Goal: Task Accomplishment & Management: Complete application form

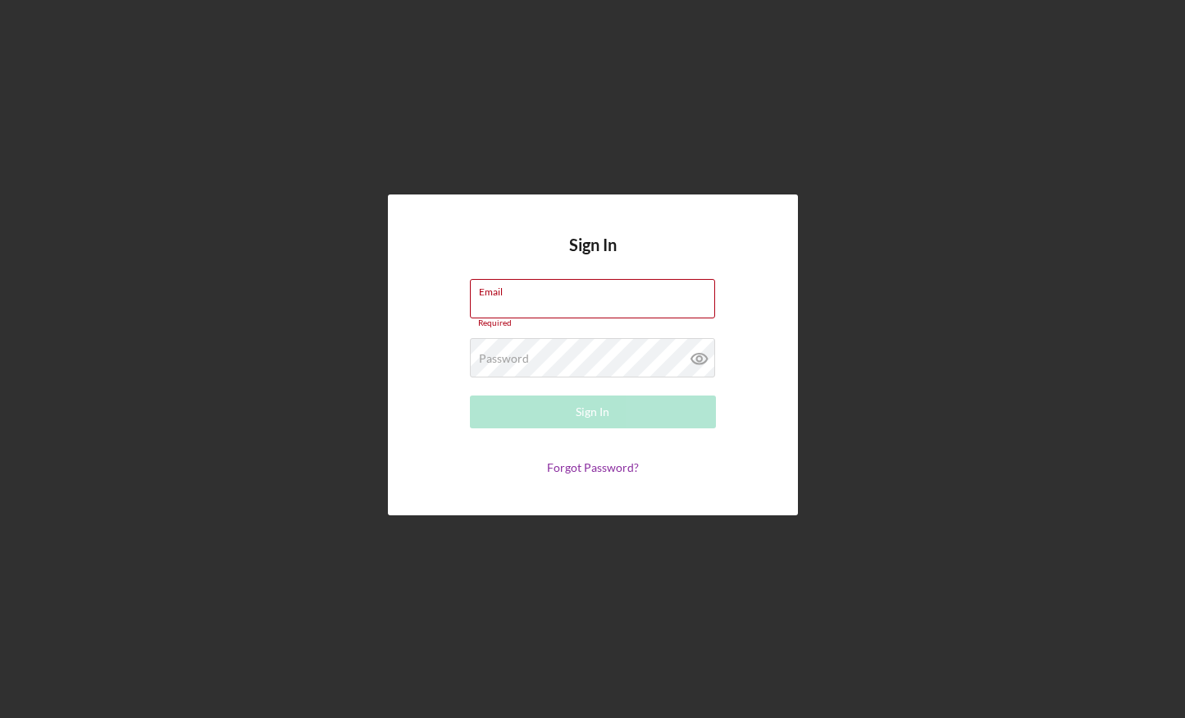
type input "[PERSON_NAME][EMAIL_ADDRESS][DOMAIN_NAME]"
click at [653, 412] on button "Sign In" at bounding box center [593, 411] width 246 height 33
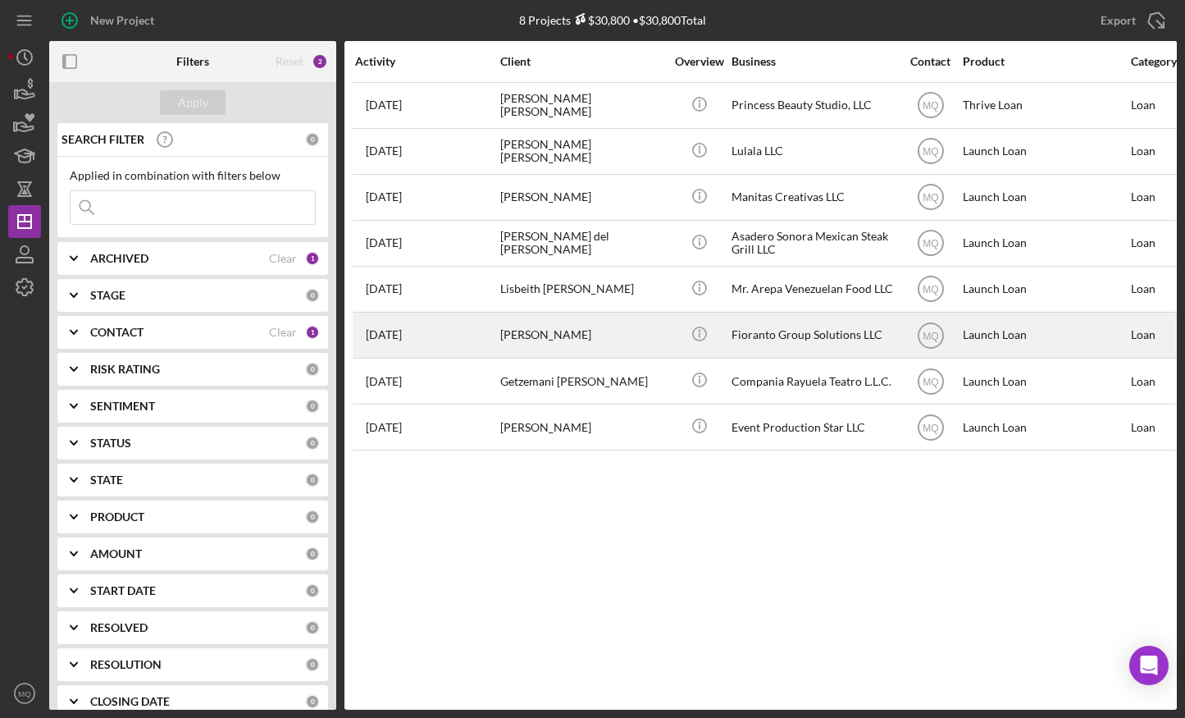
click at [559, 331] on div "[PERSON_NAME]" at bounding box center [582, 334] width 164 height 43
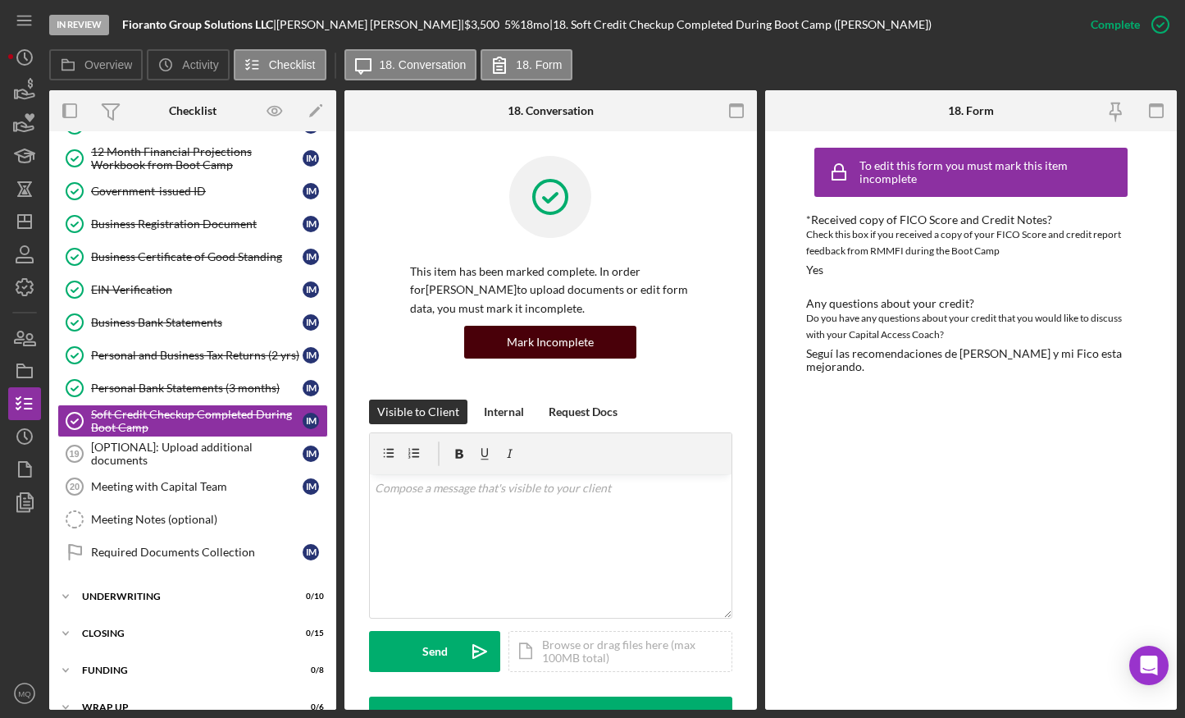
scroll to position [200, 0]
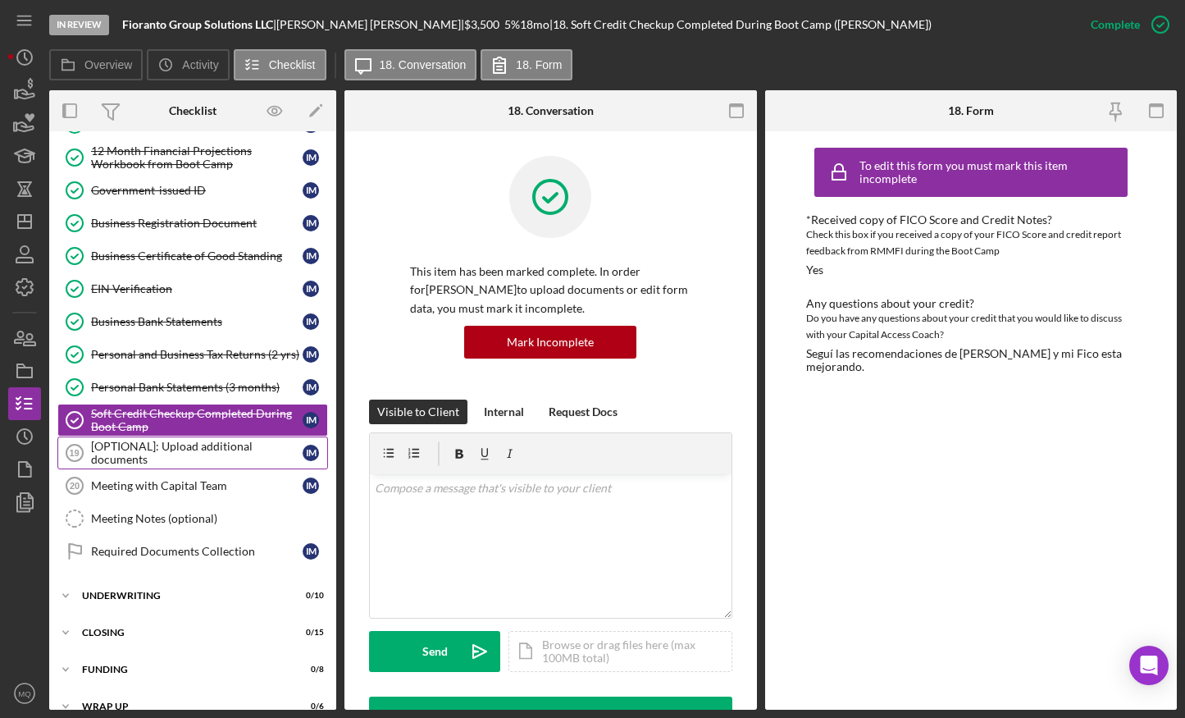
click at [180, 452] on div "[OPTIONAL]: Upload additional documents" at bounding box center [197, 453] width 212 height 26
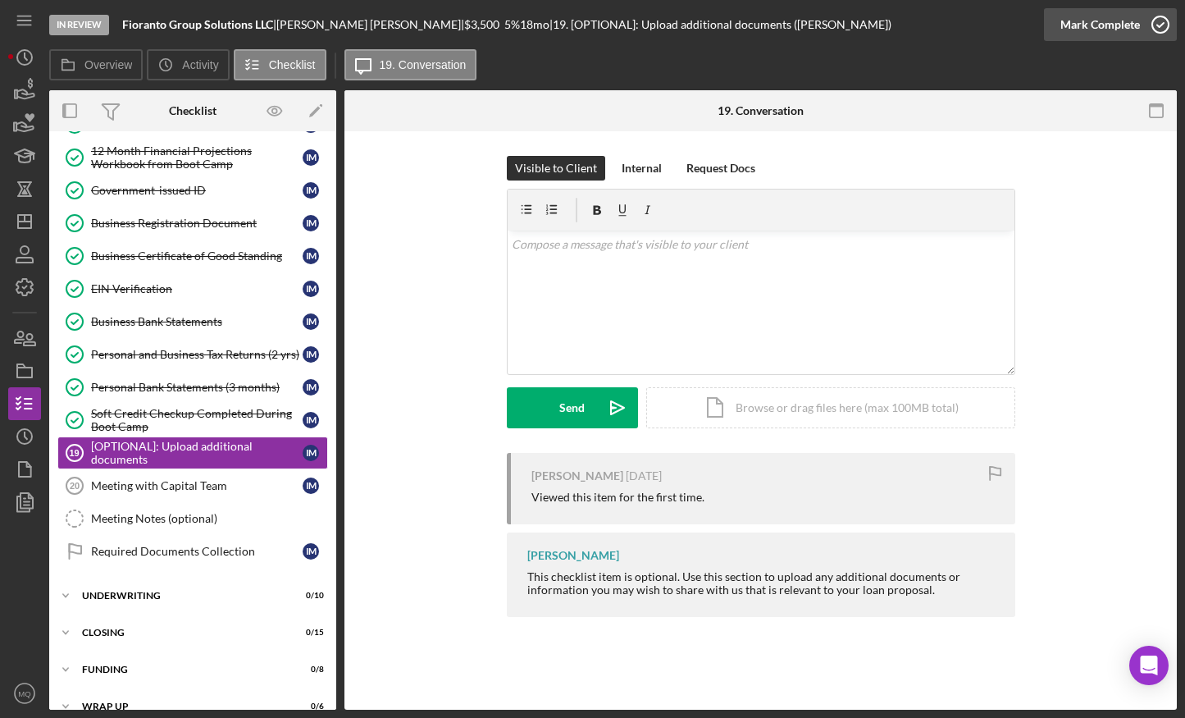
click at [919, 21] on icon "button" at bounding box center [1160, 24] width 41 height 41
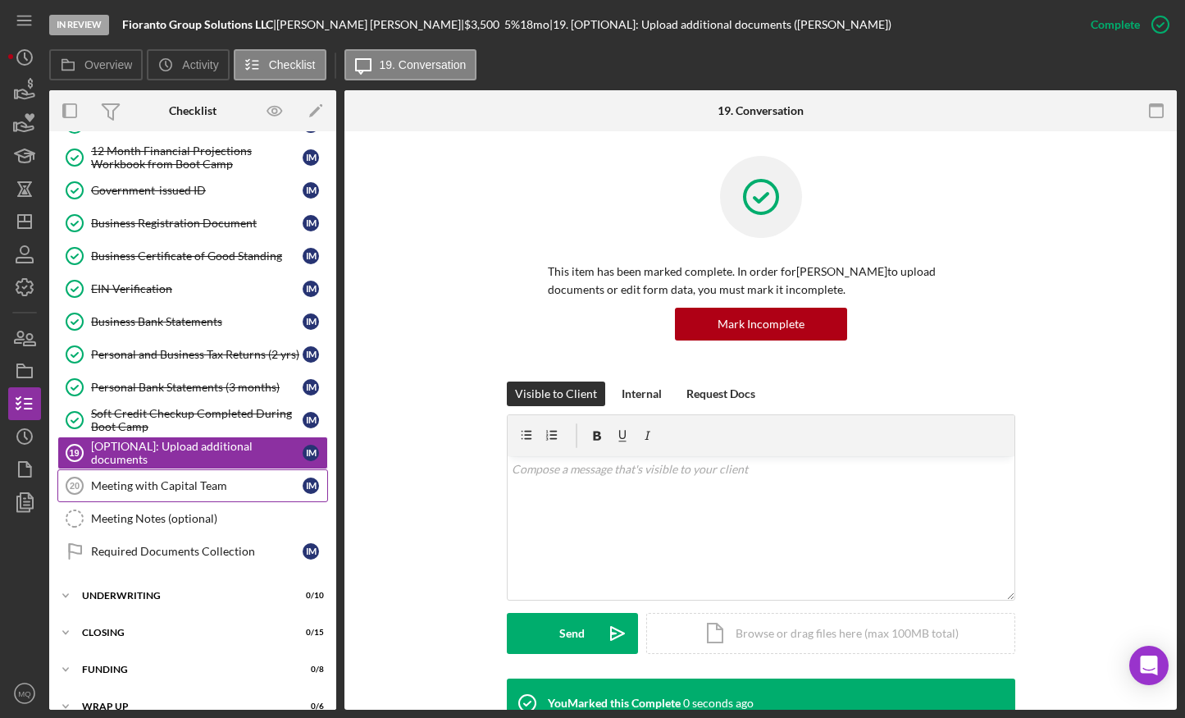
click at [196, 486] on div "Meeting with Capital Team" at bounding box center [197, 485] width 212 height 13
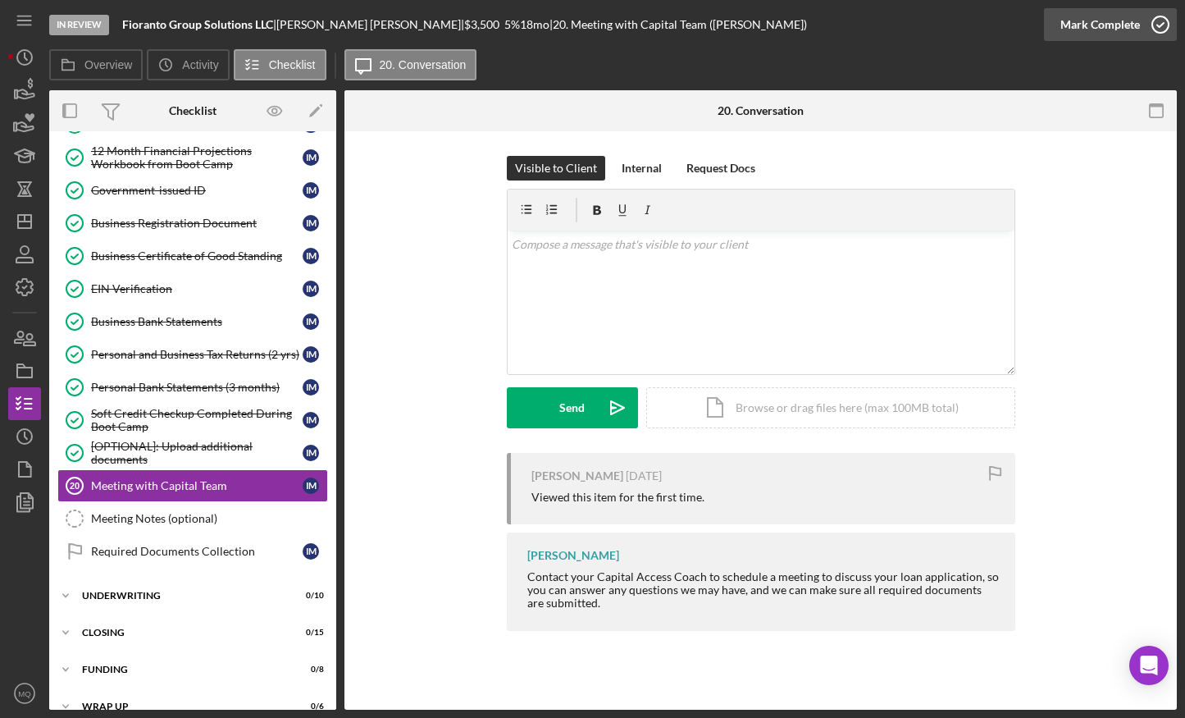
click at [919, 20] on icon "button" at bounding box center [1160, 24] width 41 height 41
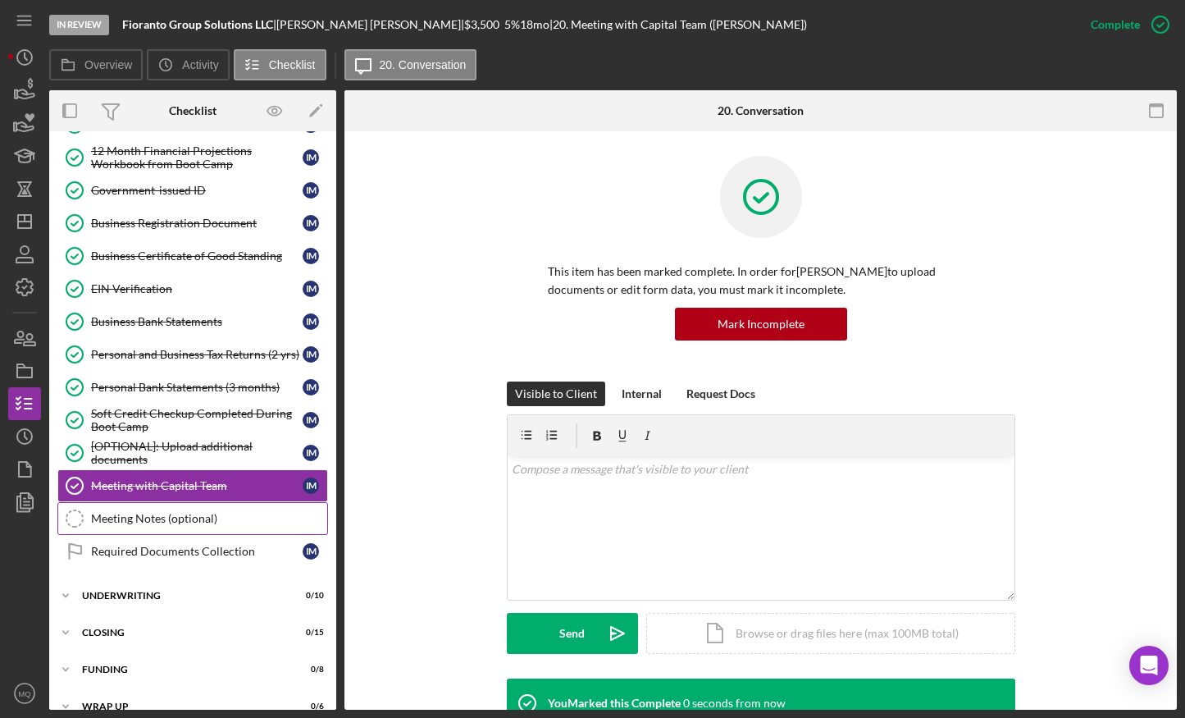
click at [175, 516] on div "Meeting Notes (optional)" at bounding box center [209, 518] width 236 height 13
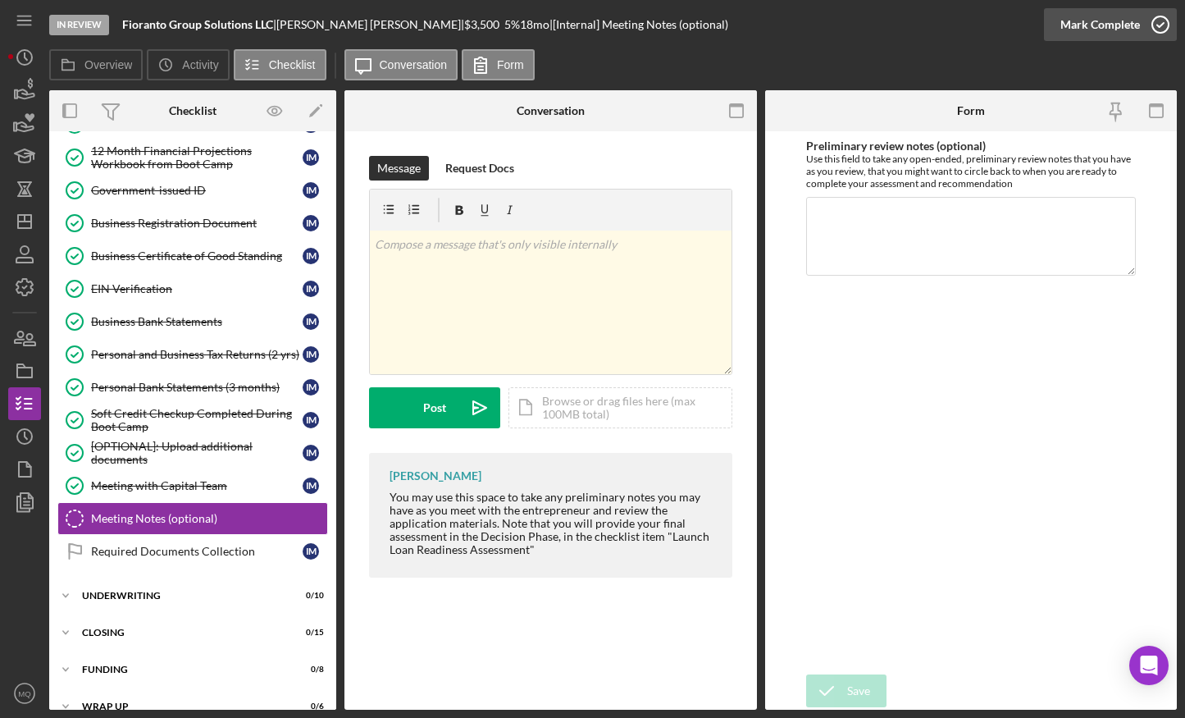
click at [919, 16] on circle "button" at bounding box center [1160, 24] width 16 height 16
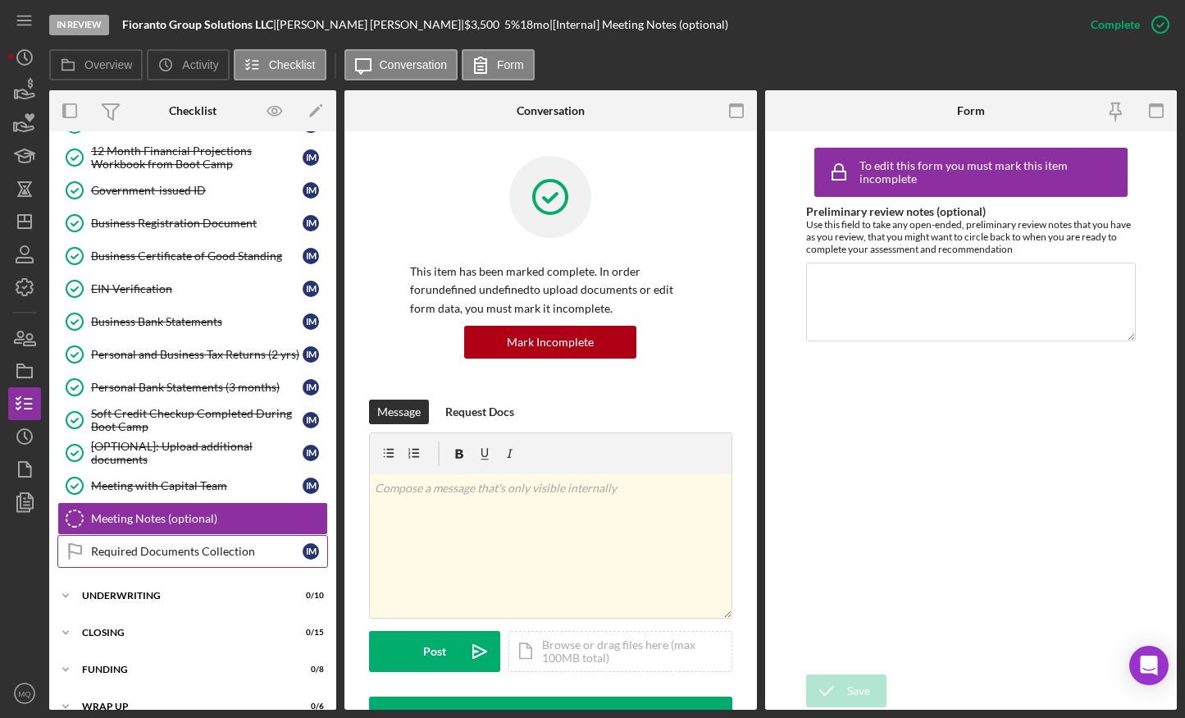
click at [173, 551] on div "Required Documents Collection" at bounding box center [197, 551] width 212 height 13
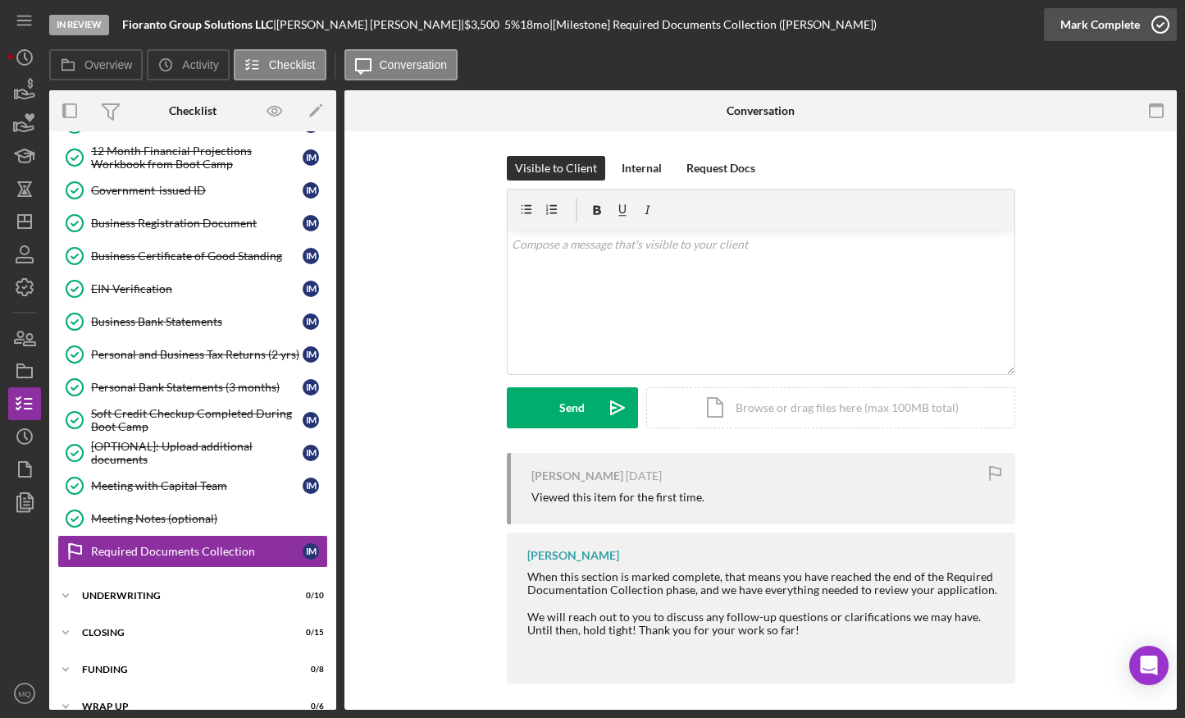
click at [919, 29] on icon "button" at bounding box center [1160, 24] width 41 height 41
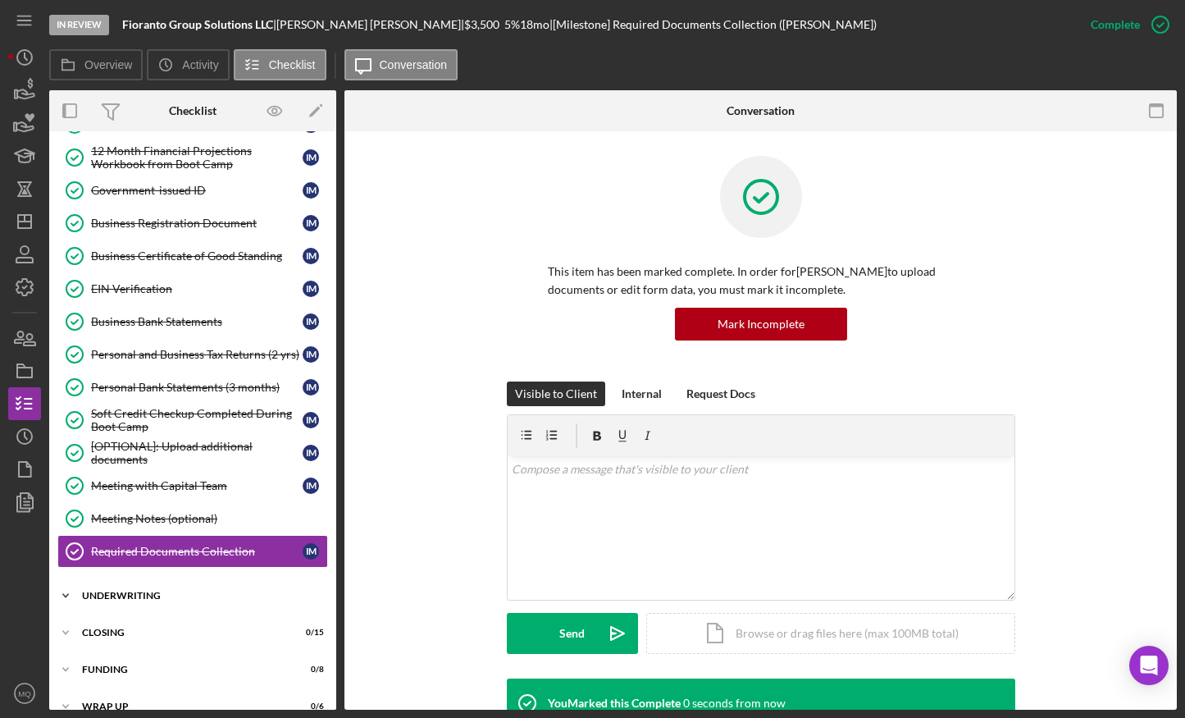
click at [168, 564] on div "Icon/Expander Underwriting 0 / 10" at bounding box center [192, 595] width 287 height 33
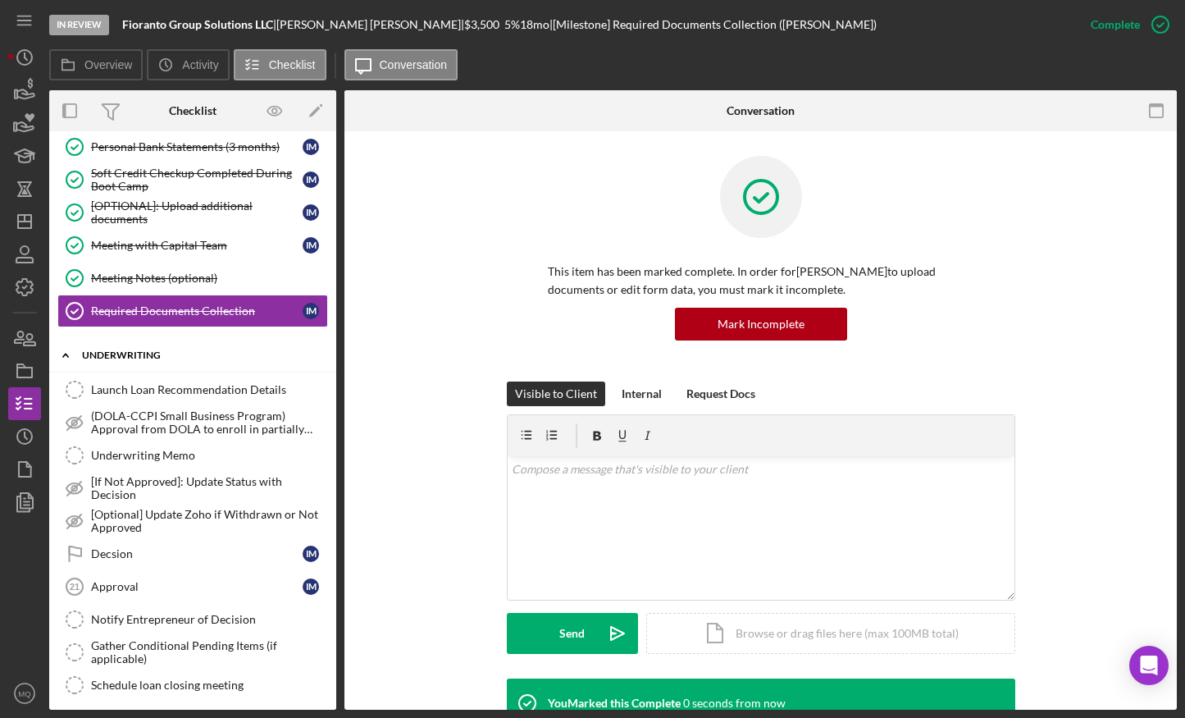
scroll to position [445, 0]
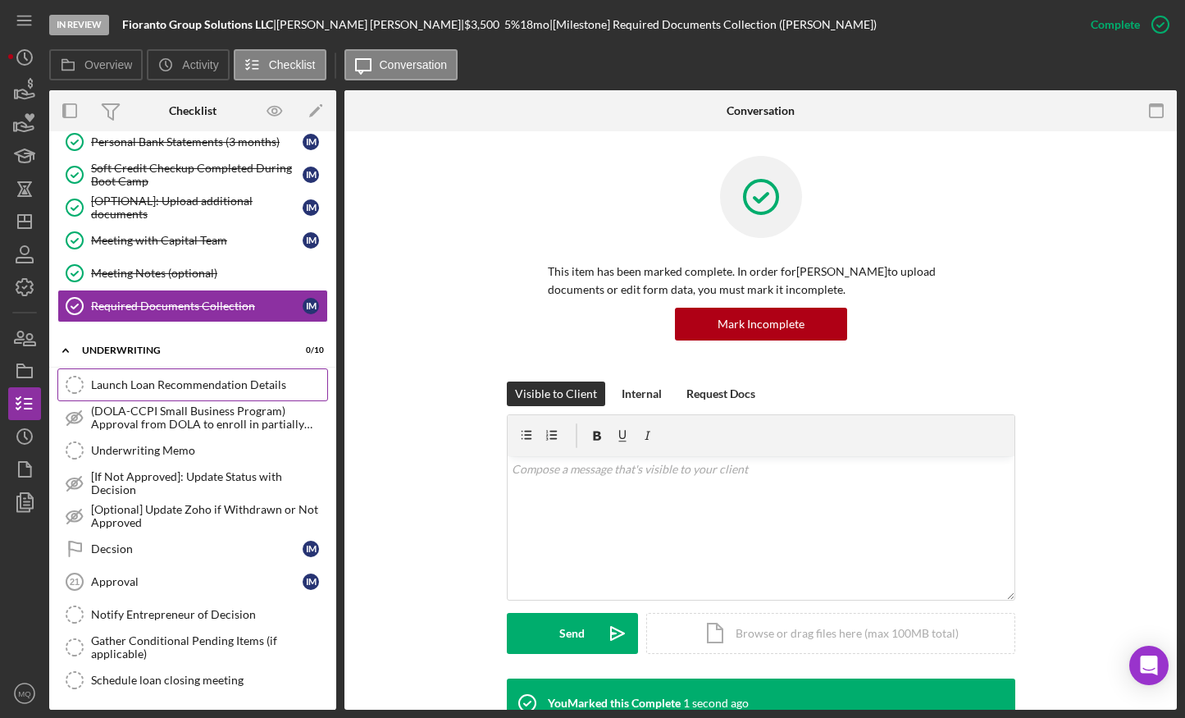
click at [235, 386] on div "Launch Loan Recommendation Details" at bounding box center [209, 384] width 236 height 13
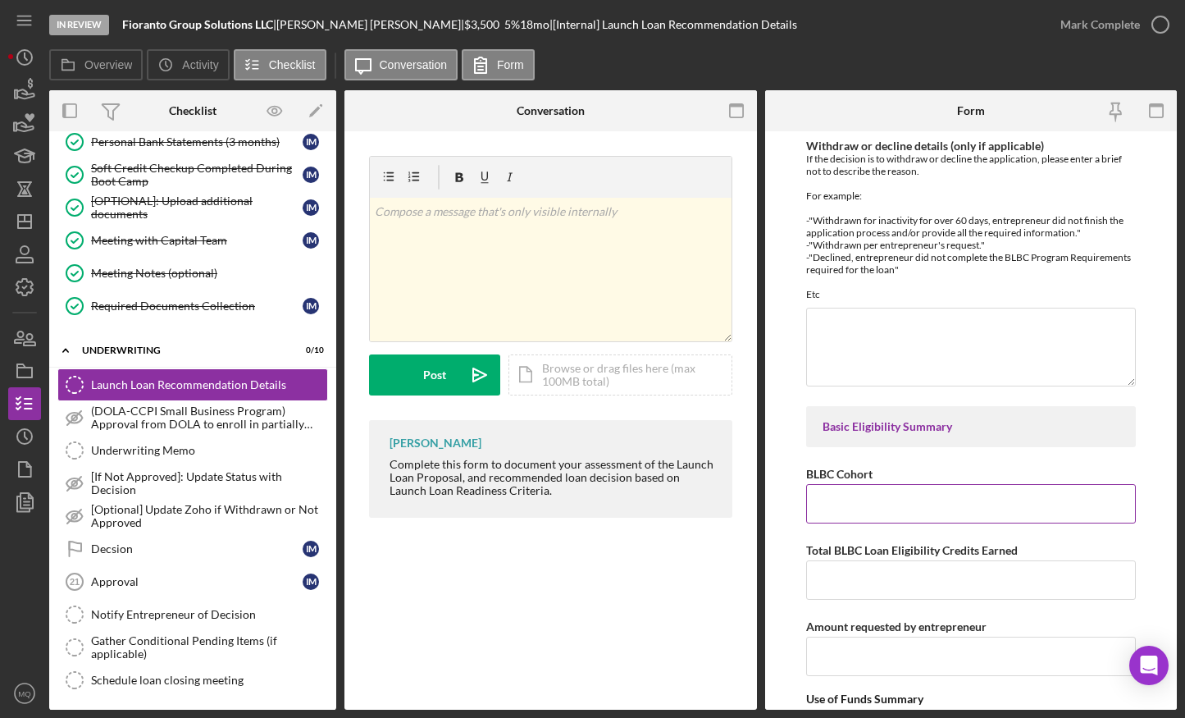
click at [855, 512] on input "BLBC Cohort" at bounding box center [971, 503] width 330 height 39
paste input "BLBC-SP-19-2025-1"
type input "BLBC-SP-19-2025-1"
click at [867, 564] on input "Total BLBC Loan Eligibility Credits Earned" at bounding box center [971, 579] width 330 height 39
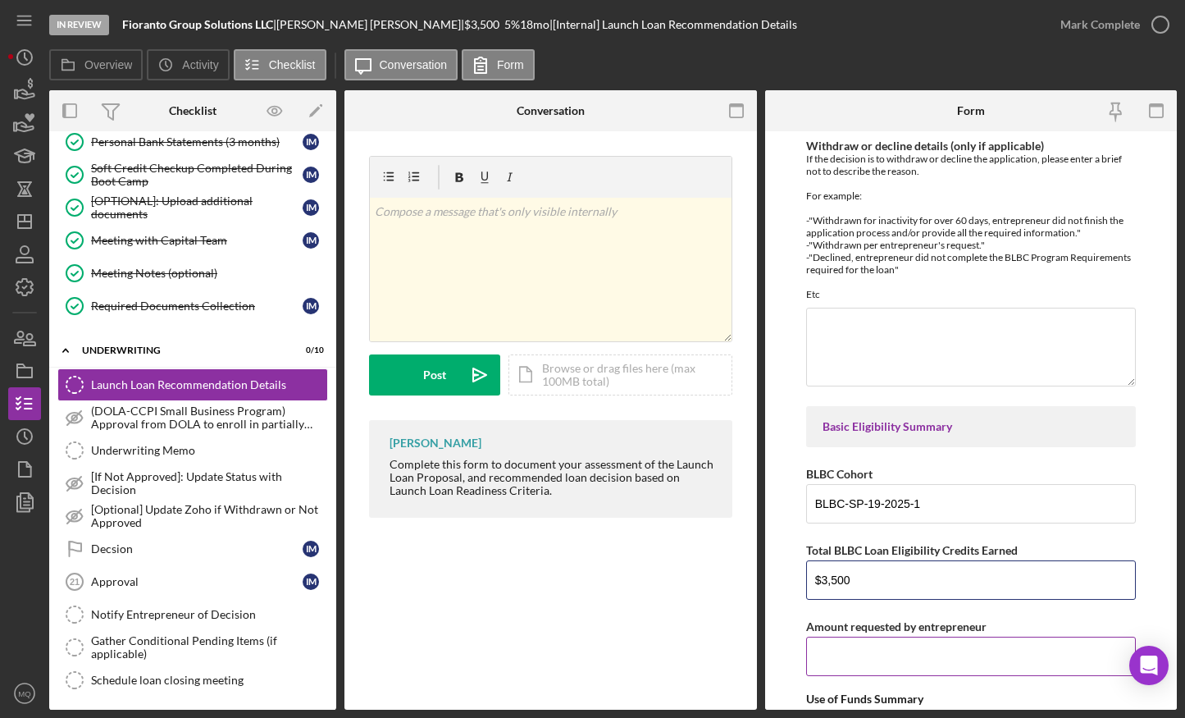
type input "$3,500"
click at [919, 564] on input "Amount requested by entrepreneur" at bounding box center [971, 655] width 330 height 39
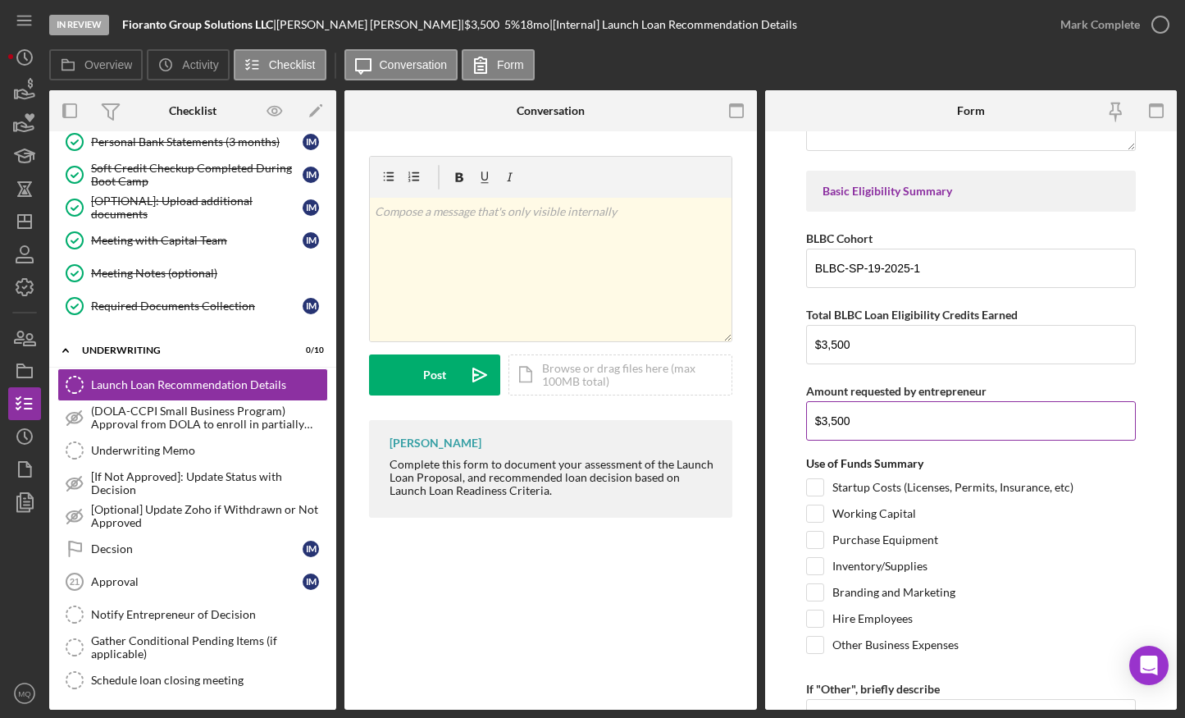
scroll to position [244, 0]
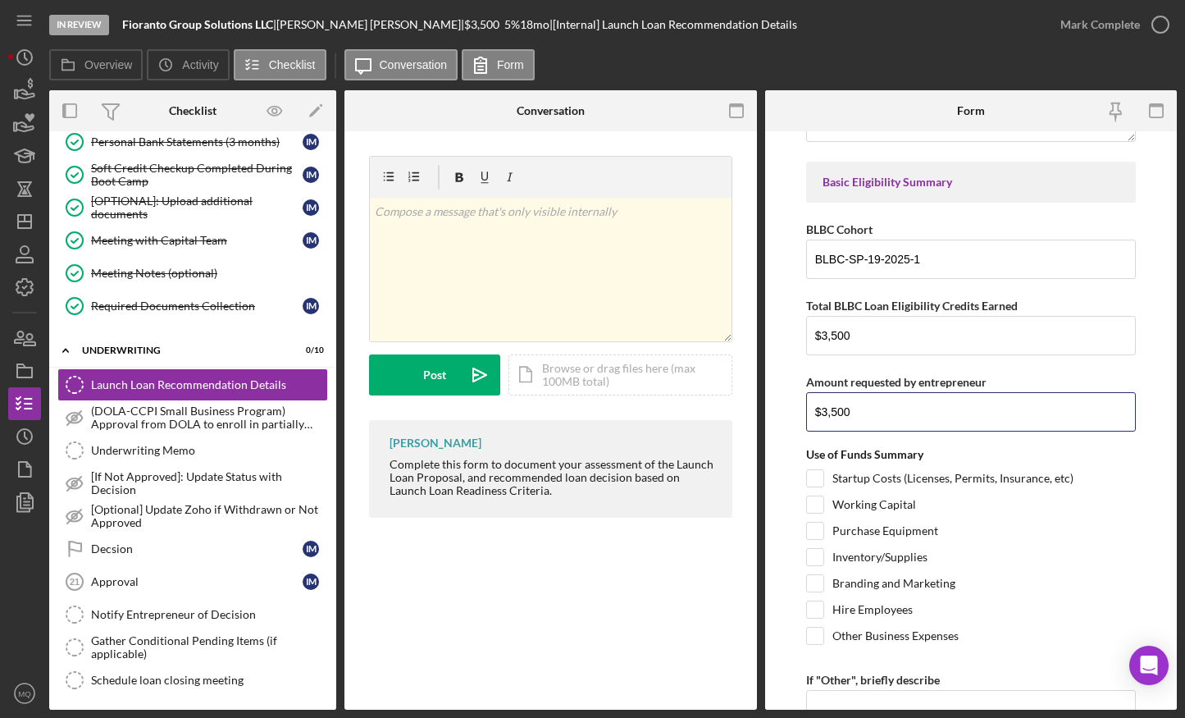
type input "$3,500"
click at [817, 530] on input "Purchase Equipment" at bounding box center [815, 530] width 16 height 16
checkbox input "true"
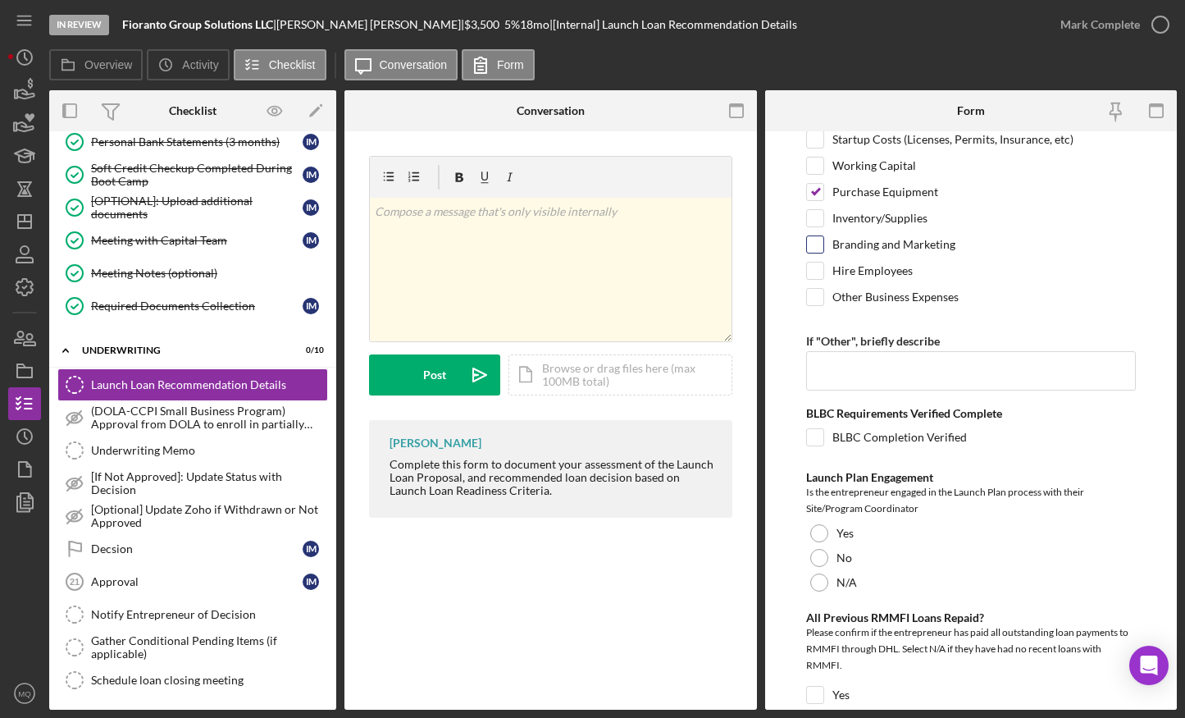
scroll to position [602, 0]
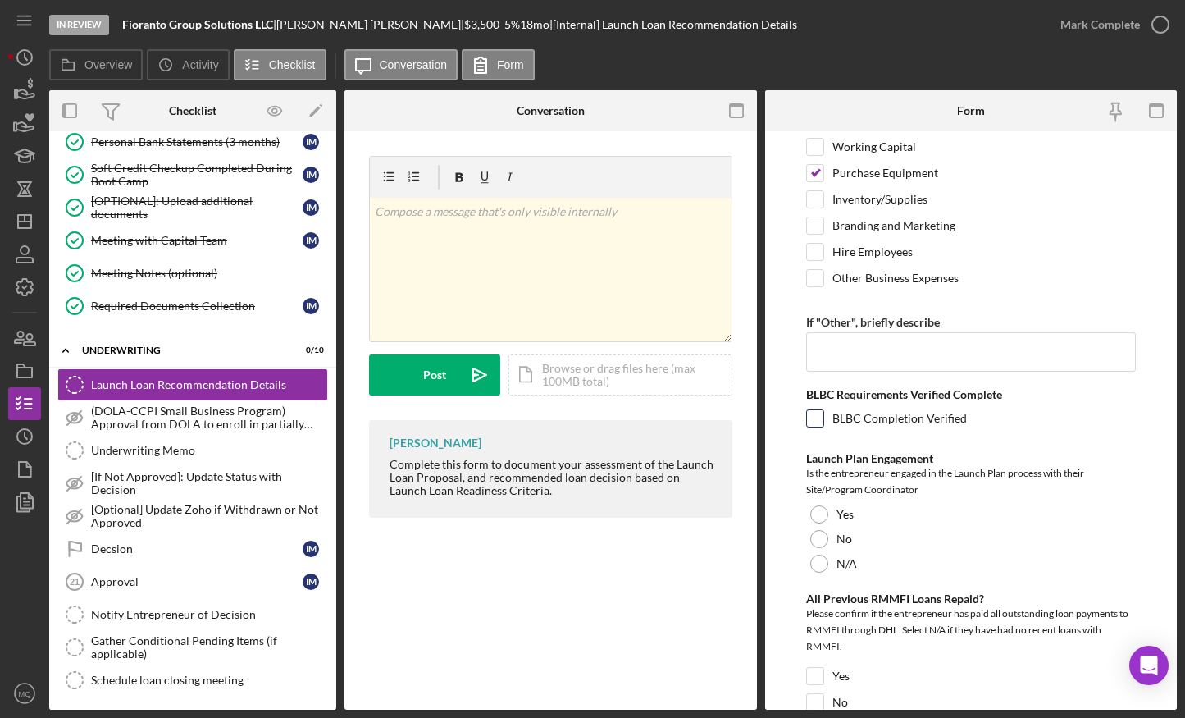
click at [812, 422] on input "BLBC Completion Verified" at bounding box center [815, 418] width 16 height 16
checkbox input "true"
click at [816, 509] on div at bounding box center [819, 514] width 18 height 18
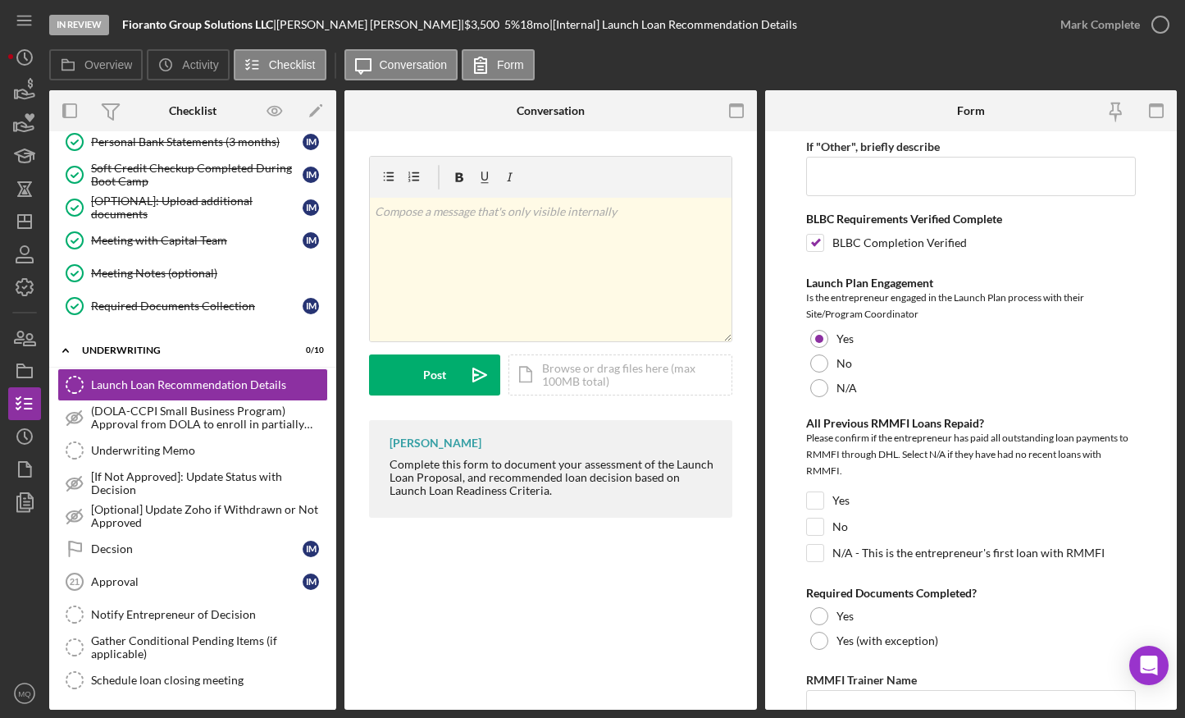
scroll to position [781, 0]
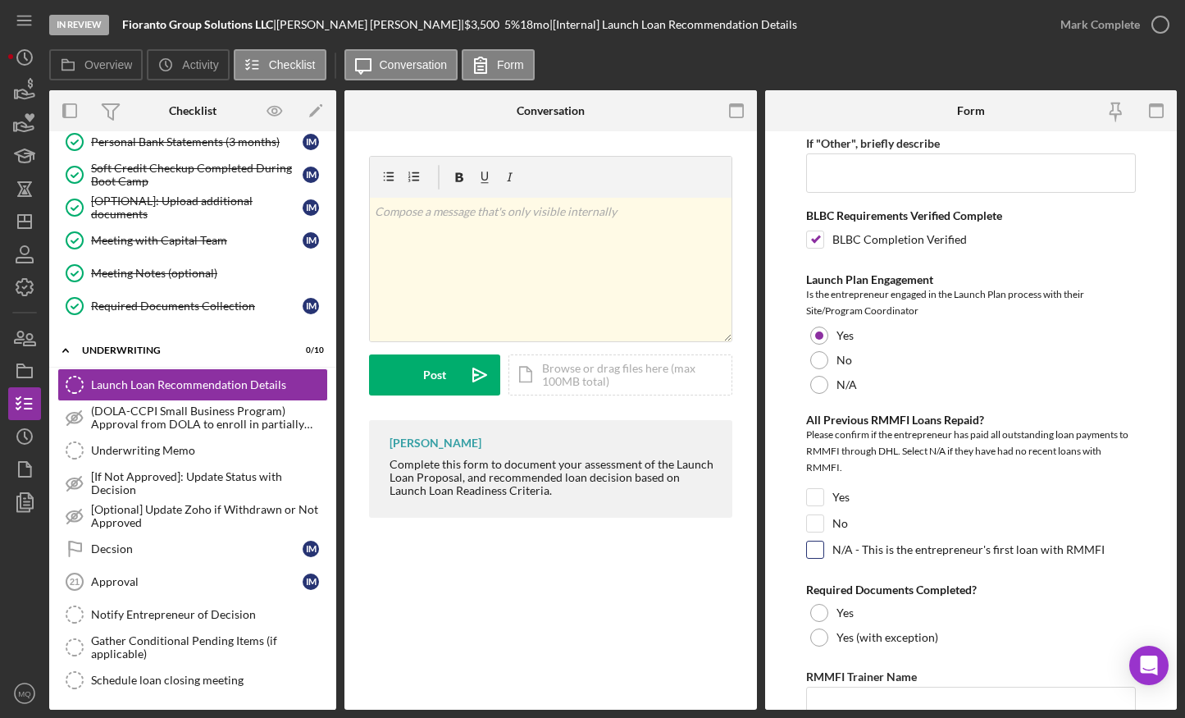
click at [814, 551] on input "N/A - This is the entrepreneur's first loan with RMMFI" at bounding box center [815, 549] width 16 height 16
checkbox input "true"
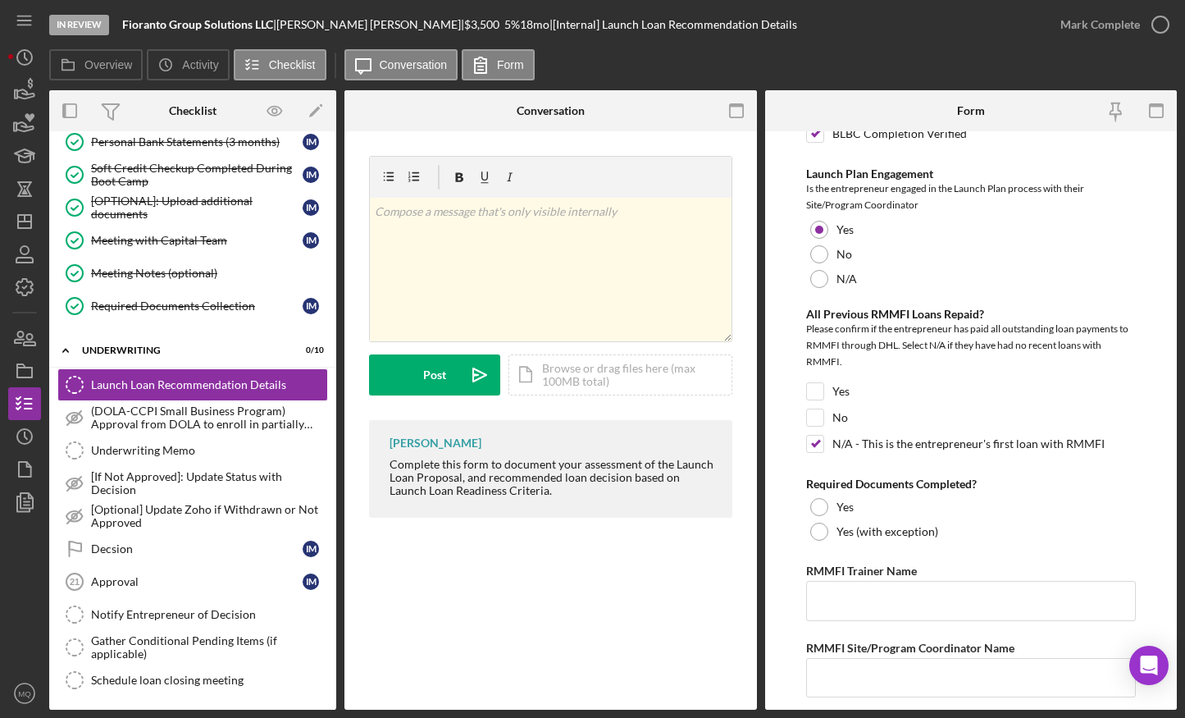
scroll to position [957, 0]
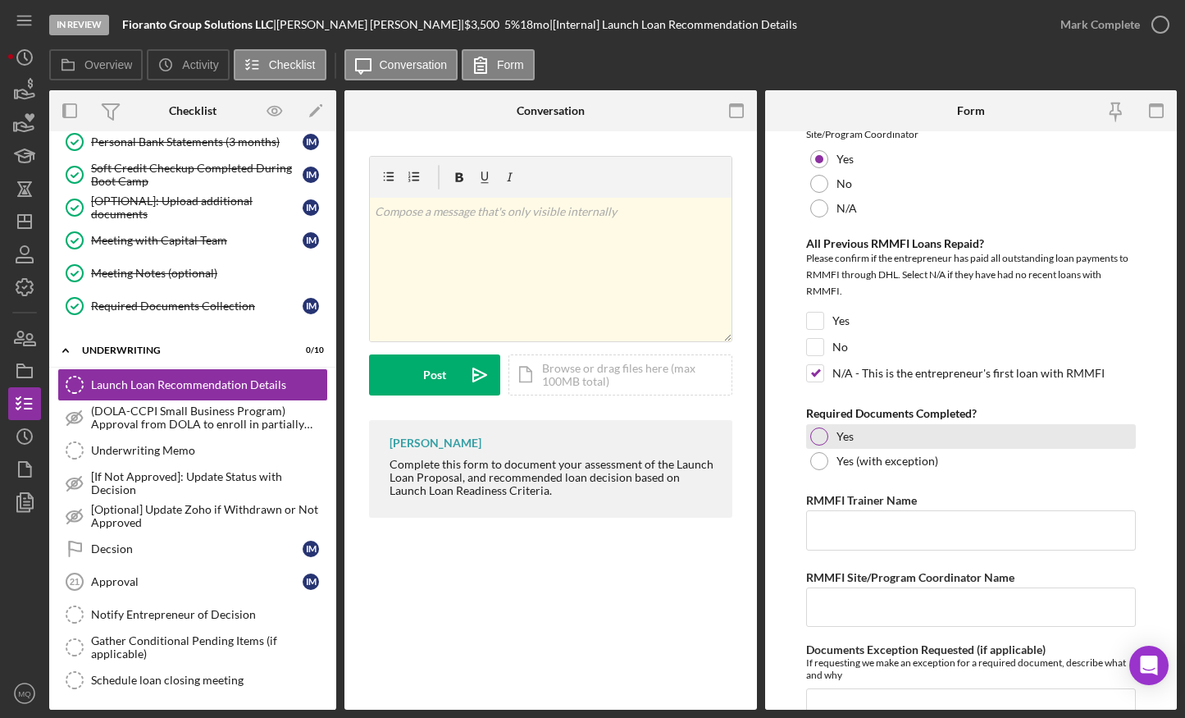
click at [818, 442] on div at bounding box center [819, 436] width 18 height 18
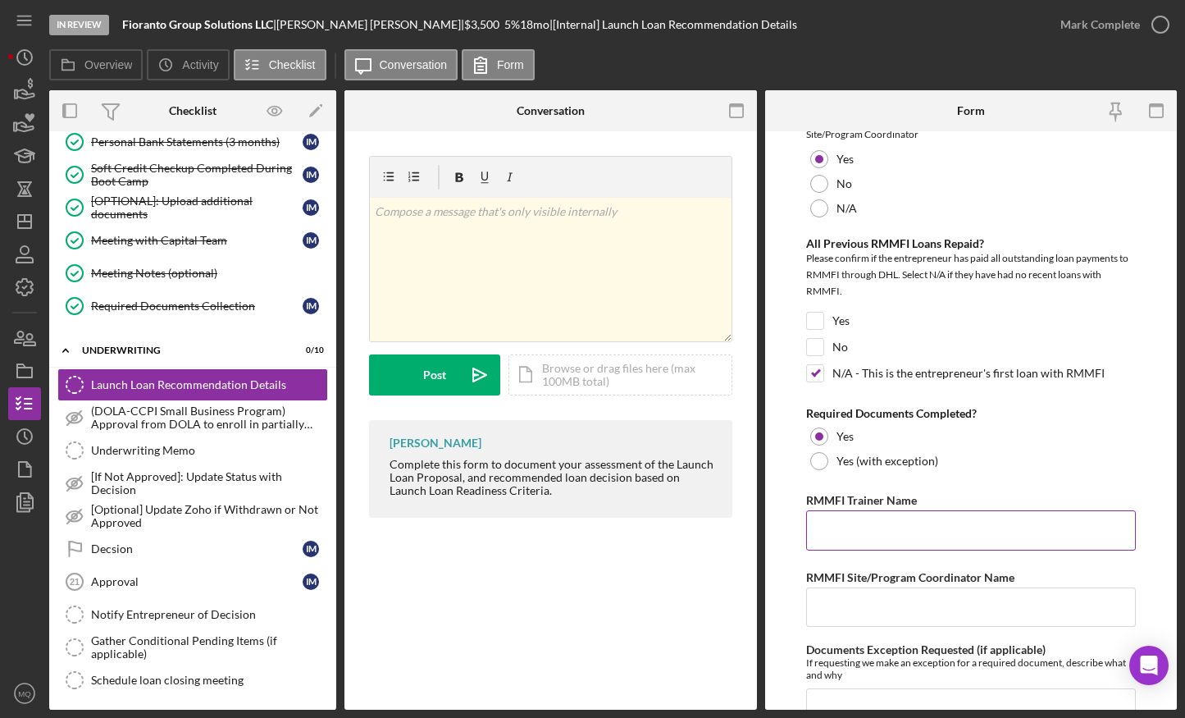
click at [898, 540] on input "RMMFI Trainer Name" at bounding box center [971, 529] width 330 height 39
type input "Y"
type input "Jose Gerardo Carapia"
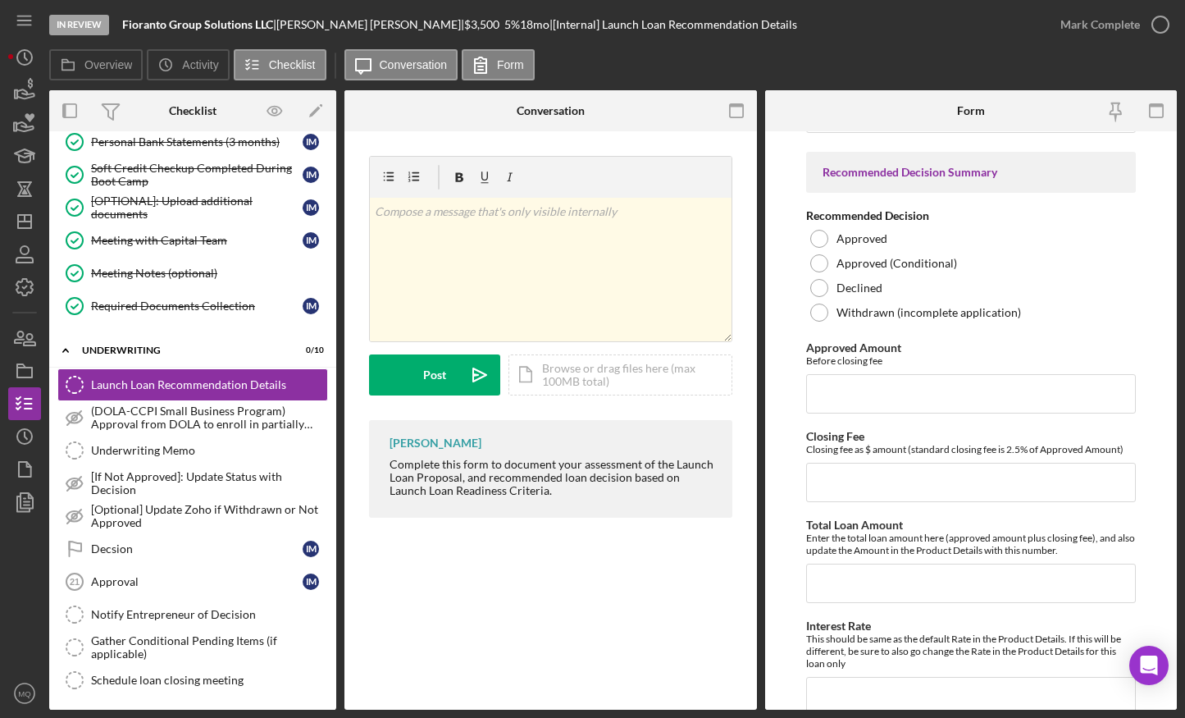
scroll to position [4179, 0]
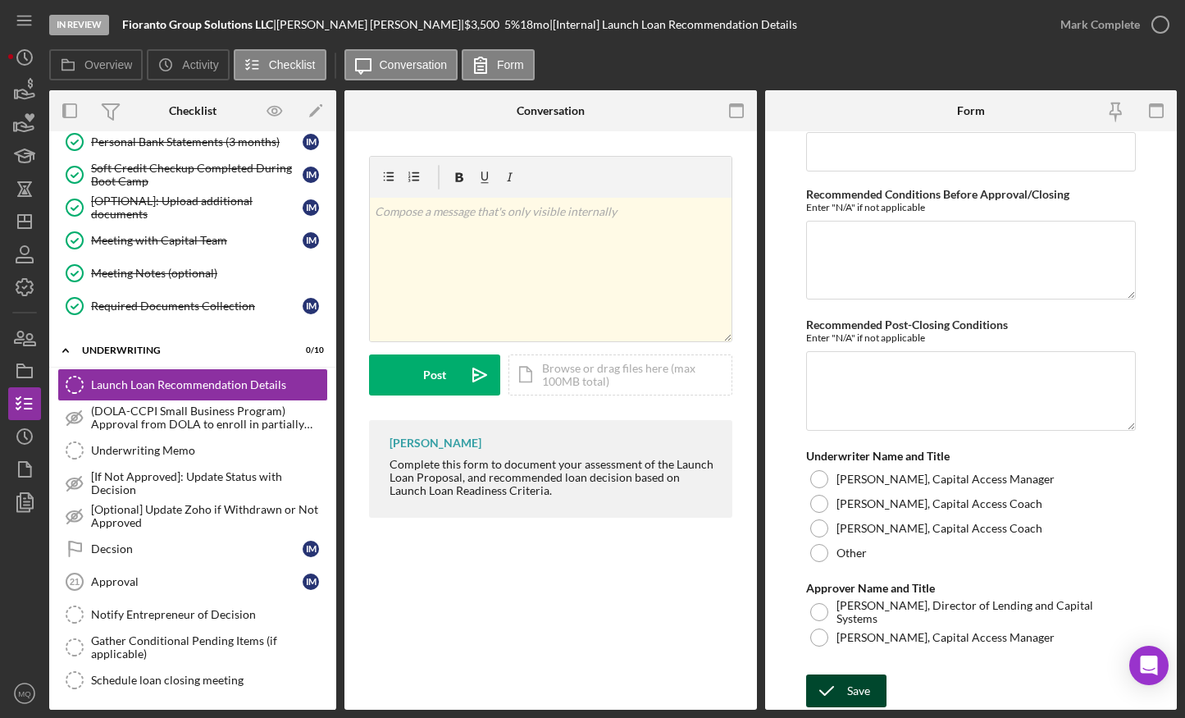
type input "[MEDICAL_DATA][PERSON_NAME]"
click at [852, 564] on div "Save" at bounding box center [858, 690] width 23 height 33
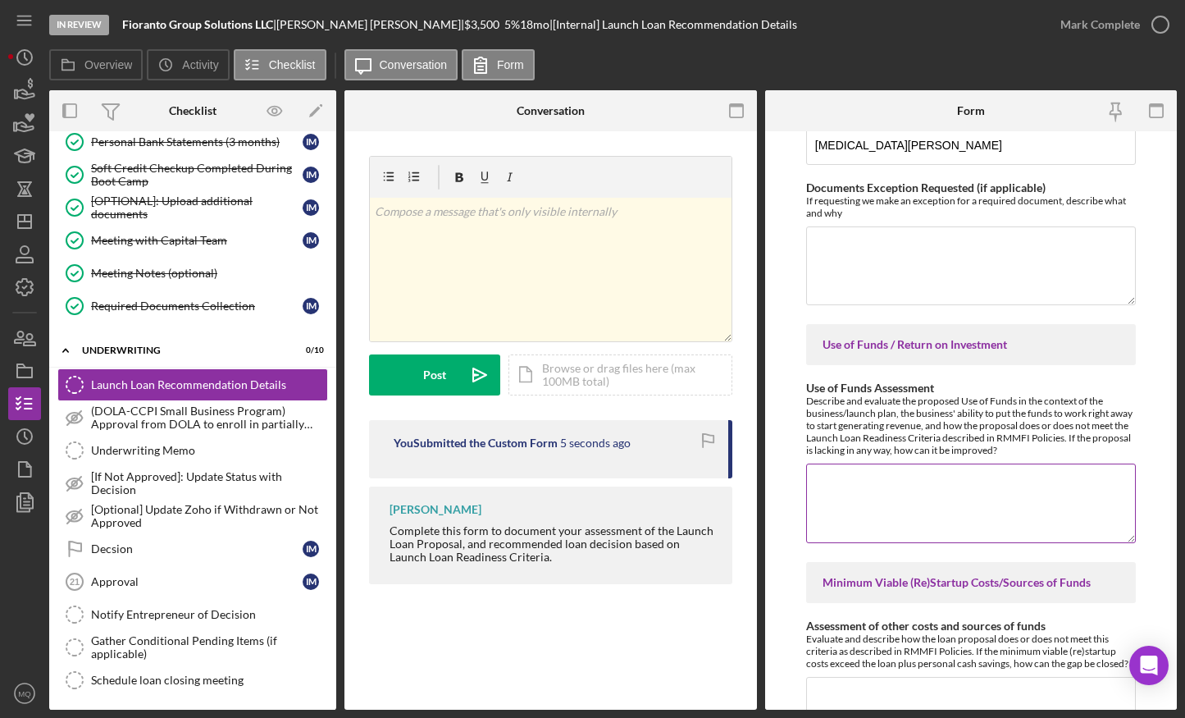
scroll to position [1428, 0]
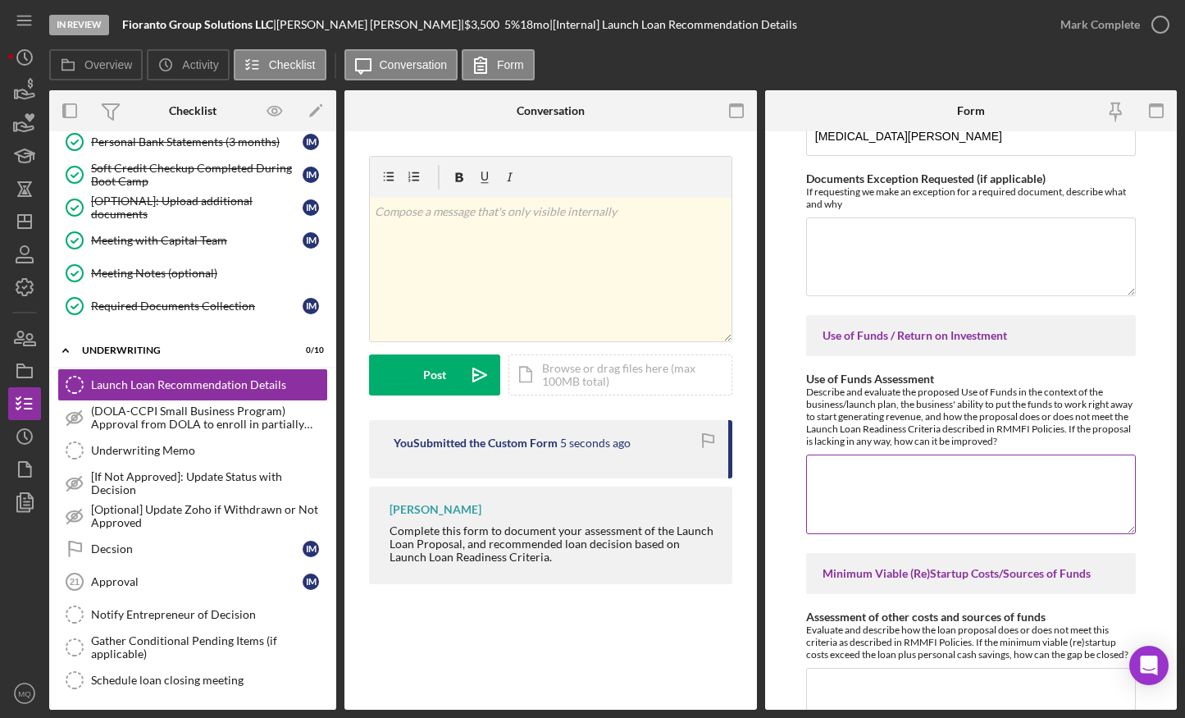
click at [914, 465] on textarea "Use of Funds Assessment" at bounding box center [971, 493] width 330 height 79
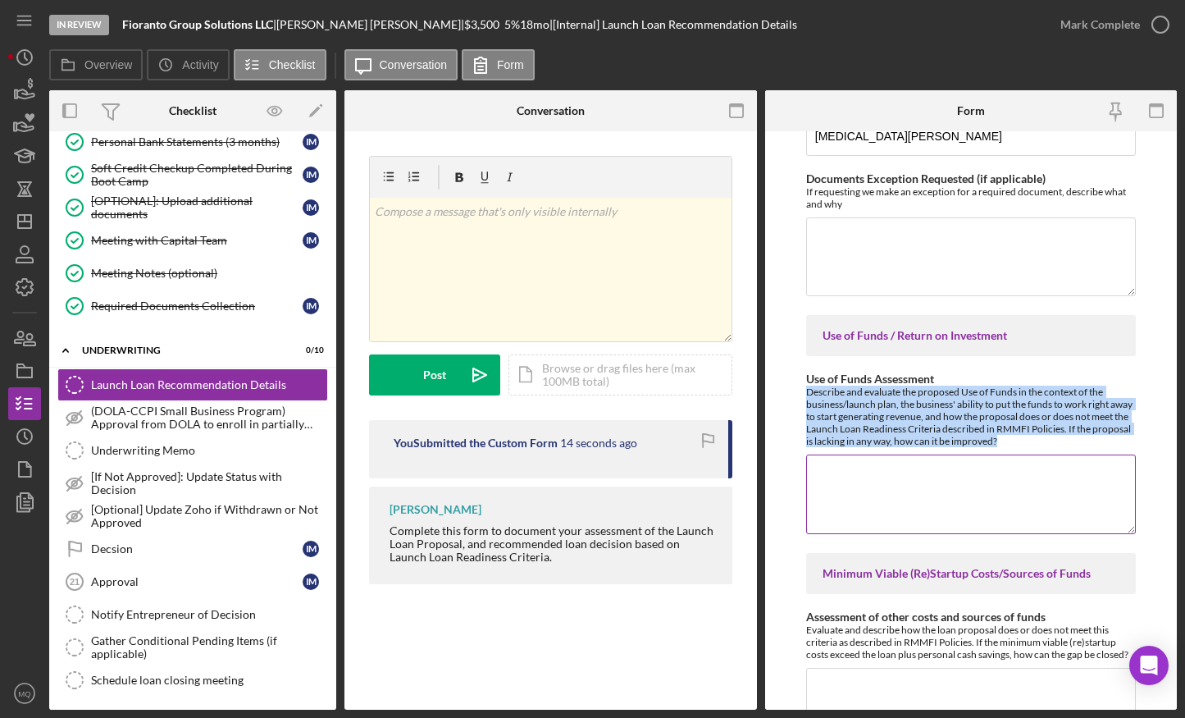
drag, startPoint x: 1042, startPoint y: 444, endPoint x: 806, endPoint y: 390, distance: 241.5
click at [806, 390] on div "Describe and evaluate the proposed Use of Funds in the context of the business/…" at bounding box center [971, 416] width 330 height 62
copy div "Describe and evaluate the proposed Use of Funds in the context of the business/…"
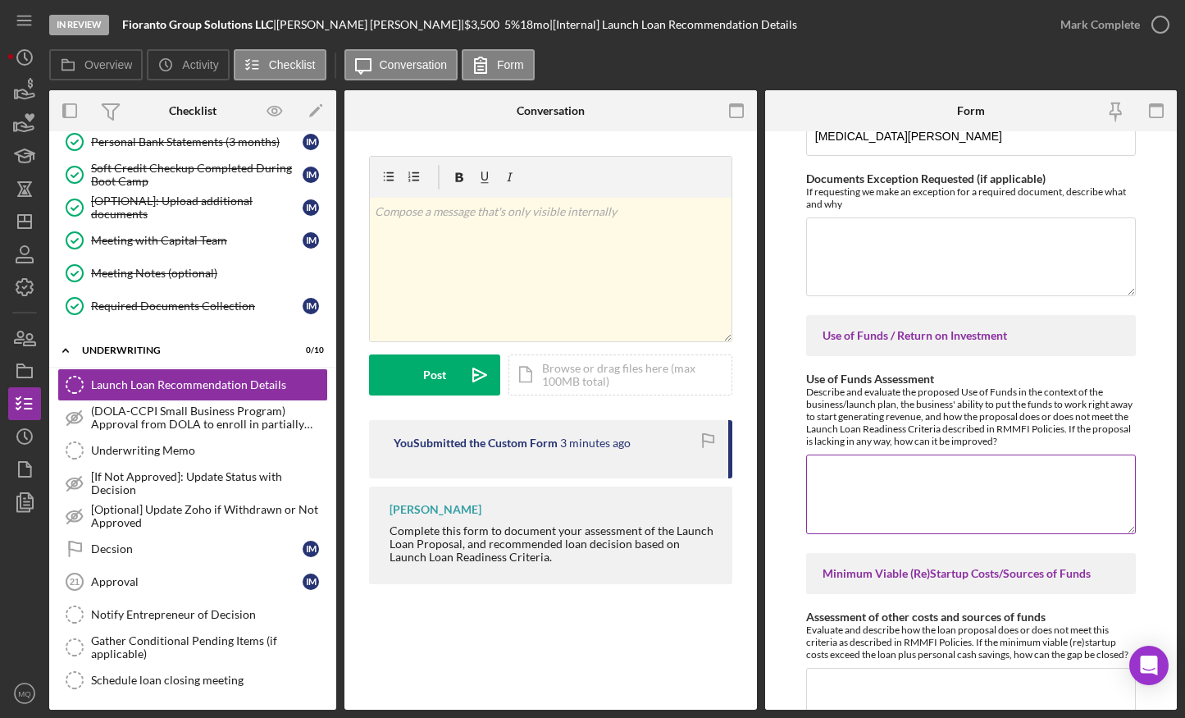
click at [880, 481] on textarea "Use of Funds Assessment" at bounding box center [971, 493] width 330 height 79
paste textarea "The proposed use of funds ($3,600) is well-aligned with the business launch pla…"
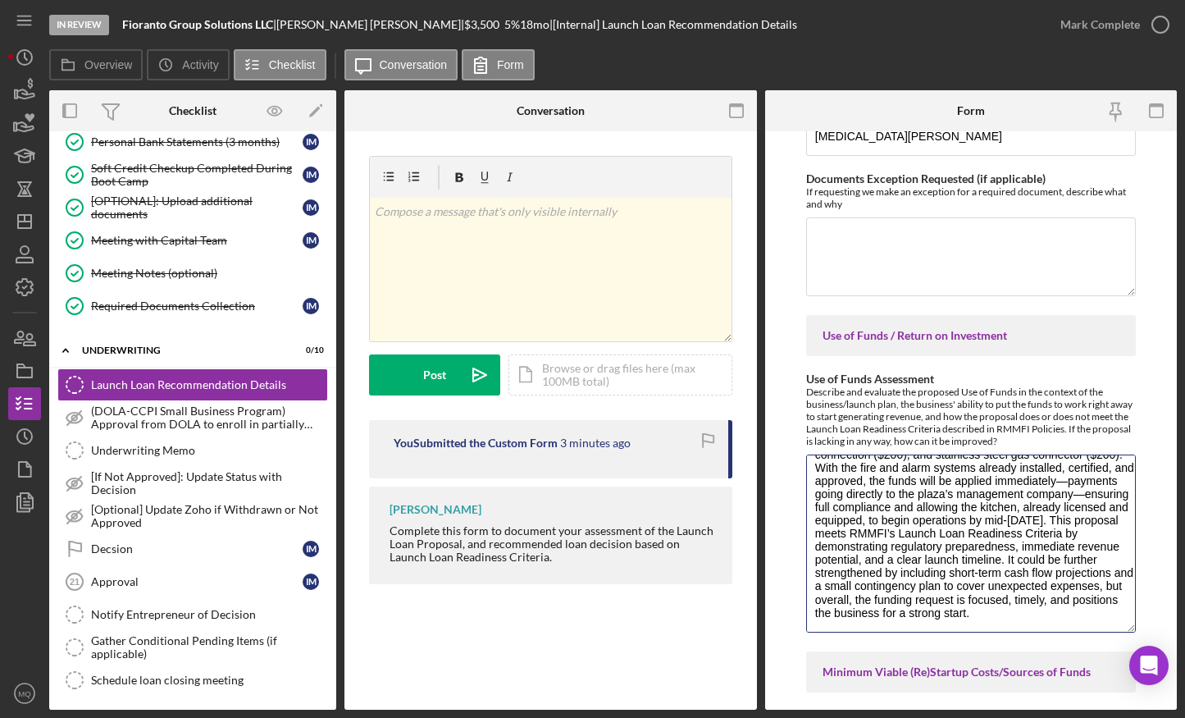
scroll to position [0, 0]
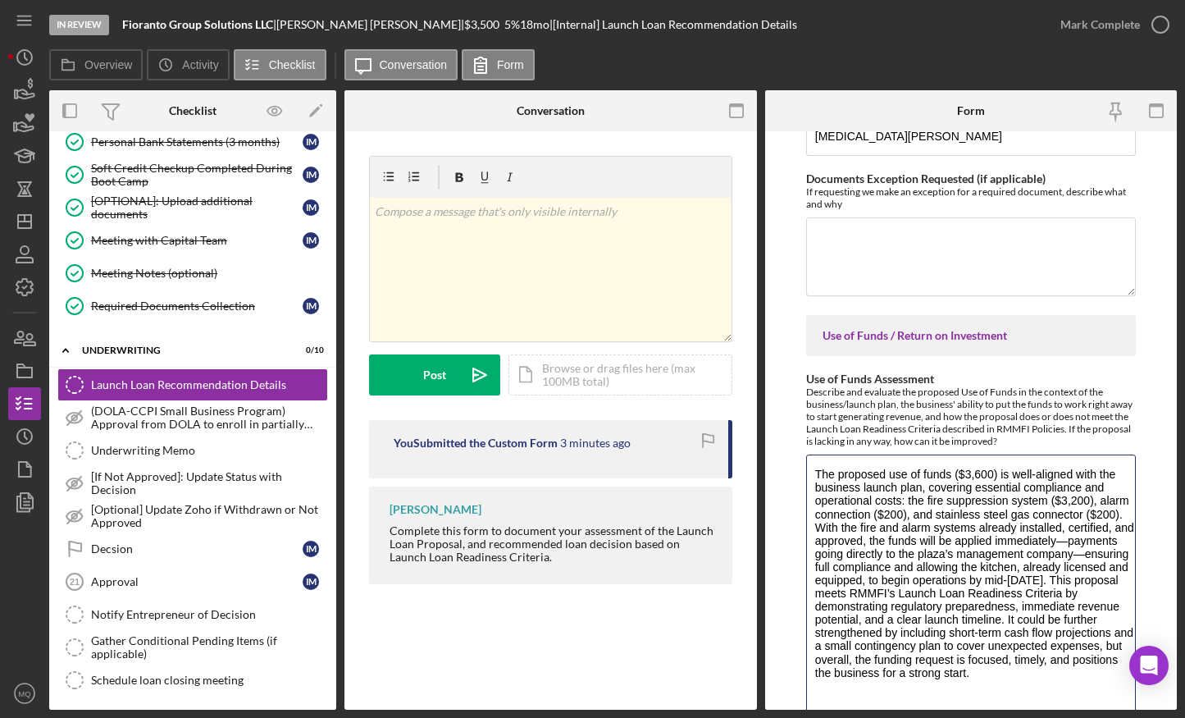
drag, startPoint x: 1122, startPoint y: 532, endPoint x: 1125, endPoint y: 725, distance: 192.8
click at [919, 564] on html "In Review Fioranto Group Solutions LLC | Ivan Mercado | $3,500 $3,500 5 % 18 mo…" at bounding box center [592, 359] width 1185 height 718
click at [919, 534] on textarea "The proposed use of funds ($3,600) is well-aligned with the business launch pla…" at bounding box center [971, 589] width 330 height 271
click at [919, 540] on textarea "The proposed use of funds ($3,600) is well-aligned with the business launch pla…" at bounding box center [971, 589] width 330 height 271
click at [826, 564] on textarea "The proposed use of funds ($3,600) is well-aligned with the business launch pla…" at bounding box center [971, 589] width 330 height 271
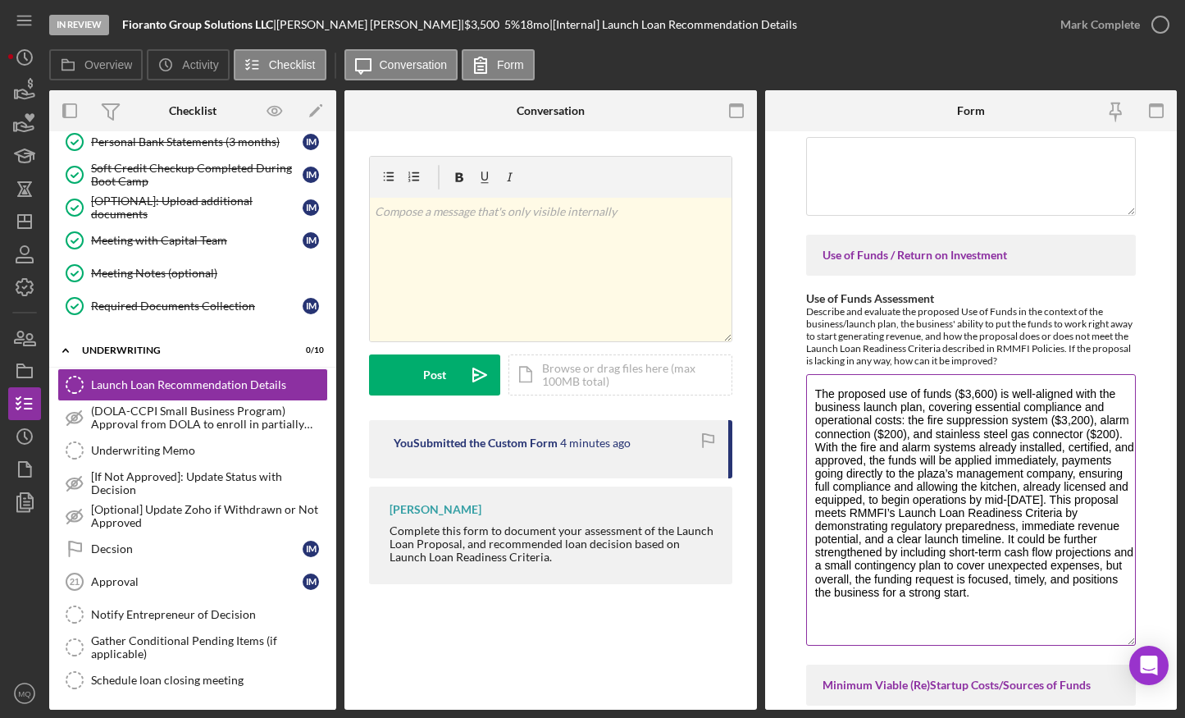
scroll to position [1511, 0]
drag, startPoint x: 877, startPoint y: 603, endPoint x: 809, endPoint y: 385, distance: 227.5
click at [809, 385] on textarea "The proposed use of funds ($3,600) is well-aligned with the business launch pla…" at bounding box center [971, 507] width 330 height 271
click at [919, 415] on textarea "The proposed use of funds ($3,600) is well-aligned with the business launch pla…" at bounding box center [971, 507] width 330 height 271
click at [890, 462] on textarea "The proposed use of funds ($3,600) is well-aligned with the business launch pla…" at bounding box center [971, 507] width 330 height 271
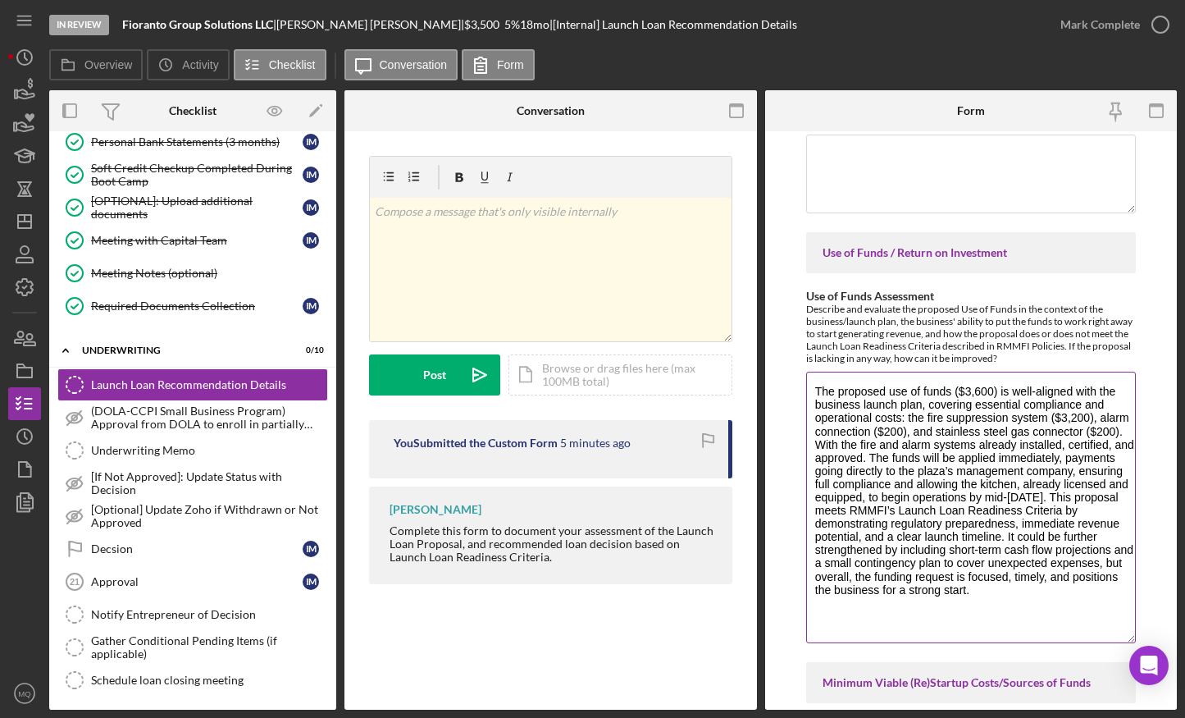
click at [919, 513] on textarea "The proposed use of funds ($3,600) is well-aligned with the business launch pla…" at bounding box center [971, 507] width 330 height 271
click at [919, 564] on textarea "The proposed use of funds ($3,600) is well-aligned with the business launch pla…" at bounding box center [971, 507] width 330 height 271
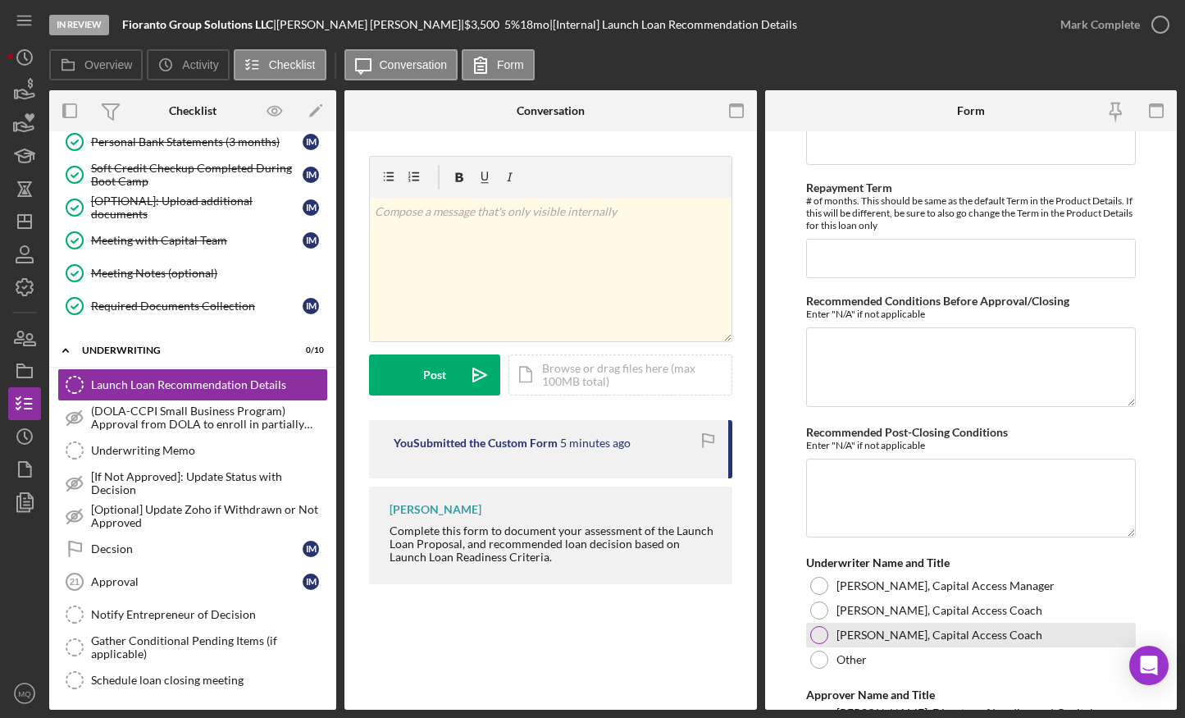
scroll to position [4372, 0]
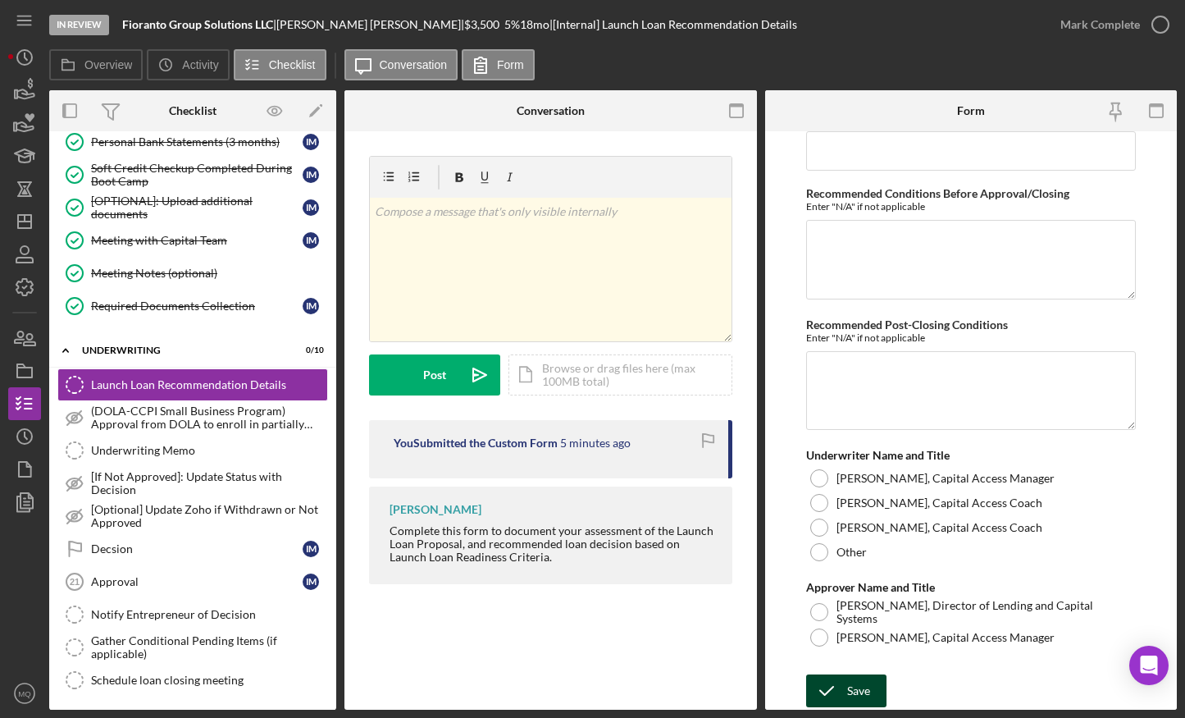
type textarea "The proposed use of funds ($3,600) is well-aligned with the business launch pla…"
click at [857, 564] on div "Save" at bounding box center [858, 690] width 23 height 33
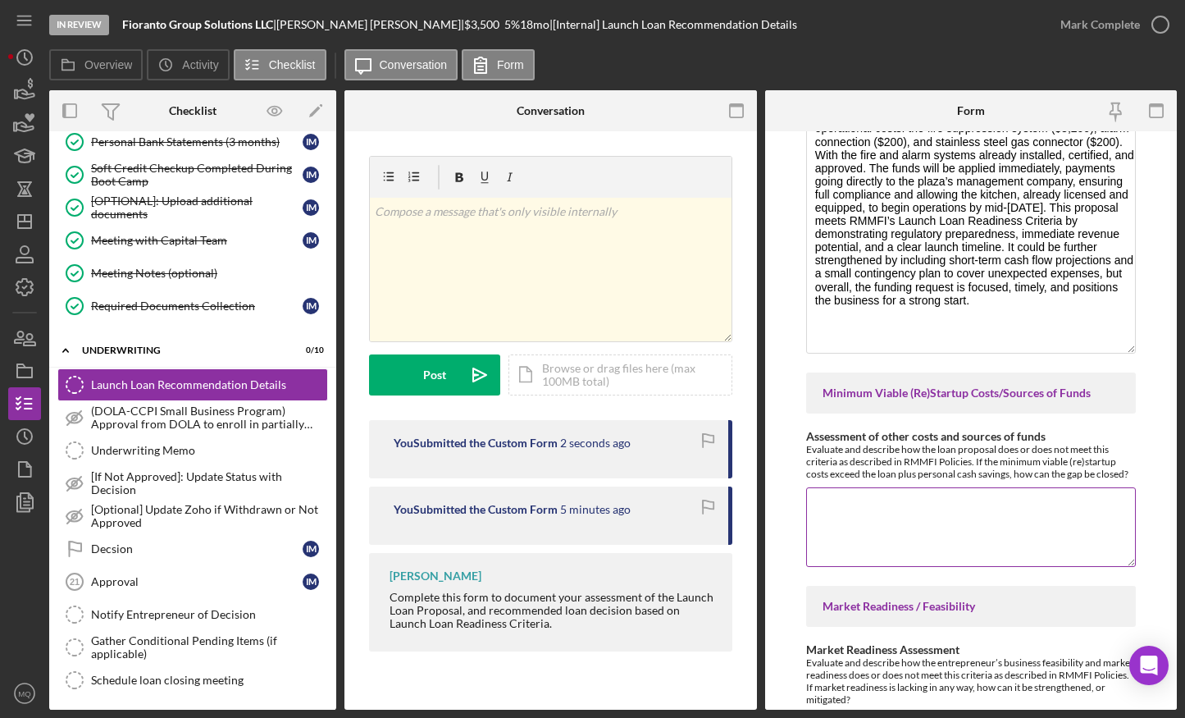
scroll to position [1810, 0]
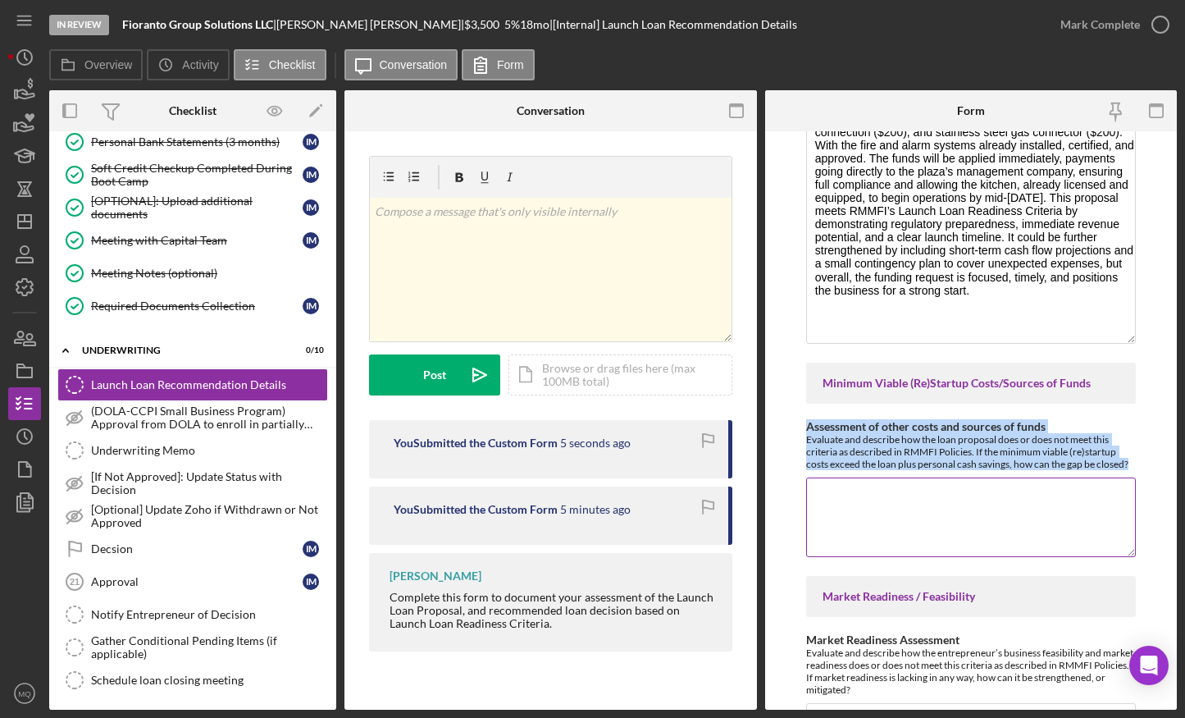
drag, startPoint x: 802, startPoint y: 424, endPoint x: 1128, endPoint y: 463, distance: 327.9
click at [919, 463] on form "Withdraw or decline details (only if applicable) If the decision is to withdraw…" at bounding box center [971, 420] width 413 height 578
copy div "Assessment of other costs and sources of funds Evaluate and describe how the lo…"
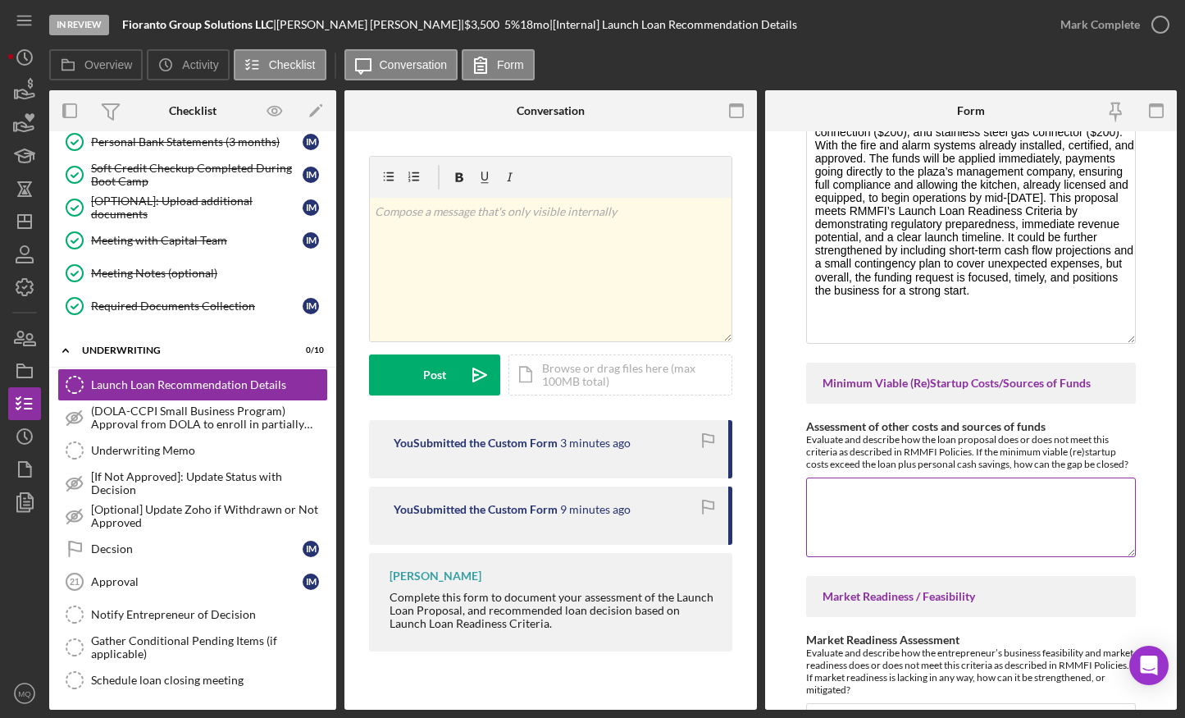
click at [879, 504] on textarea "Assessment of other costs and sources of funds" at bounding box center [971, 516] width 330 height 79
paste textarea "he loan proposal of $3,500, combined with the borrower’s personal investment of…"
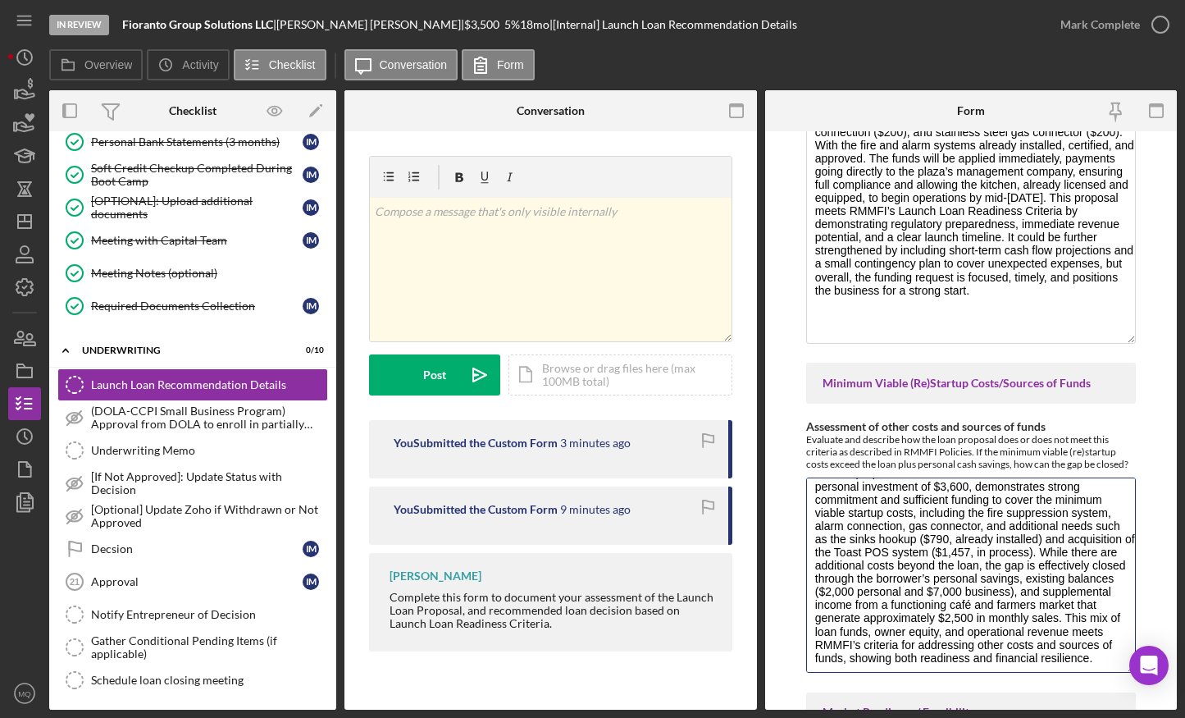
scroll to position [0, 0]
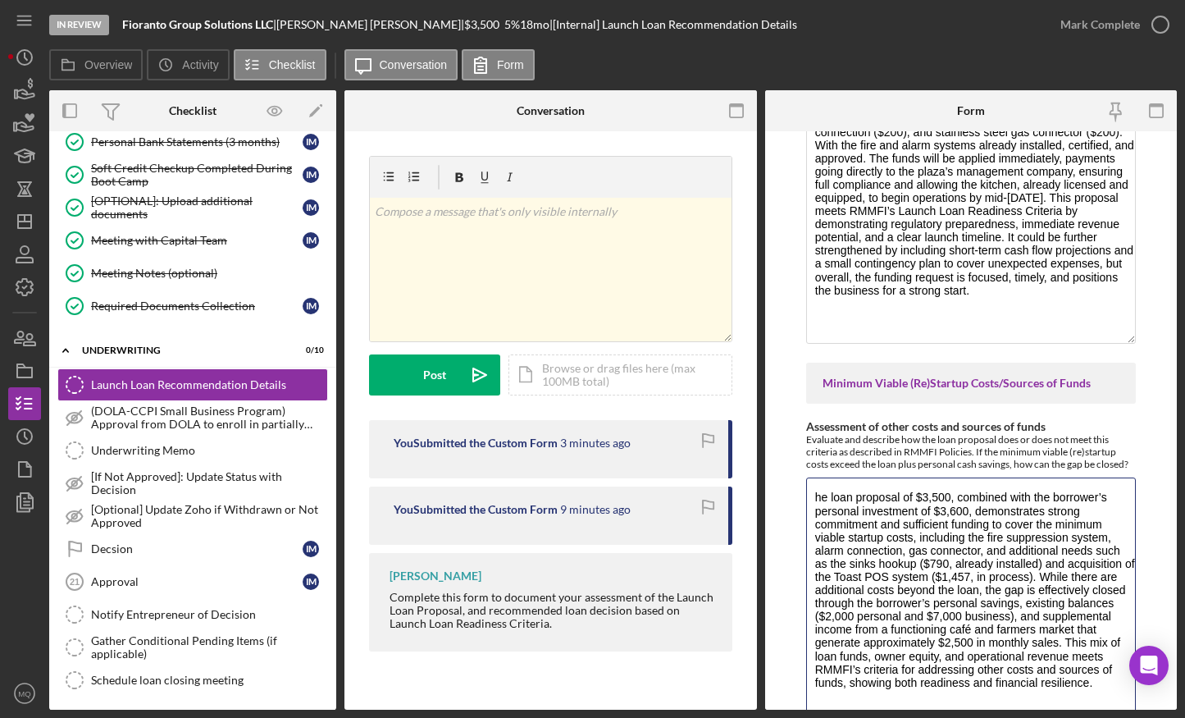
drag, startPoint x: 1125, startPoint y: 551, endPoint x: 1128, endPoint y: 716, distance: 164.9
click at [919, 564] on div "In Review Fioranto Group Solutions LLC | Ivan Mercado | $3,500 $3,500 5 % 18 mo…" at bounding box center [592, 359] width 1185 height 718
click at [817, 499] on textarea "he loan proposal of $3,500, combined with the borrower’s personal investment of…" at bounding box center [971, 599] width 330 height 244
click at [919, 552] on textarea "The loan proposal of $3,500, combined with the borrower’s personal investment o…" at bounding box center [971, 599] width 330 height 244
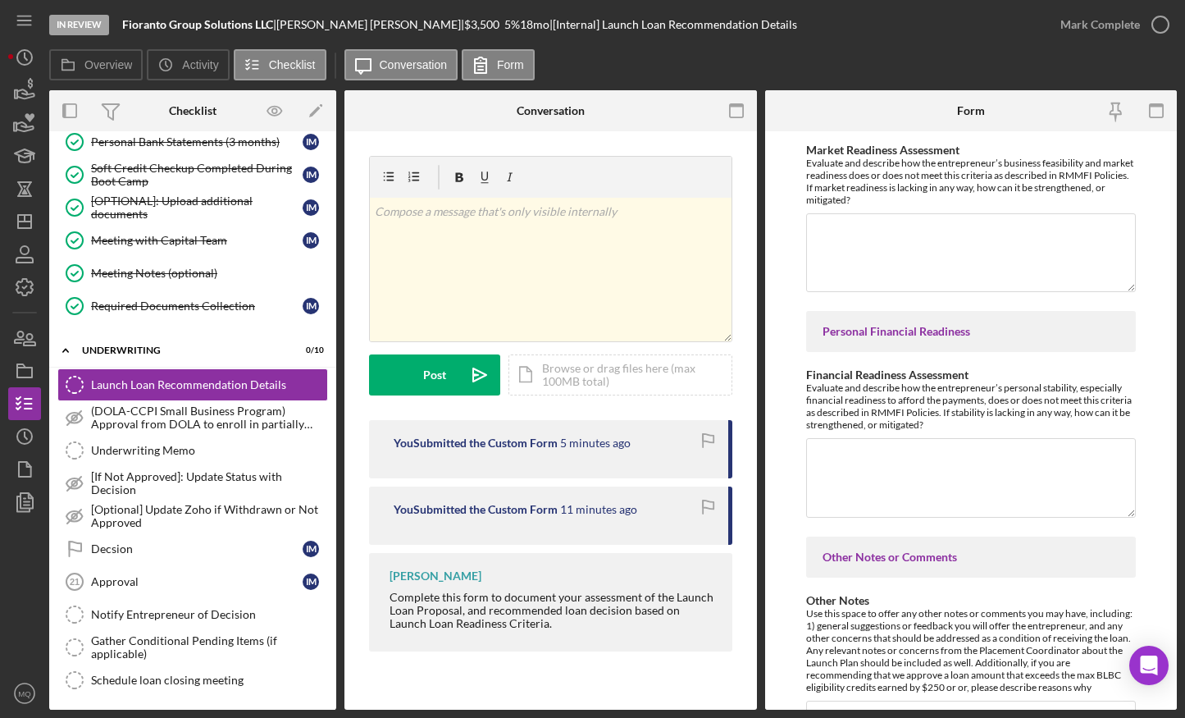
scroll to position [2720, 0]
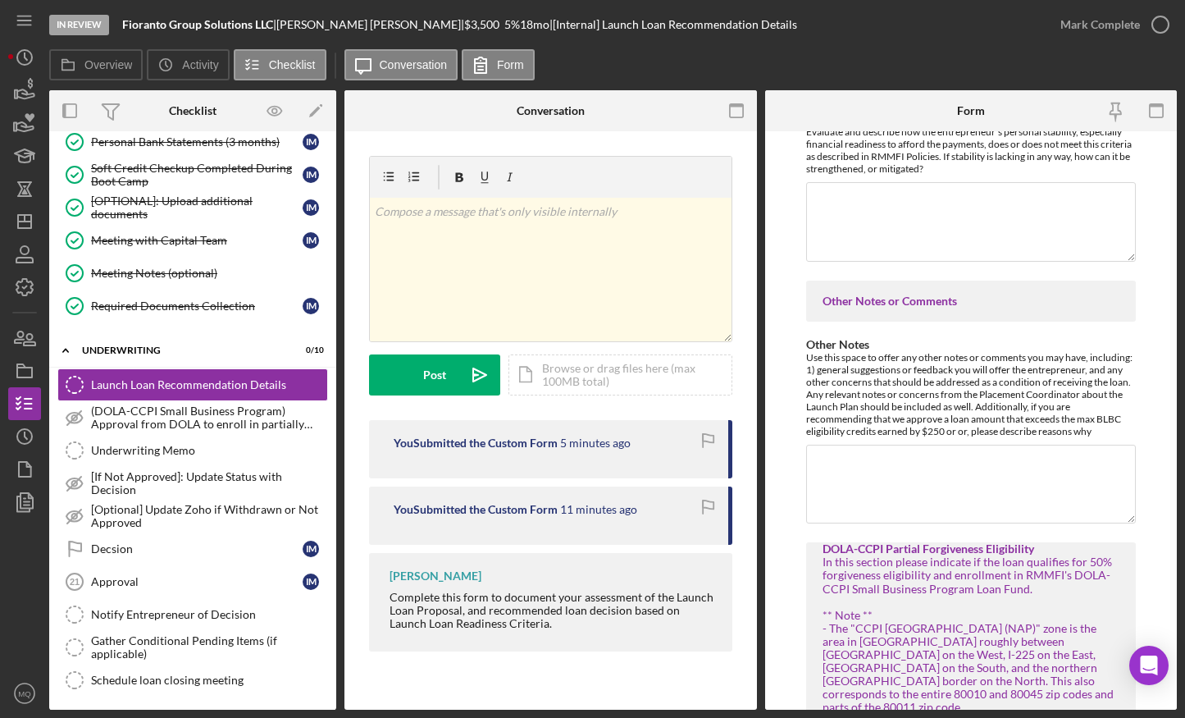
drag, startPoint x: 813, startPoint y: 532, endPoint x: 1050, endPoint y: 327, distance: 313.4
paste textarea "proposed use of funds totals $3,600, while the loan request is for $3,500, leav…"
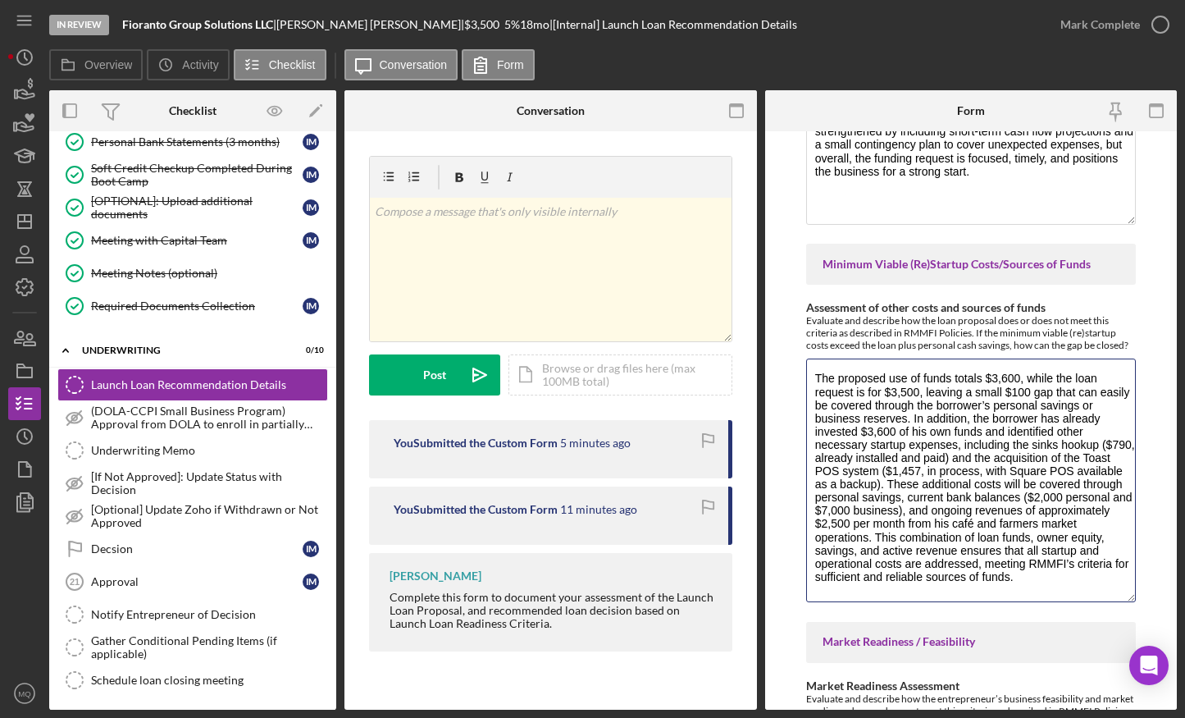
scroll to position [1954, 0]
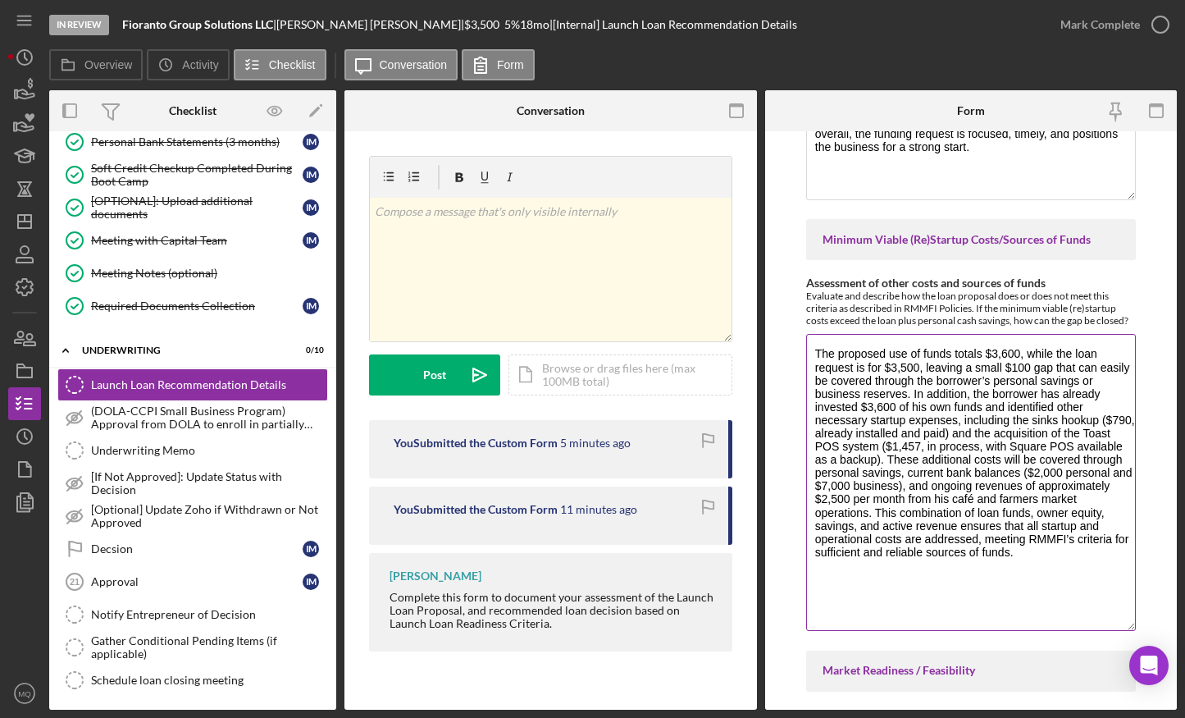
drag, startPoint x: 1124, startPoint y: 574, endPoint x: 1126, endPoint y: 641, distance: 66.5
click at [919, 564] on textarea "The proposed use of funds totals $3,600, while the loan request is for $3,500, …" at bounding box center [971, 482] width 330 height 297
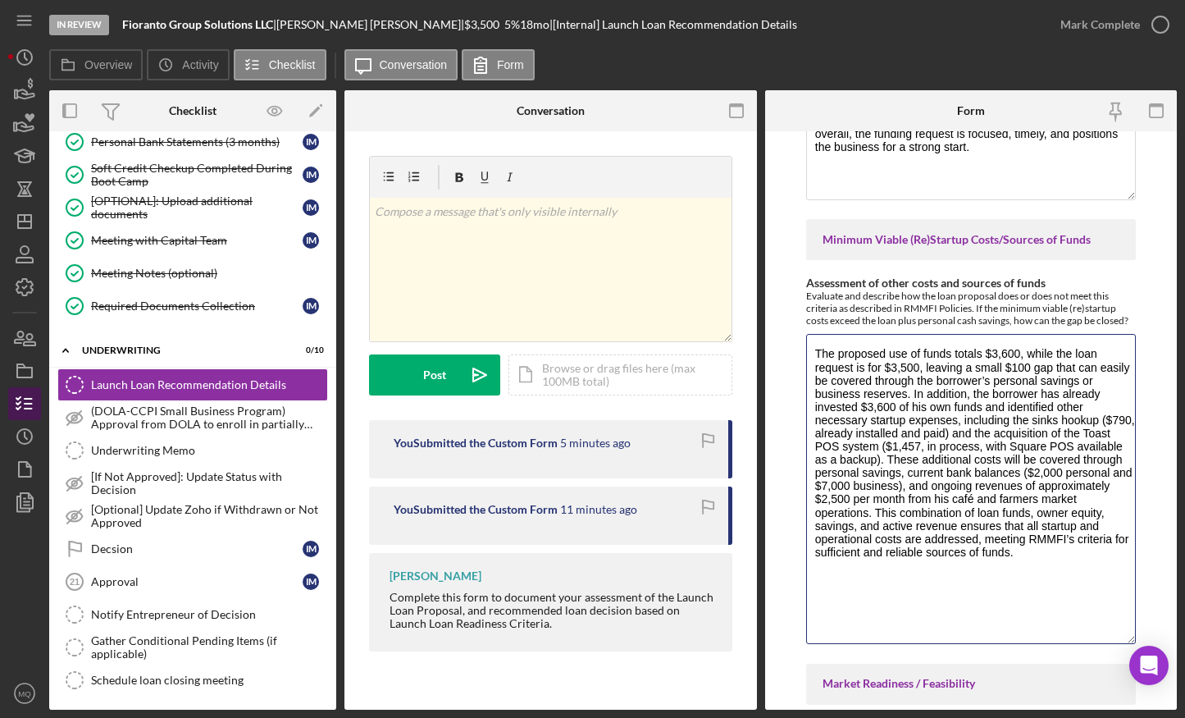
type textarea "The proposed use of funds totals $3,600, while the loan request is for $3,500, …"
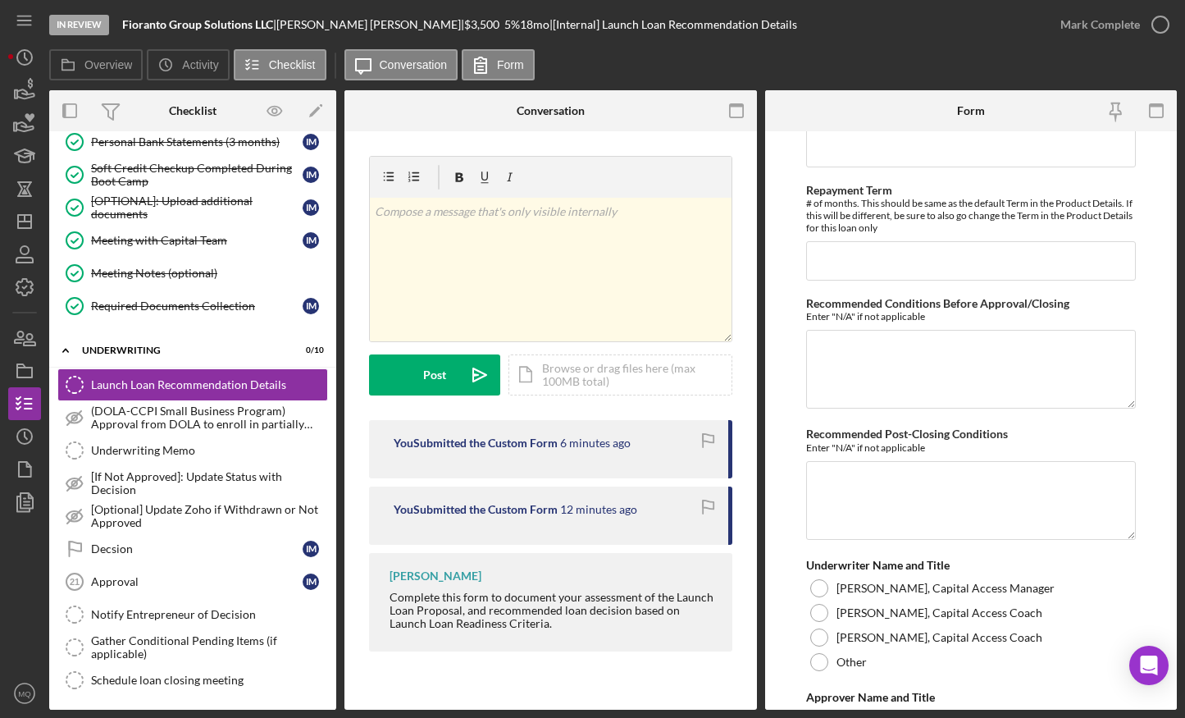
scroll to position [4603, 0]
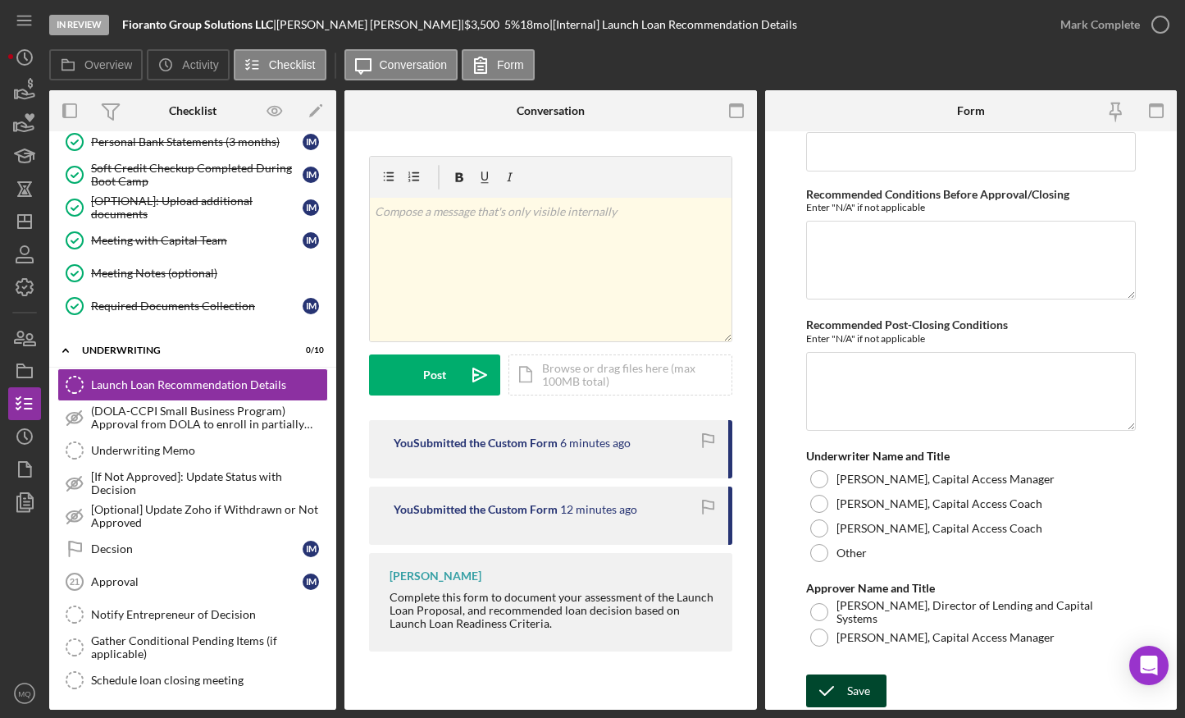
click at [835, 564] on icon "submit" at bounding box center [826, 690] width 41 height 41
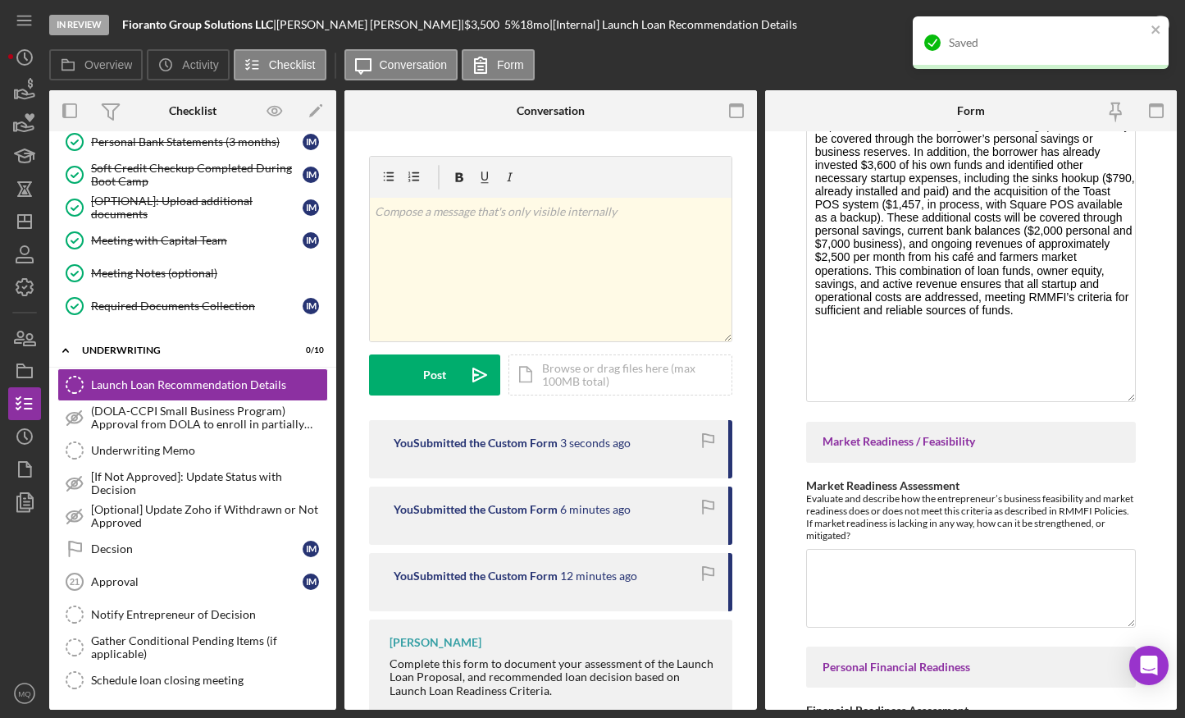
scroll to position [2219, 0]
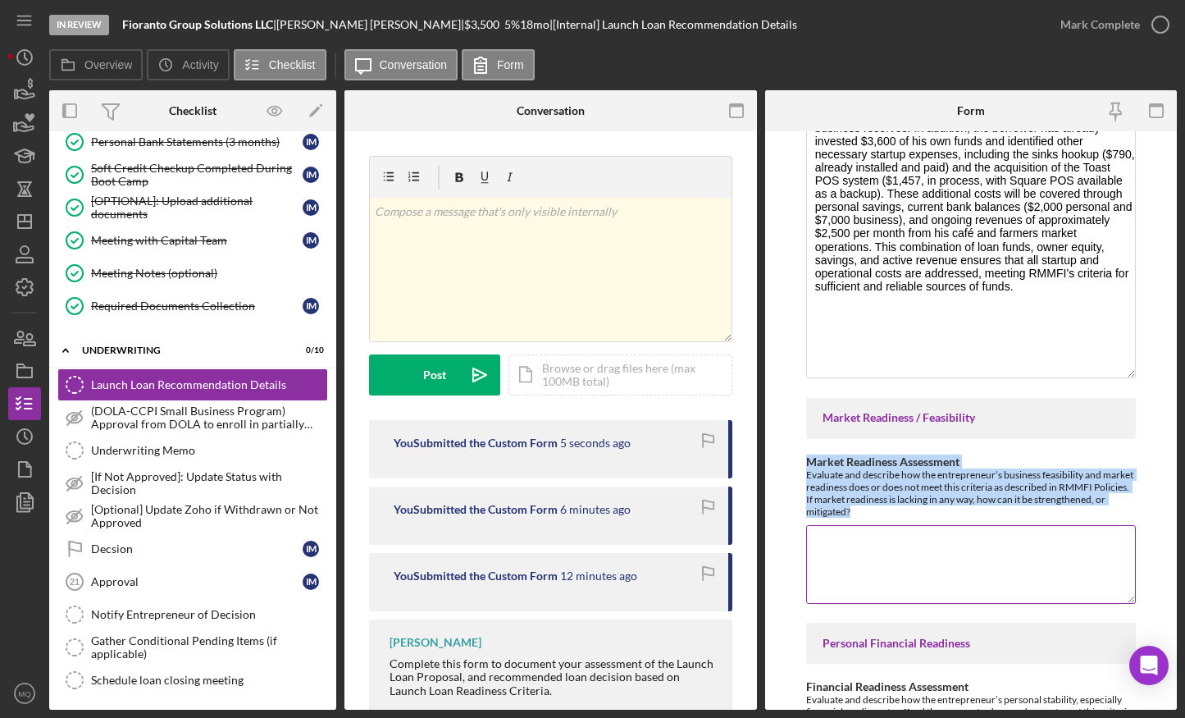
drag, startPoint x: 803, startPoint y: 461, endPoint x: 958, endPoint y: 509, distance: 162.4
click at [919, 509] on form "Withdraw or decline details (only if applicable) If the decision is to withdraw…" at bounding box center [971, 420] width 413 height 578
copy div "Market Readiness Assessment Evaluate and describe how the entrepreneur’s busine…"
click at [851, 554] on textarea "Market Readiness Assessment" at bounding box center [971, 564] width 330 height 79
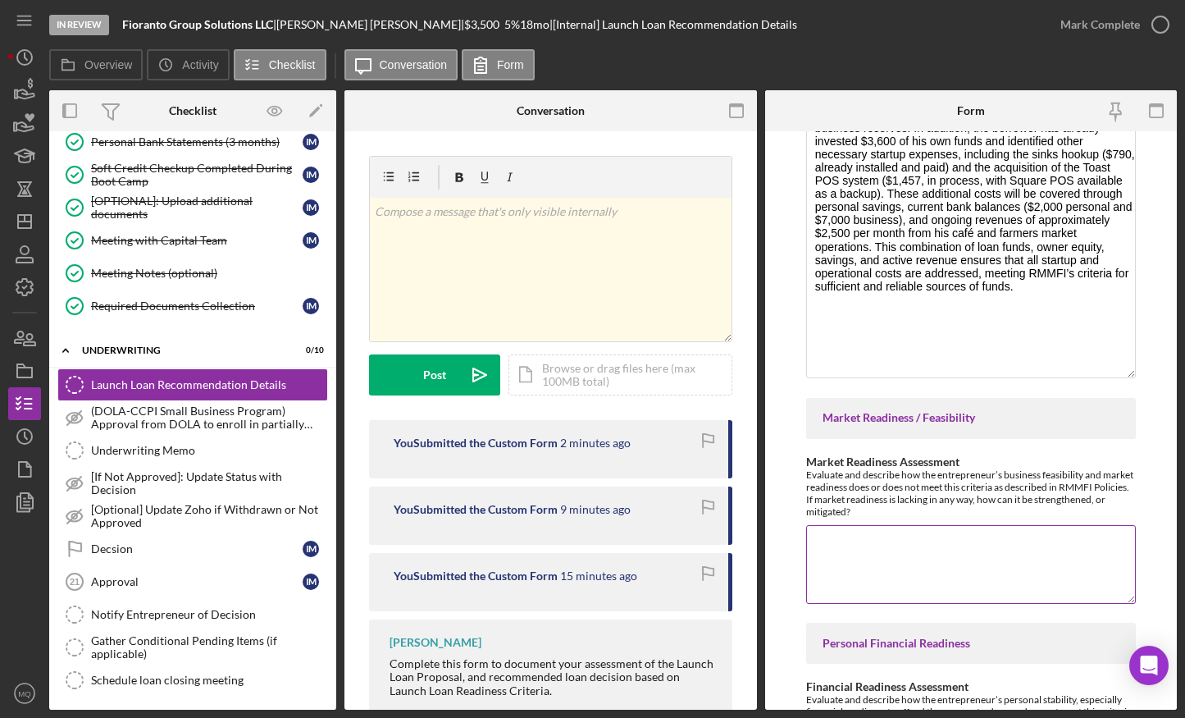
click at [851, 554] on textarea "Market Readiness Assessment" at bounding box center [971, 564] width 330 height 79
paste textarea "The entrepreneur demonstrates strong market readiness, having already validated…"
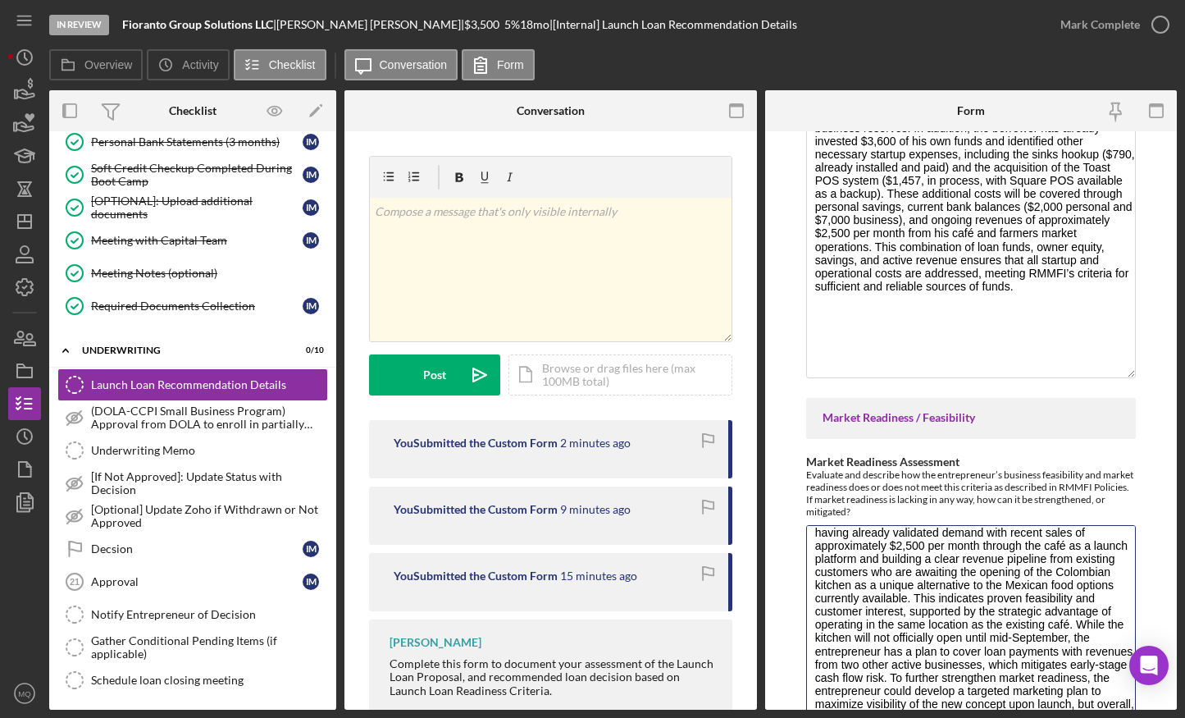
scroll to position [25, 0]
drag, startPoint x: 1129, startPoint y: 601, endPoint x: 1129, endPoint y: 761, distance: 159.9
click at [919, 564] on html "In Review Fioranto Group Solutions LLC | Ivan Mercado | $3,500 $3,500 5 % 18 mo…" at bounding box center [592, 359] width 1185 height 718
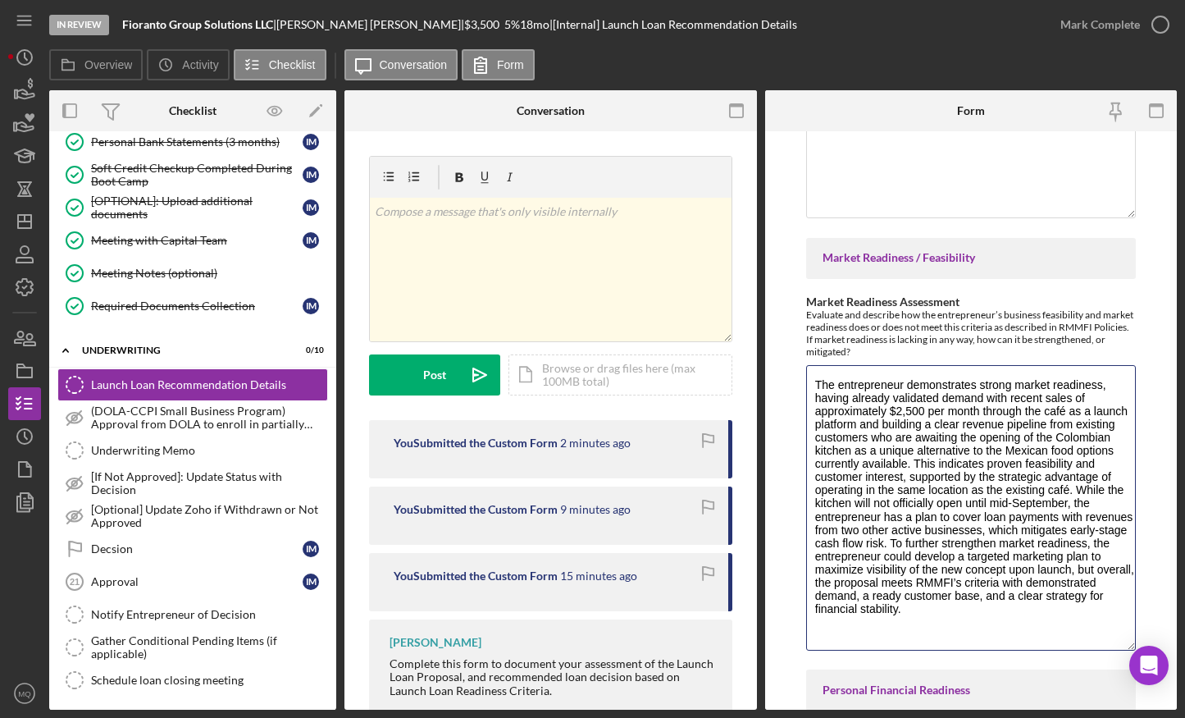
scroll to position [0, 0]
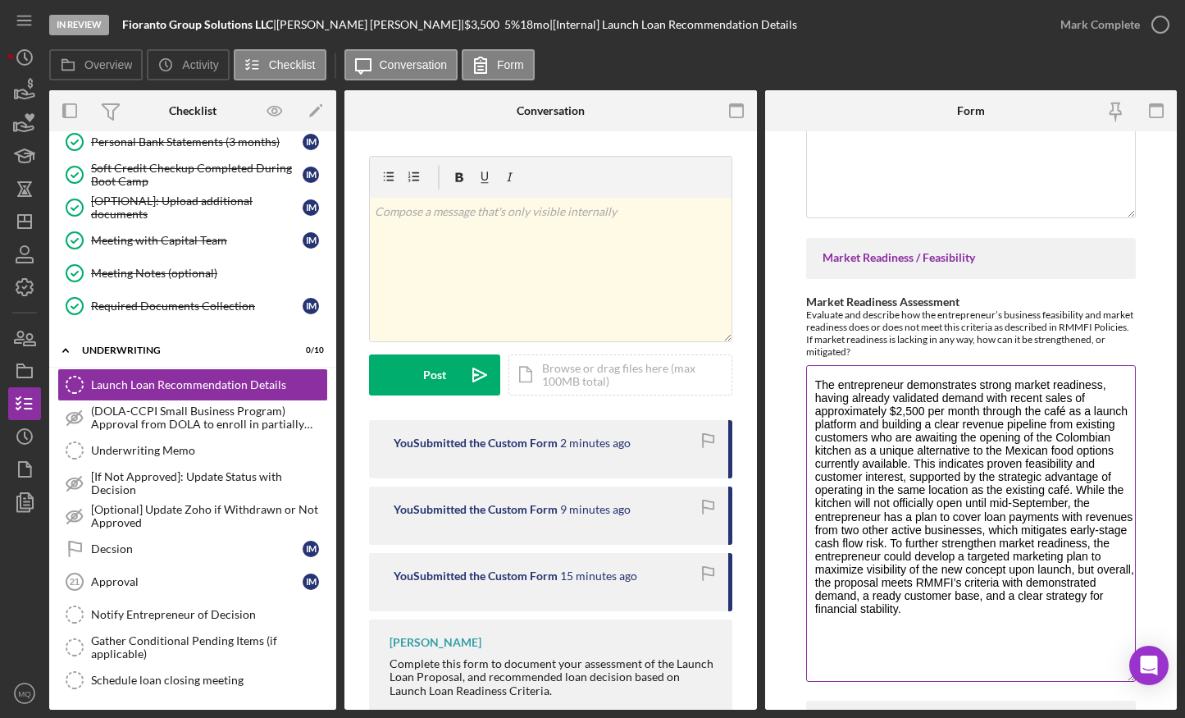
drag, startPoint x: 1127, startPoint y: 600, endPoint x: 1127, endPoint y: 677, distance: 77.1
click at [919, 564] on textarea "The entrepreneur demonstrates strong market readiness, having already validated…" at bounding box center [971, 523] width 330 height 317
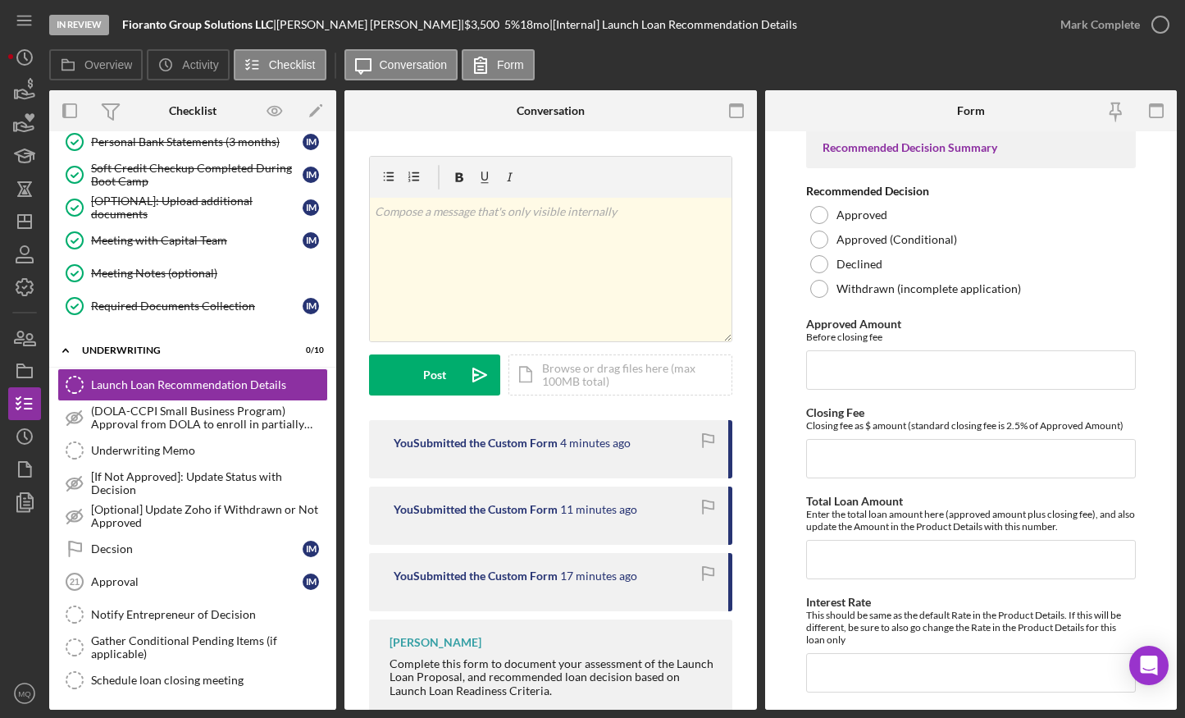
scroll to position [4840, 0]
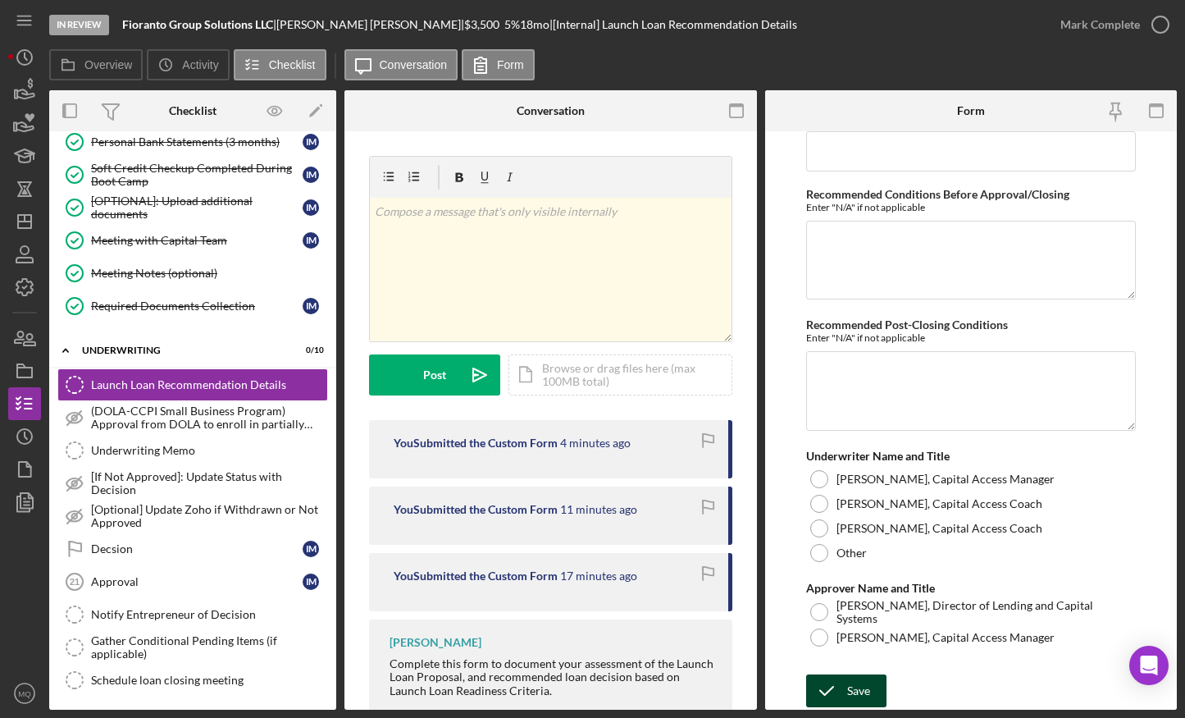
type textarea "The entrepreneur demonstrates strong market readiness, having already validated…"
click at [832, 564] on polyline "submit" at bounding box center [826, 690] width 13 height 8
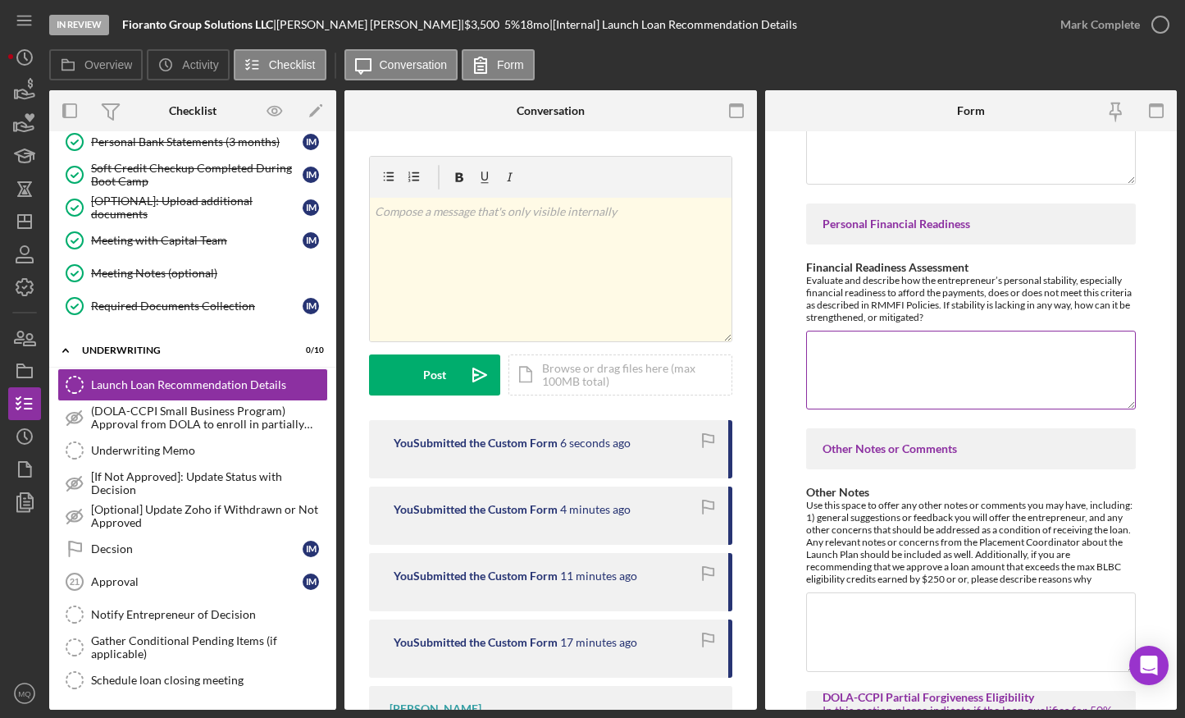
scroll to position [2878, 0]
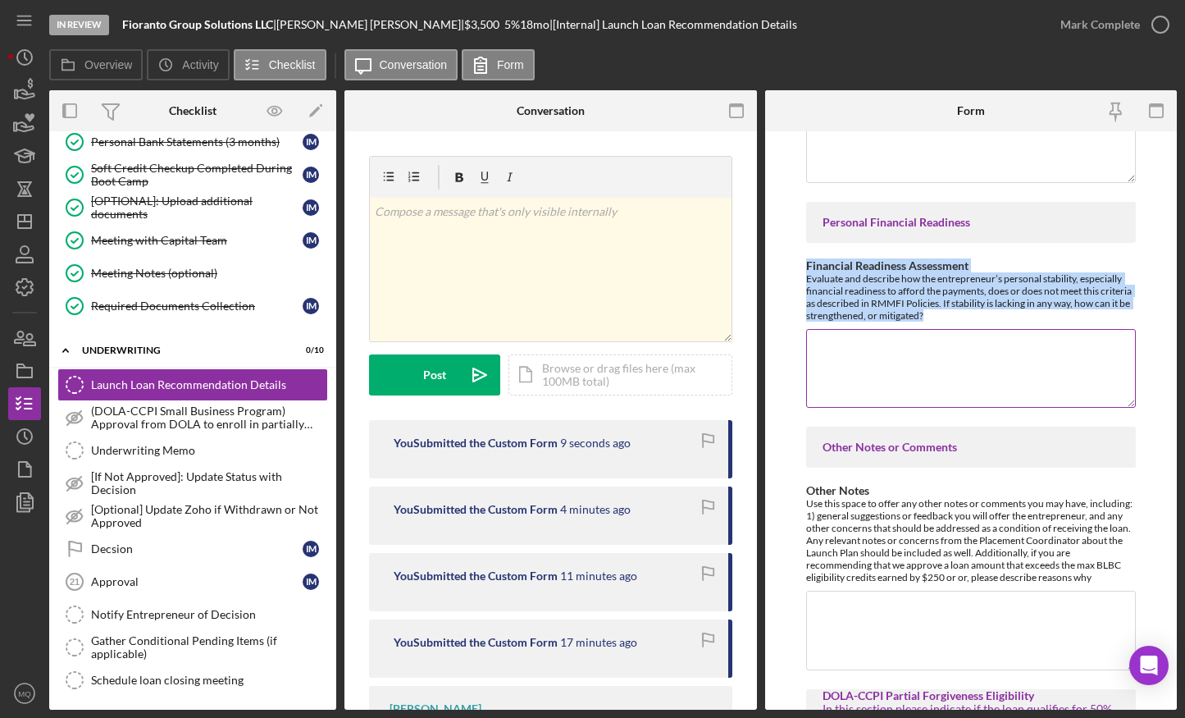
drag, startPoint x: 806, startPoint y: 261, endPoint x: 975, endPoint y: 313, distance: 176.9
click at [919, 313] on div "Financial Readiness Assessment Evaluate and describe how the entrepreneur’s per…" at bounding box center [971, 290] width 330 height 62
copy div "Financial Readiness Assessment Evaluate and describe how the entrepreneur’s per…"
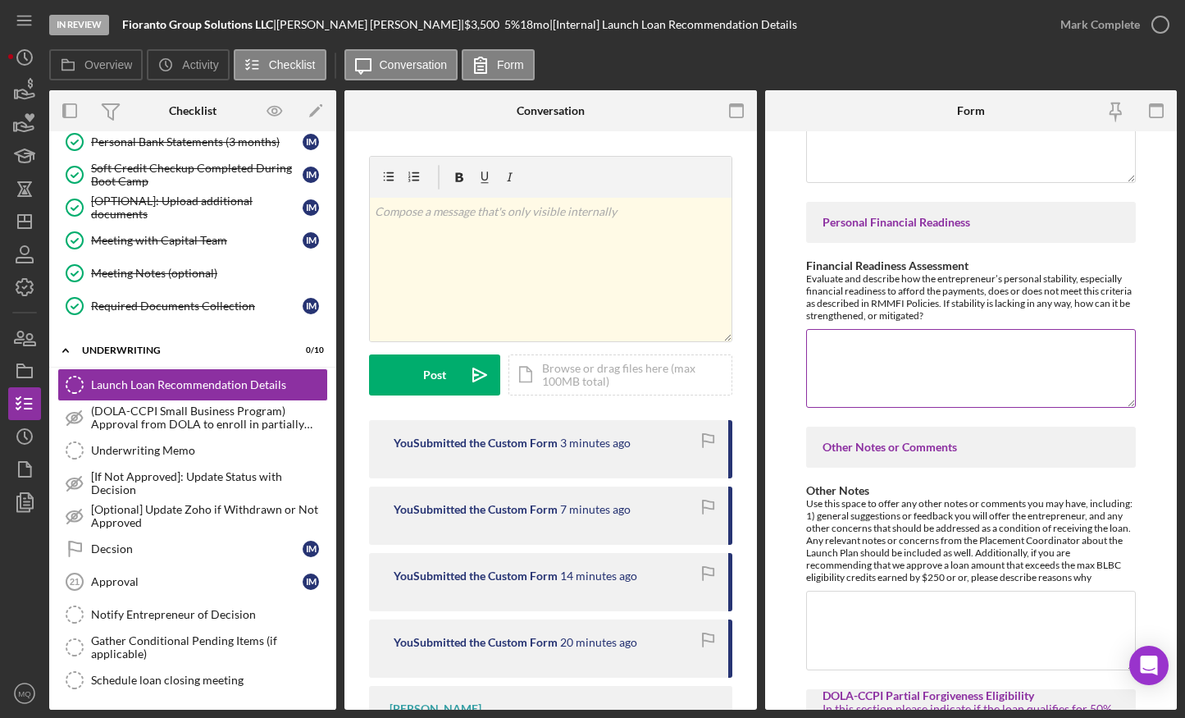
click at [919, 364] on textarea "Financial Readiness Assessment" at bounding box center [971, 368] width 330 height 79
paste textarea "The entrepreneur demonstrates strong financial readiness and personal stability…"
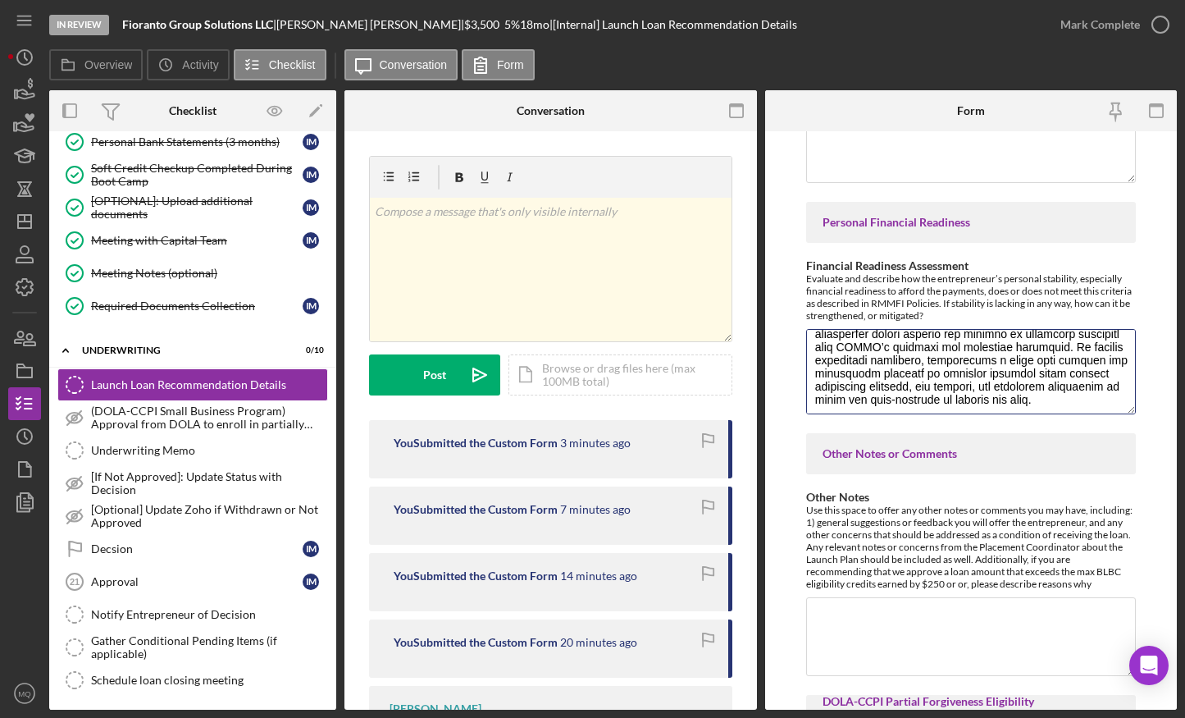
scroll to position [0, 0]
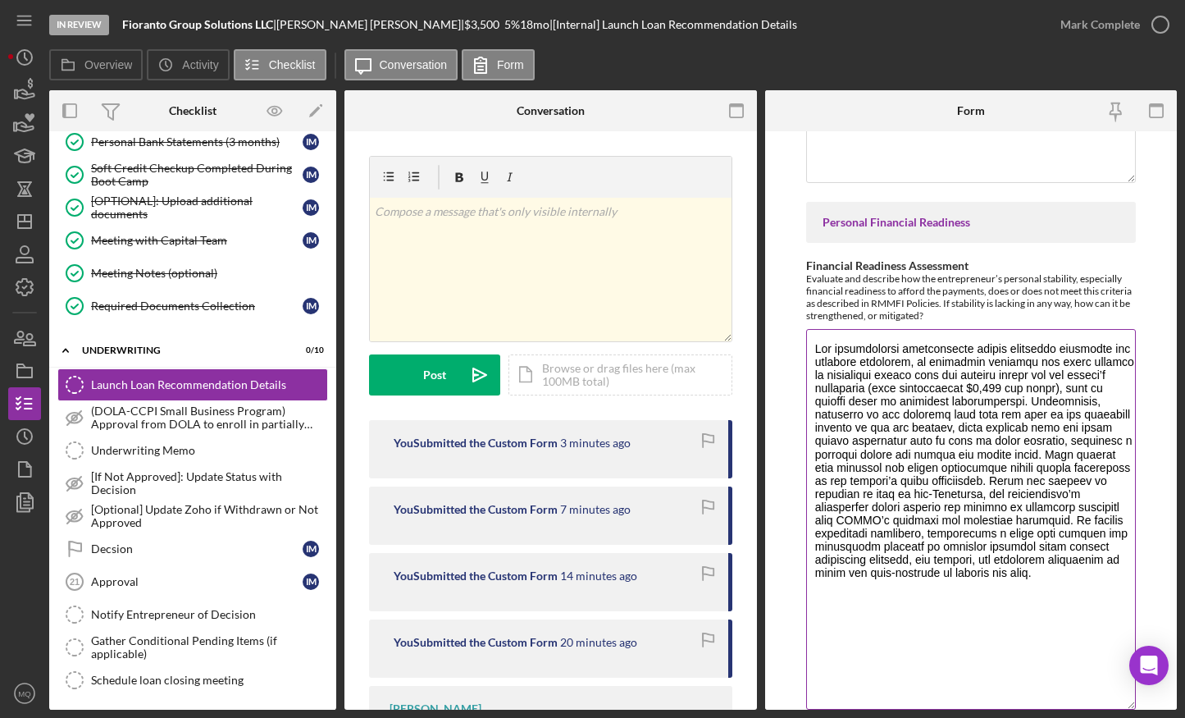
drag, startPoint x: 1123, startPoint y: 405, endPoint x: 1081, endPoint y: 706, distance: 303.9
click at [919, 564] on textarea "Financial Readiness Assessment" at bounding box center [971, 519] width 330 height 381
drag, startPoint x: 816, startPoint y: 352, endPoint x: 1051, endPoint y: 669, distance: 395.1
click at [919, 564] on textarea "Financial Readiness Assessment" at bounding box center [971, 519] width 330 height 381
paste textarea "shows strong financial readiness and stability, since family expenses are fully…"
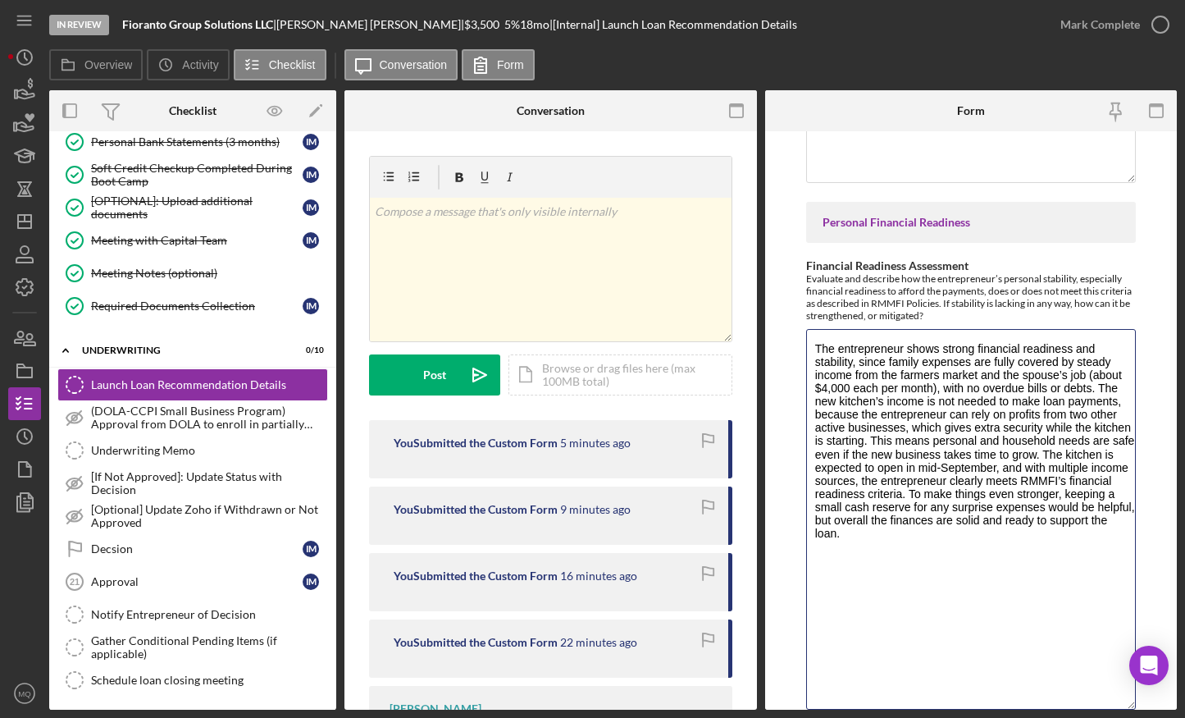
type textarea "The entrepreneur shows strong financial readiness and stability, since family e…"
click at [919, 388] on textarea "The entrepreneur shows strong financial readiness and stability, since family e…" at bounding box center [971, 519] width 330 height 381
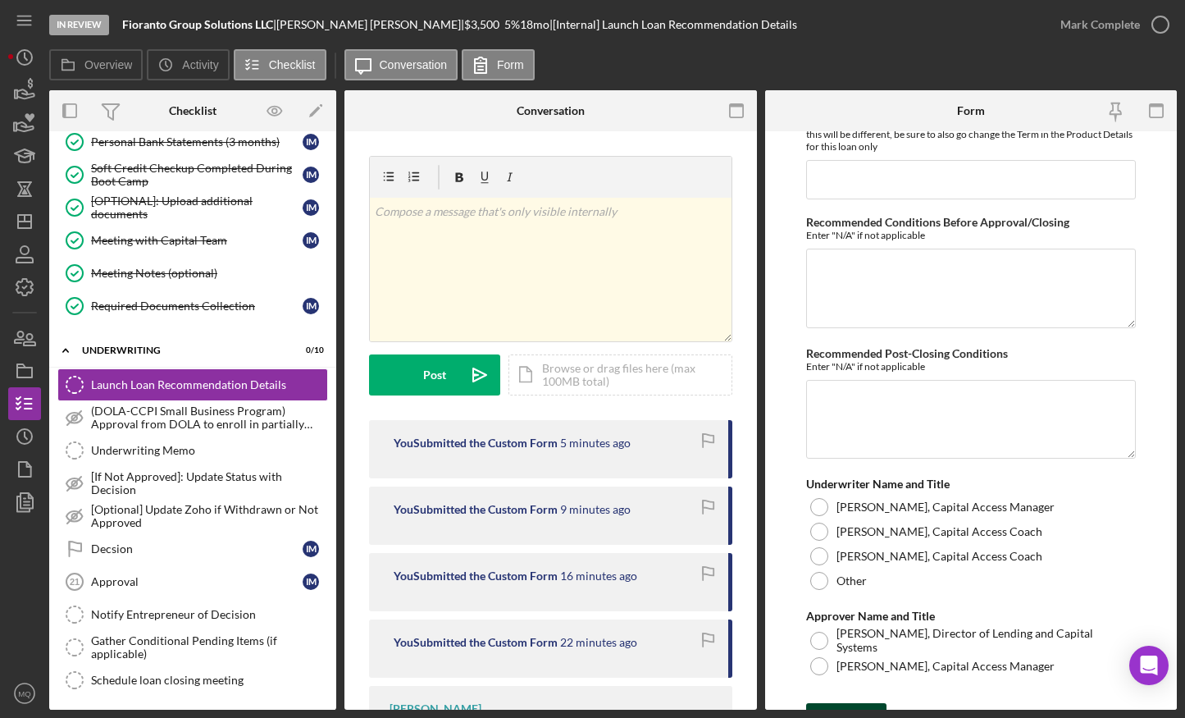
scroll to position [5141, 0]
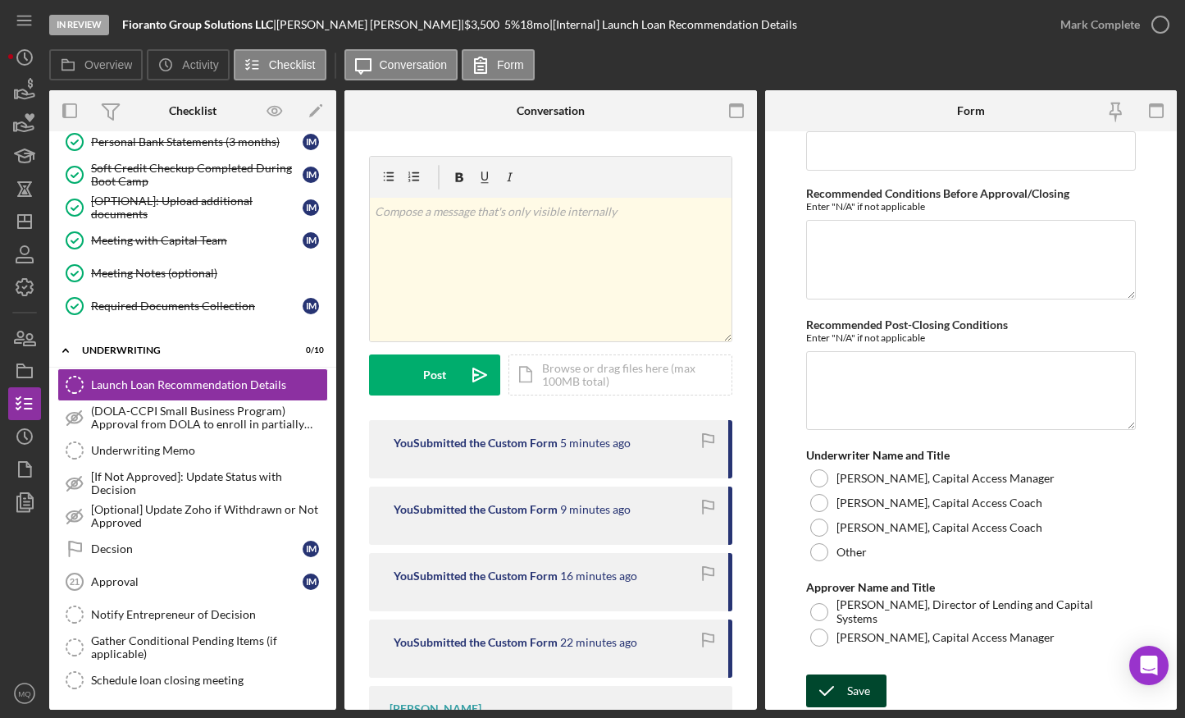
click at [862, 564] on div "Save" at bounding box center [858, 690] width 23 height 33
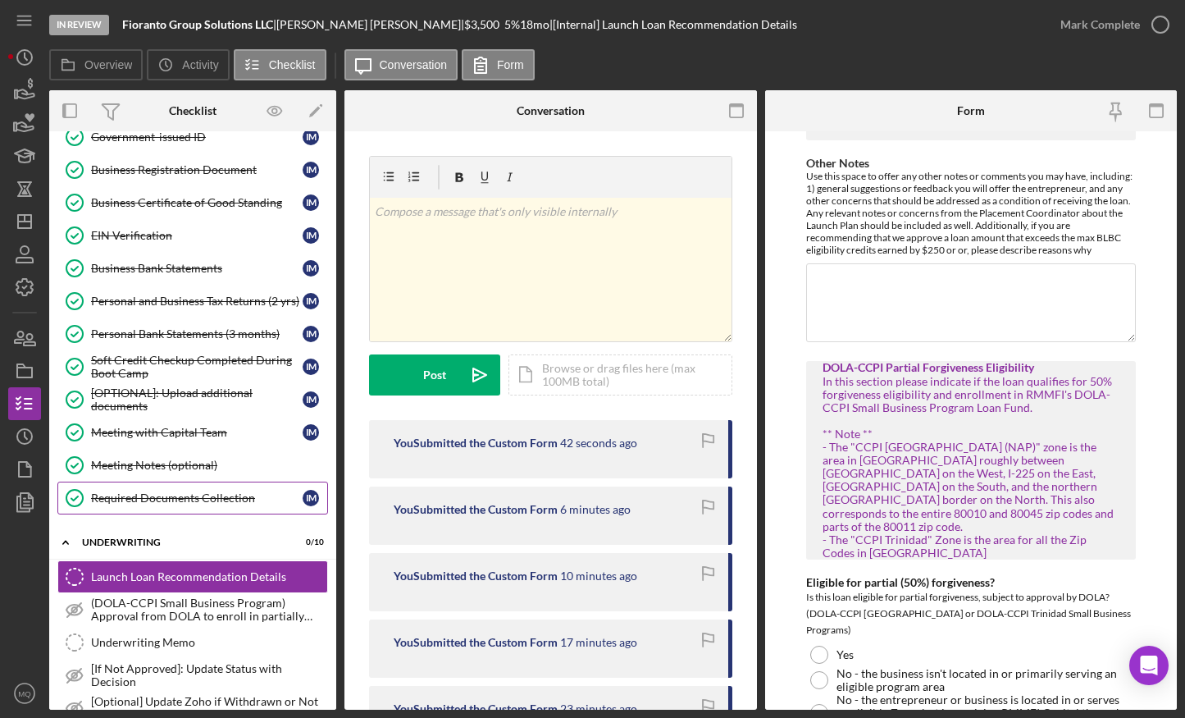
scroll to position [0, 0]
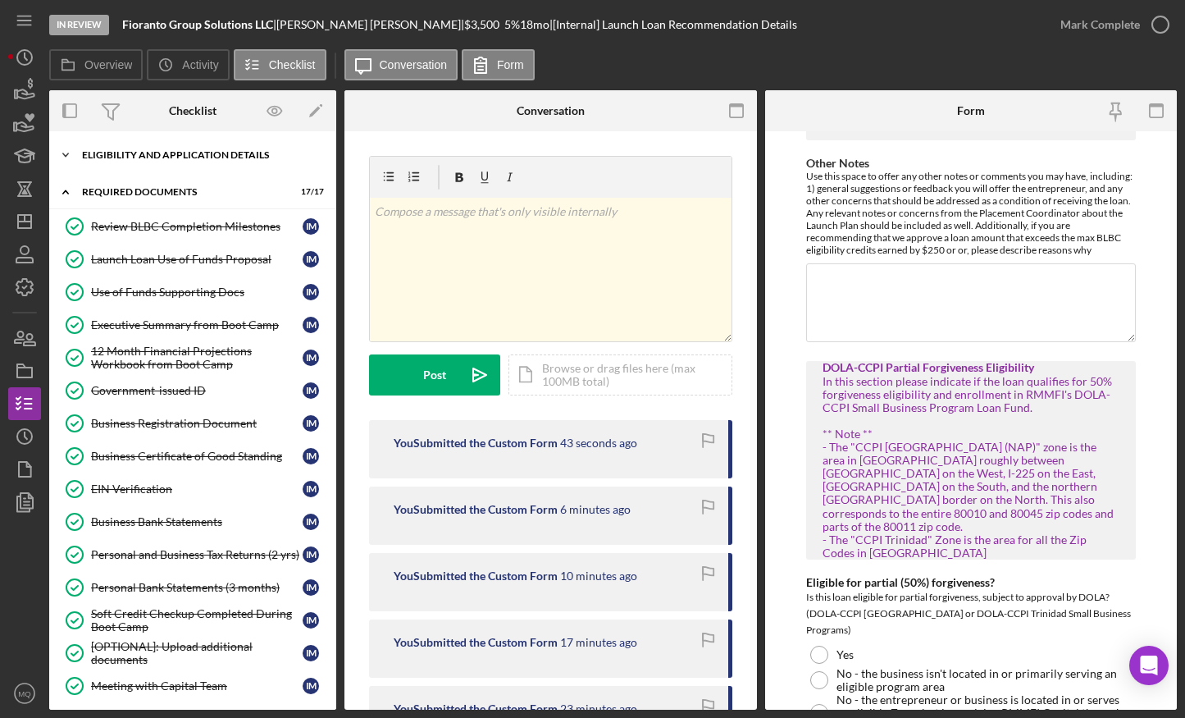
click at [182, 150] on div "Eligibility and Application Details" at bounding box center [199, 155] width 234 height 10
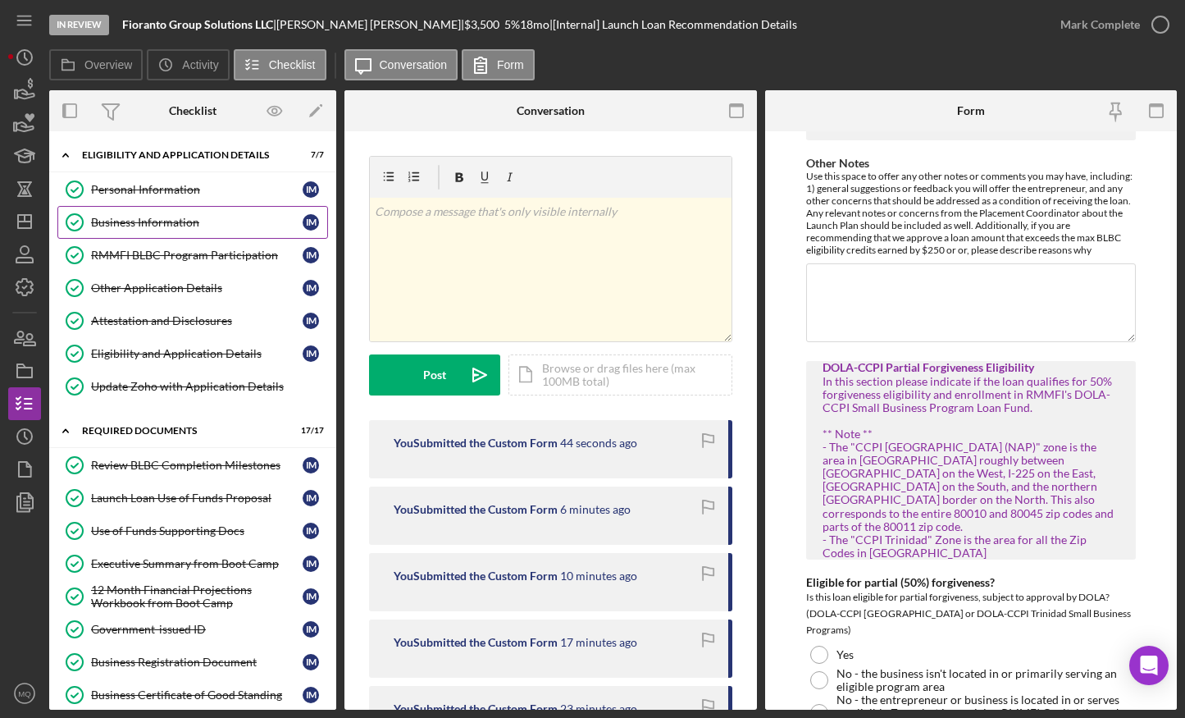
click at [152, 232] on link "Business Information Business Information I M" at bounding box center [192, 222] width 271 height 33
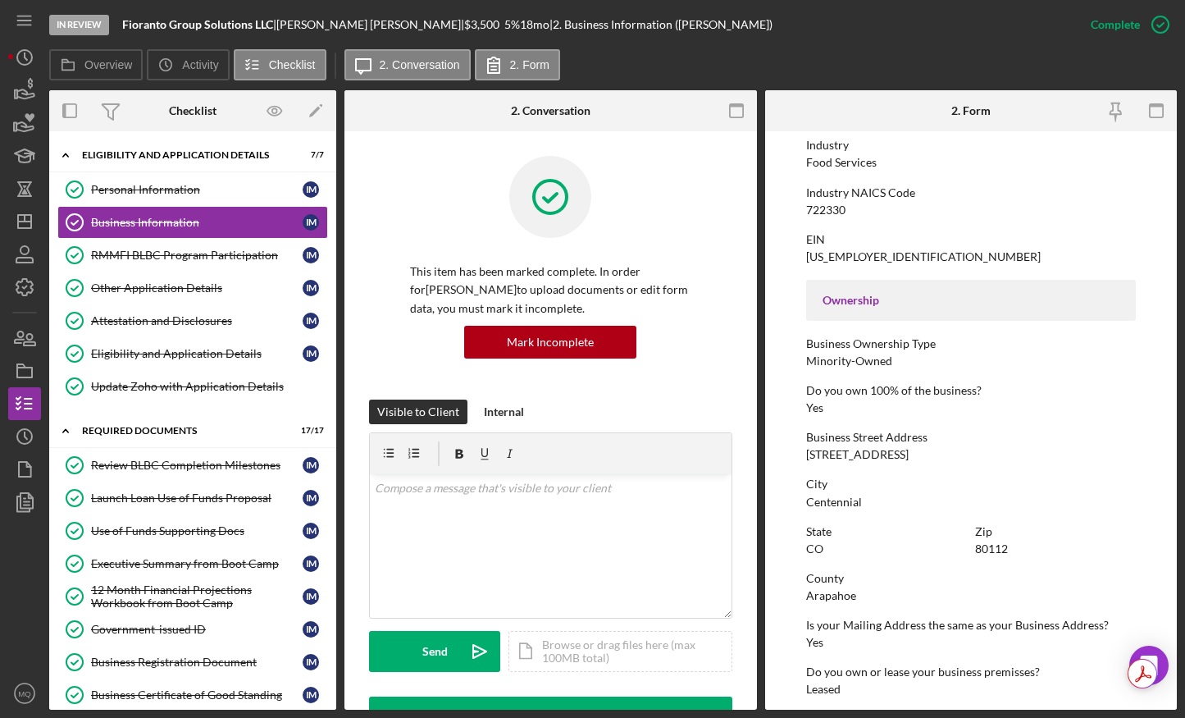
scroll to position [437, 0]
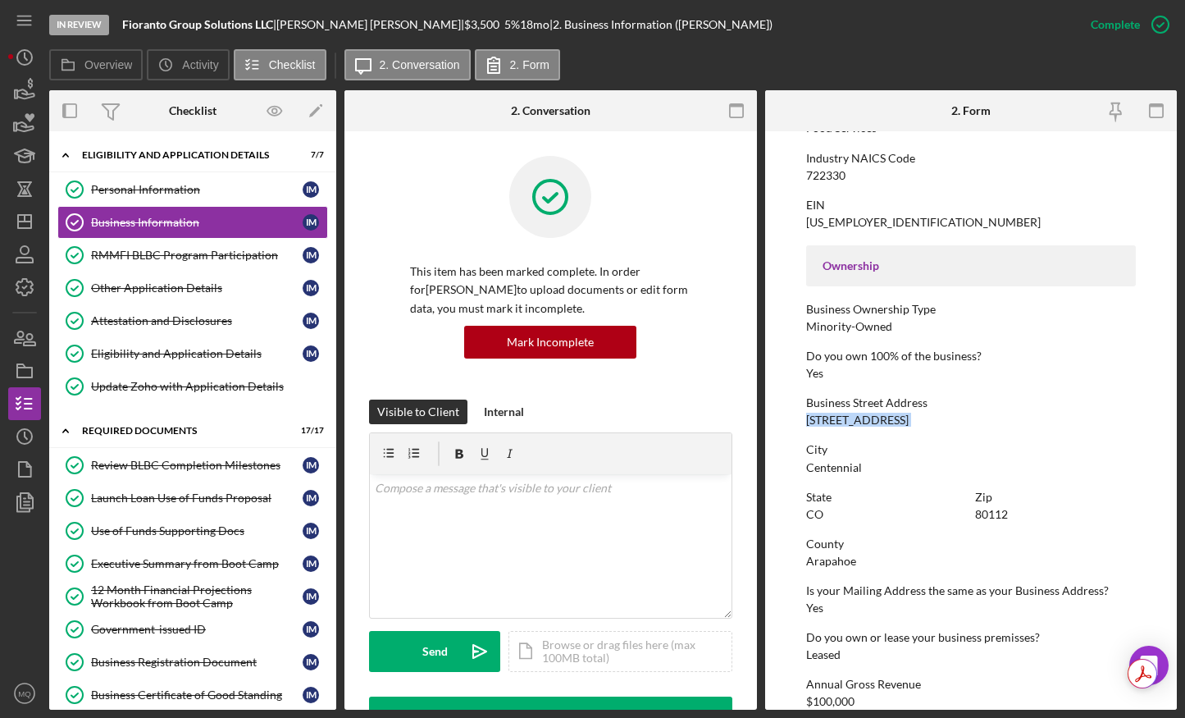
drag, startPoint x: 805, startPoint y: 419, endPoint x: 1062, endPoint y: 435, distance: 258.0
click at [919, 435] on div "To edit this form you must mark this item incomplete Business Name Fioranto Gro…" at bounding box center [971, 312] width 330 height 1220
copy div "[STREET_ADDRESS]"
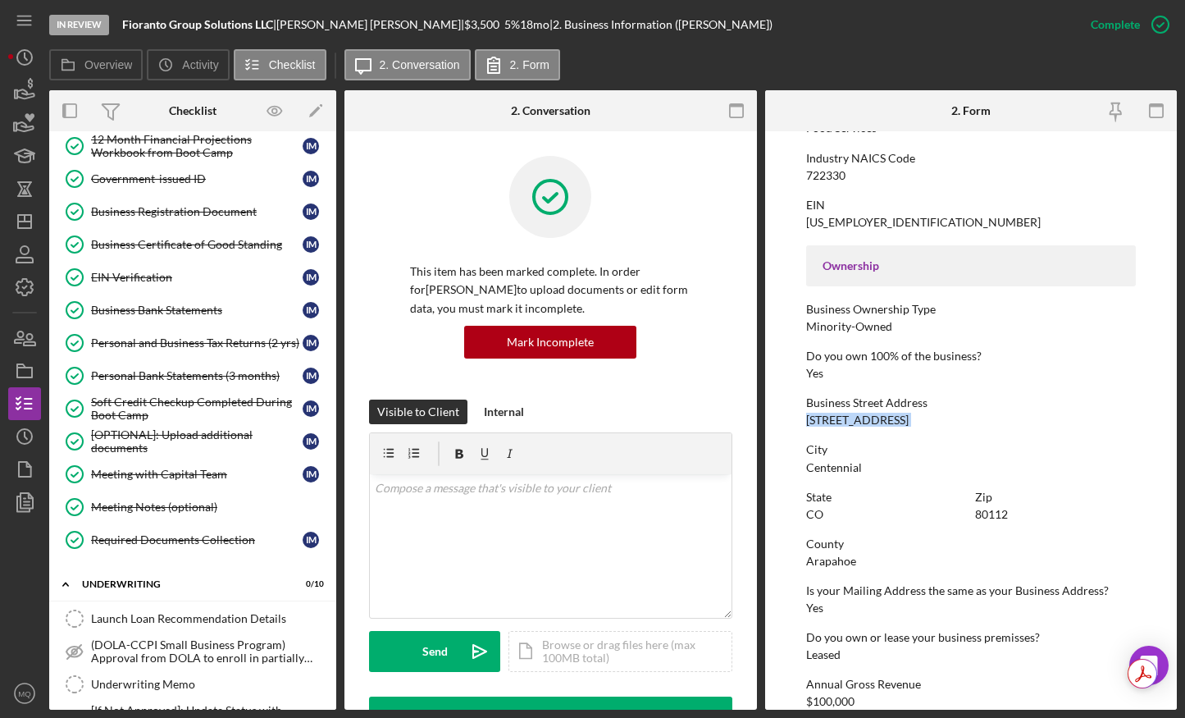
scroll to position [798, 0]
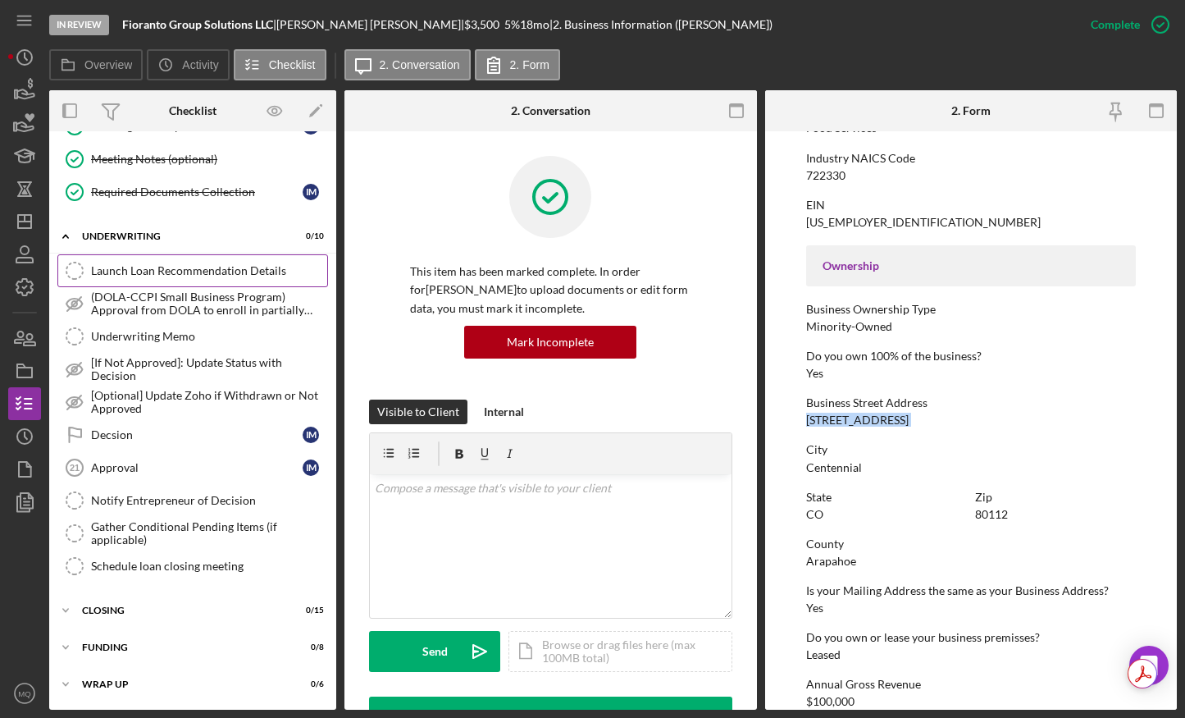
click at [220, 266] on div "Launch Loan Recommendation Details" at bounding box center [209, 270] width 236 height 13
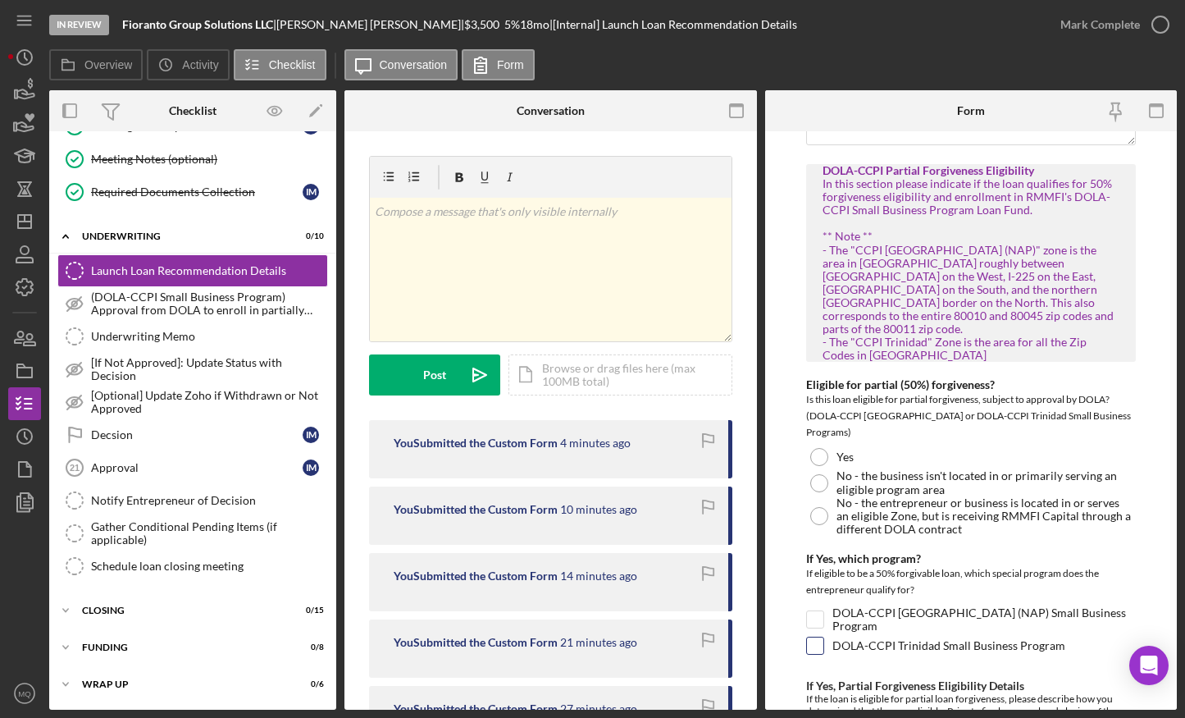
scroll to position [2747, 0]
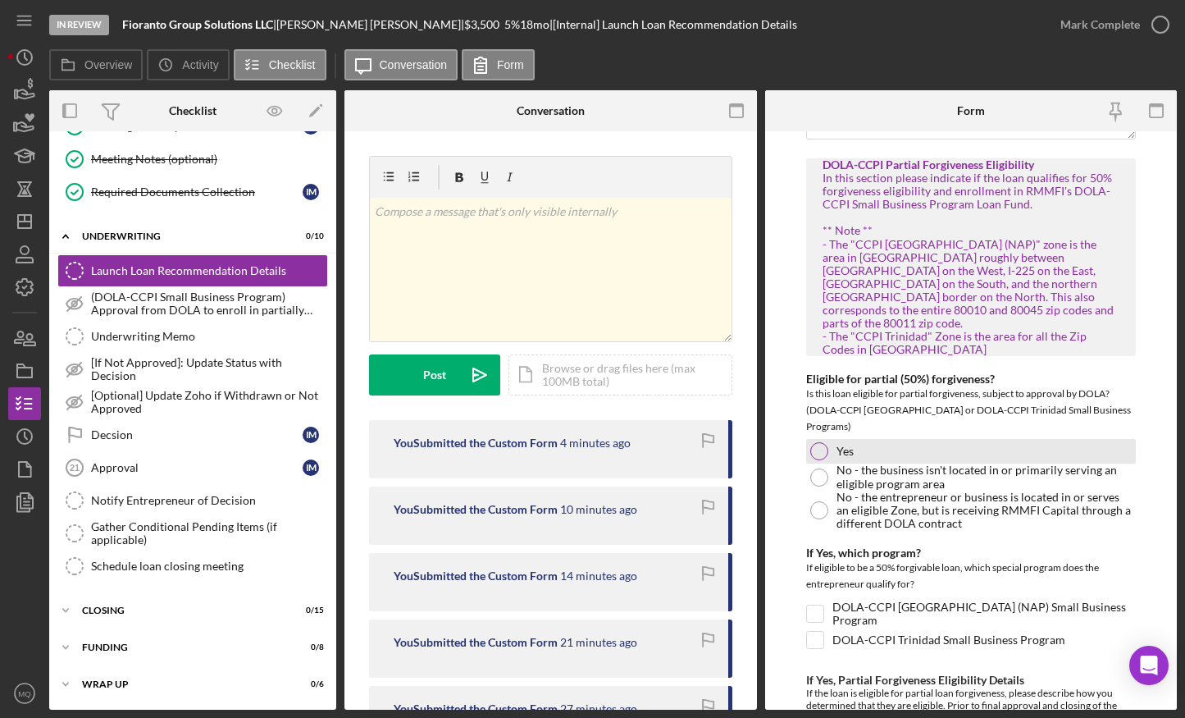
click at [819, 447] on div at bounding box center [819, 451] width 18 height 18
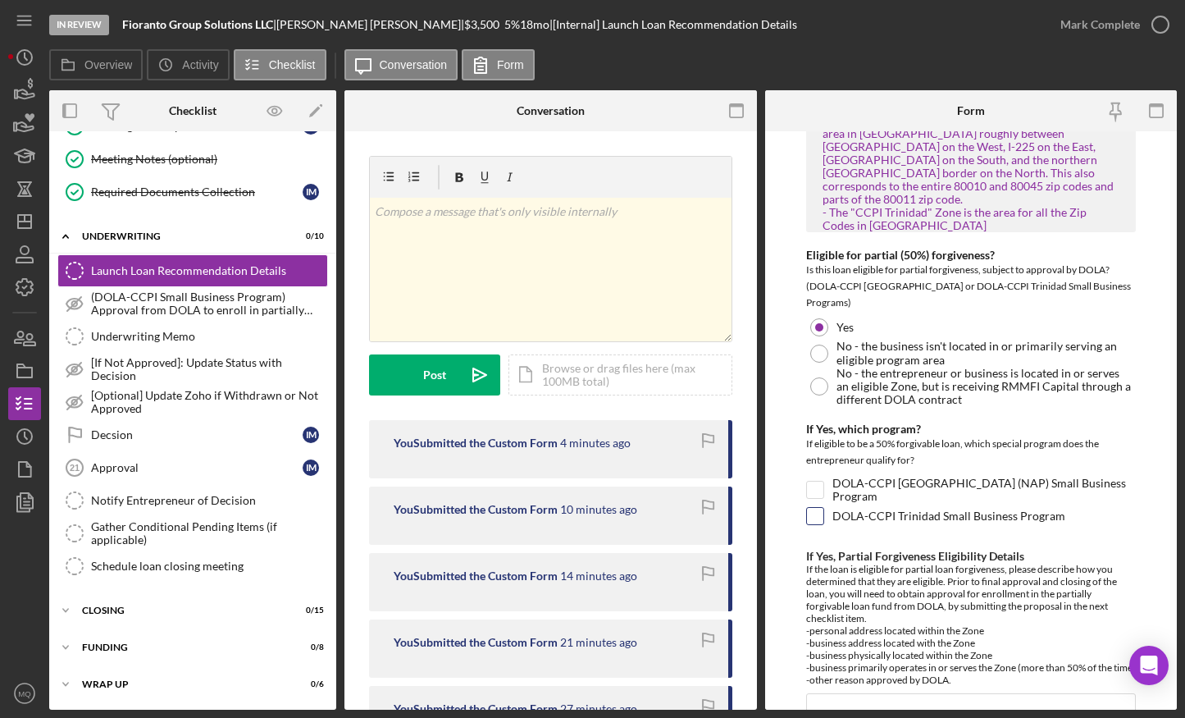
scroll to position [2874, 0]
click at [813, 486] on input "DOLA-CCPI Northwest Aurora (NAP) Small Business Program" at bounding box center [815, 487] width 16 height 16
checkbox input "true"
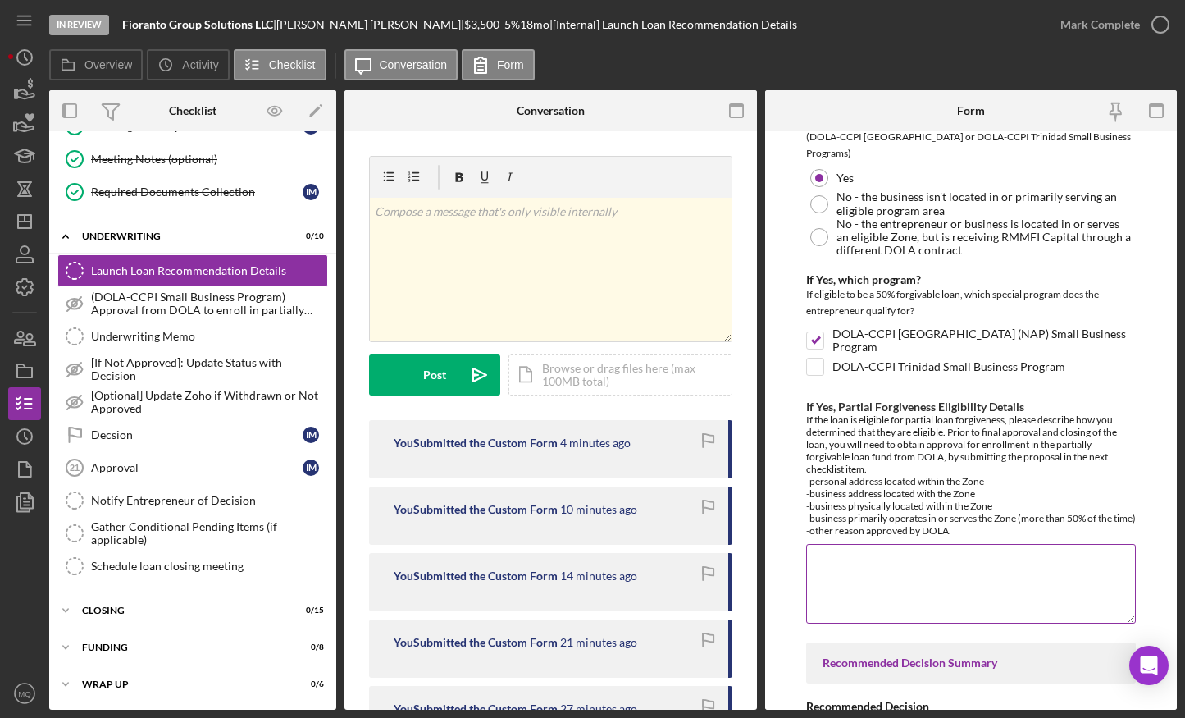
scroll to position [3034, 0]
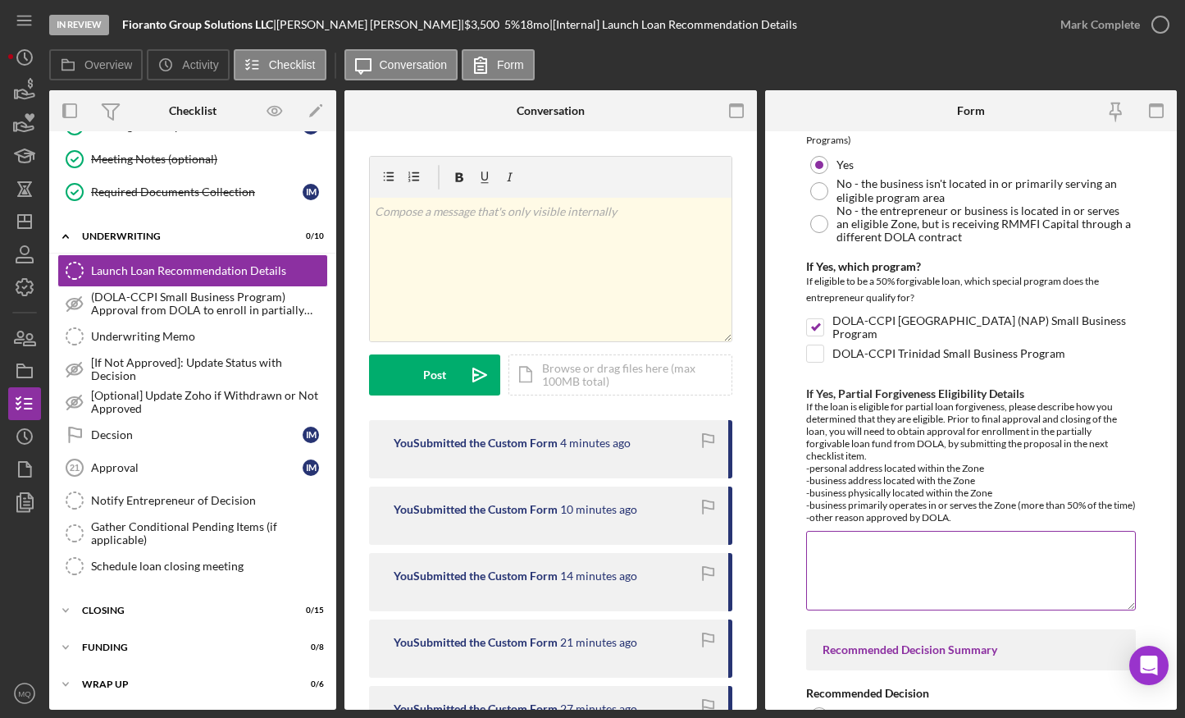
drag, startPoint x: 807, startPoint y: 504, endPoint x: 844, endPoint y: 515, distance: 38.4
click at [844, 515] on div "If the loan is eligible for partial loan forgiveness, please describe how you d…" at bounding box center [971, 461] width 330 height 123
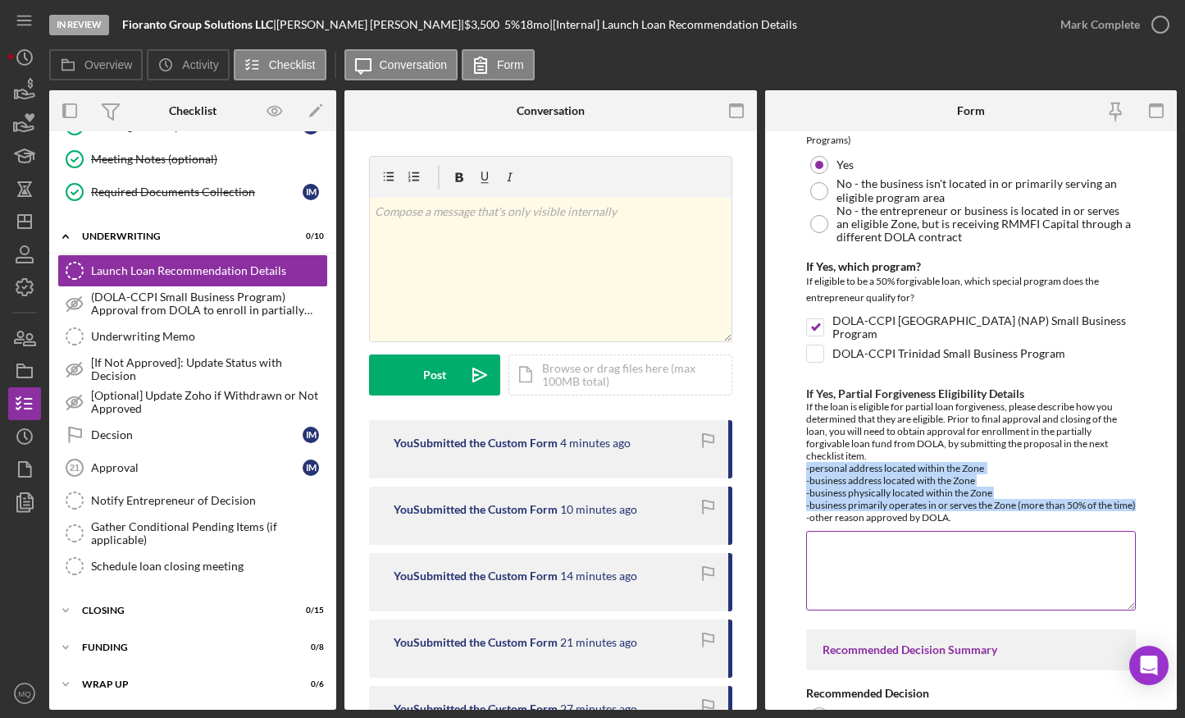
drag, startPoint x: 830, startPoint y: 518, endPoint x: 805, endPoint y: 472, distance: 51.4
click at [806, 472] on div "If the loan is eligible for partial loan forgiveness, please describe how you d…" at bounding box center [971, 461] width 330 height 123
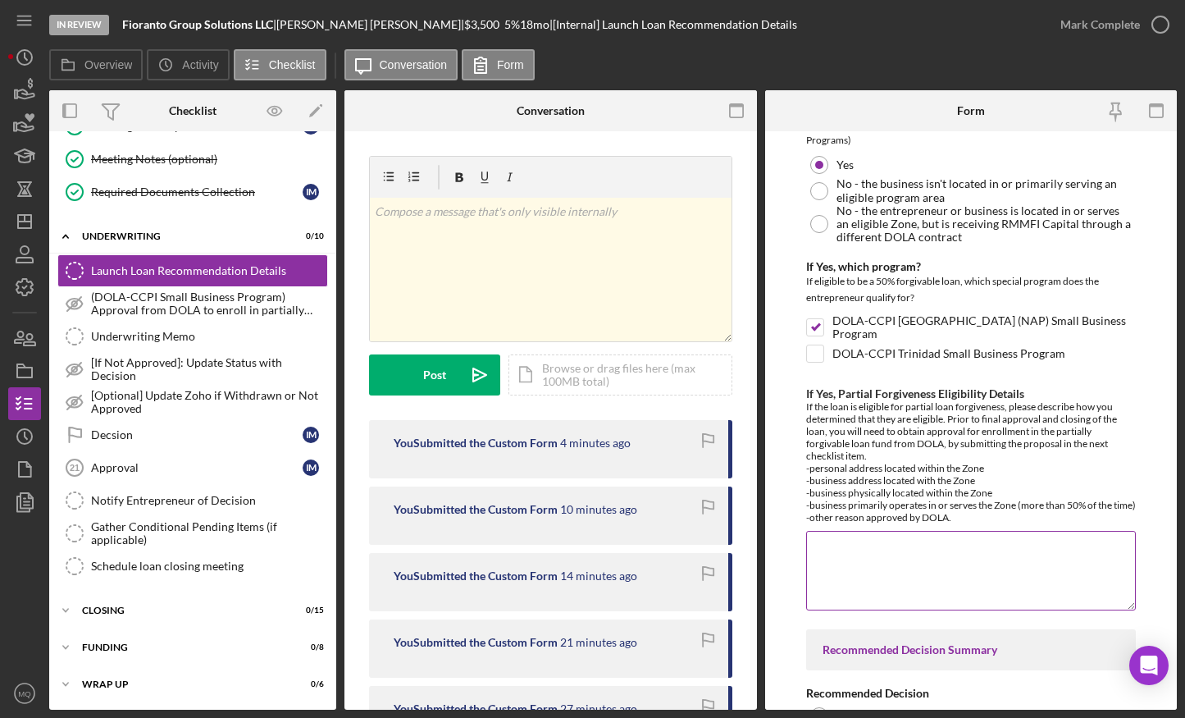
click at [919, 513] on div "If the loan is eligible for partial loan forgiveness, please describe how you d…" at bounding box center [971, 461] width 330 height 123
click at [919, 563] on textarea "If Yes, Partial Forgiveness Eligibility Details" at bounding box center [971, 570] width 330 height 79
drag, startPoint x: 805, startPoint y: 395, endPoint x: 964, endPoint y: 531, distance: 209.4
click at [919, 523] on div "If Yes, Partial Forgiveness Eligibility Details If the loan is eligible for par…" at bounding box center [971, 455] width 330 height 136
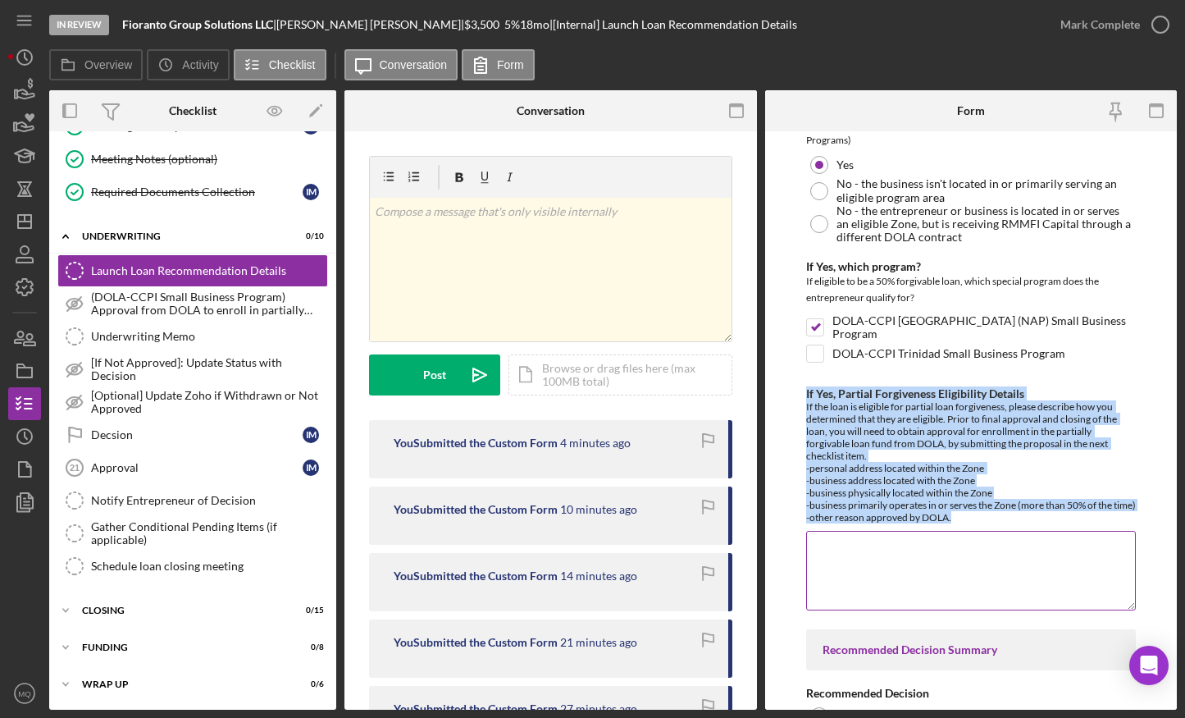
copy div "If Yes, Partial Forgiveness Eligibility Details If the loan is eligible for par…"
click at [919, 564] on textarea "If Yes, Partial Forgiveness Eligibility Details" at bounding box center [971, 570] width 330 height 79
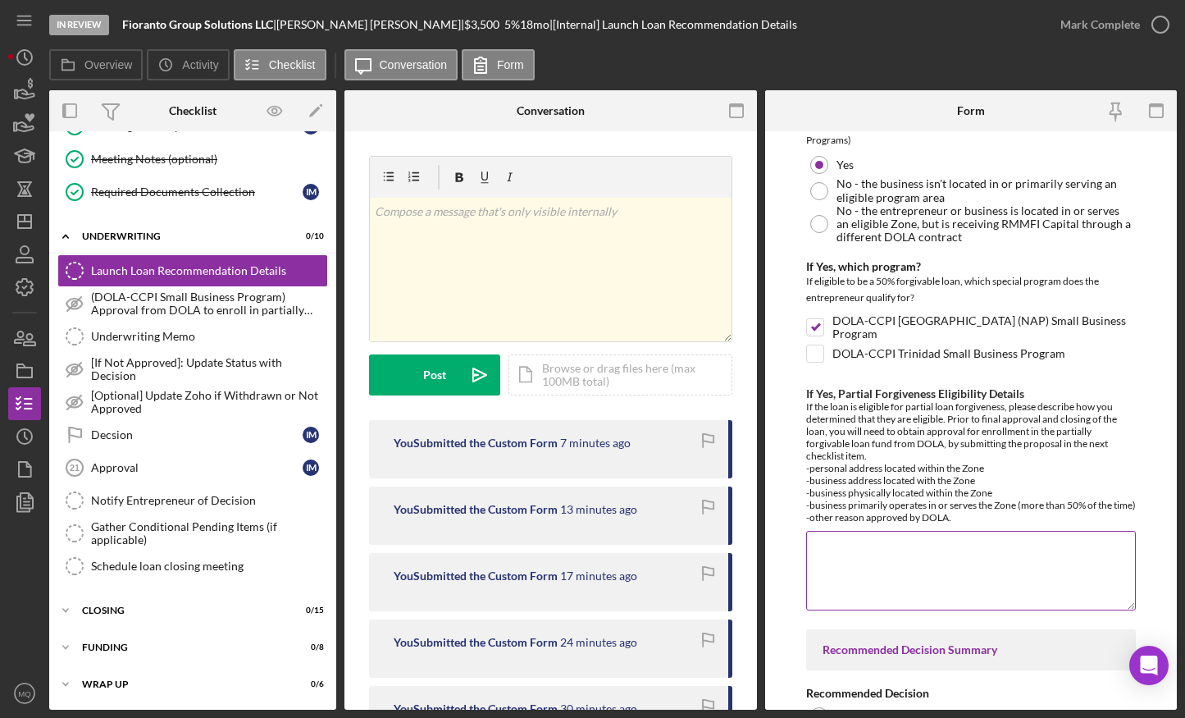
paste textarea "Fioranto Group Solutions LLC is located at 15200 E Colfax Ave Unit B, Aurora, C…"
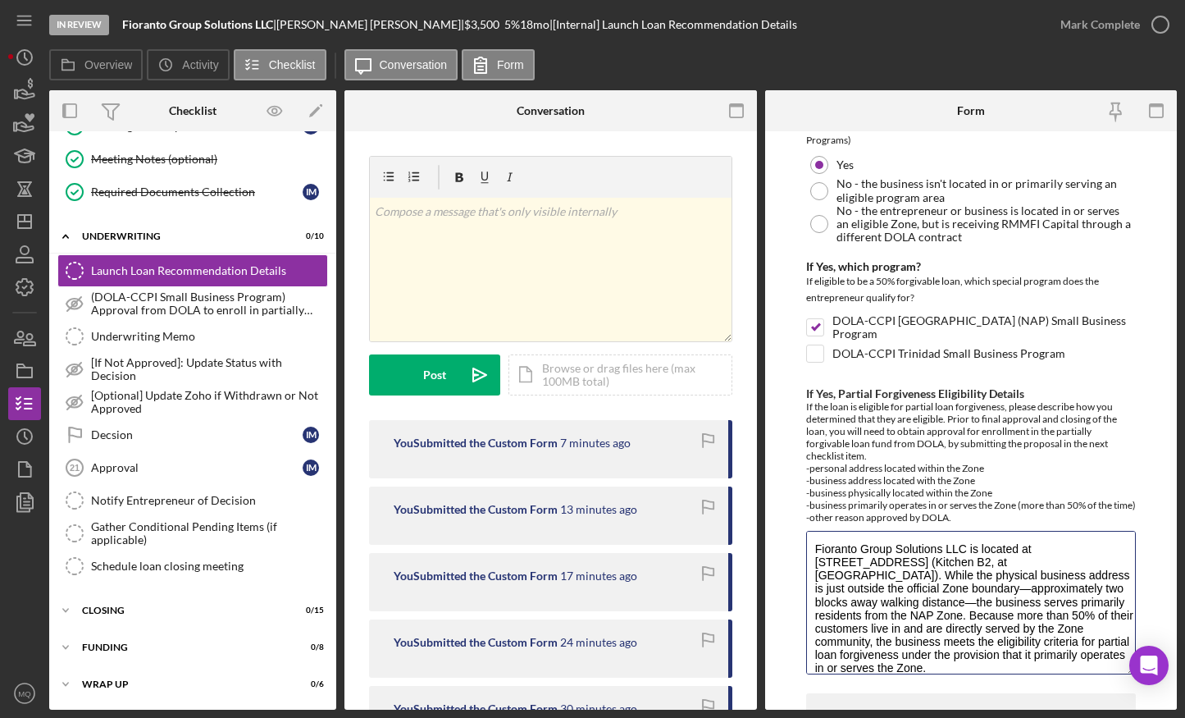
scroll to position [0, 0]
drag, startPoint x: 1129, startPoint y: 613, endPoint x: 1131, endPoint y: 702, distance: 89.4
click at [919, 564] on form "Withdraw or decline details (only if applicable) If the decision is to withdraw…" at bounding box center [971, 420] width 413 height 578
click at [919, 564] on textarea "Fioranto Group Solutions LLC is located at 15200 E Colfax Ave Unit B, Aurora, C…" at bounding box center [971, 615] width 330 height 168
click at [903, 564] on textarea "Fioranto Group Solutions LLC is located at 15200 E Colfax Ave Unit B, Aurora, C…" at bounding box center [971, 615] width 330 height 168
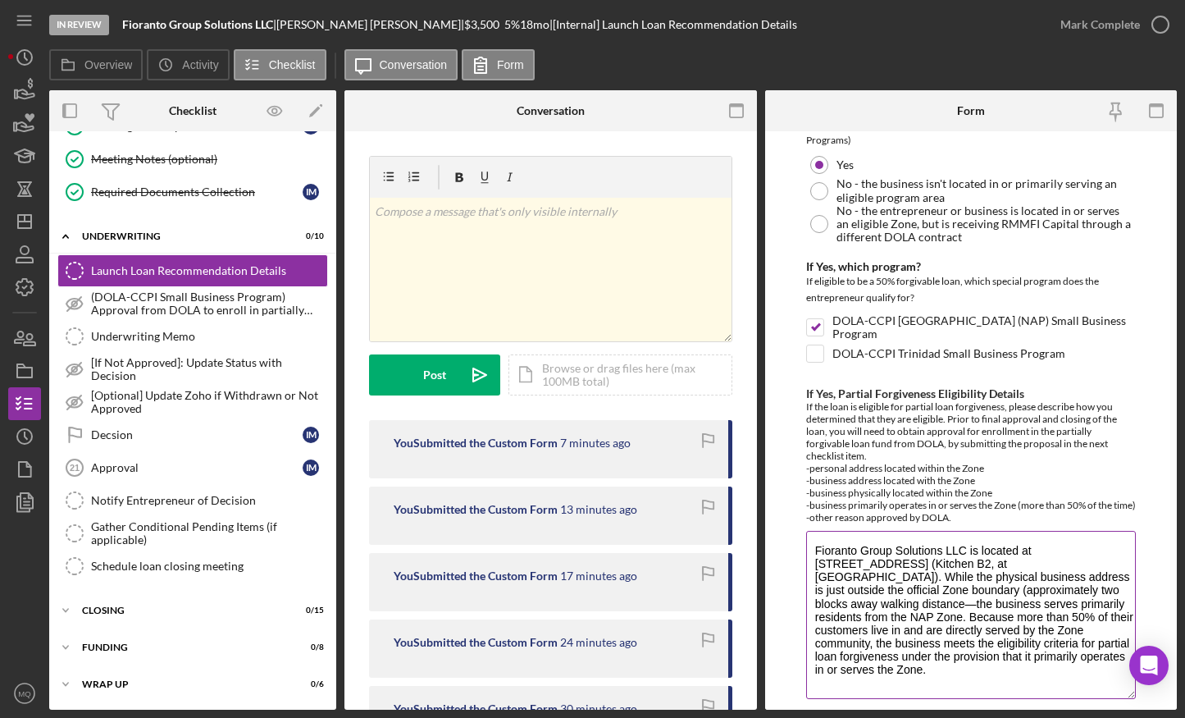
click at [868, 564] on textarea "Fioranto Group Solutions LLC is located at 15200 E Colfax Ave Unit B, Aurora, C…" at bounding box center [971, 615] width 330 height 168
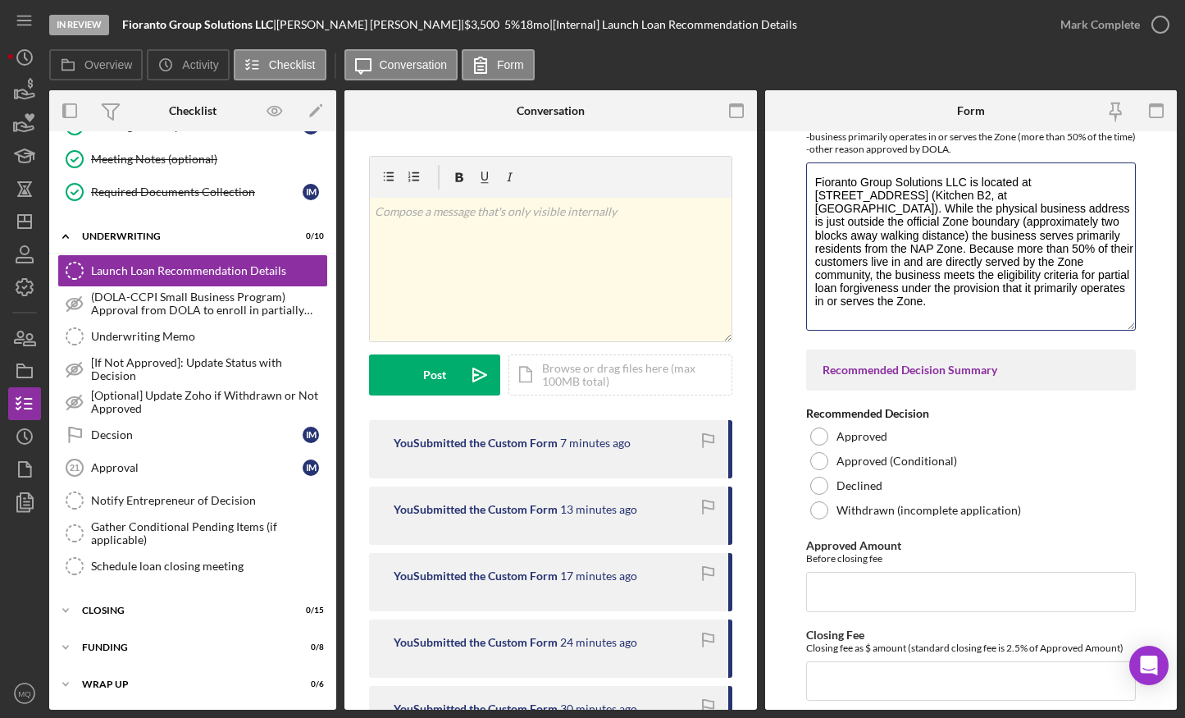
scroll to position [3416, 0]
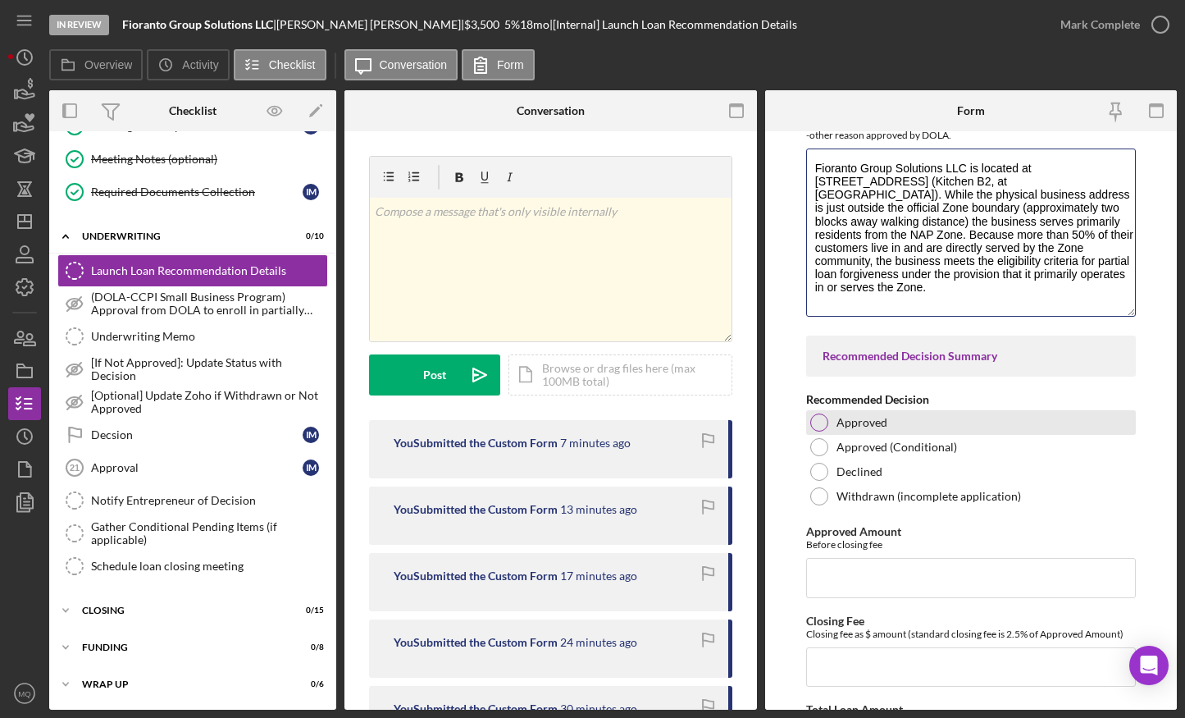
type textarea "Fioranto Group Solutions LLC is located at 15200 E Colfax Ave Unit B, Aurora, C…"
click at [823, 431] on div at bounding box center [819, 422] width 18 height 18
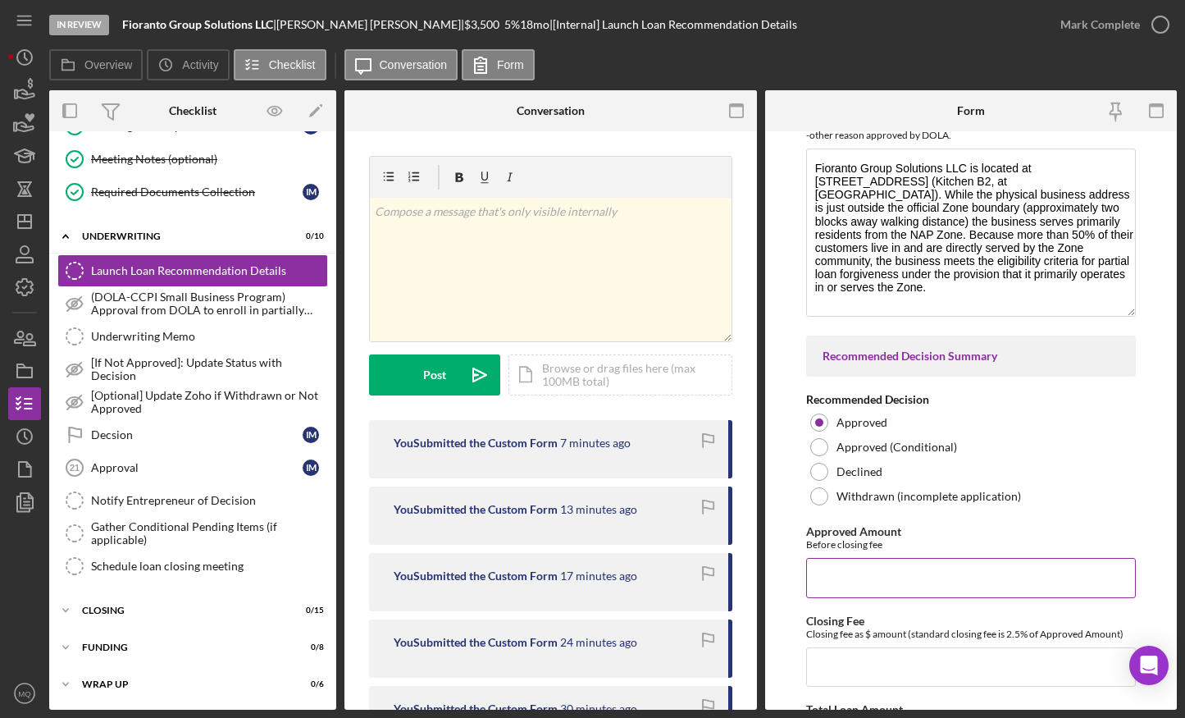
click at [919, 564] on input "Approved Amount" at bounding box center [971, 577] width 330 height 39
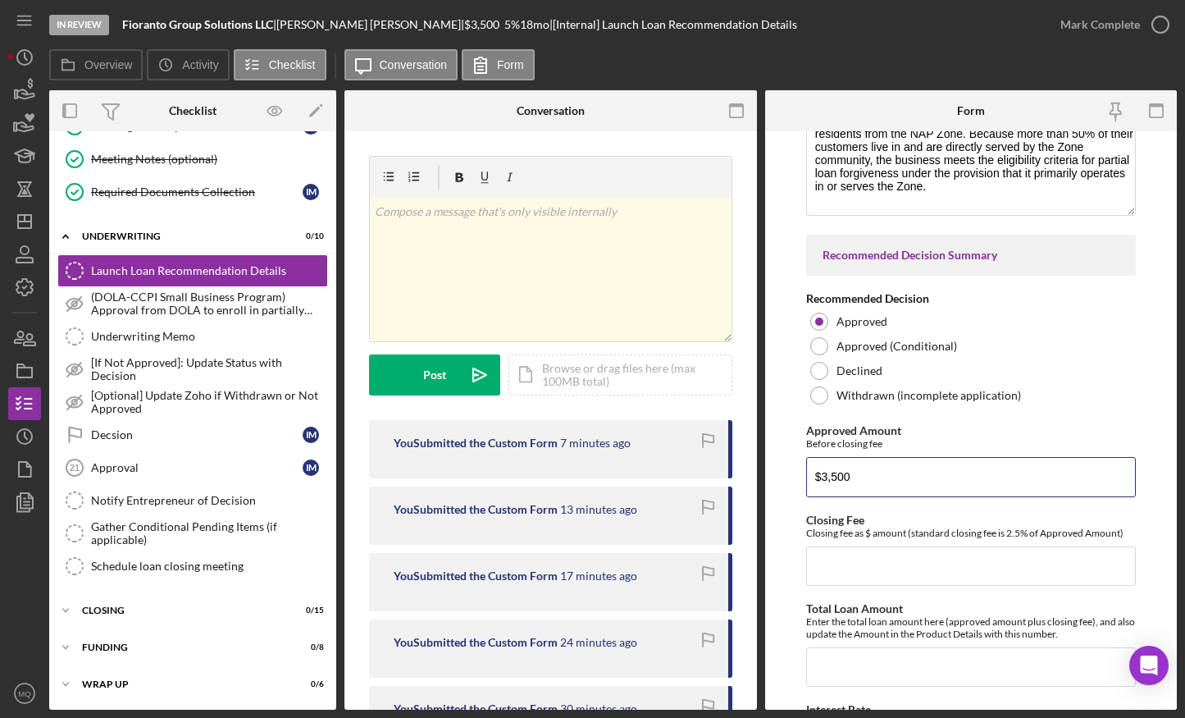
scroll to position [3519, 0]
type input "$3,500"
click at [919, 564] on input "Closing Fee" at bounding box center [971, 563] width 330 height 39
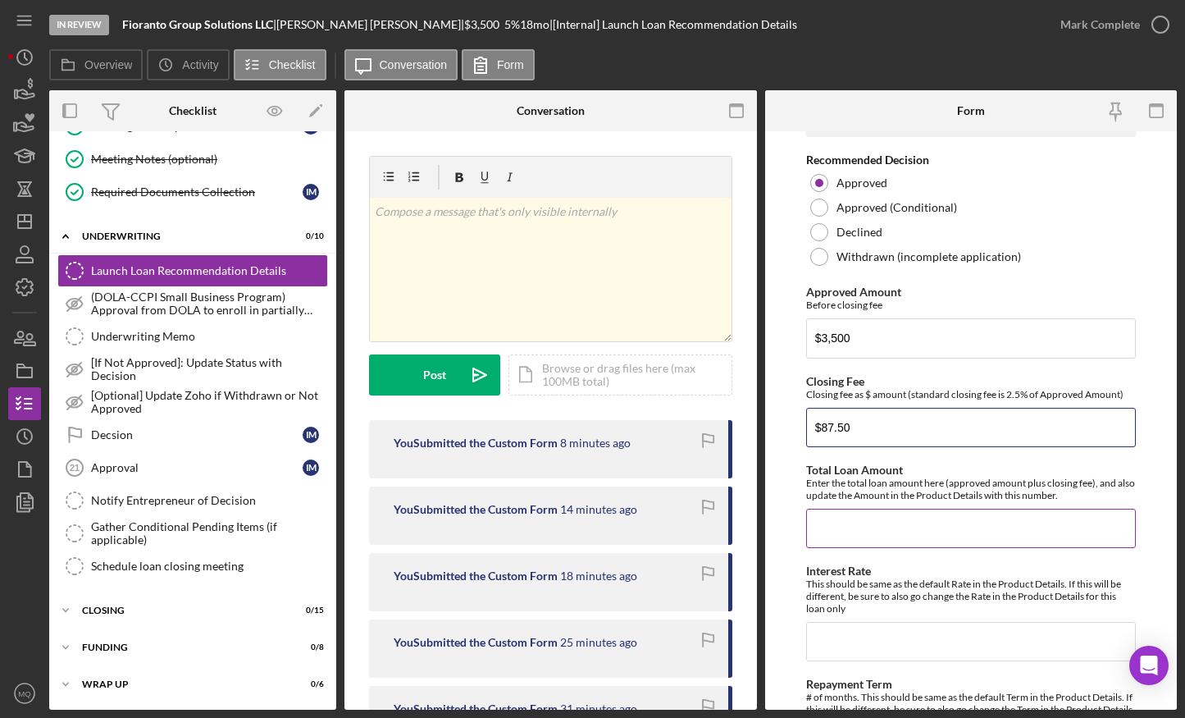
scroll to position [3657, 0]
type input "$87.50"
click at [919, 535] on input "Total Loan Amount" at bounding box center [971, 526] width 330 height 39
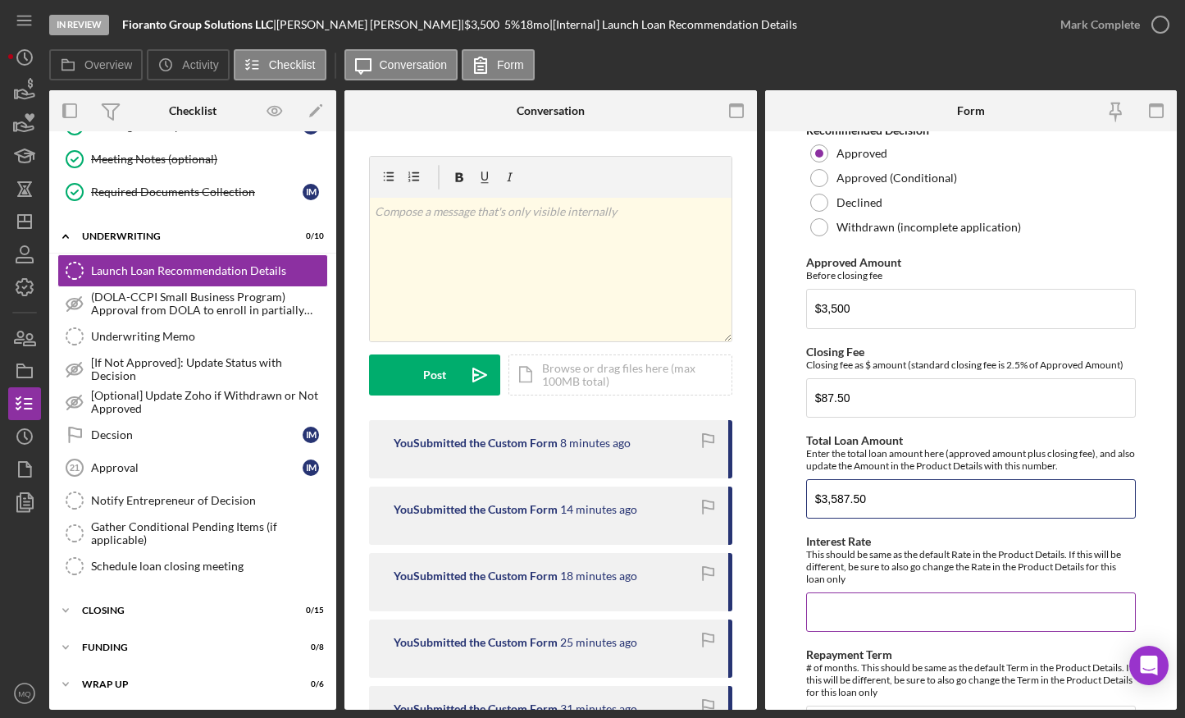
scroll to position [3723, 0]
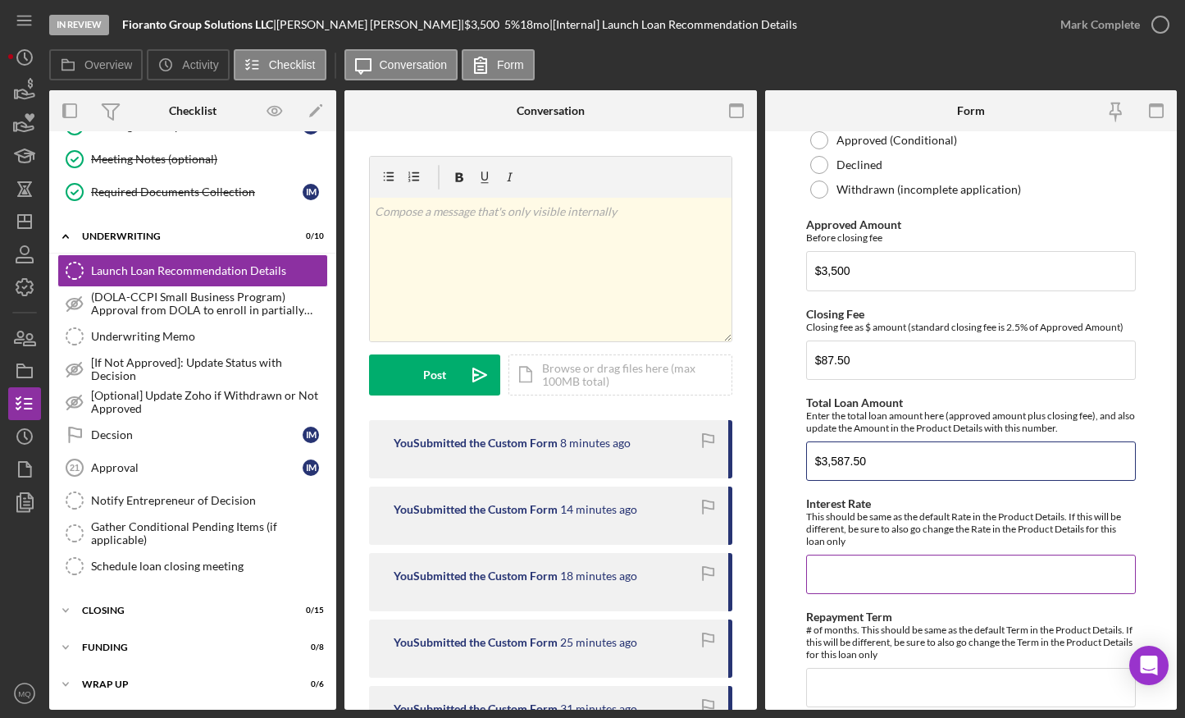
type input "$3,587.50"
click at [919, 564] on input "Interest Rate" at bounding box center [971, 573] width 330 height 39
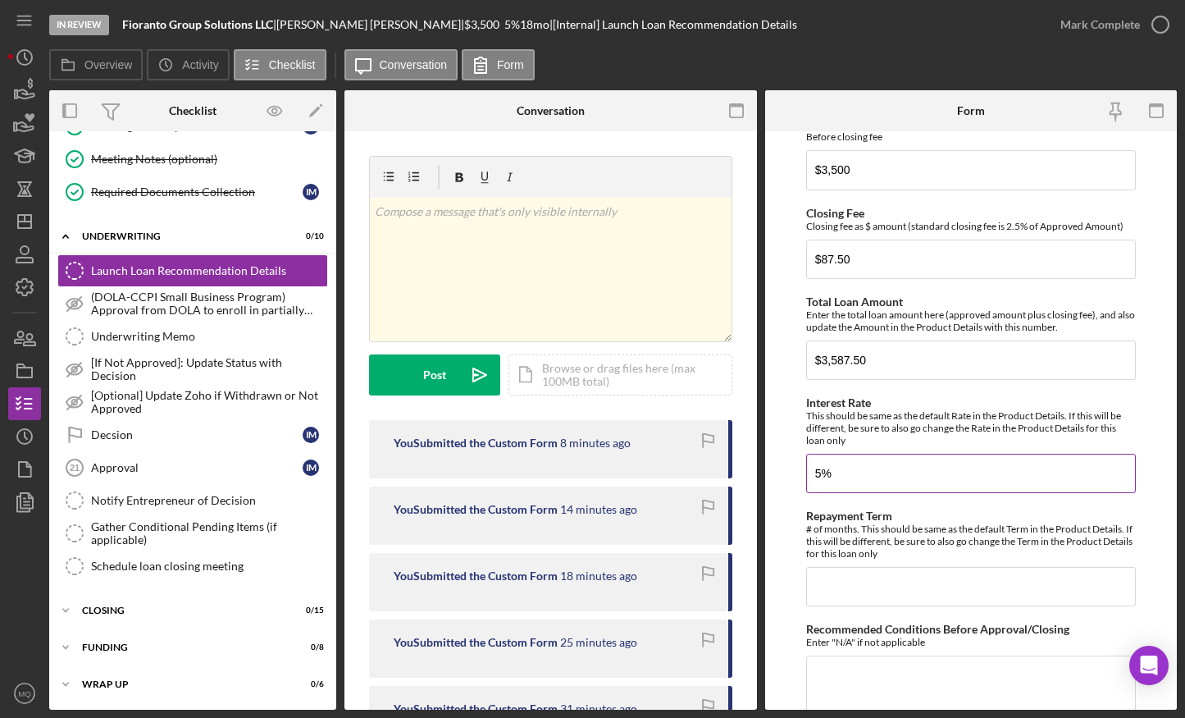
scroll to position [3824, 0]
type input "5%"
click at [919, 564] on input "Repayment Term" at bounding box center [971, 585] width 330 height 39
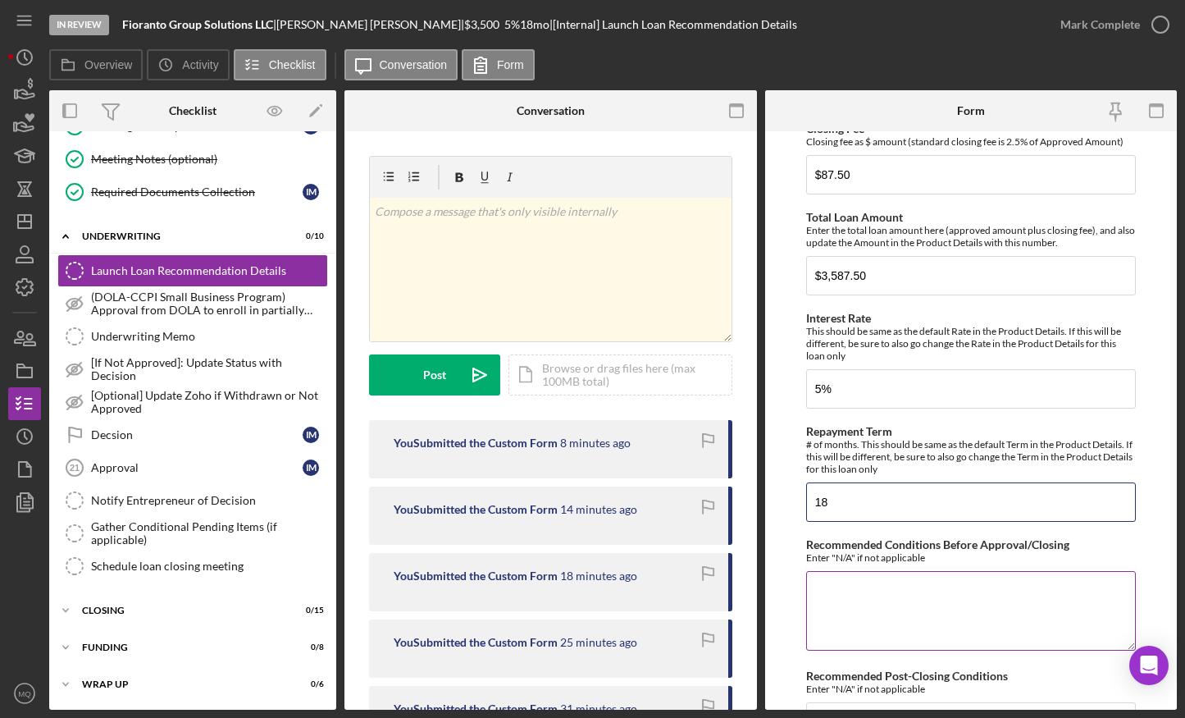
scroll to position [3924, 0]
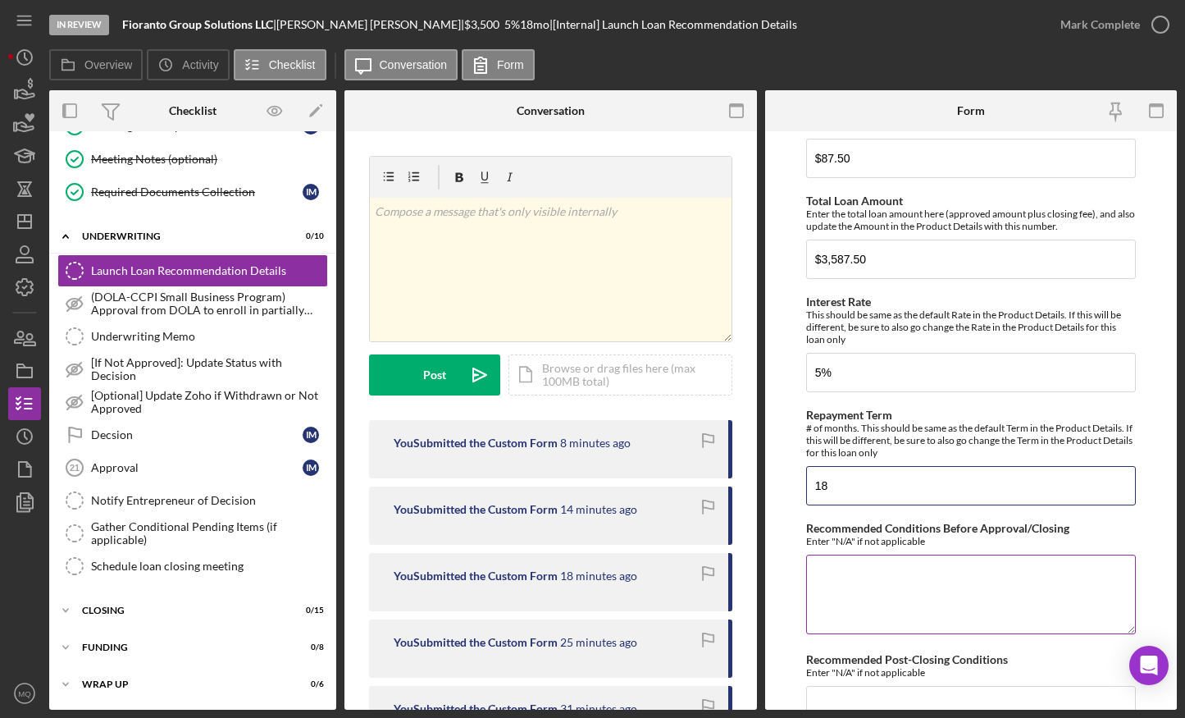
type input "18"
click at [919, 564] on textarea "Recommended Conditions Before Approval/Closing" at bounding box center [971, 593] width 330 height 79
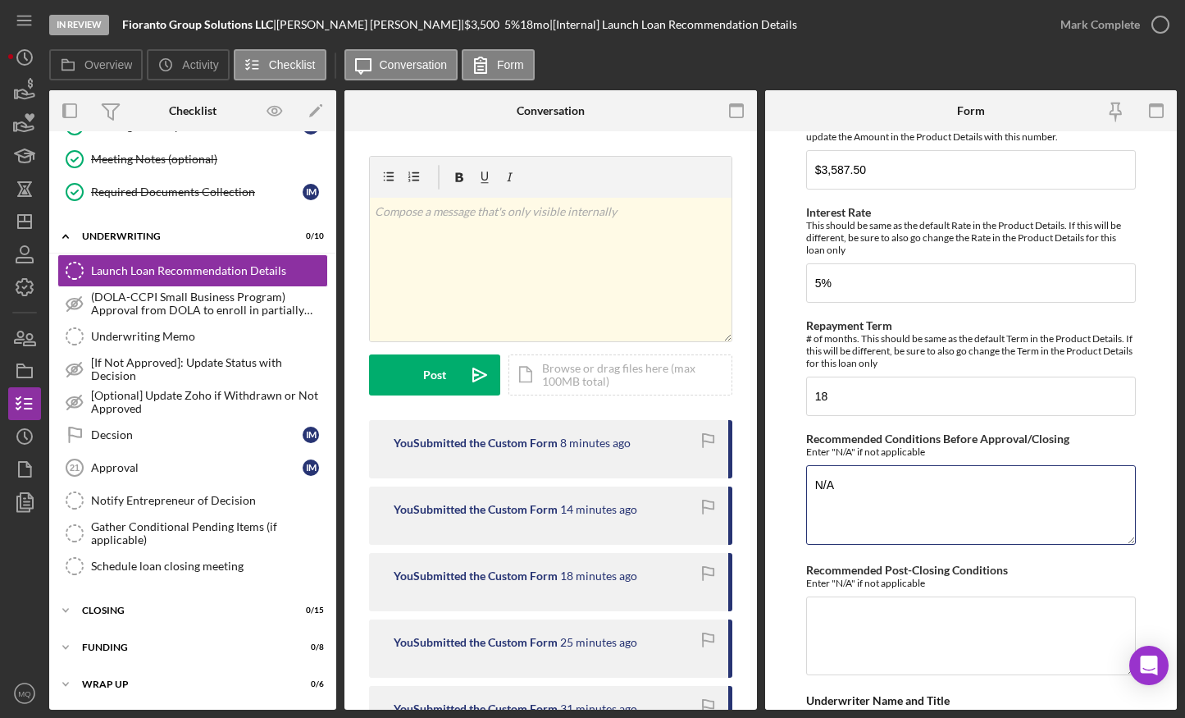
scroll to position [4028, 0]
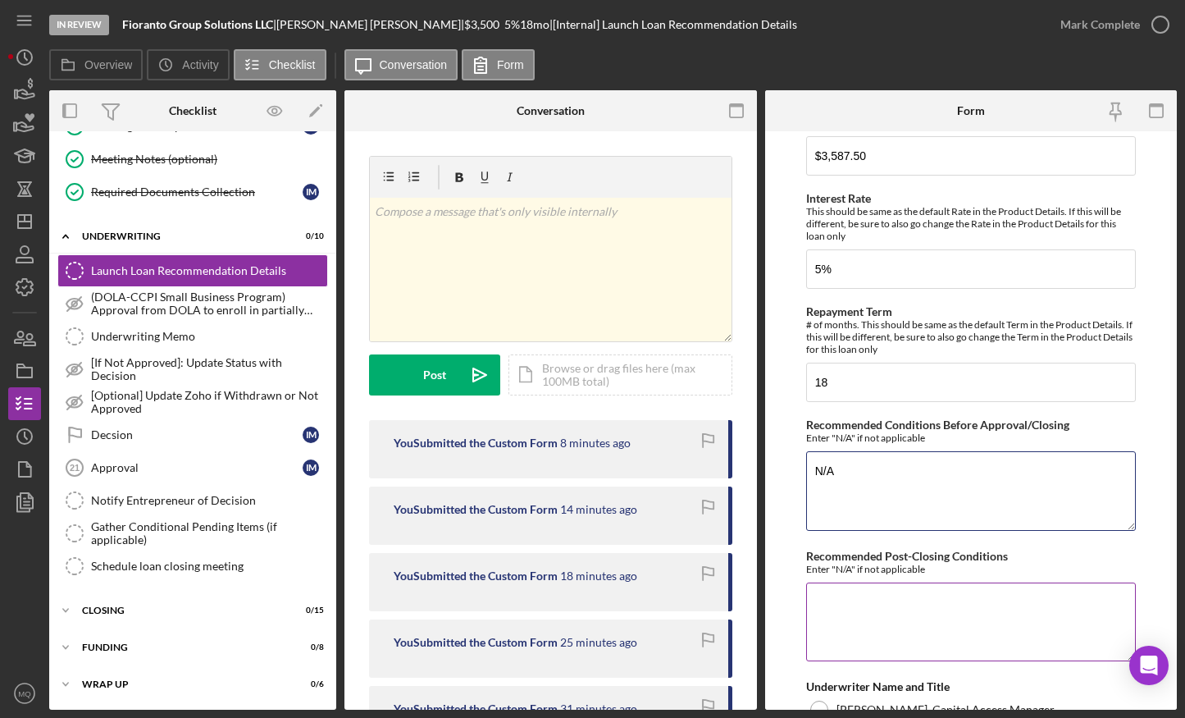
type textarea "N/A"
click at [919, 564] on textarea "Recommended Post-Closing Conditions" at bounding box center [971, 621] width 330 height 79
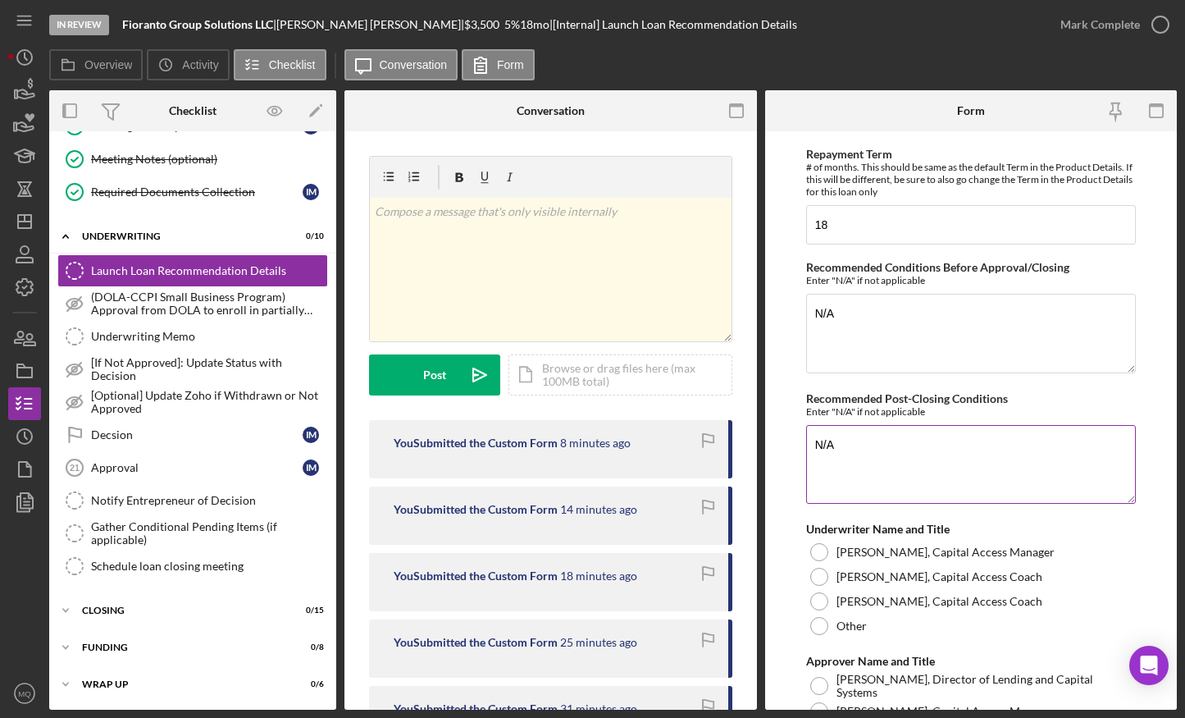
scroll to position [4206, 0]
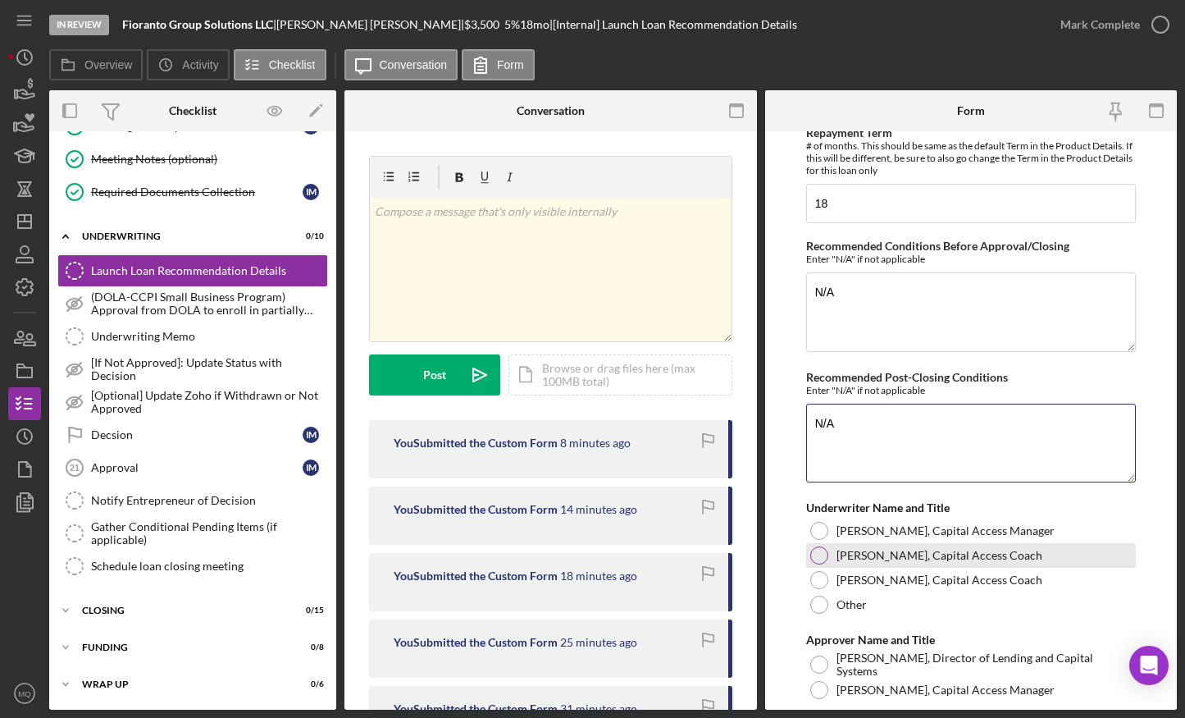
type textarea "N/A"
click at [822, 563] on div at bounding box center [819, 555] width 18 height 18
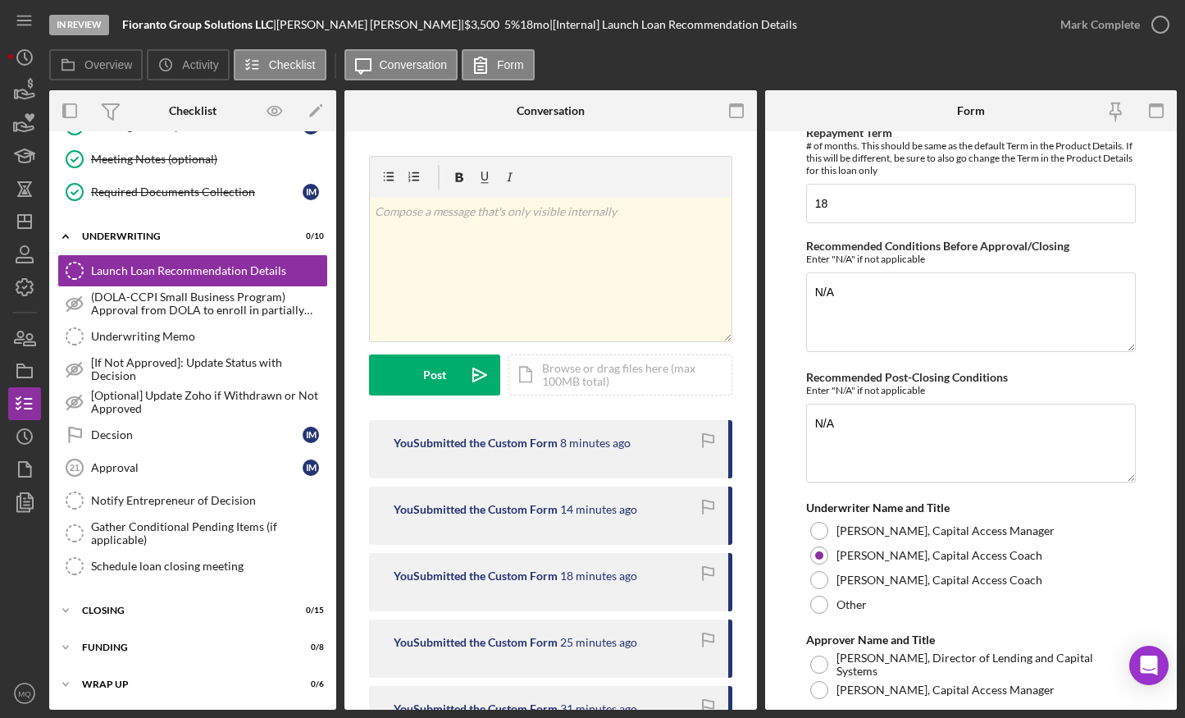
scroll to position [4269, 0]
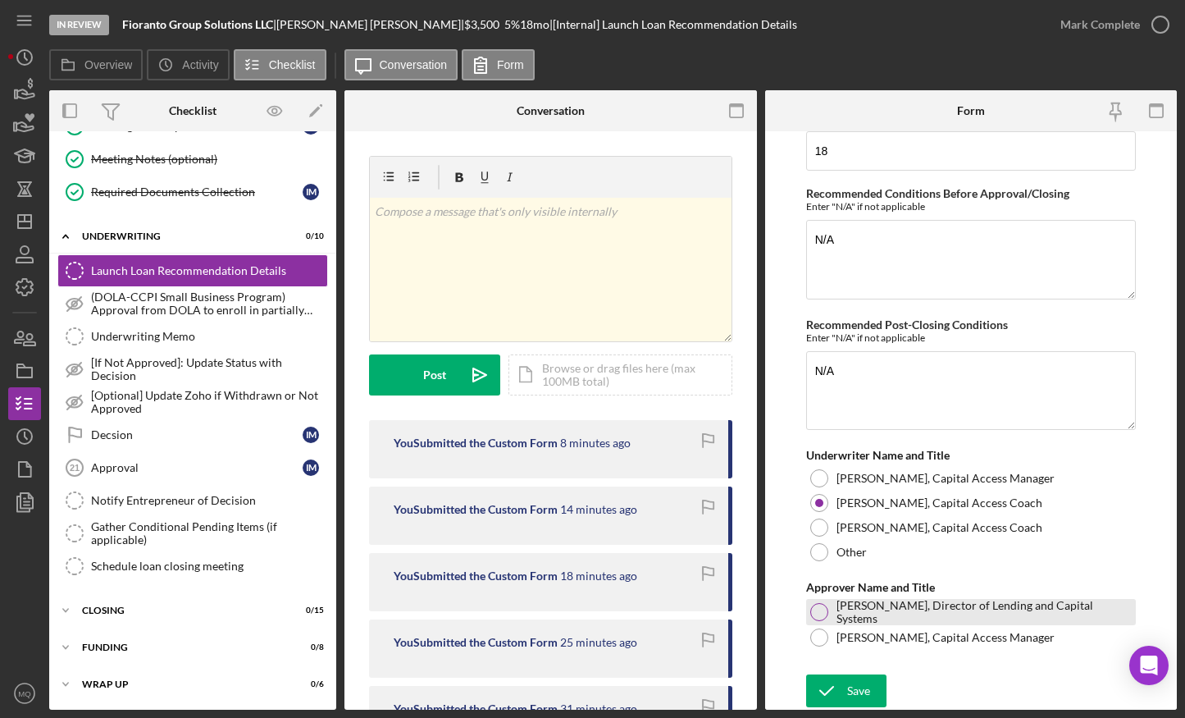
click at [818, 564] on div "Ryan Flanders, Director of Lending and Capital Systems" at bounding box center [971, 612] width 330 height 26
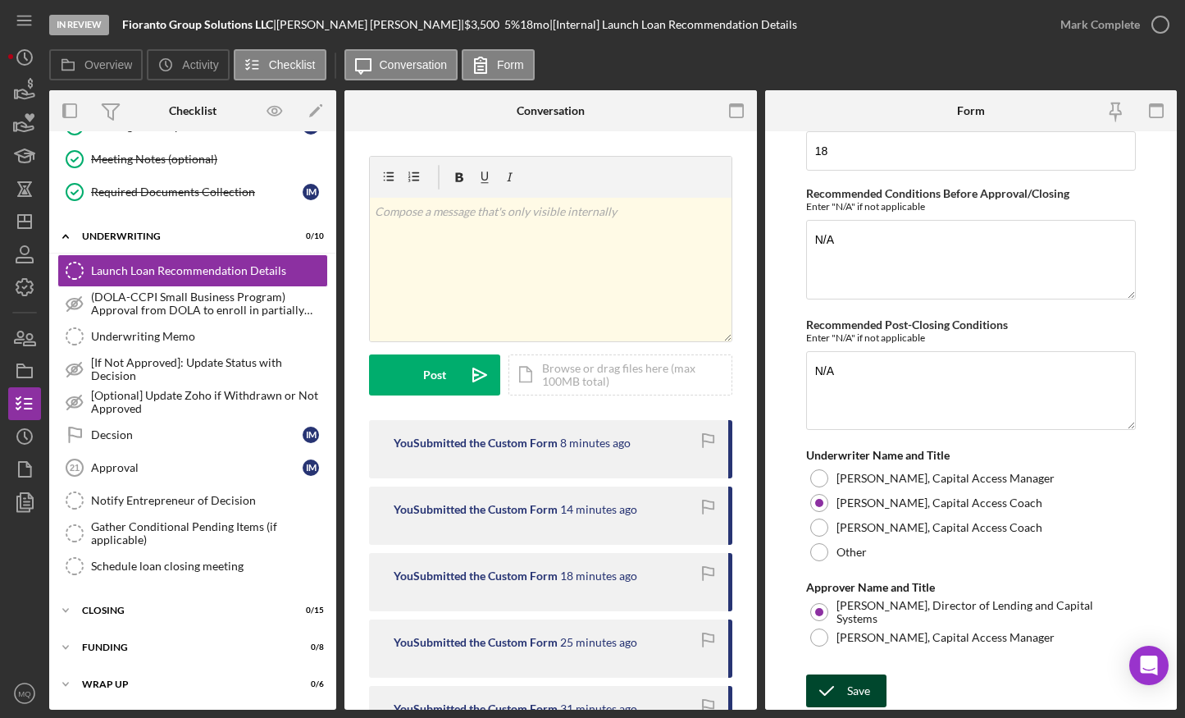
click at [860, 564] on div "Save" at bounding box center [858, 690] width 23 height 33
click at [25, 499] on icon "button" at bounding box center [24, 501] width 41 height 41
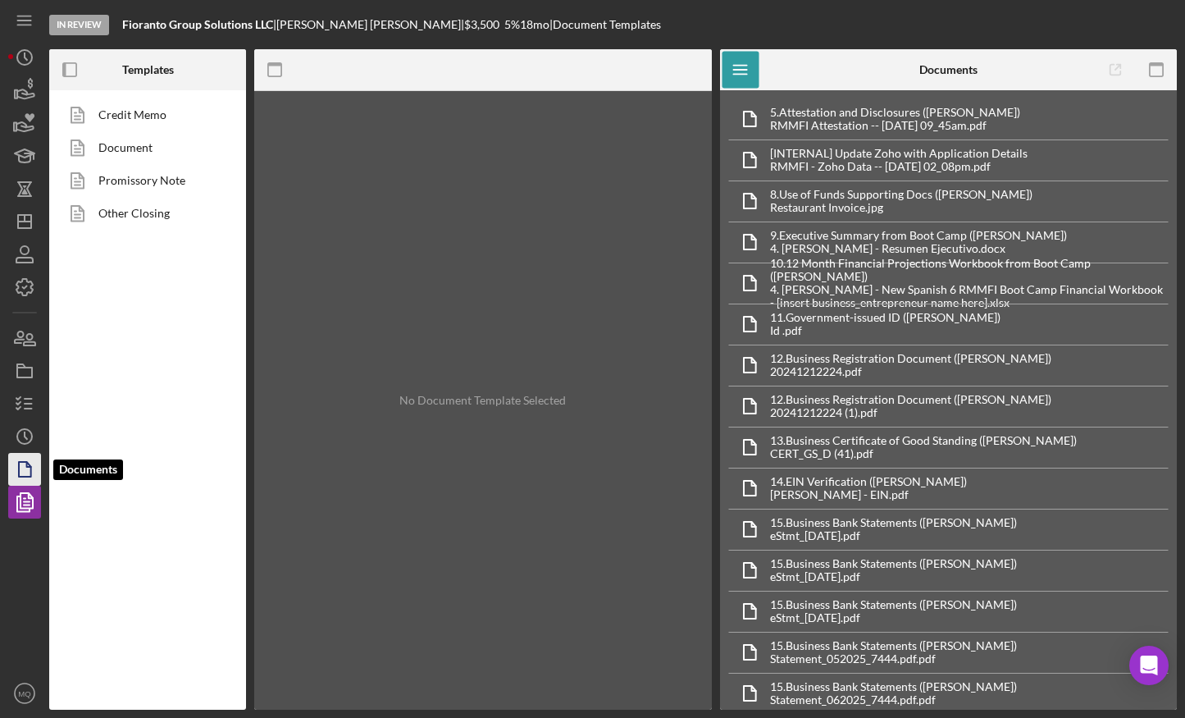
click at [21, 467] on icon "button" at bounding box center [24, 469] width 41 height 41
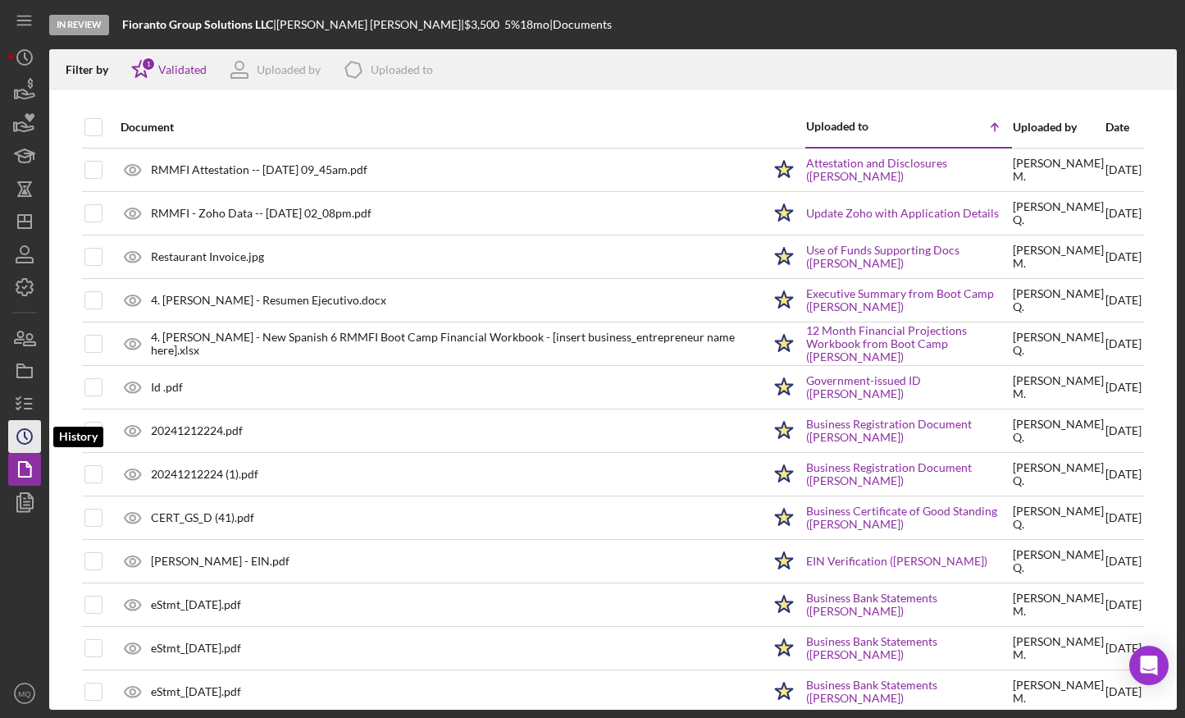
click at [21, 431] on icon "Icon/History" at bounding box center [24, 436] width 41 height 41
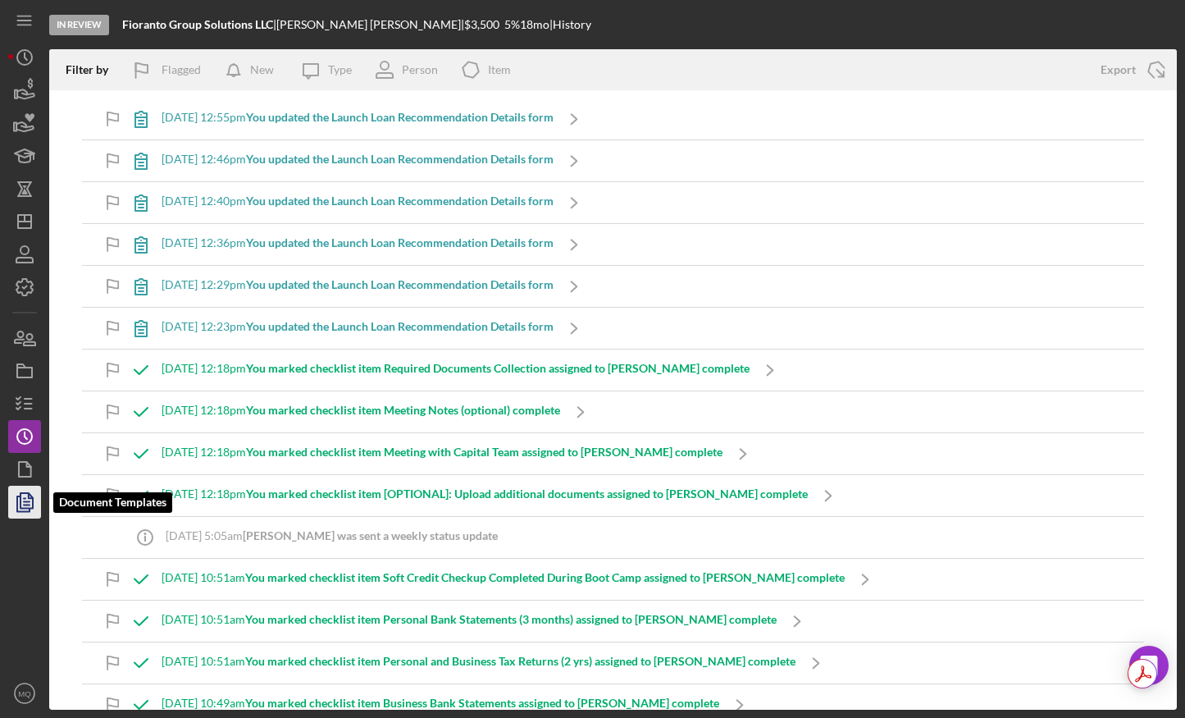
click at [37, 492] on icon "button" at bounding box center [24, 501] width 41 height 41
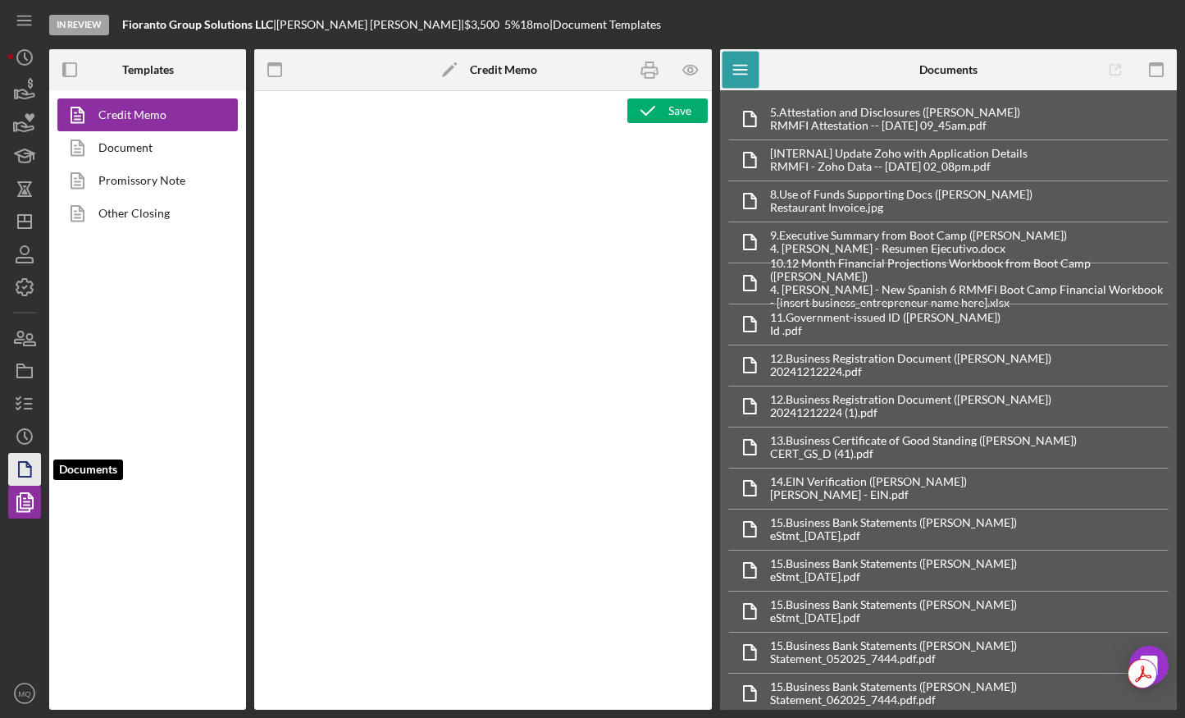
type textarea "<p style="margin-bottom: 0; line-height: normal; text-align: left; padding-left…"
click at [30, 471] on polygon "button" at bounding box center [25, 469] width 12 height 15
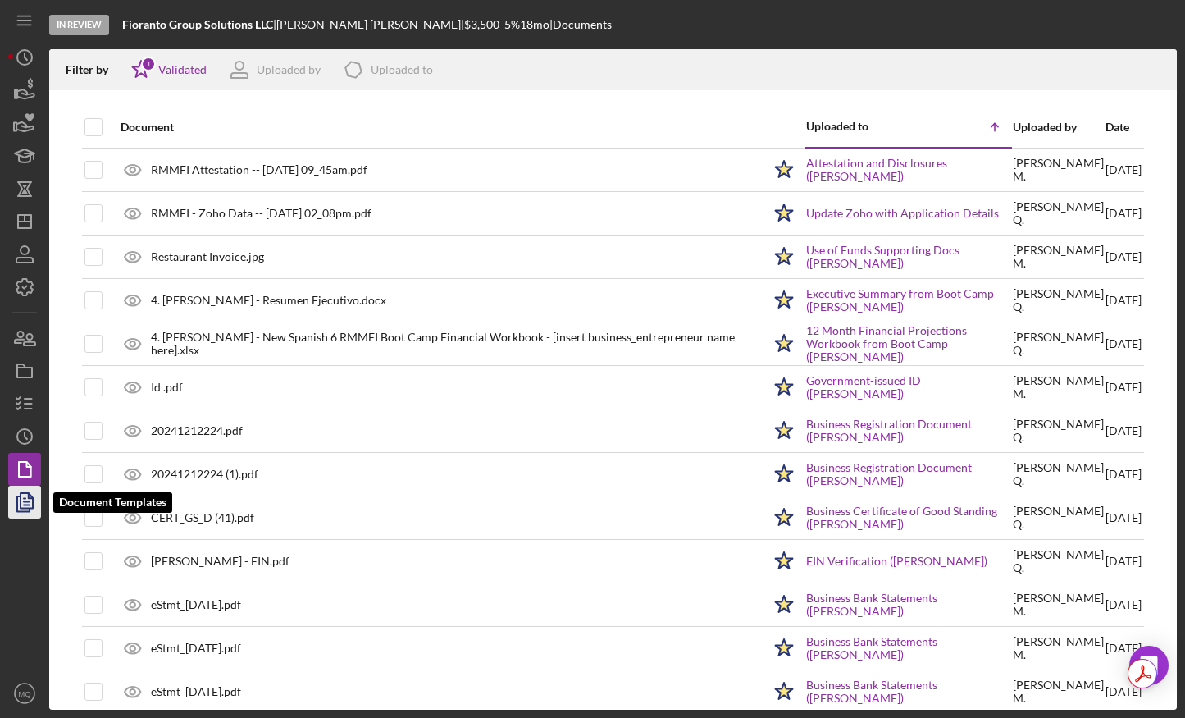
click at [18, 512] on icon "button" at bounding box center [24, 501] width 41 height 41
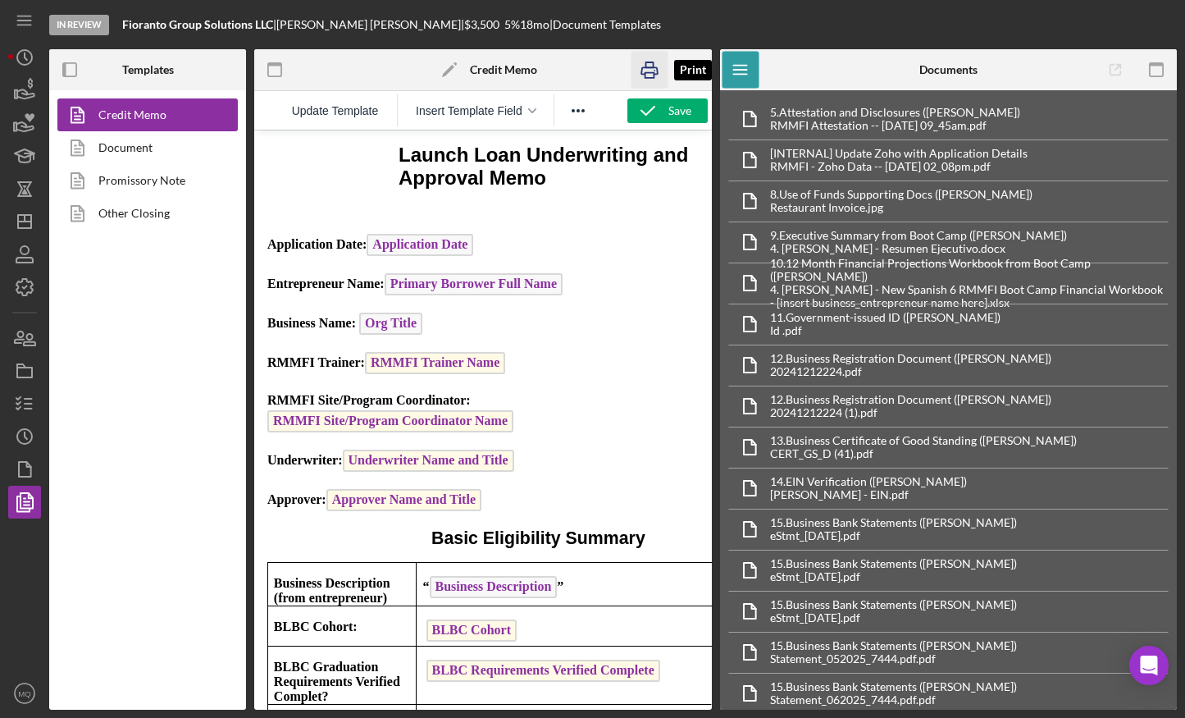
click at [653, 73] on rect "button" at bounding box center [649, 75] width 9 height 5
click at [29, 399] on line "button" at bounding box center [28, 399] width 7 height 0
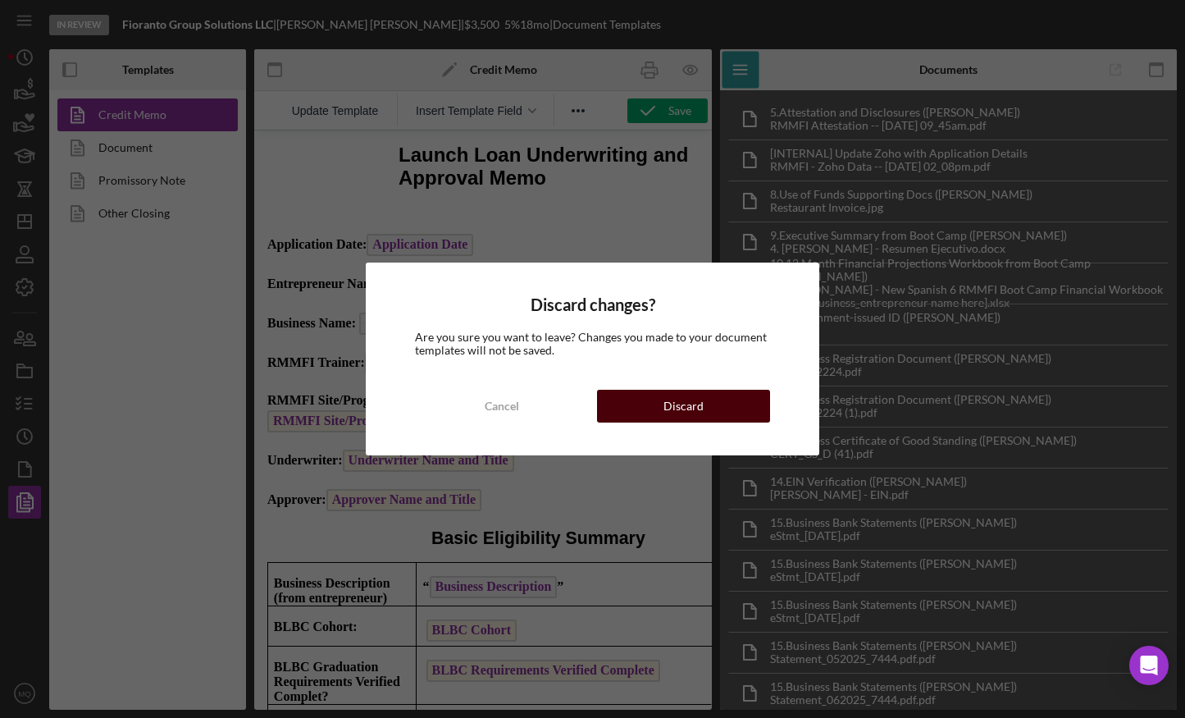
click at [749, 400] on button "Discard" at bounding box center [684, 406] width 174 height 33
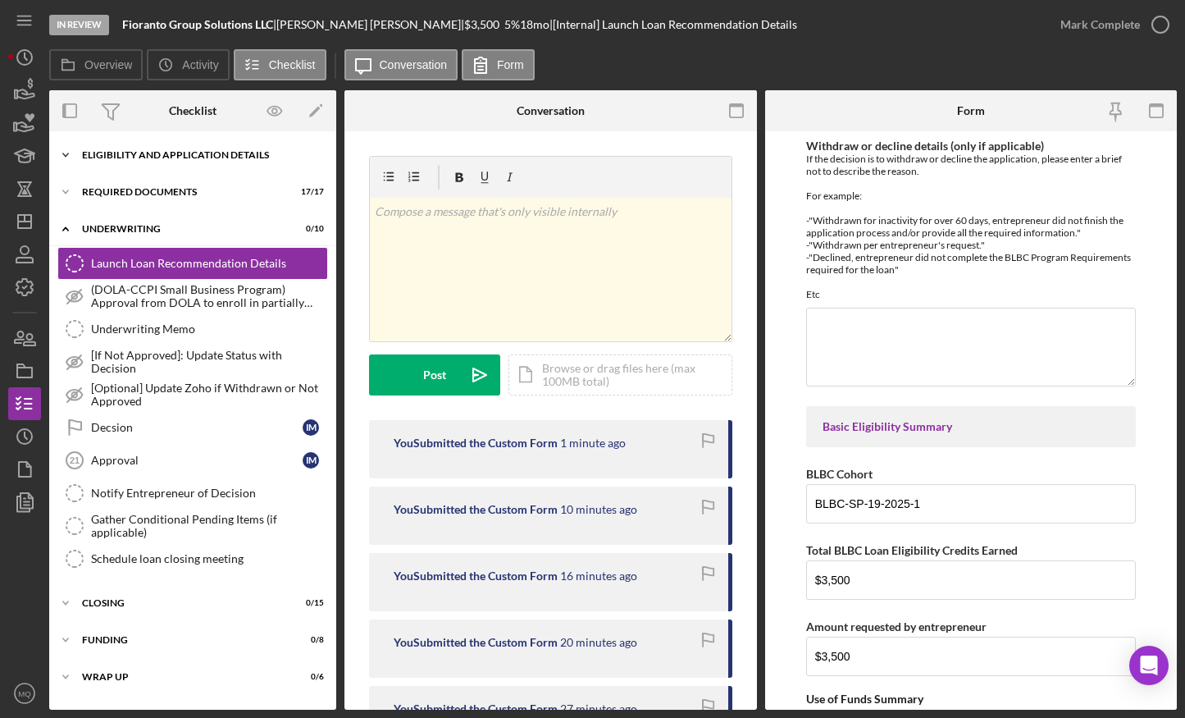
click at [252, 153] on div "Eligibility and Application Details" at bounding box center [199, 155] width 234 height 10
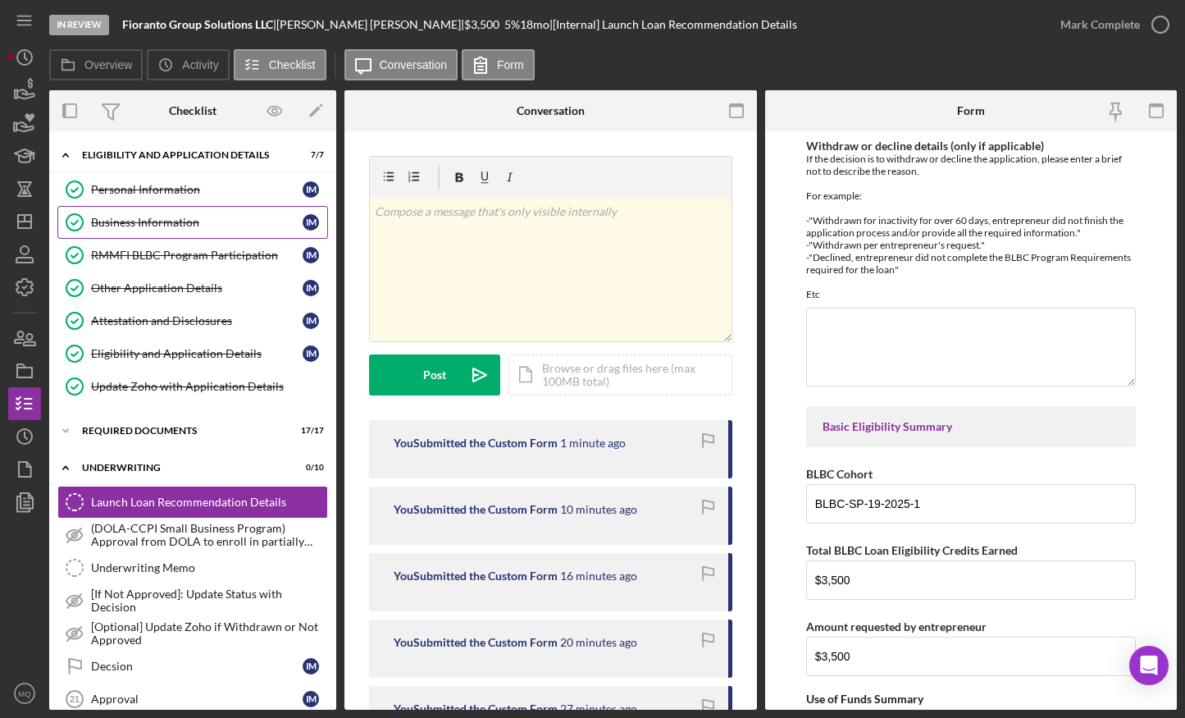
click at [193, 226] on div "Business Information" at bounding box center [197, 222] width 212 height 13
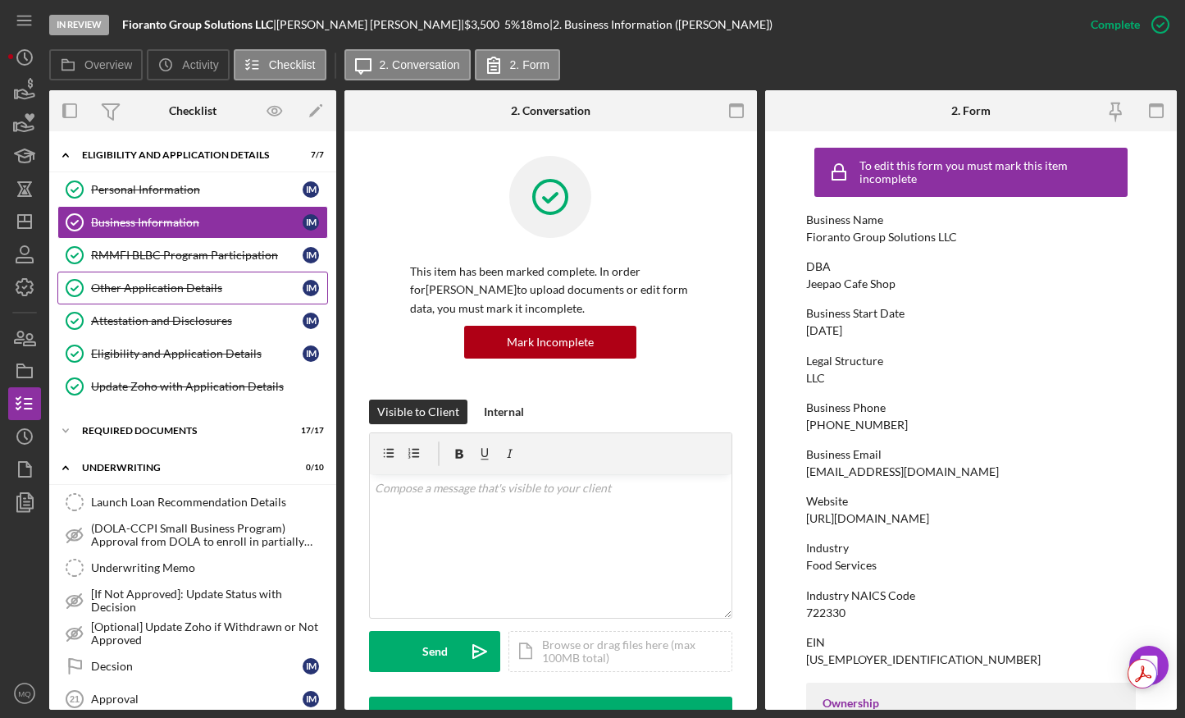
click at [200, 285] on div "Other Application Details" at bounding box center [197, 287] width 212 height 13
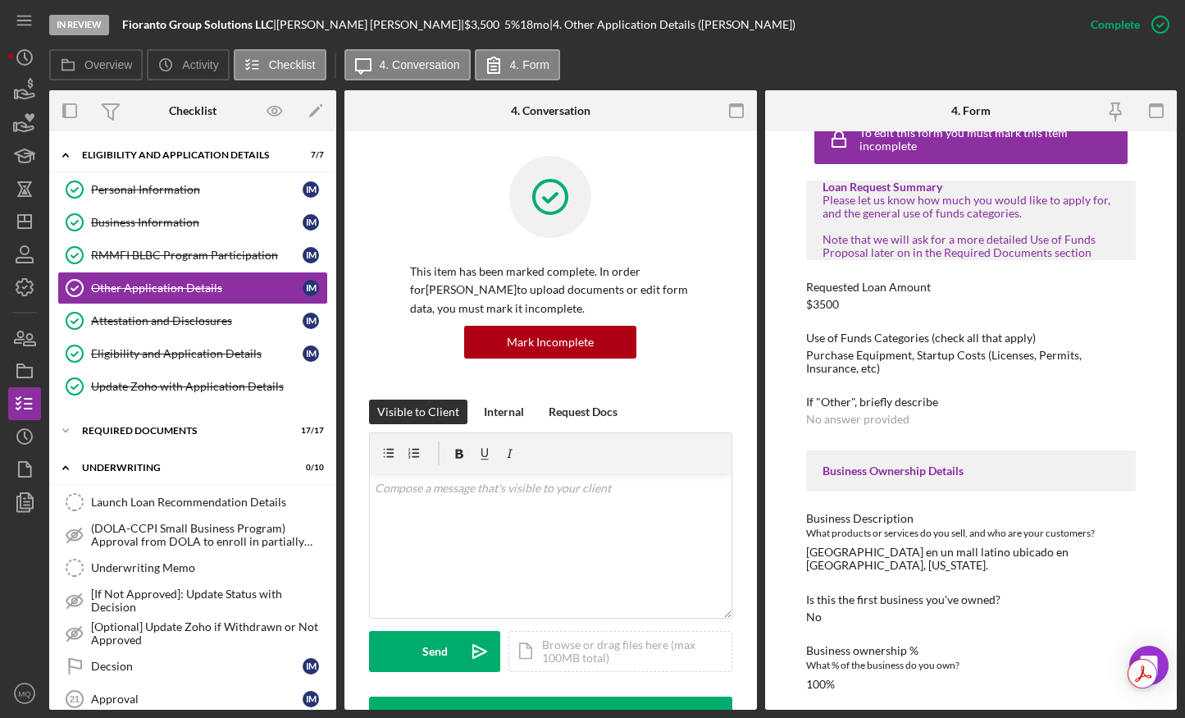
scroll to position [42, 0]
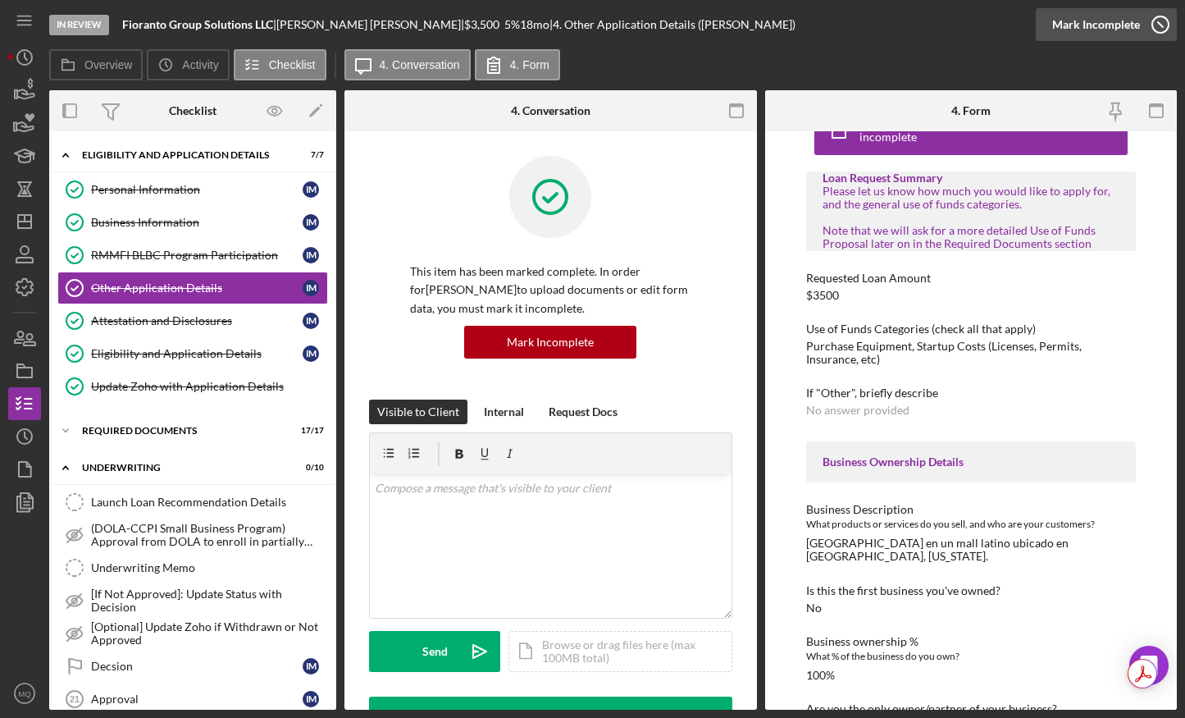
click at [919, 17] on icon "button" at bounding box center [1160, 24] width 41 height 41
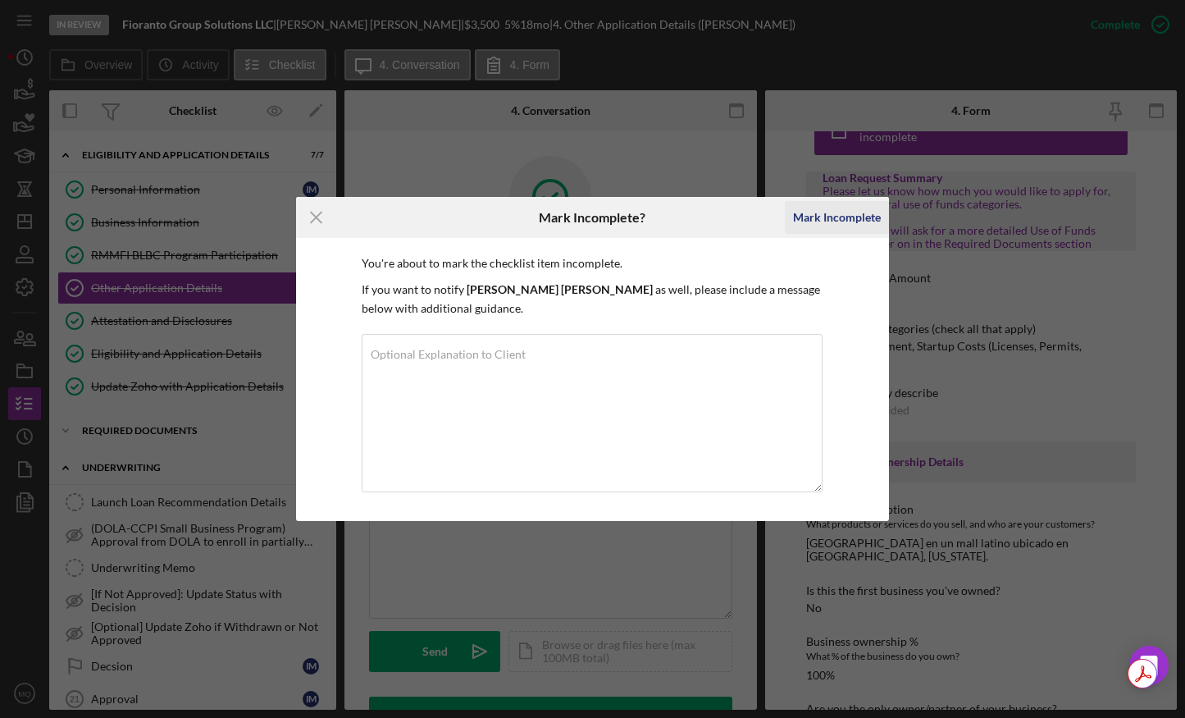
click at [855, 212] on div "Mark Incomplete" at bounding box center [837, 217] width 88 height 33
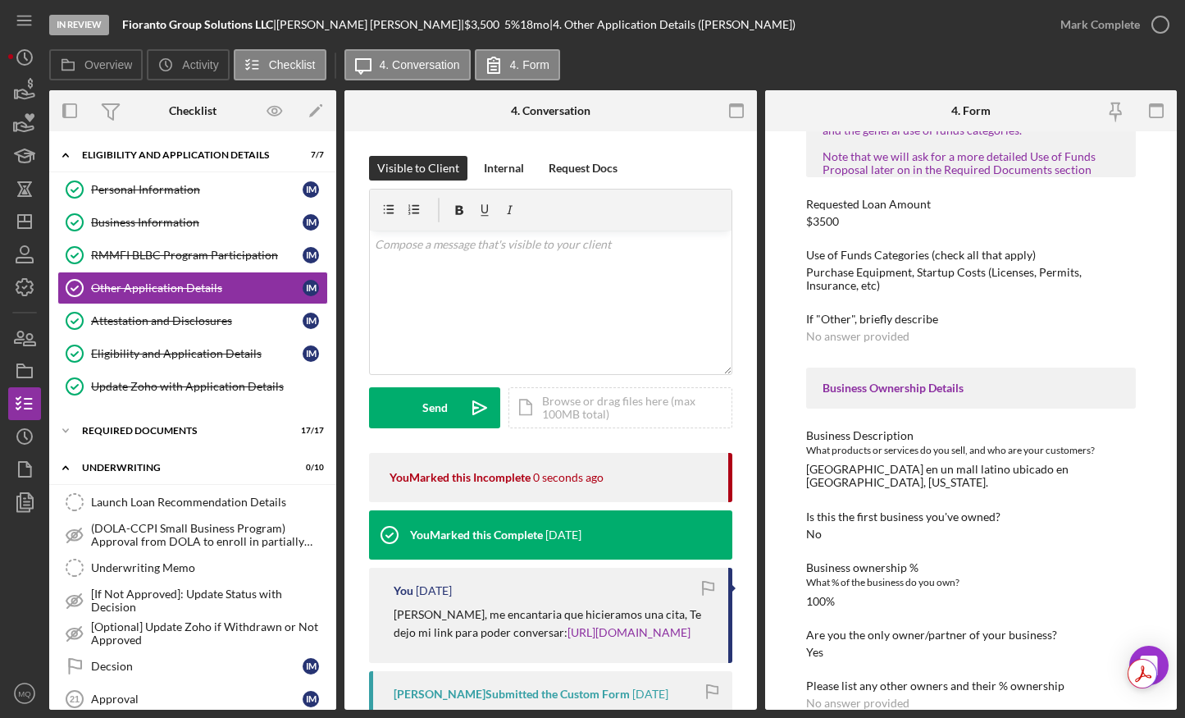
scroll to position [0, 0]
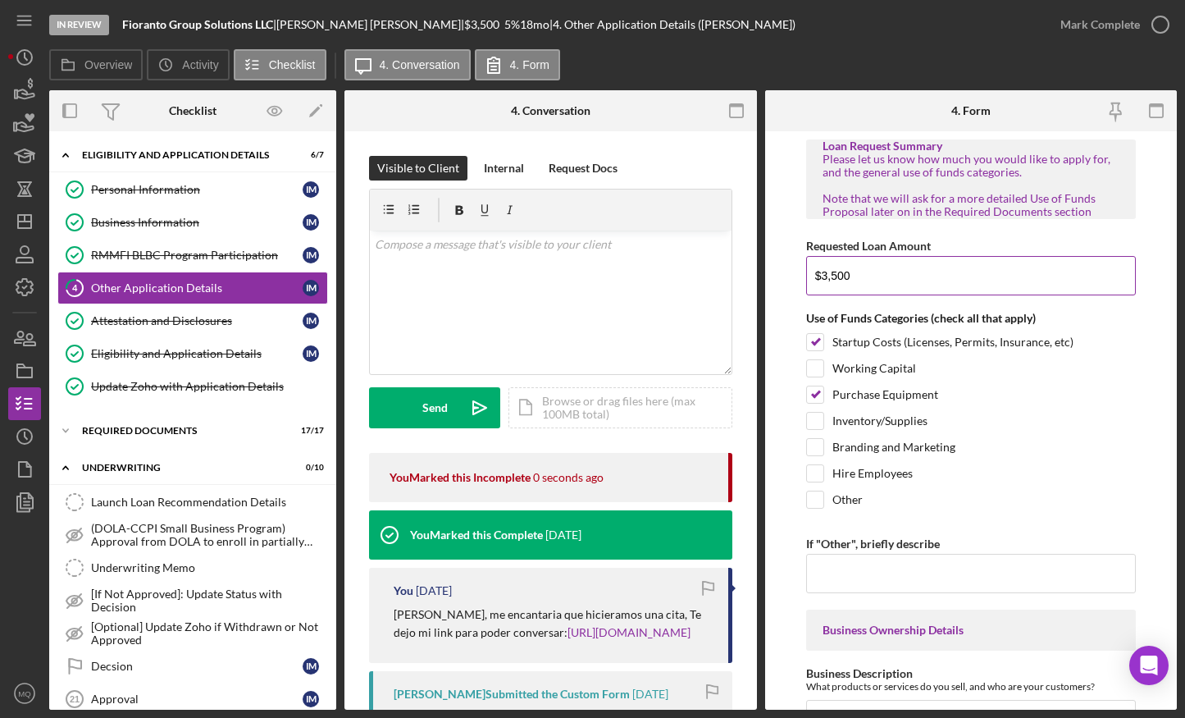
click at [824, 257] on input "$3,500" at bounding box center [971, 275] width 330 height 39
click at [835, 274] on input "$3,500" at bounding box center [971, 275] width 330 height 39
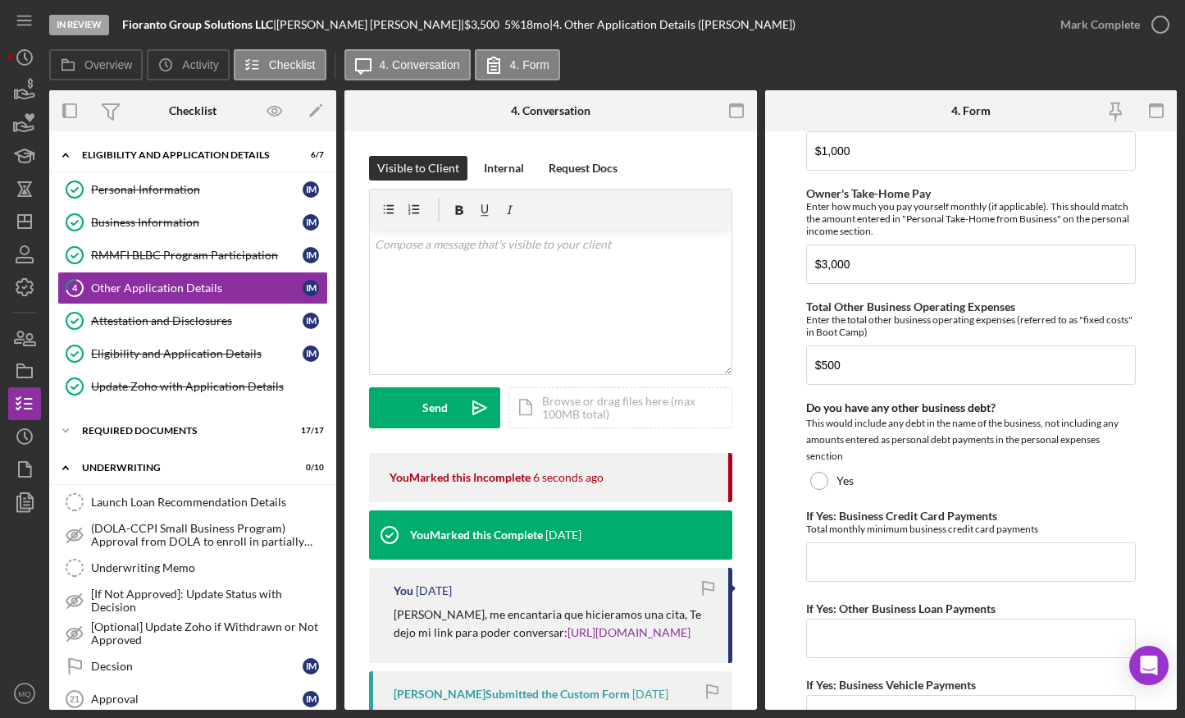
scroll to position [3905, 0]
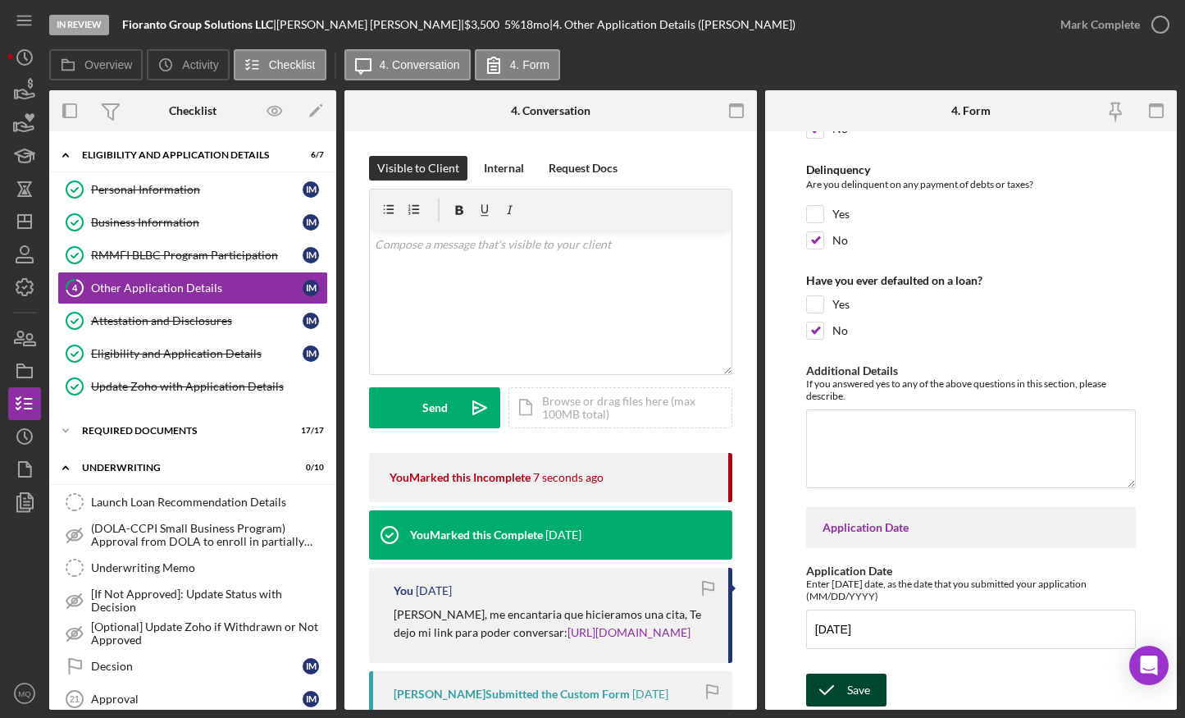
type input "$3,600"
click at [850, 564] on div "Save" at bounding box center [858, 689] width 23 height 33
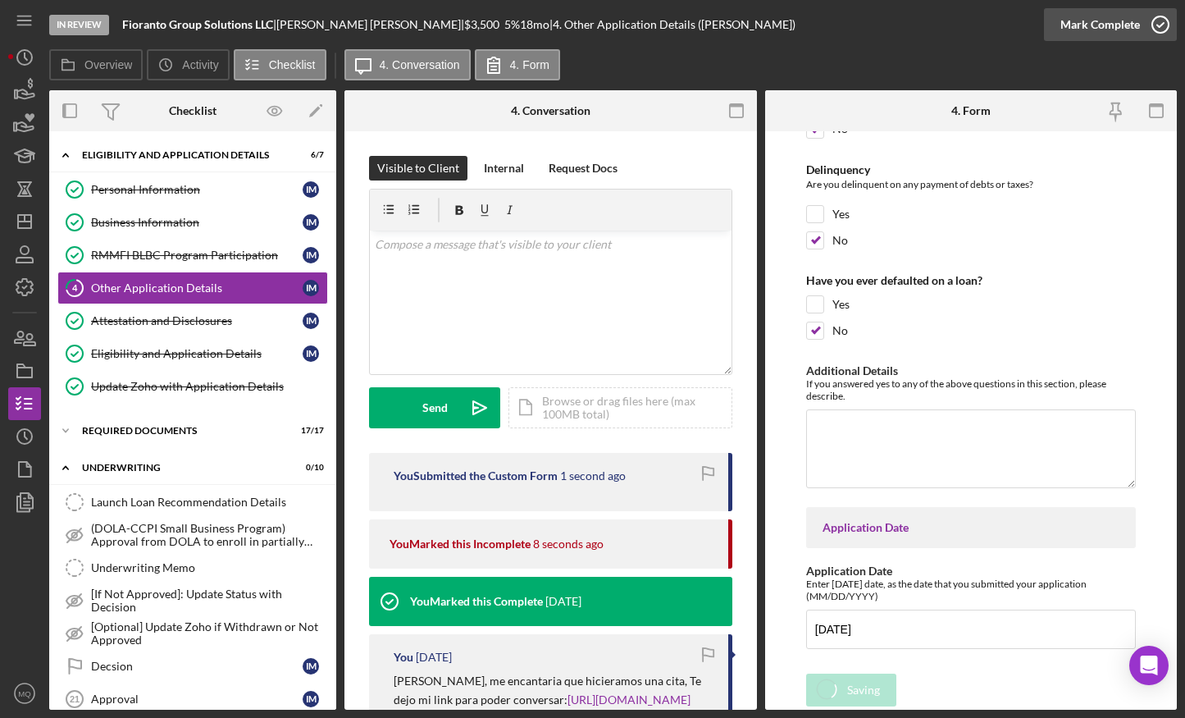
click at [919, 20] on icon "button" at bounding box center [1160, 24] width 41 height 41
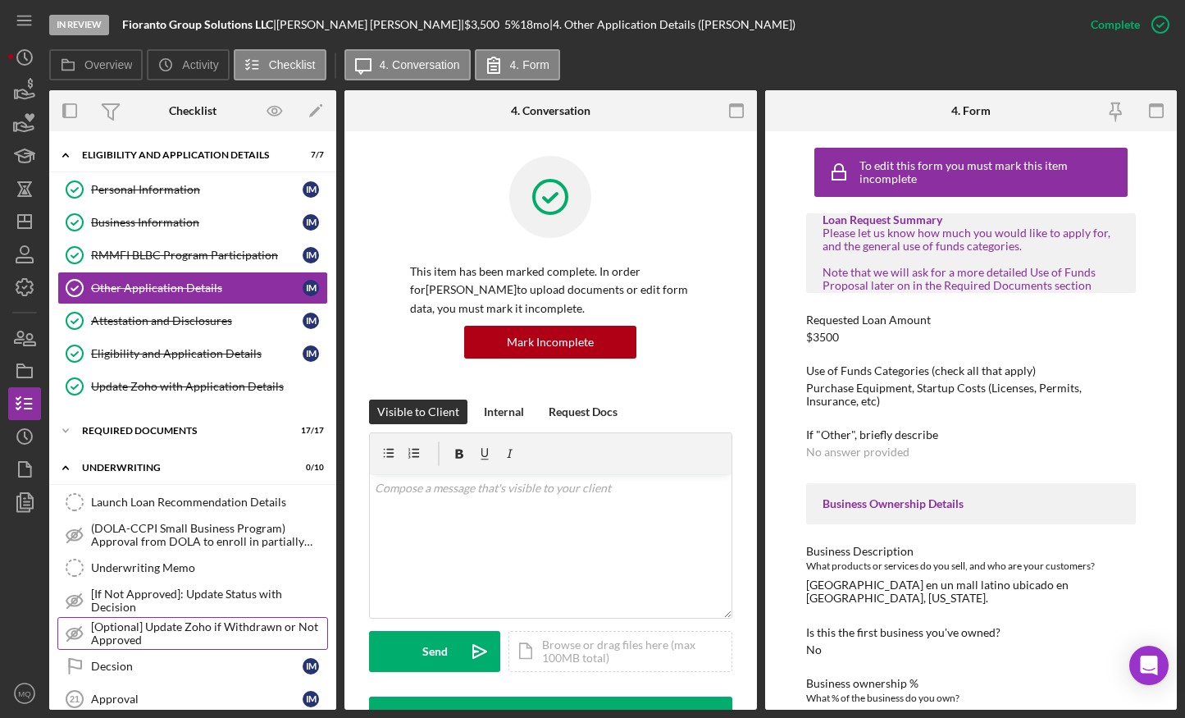
scroll to position [231, 0]
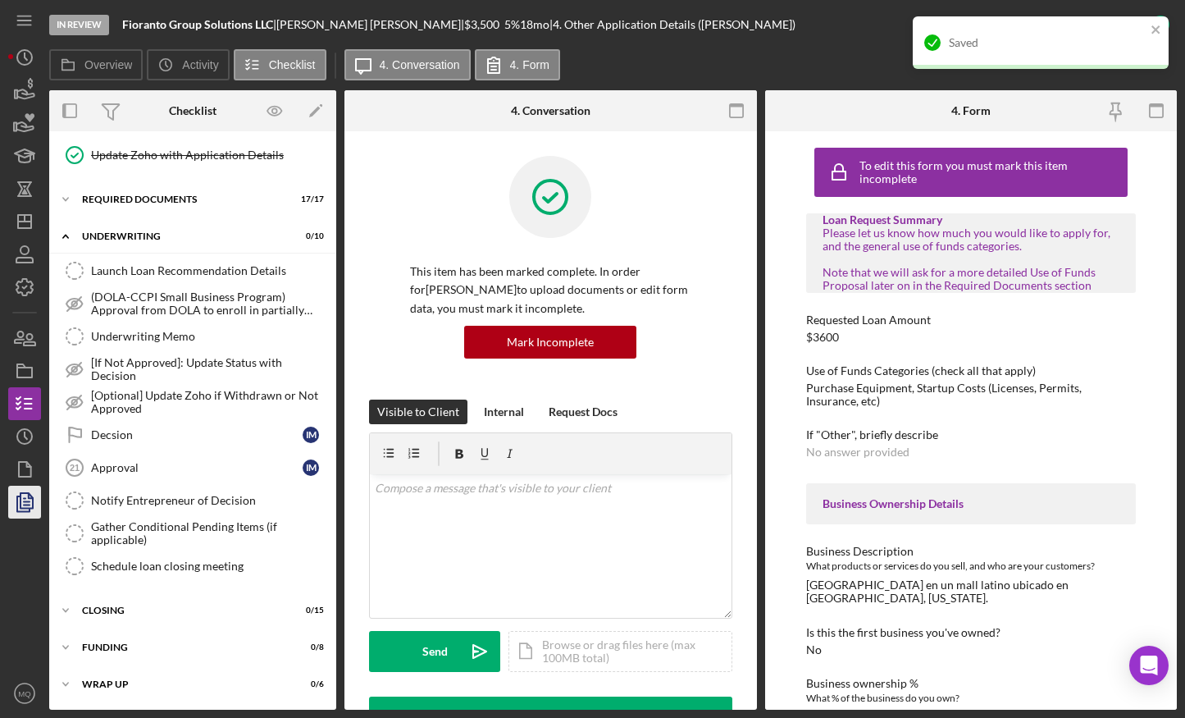
click at [15, 499] on icon "button" at bounding box center [24, 501] width 41 height 41
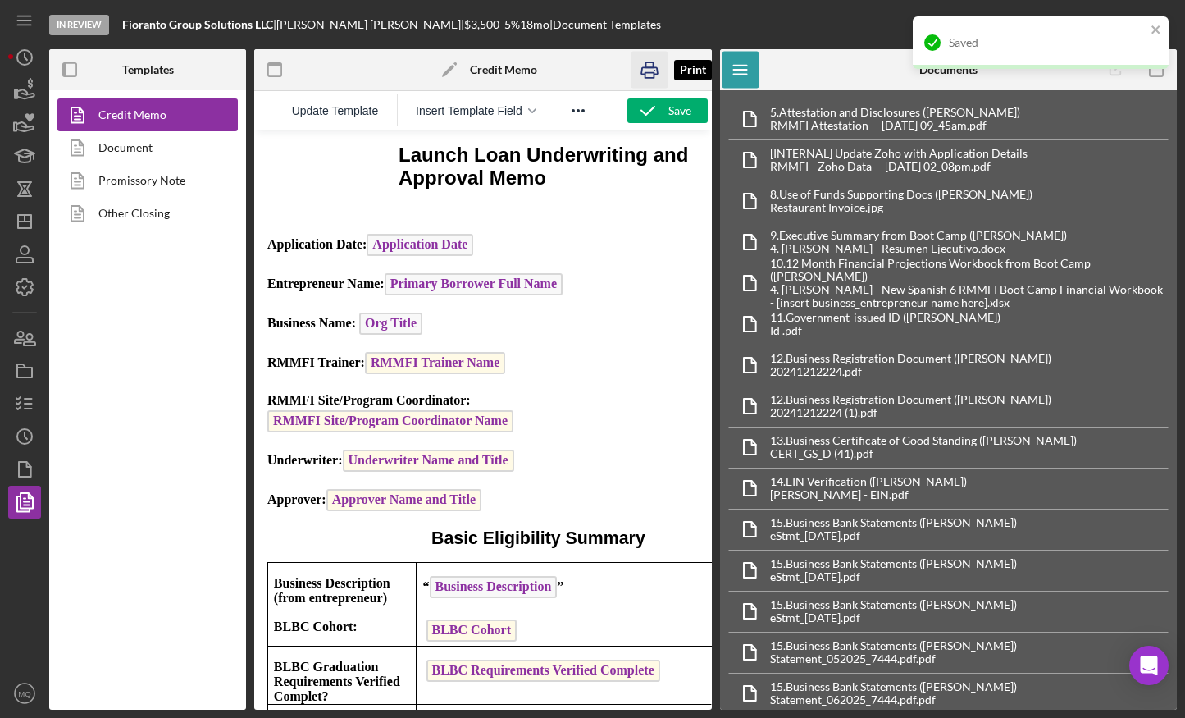
click at [654, 56] on icon "button" at bounding box center [650, 70] width 37 height 37
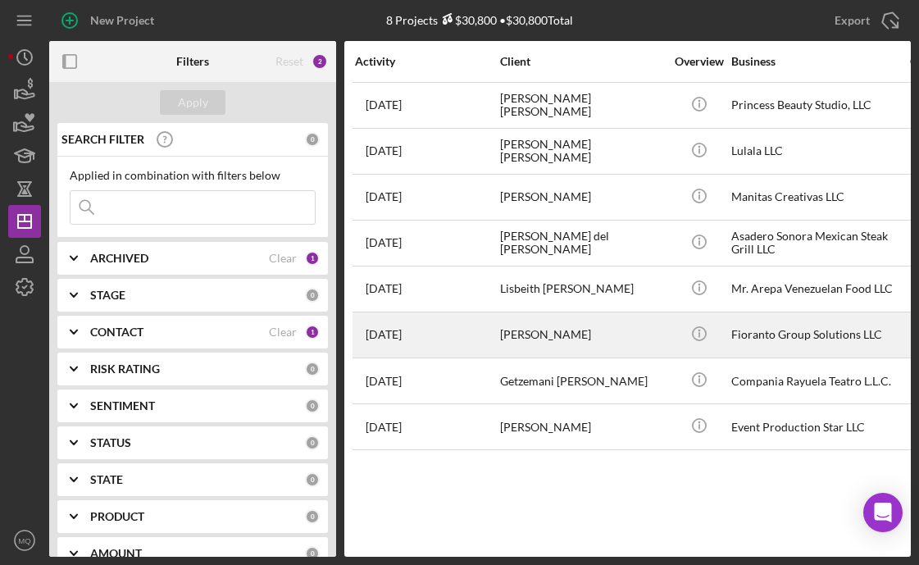
click at [612, 339] on div "[PERSON_NAME]" at bounding box center [582, 334] width 164 height 43
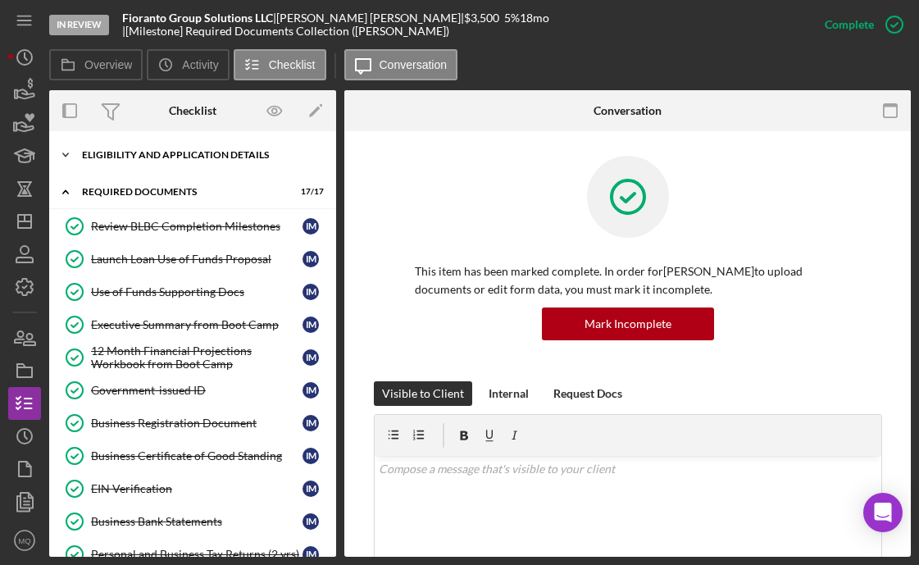
click at [152, 160] on div "Icon/Expander Eligibility and Application Details 7 / 7" at bounding box center [192, 155] width 287 height 33
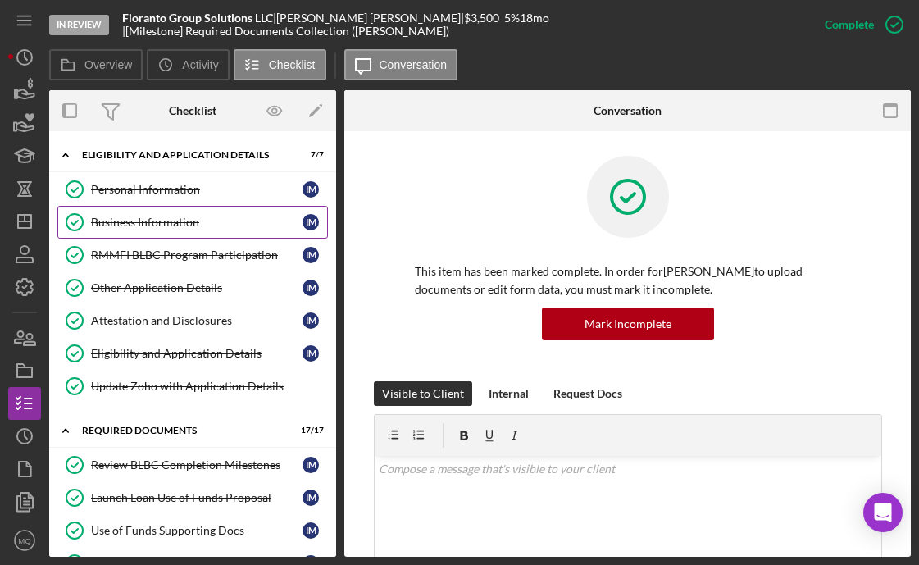
click at [124, 221] on div "Business Information" at bounding box center [197, 222] width 212 height 13
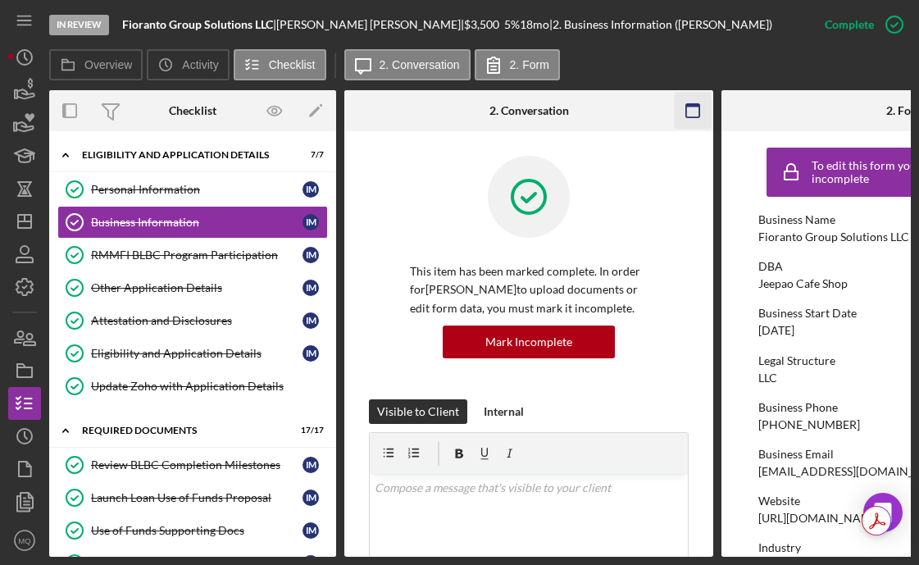
click at [695, 105] on rect "button" at bounding box center [692, 105] width 13 height 3
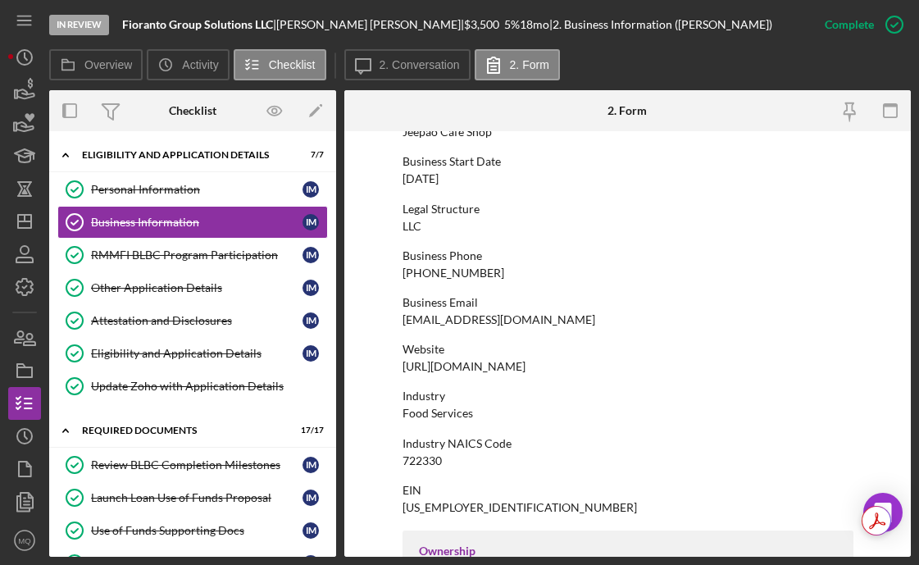
scroll to position [150, 0]
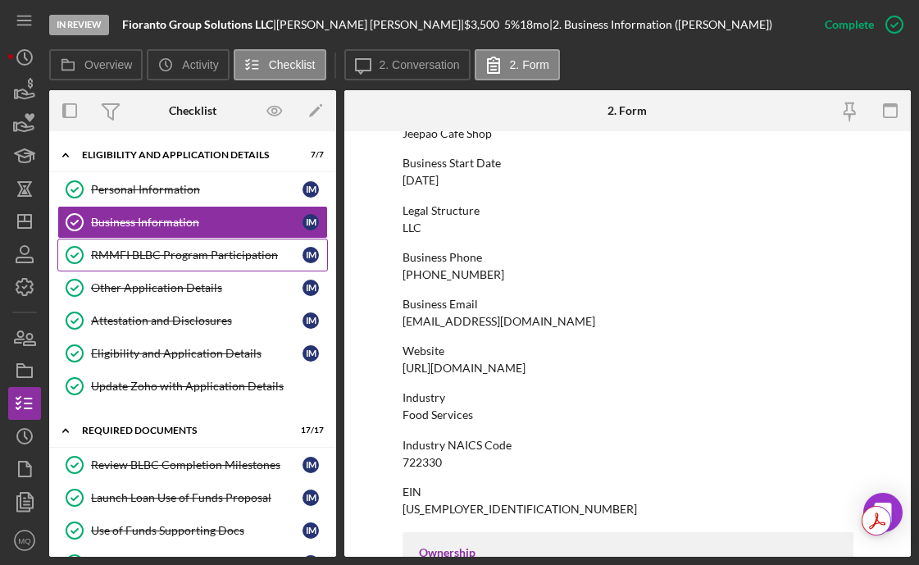
click at [225, 267] on link "RMMFI BLBC Program Participation RMMFI BLBC Program Participation I M" at bounding box center [192, 255] width 271 height 33
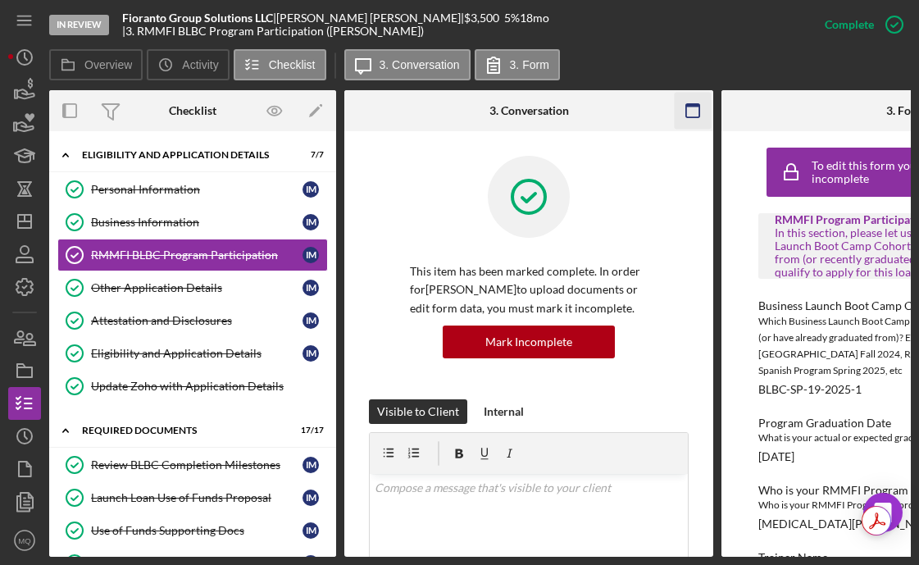
click at [691, 107] on icon "button" at bounding box center [693, 111] width 37 height 37
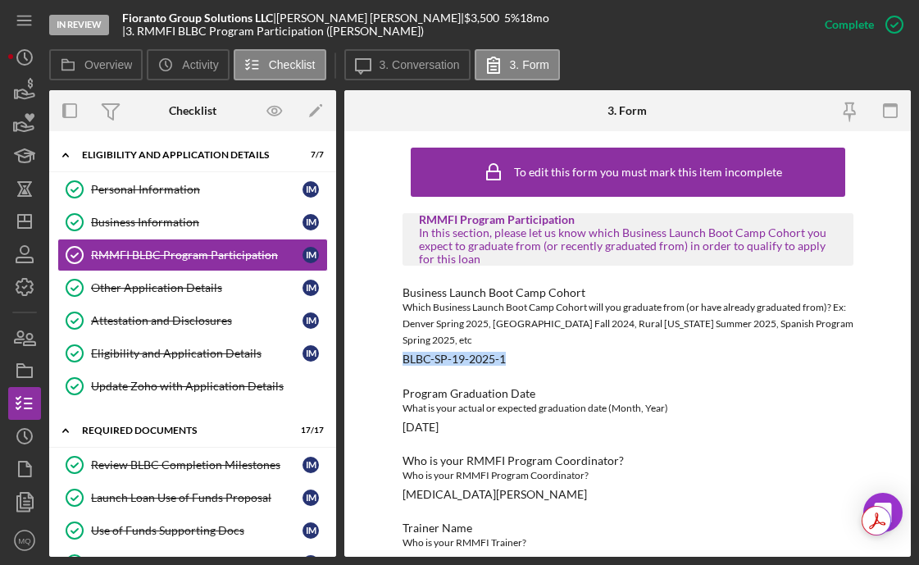
drag, startPoint x: 508, startPoint y: 344, endPoint x: 397, endPoint y: 340, distance: 111.6
click at [397, 340] on div "To edit this form you must mark this item incomplete RMMFI Program Participatio…" at bounding box center [627, 344] width 567 height 426
copy div "BLBC-SP-19-2025-1"
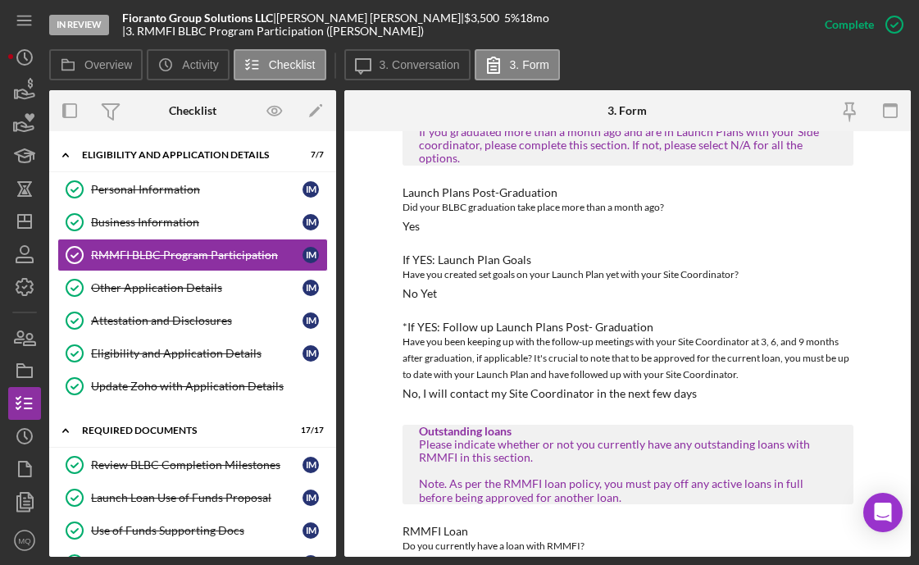
scroll to position [487, 0]
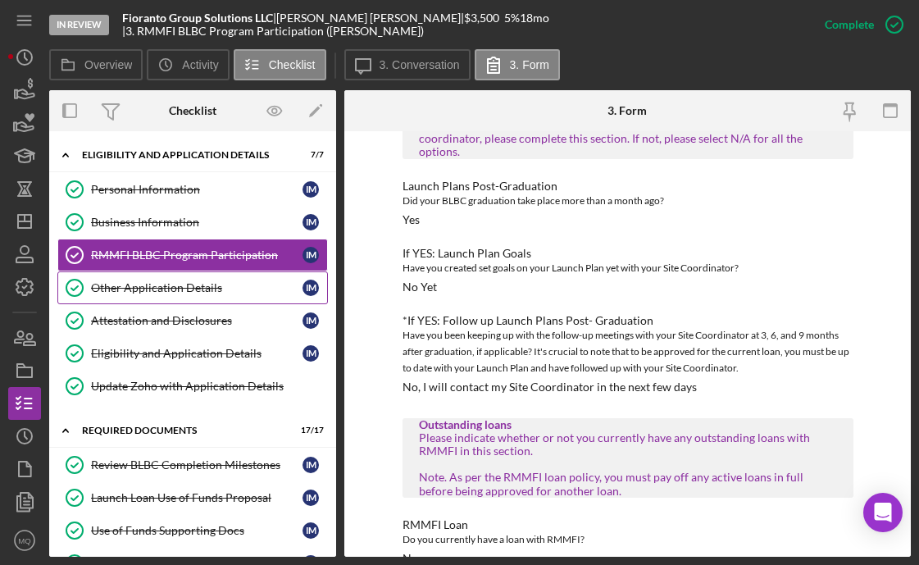
click at [216, 281] on div "Other Application Details" at bounding box center [197, 287] width 212 height 13
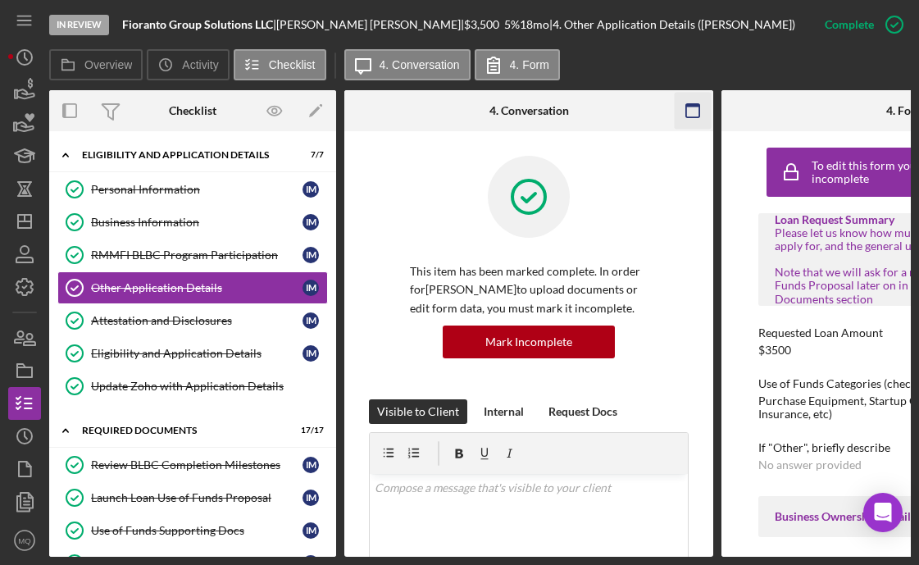
click at [695, 104] on rect "button" at bounding box center [692, 105] width 13 height 3
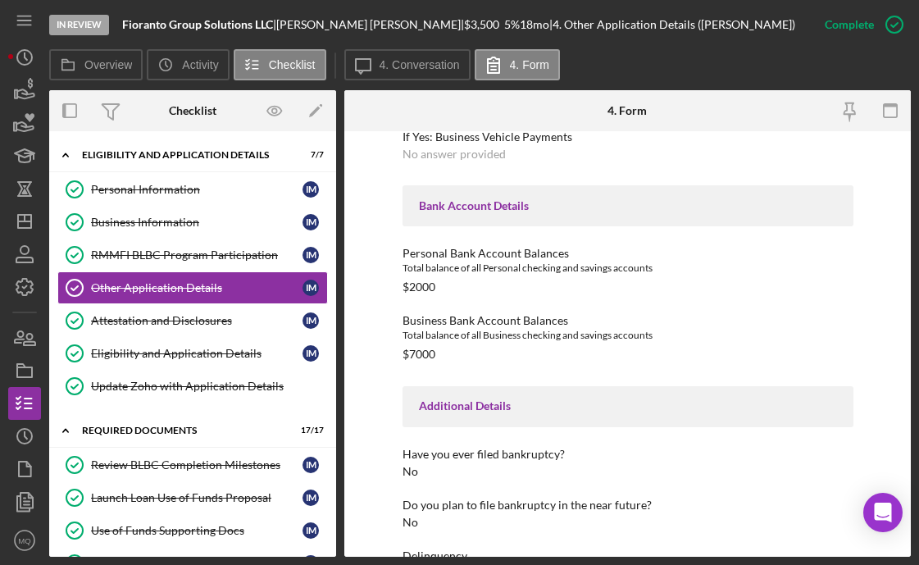
scroll to position [2666, 0]
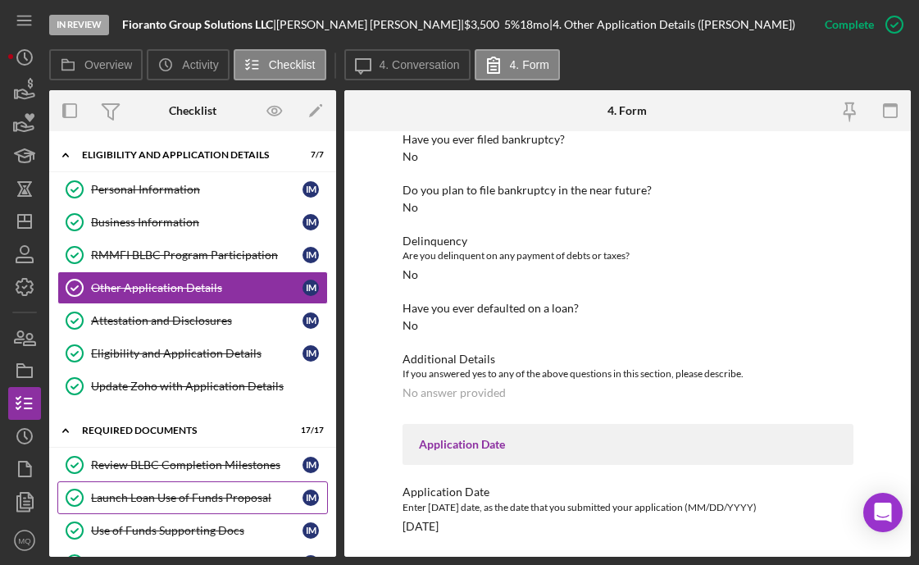
click at [228, 493] on div "Launch Loan Use of Funds Proposal" at bounding box center [197, 497] width 212 height 13
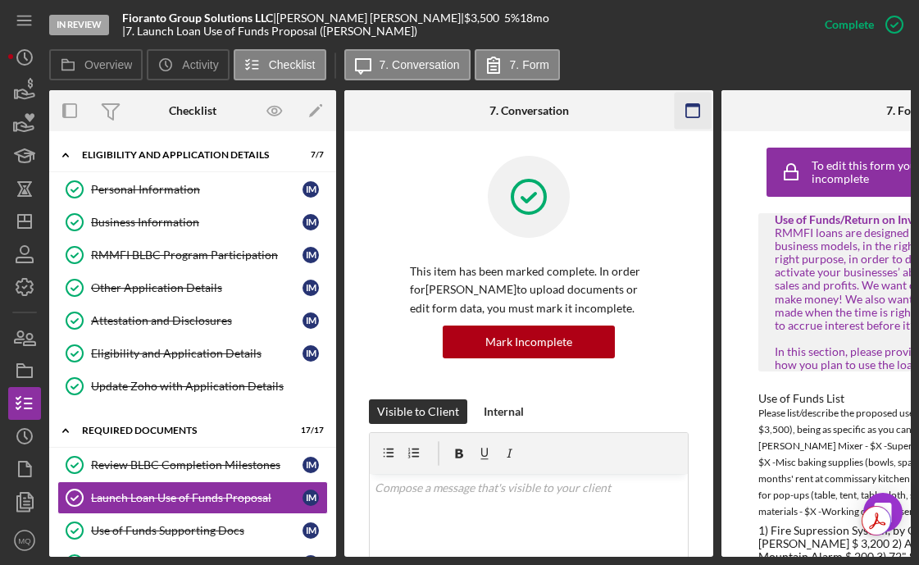
click at [698, 104] on g "button" at bounding box center [692, 110] width 13 height 13
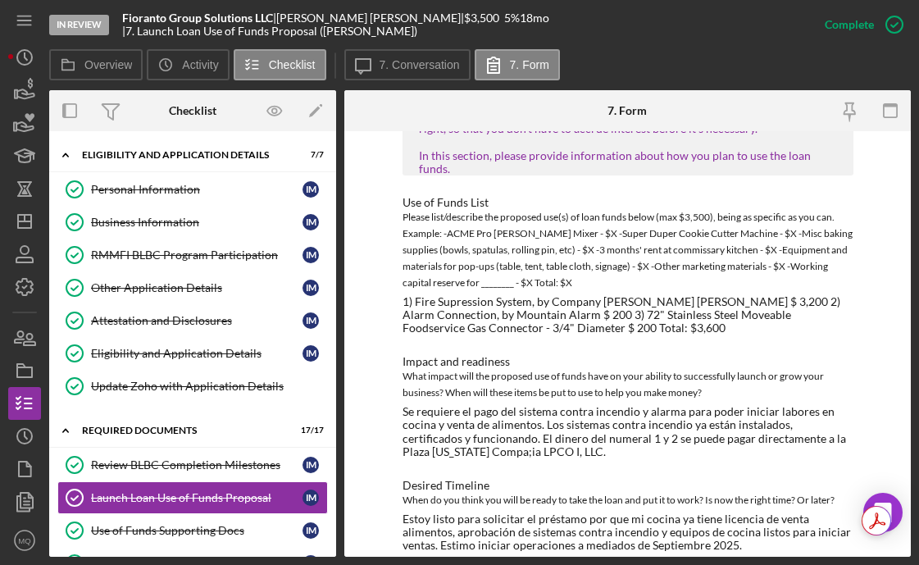
scroll to position [162, 0]
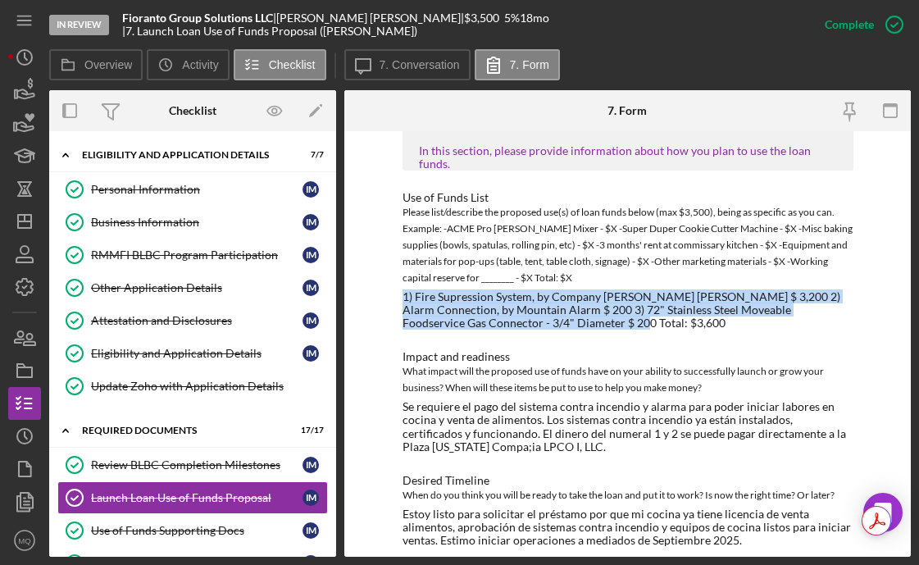
drag, startPoint x: 400, startPoint y: 281, endPoint x: 565, endPoint y: 311, distance: 167.5
click at [565, 312] on div "1) Fire Supression System, by Company [PERSON_NAME] [PERSON_NAME] $ 3,200 2) Al…" at bounding box center [628, 309] width 451 height 39
copy div "1) Fire Supression System, by Company [PERSON_NAME] [PERSON_NAME] $ 3,200 2) Al…"
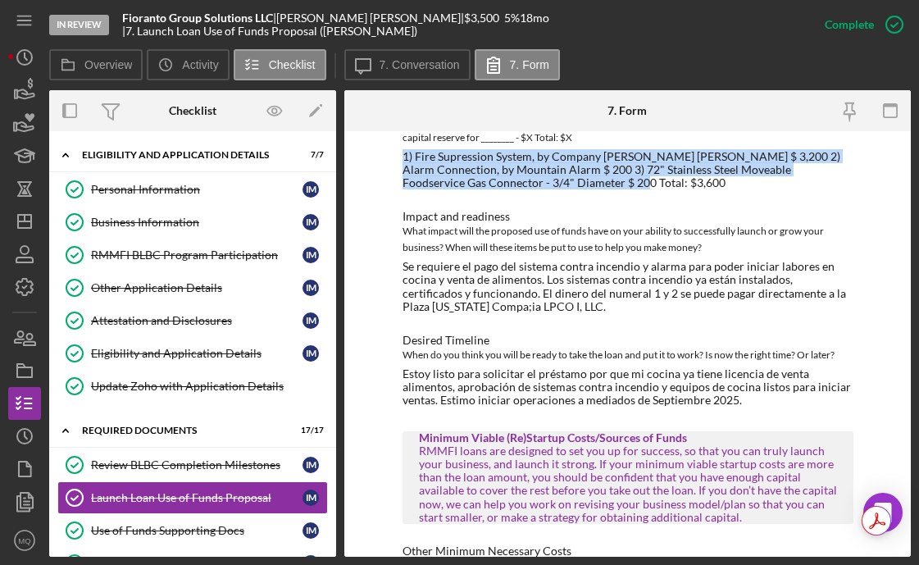
scroll to position [305, 0]
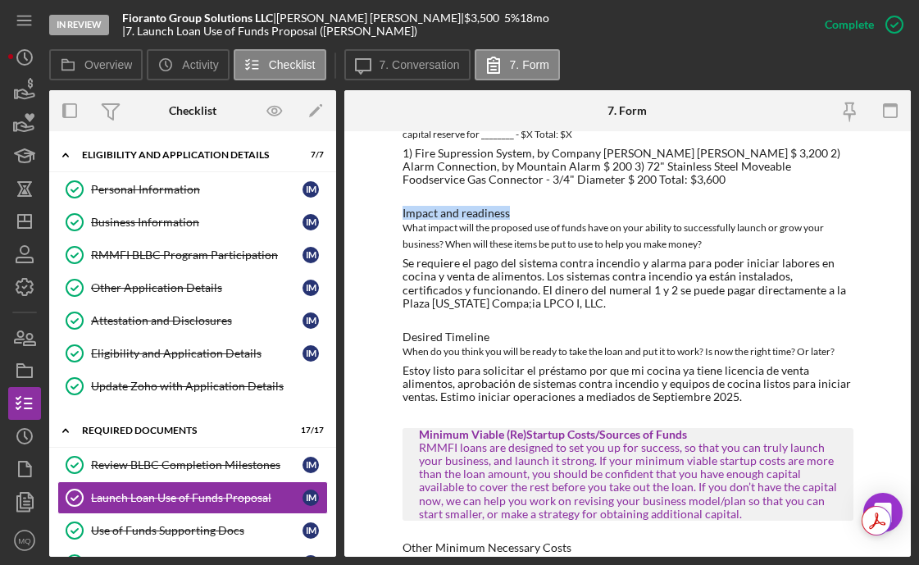
drag, startPoint x: 399, startPoint y: 198, endPoint x: 529, endPoint y: 198, distance: 129.6
click at [530, 198] on div "To edit this form you must mark this item incomplete Use of Funds/Return on Inv…" at bounding box center [627, 344] width 567 height 426
copy div "Impact and readiness"
click at [396, 253] on div "To edit this form you must mark this item incomplete Use of Funds/Return on Inv…" at bounding box center [627, 344] width 567 height 426
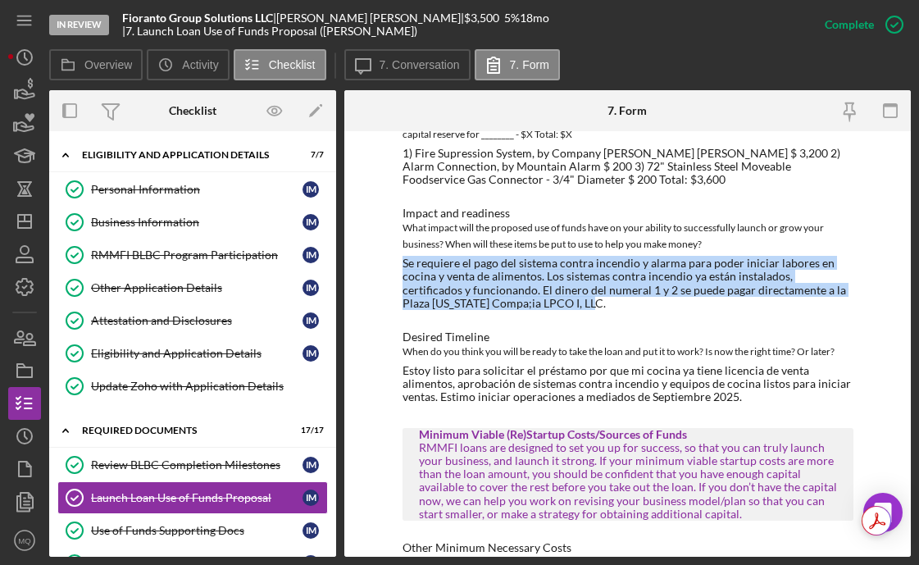
drag, startPoint x: 399, startPoint y: 246, endPoint x: 630, endPoint y: 294, distance: 235.3
click at [630, 294] on div "To edit this form you must mark this item incomplete Use of Funds/Return on Inv…" at bounding box center [627, 344] width 567 height 426
copy div "Se requiere el pago del sistema contra incendio y alarma para poder iniciar lab…"
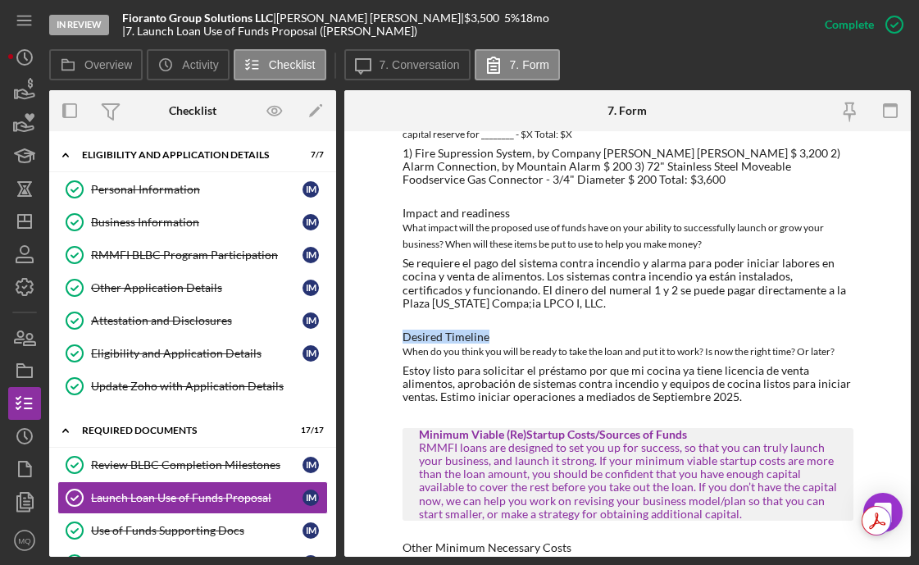
drag, startPoint x: 399, startPoint y: 326, endPoint x: 490, endPoint y: 321, distance: 92.0
click at [490, 321] on div "To edit this form you must mark this item incomplete Use of Funds/Return on Inv…" at bounding box center [627, 344] width 567 height 426
copy div "Desired Timeline"
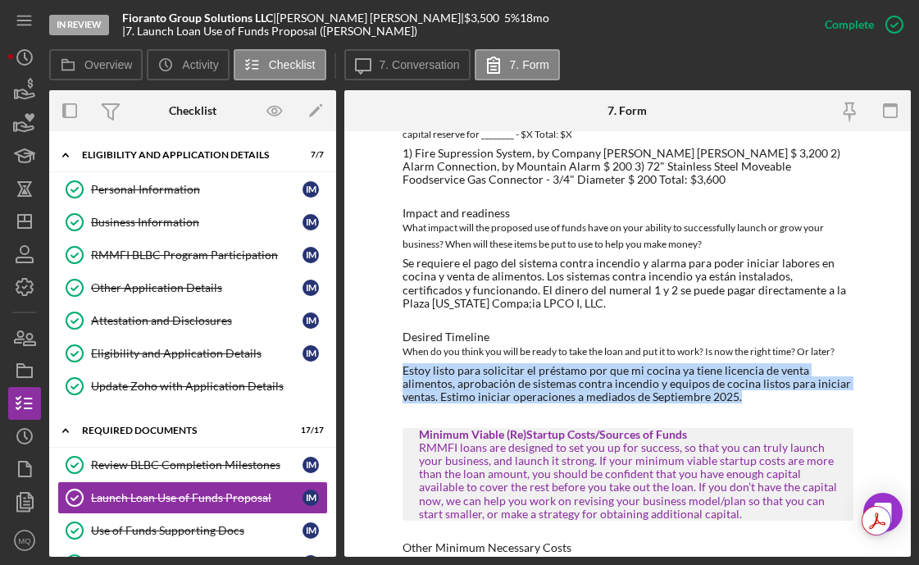
drag, startPoint x: 403, startPoint y: 358, endPoint x: 752, endPoint y: 383, distance: 350.2
click at [752, 383] on div "Estoy listo para solicitar el préstamo por que mi cocina ya tiene licencia de v…" at bounding box center [628, 383] width 451 height 39
copy div "Estoy listo para solicitar el préstamo por que mi cocina ya tiene licencia de v…"
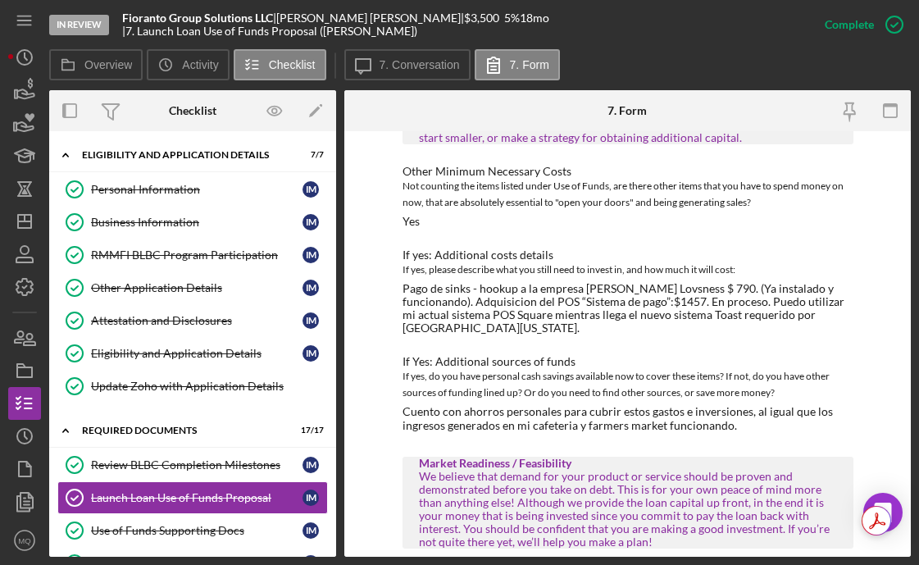
scroll to position [680, 0]
drag, startPoint x: 435, startPoint y: 244, endPoint x: 553, endPoint y: 240, distance: 118.2
click at [553, 250] on div "If yes: Additional costs details" at bounding box center [628, 256] width 451 height 13
copy div "Additional costs details"
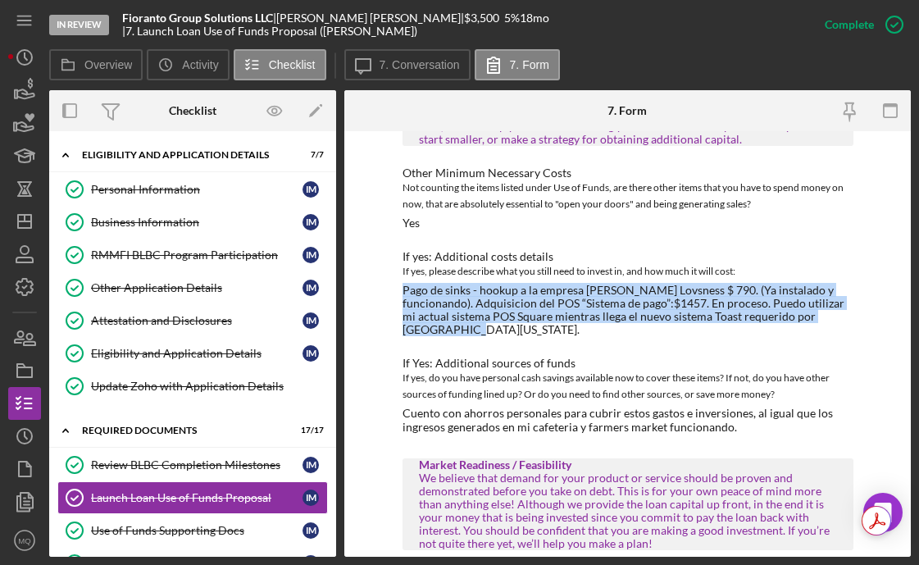
drag, startPoint x: 403, startPoint y: 278, endPoint x: 461, endPoint y: 314, distance: 68.5
click at [461, 316] on div "Pago de sinks - hookup a la empresa [PERSON_NAME] Lovsness $ 790. (Ya instalado…" at bounding box center [628, 310] width 451 height 52
copy div "Pago de sinks - hookup a la empresa [PERSON_NAME] Lovsness $ 790. (Ya instalado…"
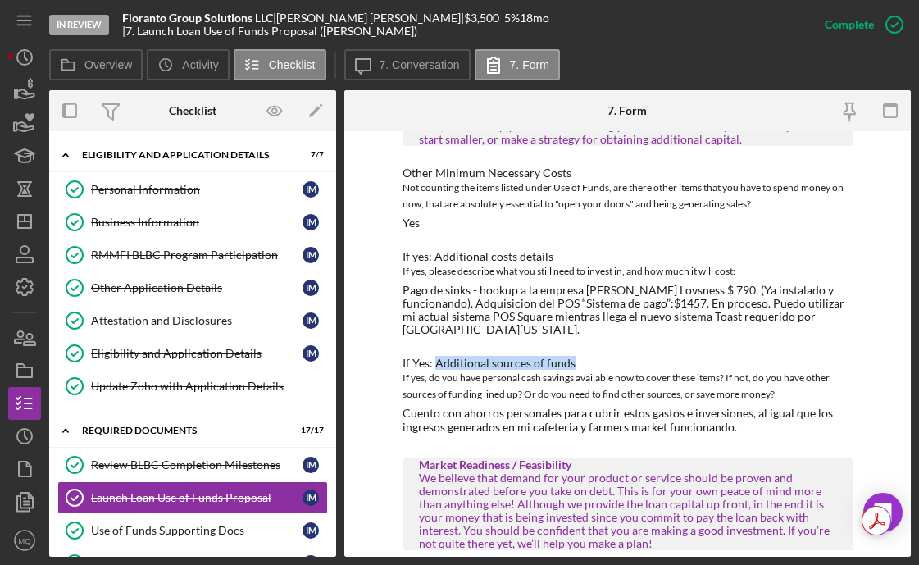
drag, startPoint x: 433, startPoint y: 349, endPoint x: 568, endPoint y: 348, distance: 135.3
click at [568, 357] on div "If Yes: Additional sources of funds" at bounding box center [628, 363] width 451 height 13
copy div "Additional sources of funds"
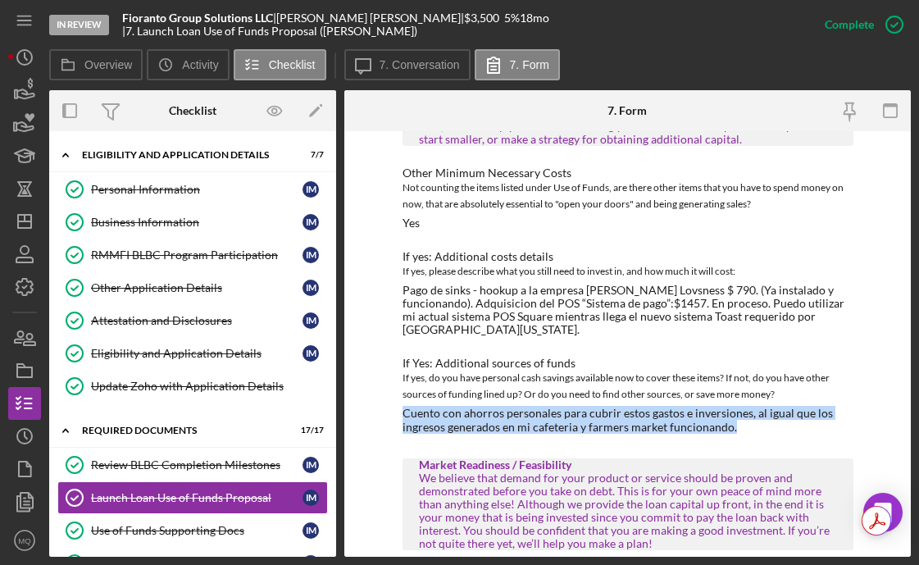
drag, startPoint x: 396, startPoint y: 396, endPoint x: 736, endPoint y: 414, distance: 340.8
click at [740, 415] on div "To edit this form you must mark this item incomplete Use of Funds/Return on Inv…" at bounding box center [627, 344] width 567 height 426
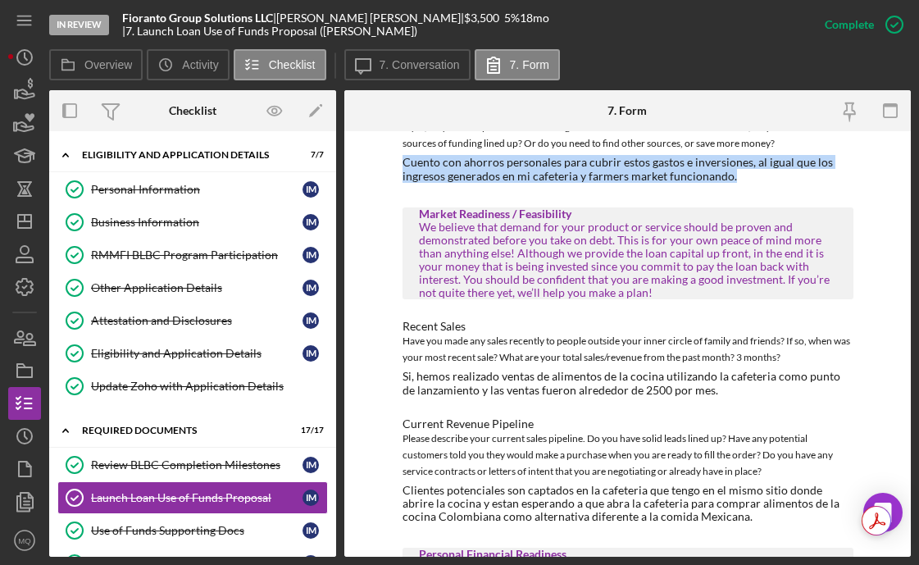
scroll to position [932, 0]
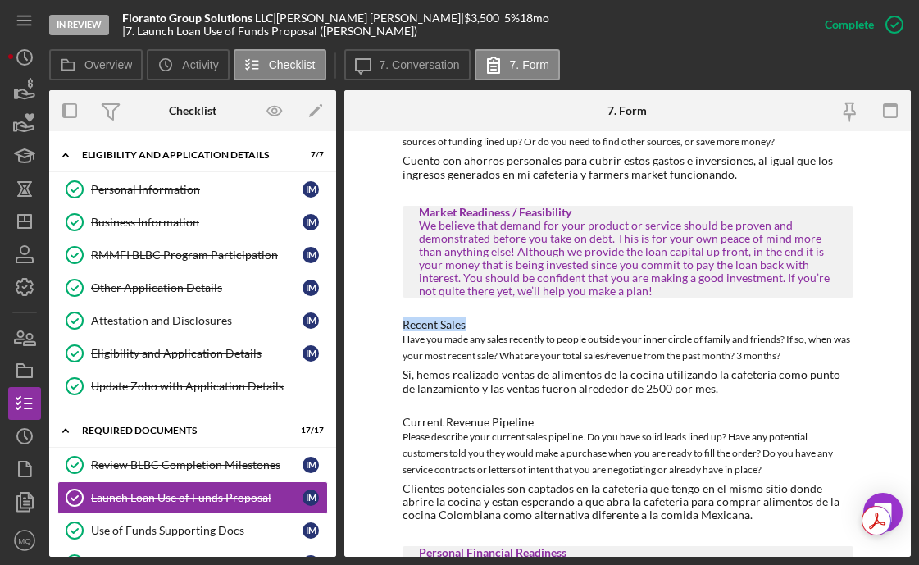
drag, startPoint x: 397, startPoint y: 315, endPoint x: 475, endPoint y: 314, distance: 77.9
click at [475, 314] on div "To edit this form you must mark this item incomplete Use of Funds/Return on Inv…" at bounding box center [627, 344] width 567 height 426
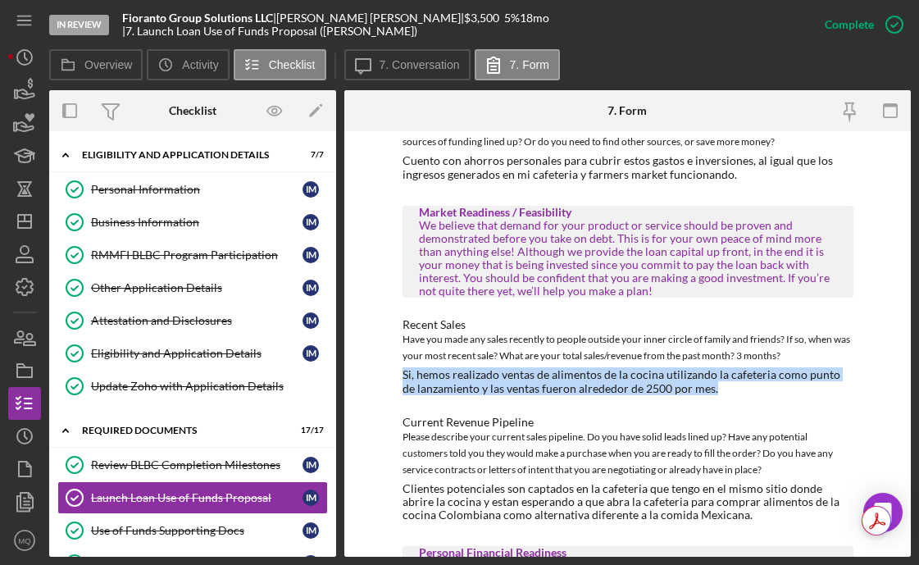
drag, startPoint x: 395, startPoint y: 363, endPoint x: 713, endPoint y: 372, distance: 317.5
click at [713, 372] on div "To edit this form you must mark this item incomplete Use of Funds/Return on Inv…" at bounding box center [627, 344] width 567 height 426
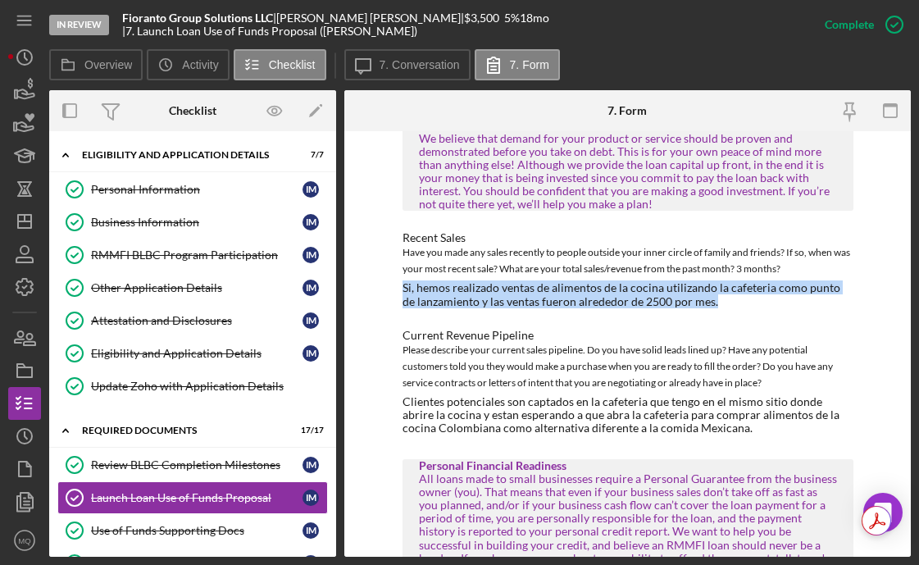
scroll to position [1020, 0]
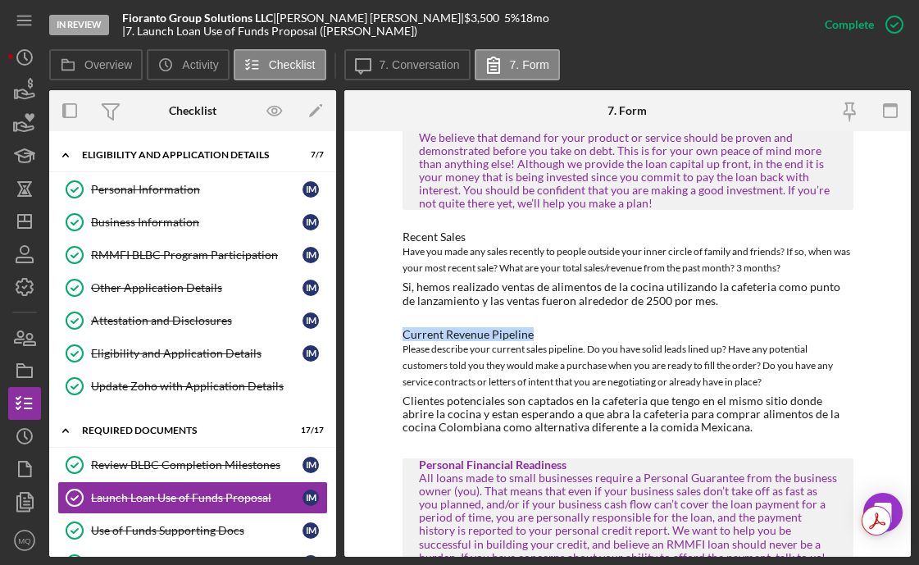
drag, startPoint x: 400, startPoint y: 321, endPoint x: 536, endPoint y: 320, distance: 135.3
click at [536, 328] on div "Current Revenue Pipeline" at bounding box center [628, 334] width 451 height 13
click at [187, 190] on div "Personal Information" at bounding box center [197, 189] width 212 height 13
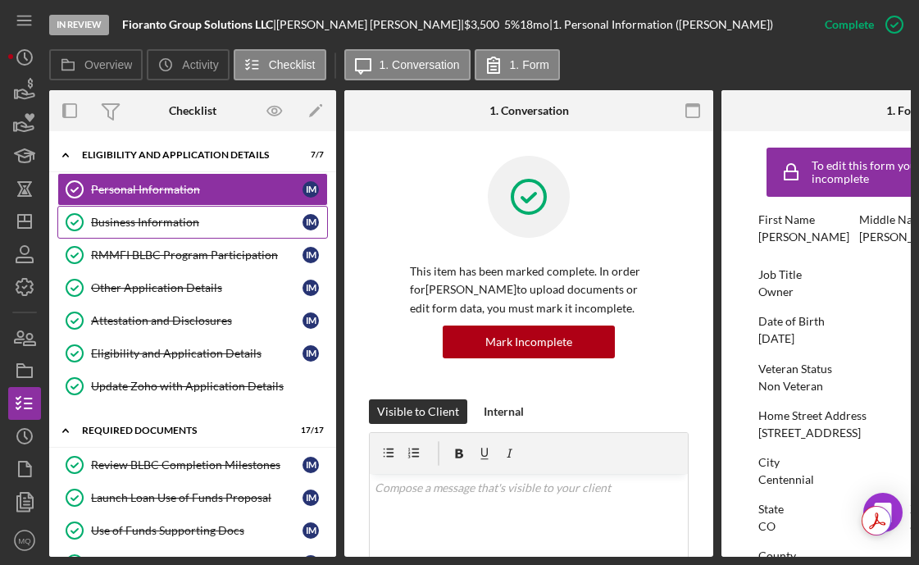
click at [186, 222] on div "Business Information" at bounding box center [197, 222] width 212 height 13
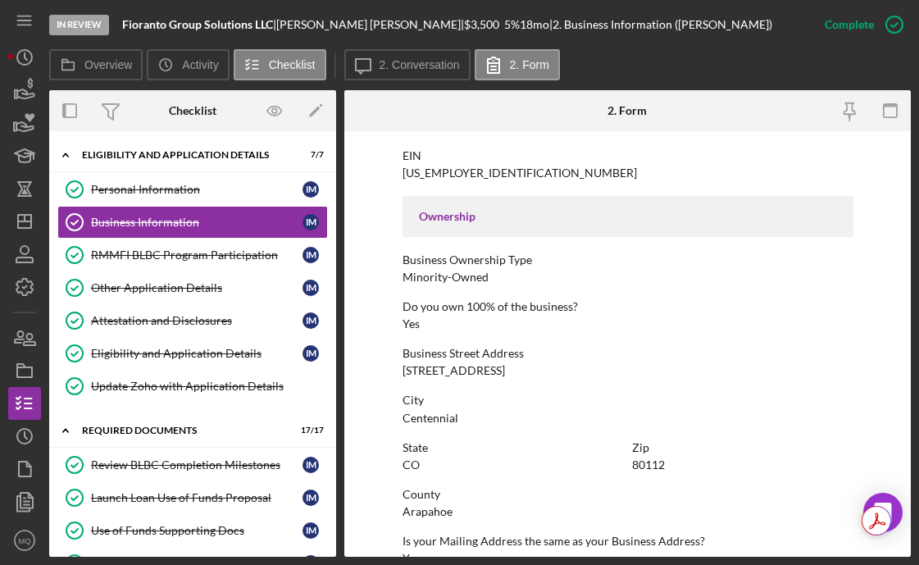
scroll to position [811, 0]
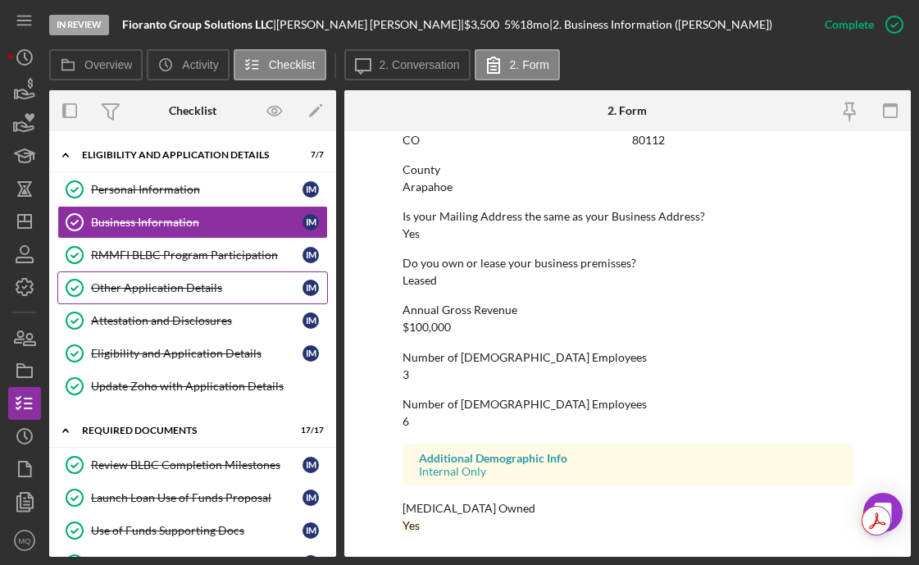
click at [214, 285] on div "Other Application Details" at bounding box center [197, 287] width 212 height 13
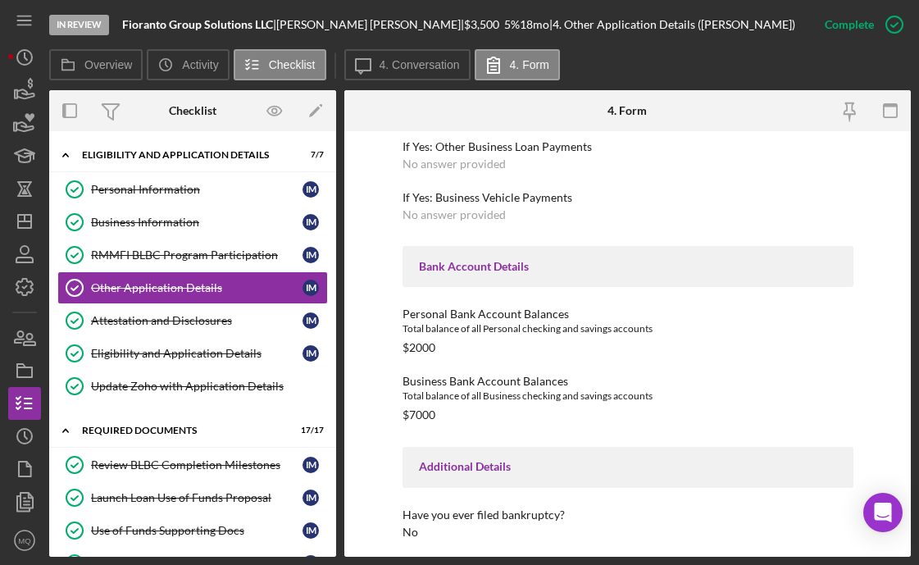
scroll to position [2296, 0]
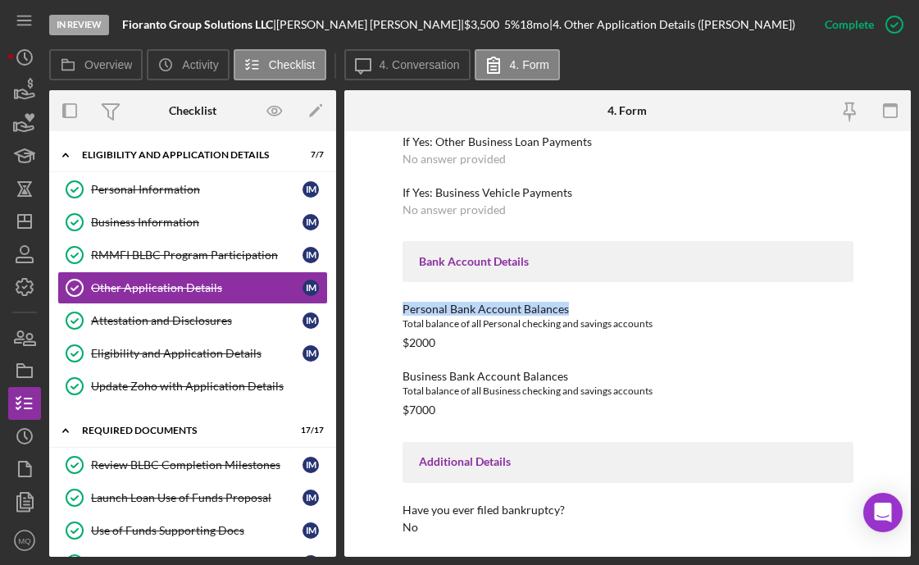
drag, startPoint x: 398, startPoint y: 311, endPoint x: 570, endPoint y: 310, distance: 172.2
click at [571, 312] on div "To edit this form you must mark this item incomplete Loan Request Summary Pleas…" at bounding box center [627, 344] width 567 height 426
drag, startPoint x: 398, startPoint y: 376, endPoint x: 574, endPoint y: 367, distance: 176.6
click at [574, 368] on div "To edit this form you must mark this item incomplete Loan Request Summary Pleas…" at bounding box center [627, 344] width 567 height 426
drag, startPoint x: 571, startPoint y: 375, endPoint x: 396, endPoint y: 373, distance: 174.7
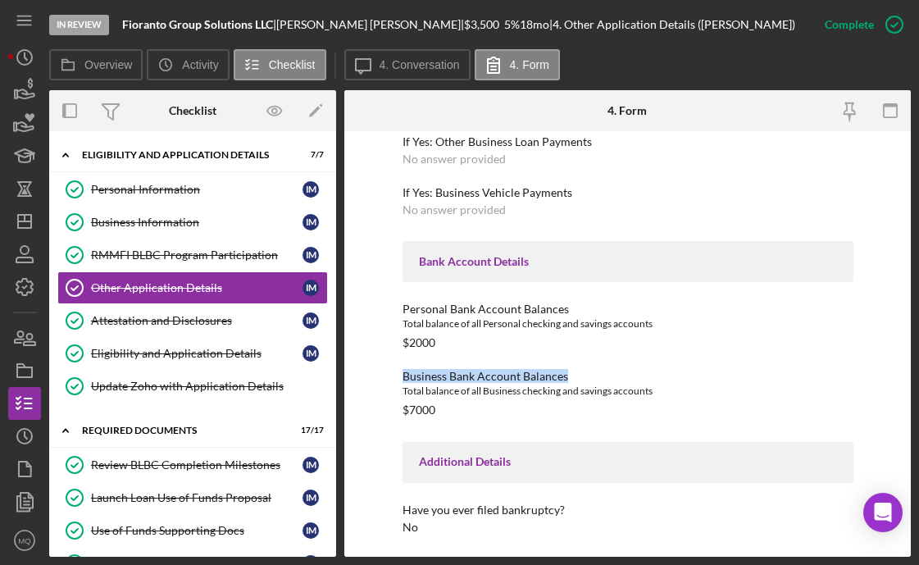
click at [395, 375] on div "To edit this form you must mark this item incomplete Loan Request Summary Pleas…" at bounding box center [627, 344] width 567 height 426
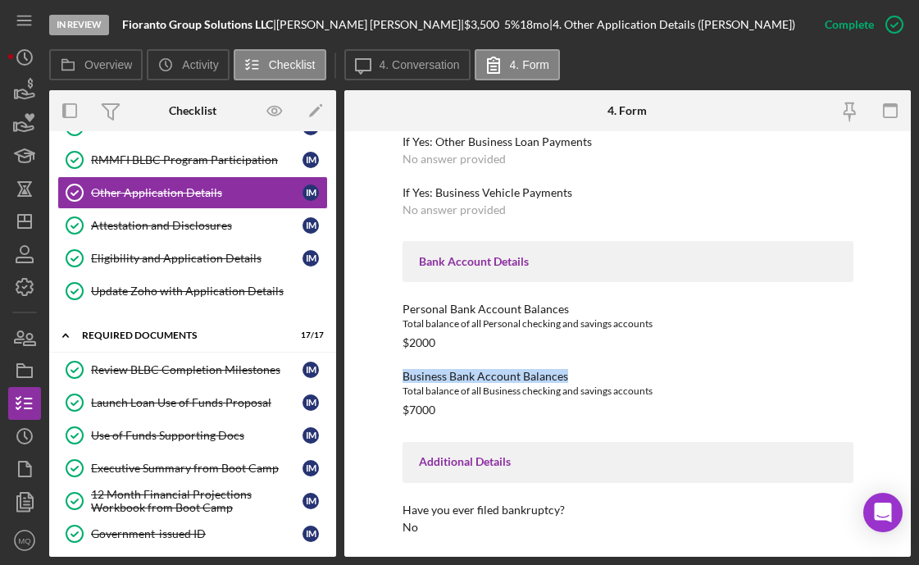
scroll to position [94, 0]
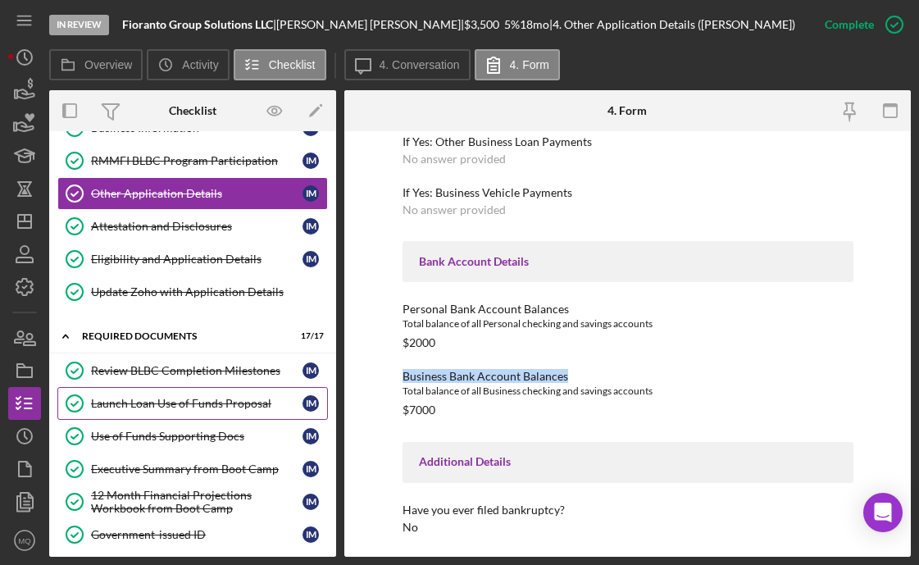
click at [212, 404] on div "Launch Loan Use of Funds Proposal" at bounding box center [197, 403] width 212 height 13
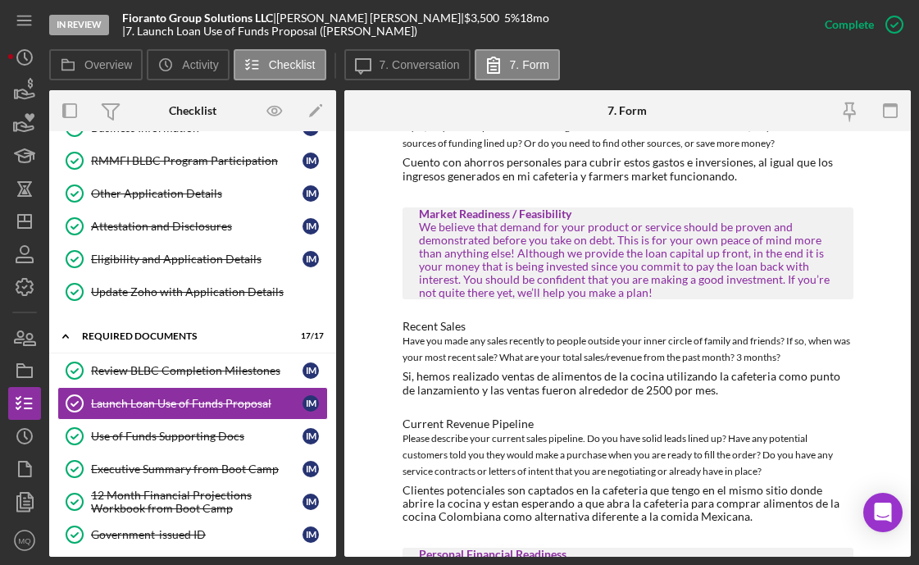
scroll to position [933, 0]
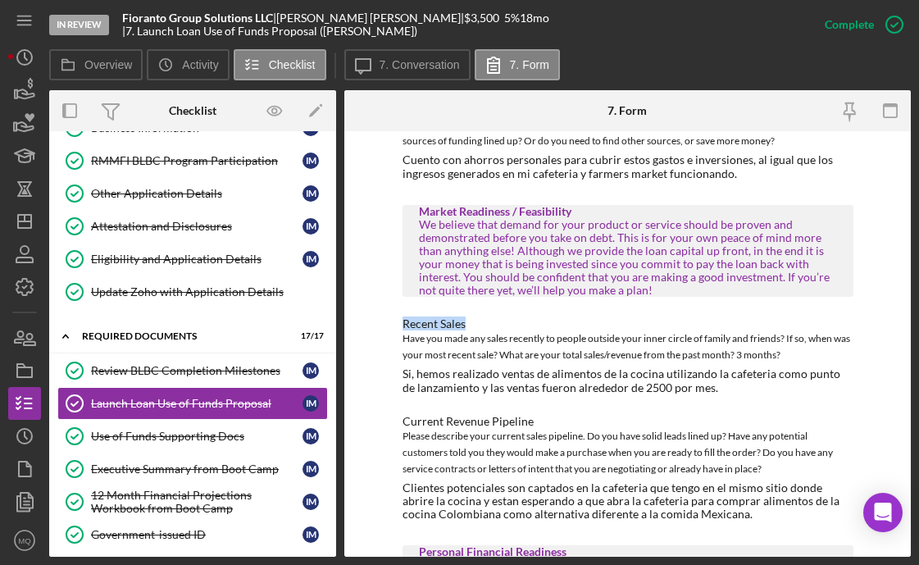
drag, startPoint x: 397, startPoint y: 309, endPoint x: 475, endPoint y: 312, distance: 78.0
click at [475, 312] on div "To edit this form you must mark this item incomplete Use of Funds/Return on Inv…" at bounding box center [627, 344] width 567 height 426
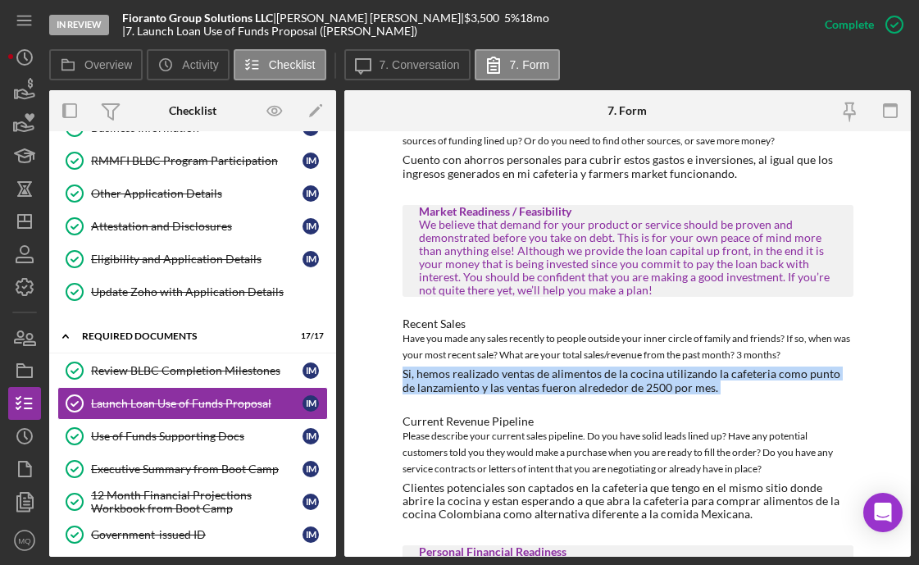
drag, startPoint x: 401, startPoint y: 363, endPoint x: 730, endPoint y: 391, distance: 330.1
click at [731, 394] on div "Use of Funds/Return on Investment RMMFI loans are designed to invest in Feasibl…" at bounding box center [628, 172] width 451 height 1785
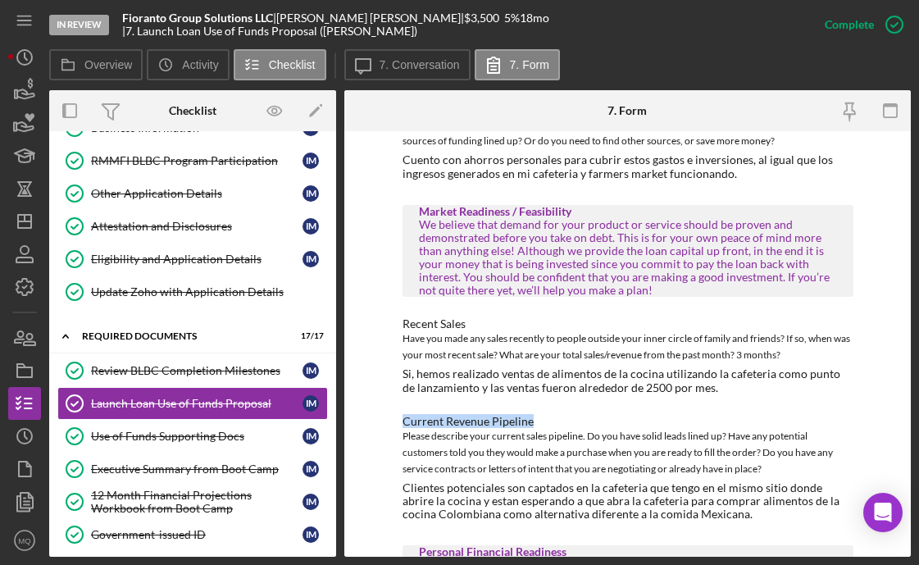
drag, startPoint x: 527, startPoint y: 410, endPoint x: 398, endPoint y: 405, distance: 129.7
click at [398, 405] on div "To edit this form you must mark this item incomplete Use of Funds/Return on Inv…" at bounding box center [627, 344] width 567 height 426
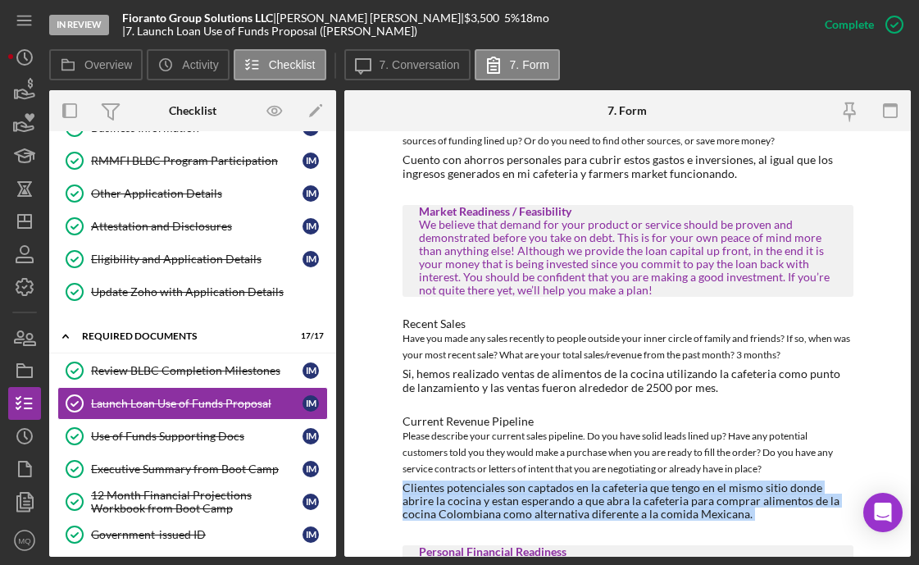
drag, startPoint x: 400, startPoint y: 475, endPoint x: 690, endPoint y: 512, distance: 291.9
click at [691, 513] on div "Use of Funds/Return on Investment RMMFI loans are designed to invest in Feasibl…" at bounding box center [628, 172] width 451 height 1785
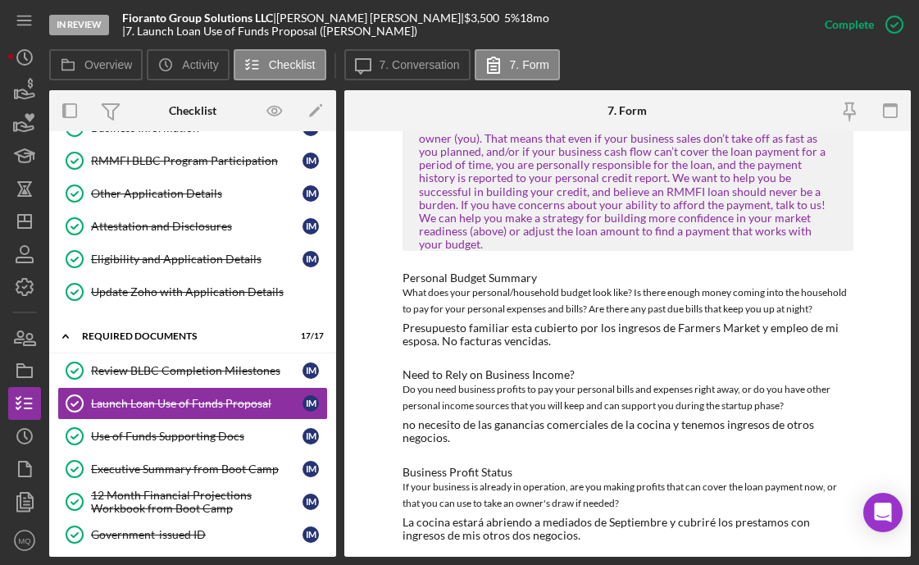
scroll to position [1385, 0]
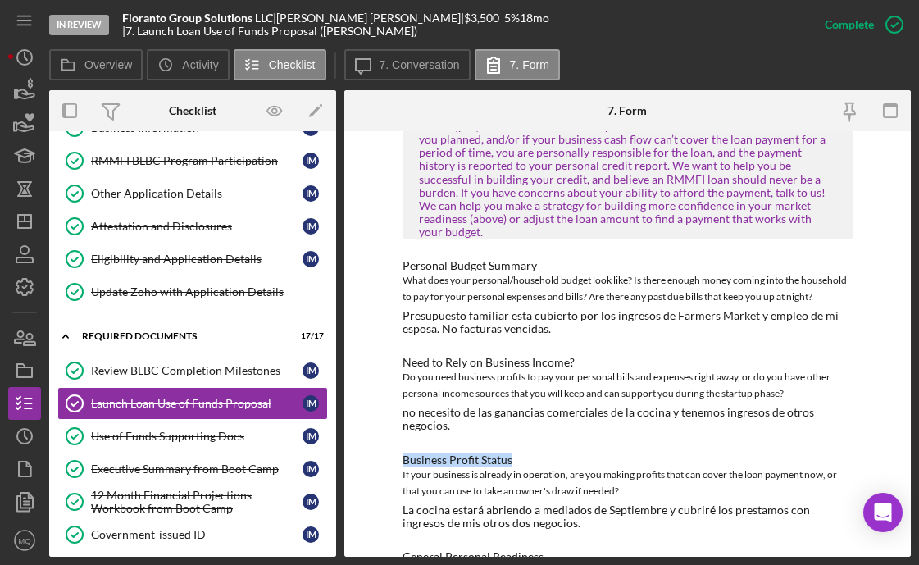
drag, startPoint x: 402, startPoint y: 435, endPoint x: 510, endPoint y: 435, distance: 108.3
click at [510, 454] on div "Business Profit Status" at bounding box center [628, 460] width 451 height 13
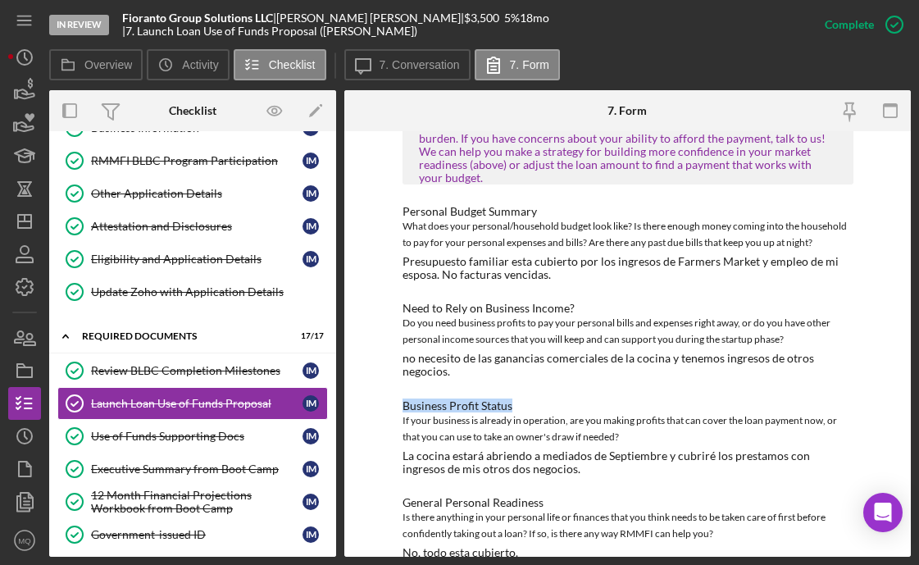
scroll to position [1437, 0]
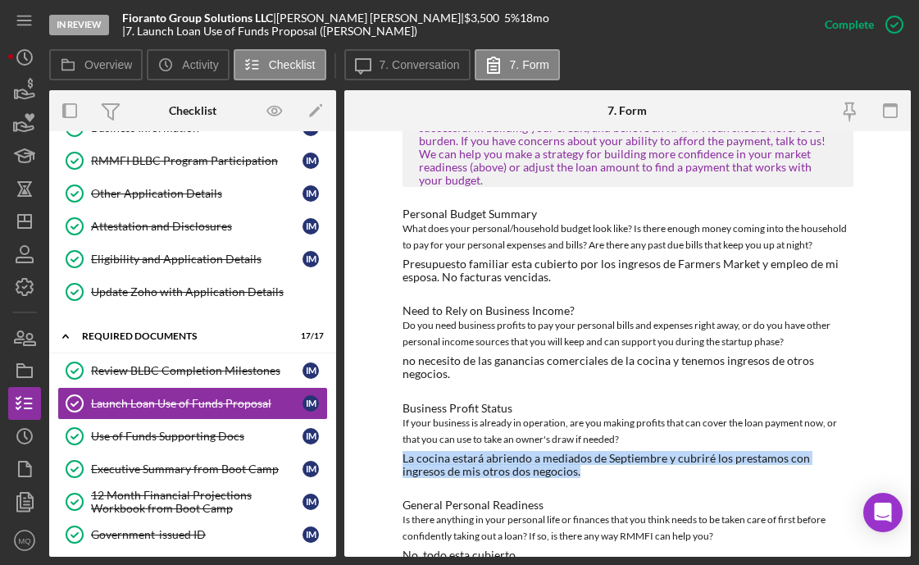
drag, startPoint x: 401, startPoint y: 435, endPoint x: 549, endPoint y: 447, distance: 149.0
click at [549, 452] on div "La cocina estará abriendo a mediados de Septiembre y cubriré los prestamos con …" at bounding box center [628, 465] width 451 height 26
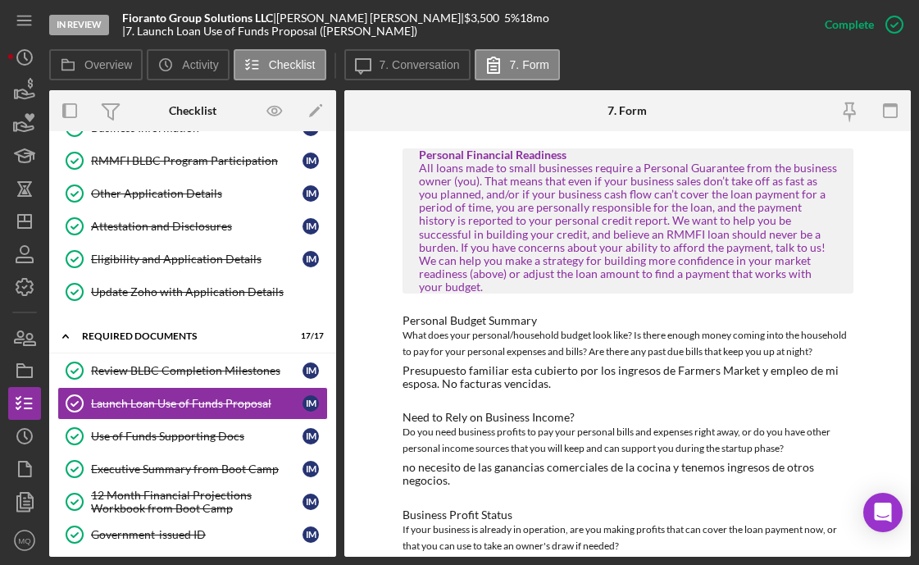
scroll to position [1338, 0]
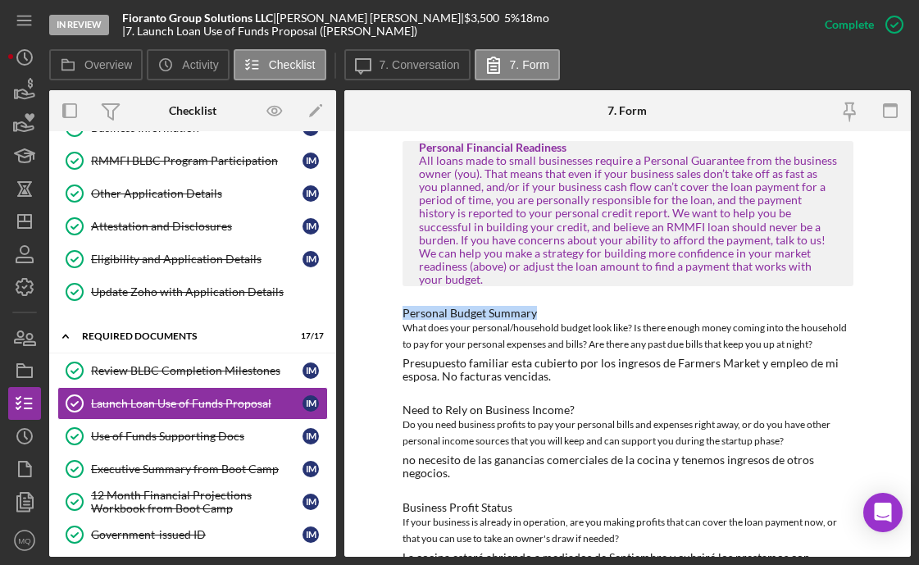
drag, startPoint x: 400, startPoint y: 287, endPoint x: 545, endPoint y: 285, distance: 144.4
click at [545, 307] on div "Personal Budget Summary" at bounding box center [628, 313] width 451 height 13
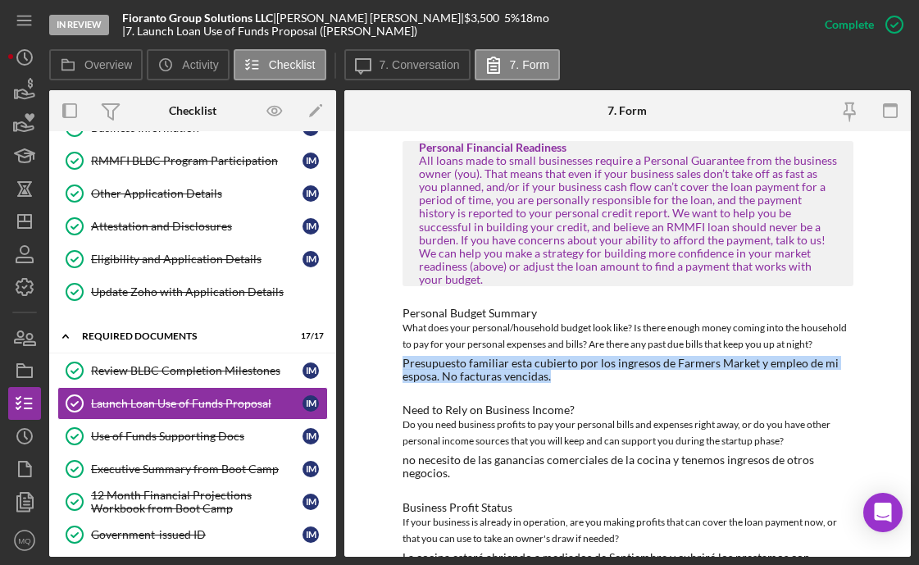
drag, startPoint x: 400, startPoint y: 338, endPoint x: 559, endPoint y: 345, distance: 159.3
click at [559, 357] on div "Presupuesto familiar esta cubierto por los ingresos de Farmers Market y empleo …" at bounding box center [628, 370] width 451 height 26
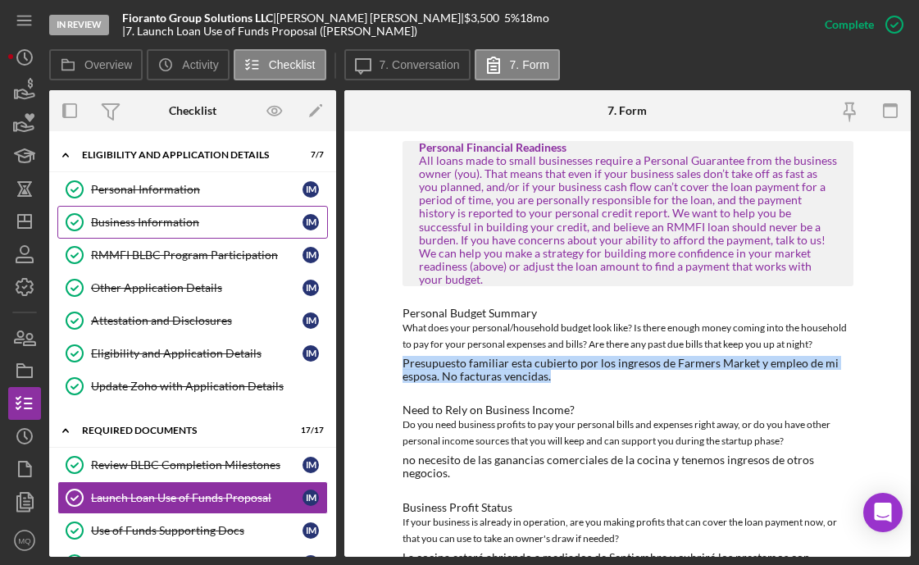
click at [176, 230] on link "Business Information Business Information I M" at bounding box center [192, 222] width 271 height 33
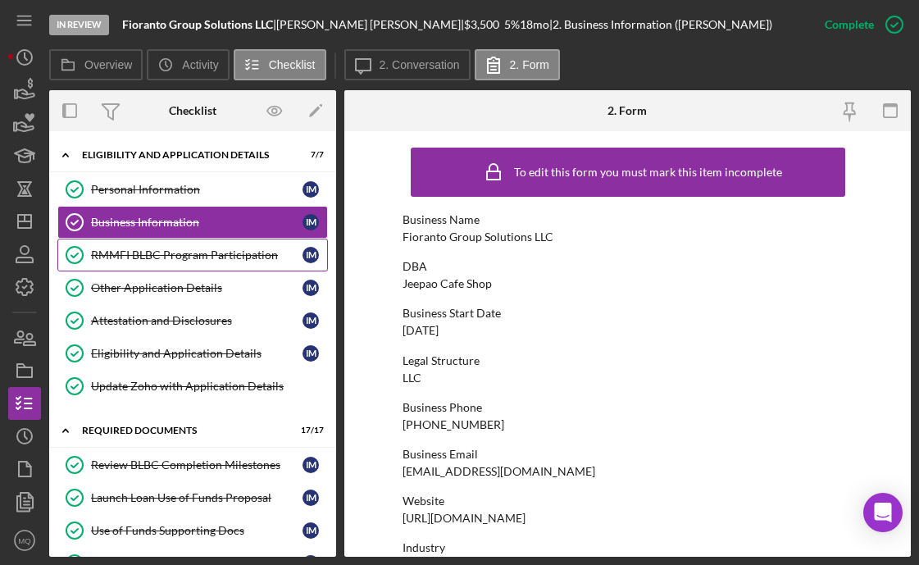
click at [198, 258] on div "RMMFI BLBC Program Participation" at bounding box center [197, 255] width 212 height 13
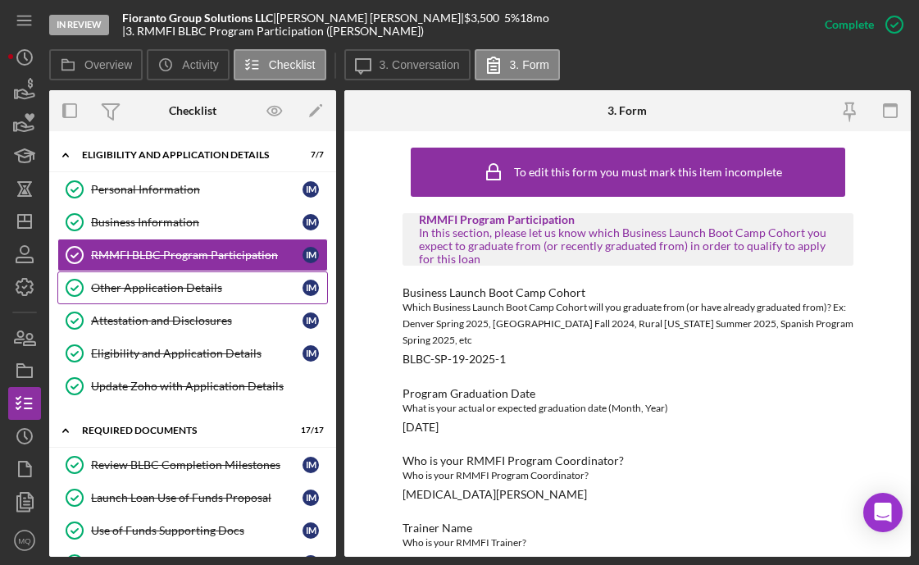
click at [204, 285] on div "Other Application Details" at bounding box center [197, 287] width 212 height 13
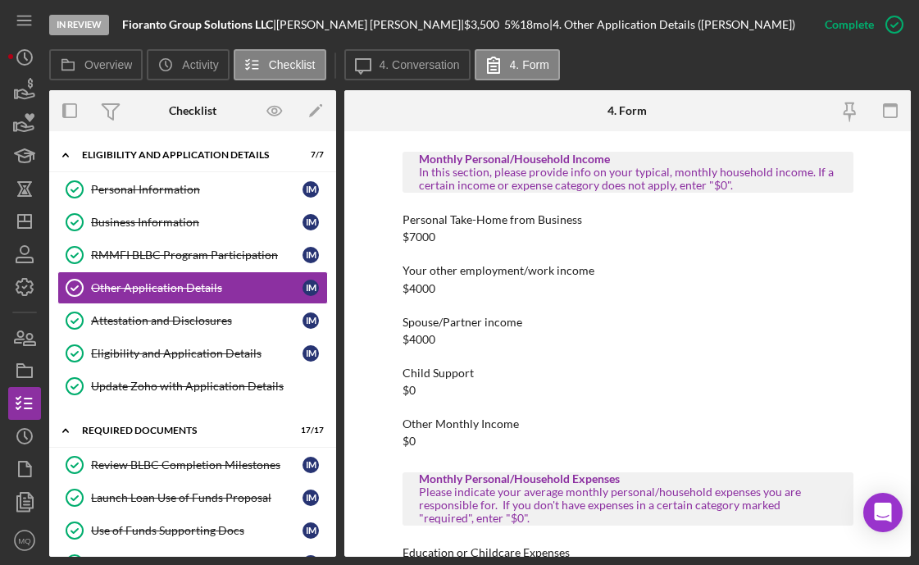
scroll to position [792, 0]
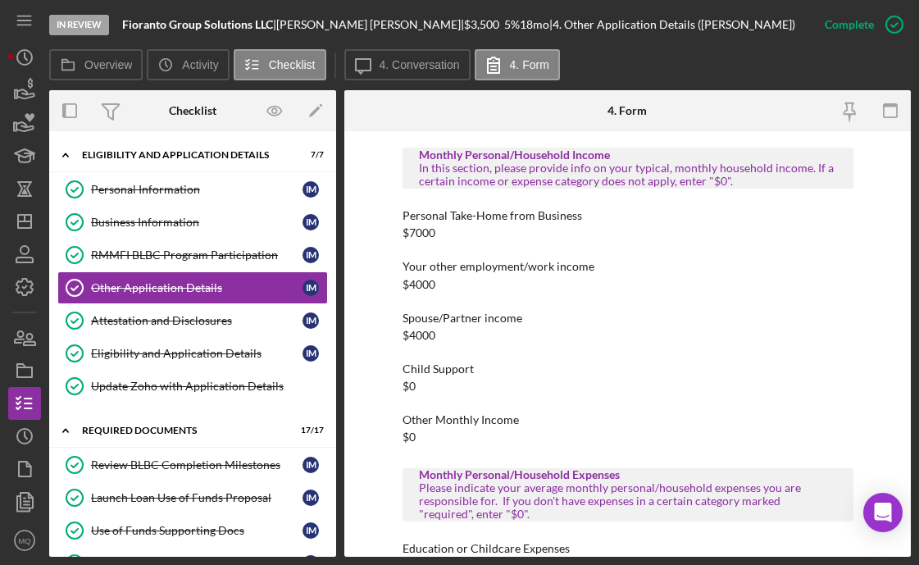
click at [395, 214] on div "To edit this form you must mark this item incomplete Loan Request Summary Pleas…" at bounding box center [627, 344] width 567 height 426
drag, startPoint x: 397, startPoint y: 265, endPoint x: 466, endPoint y: 341, distance: 102.8
click at [466, 341] on div "To edit this form you must mark this item incomplete Loan Request Summary Pleas…" at bounding box center [627, 344] width 567 height 426
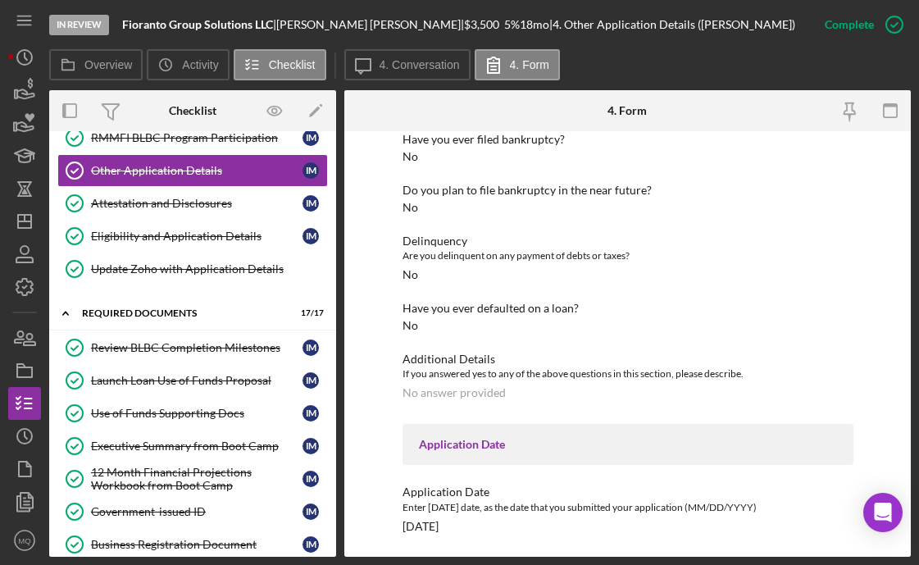
scroll to position [96, 0]
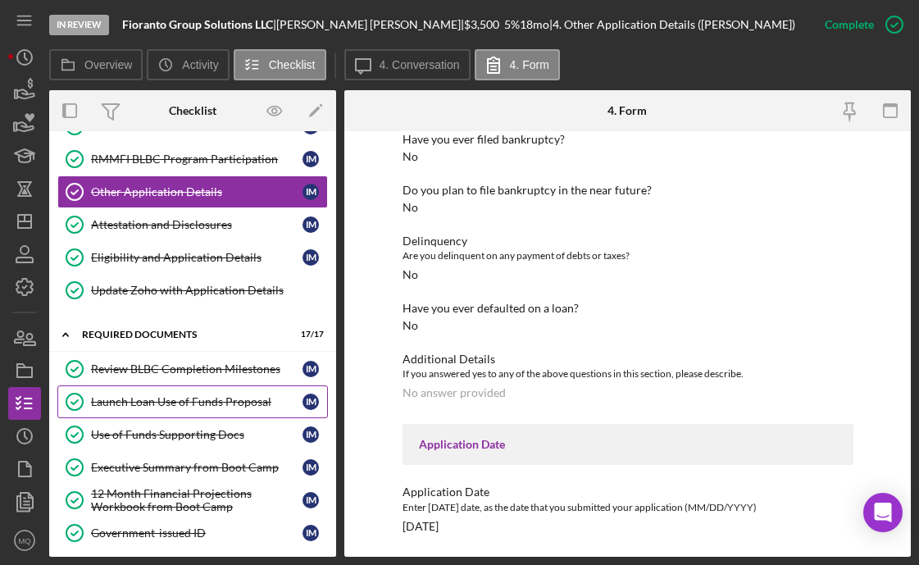
click at [244, 392] on link "Launch Loan Use of Funds Proposal Launch Loan Use of Funds Proposal I M" at bounding box center [192, 401] width 271 height 33
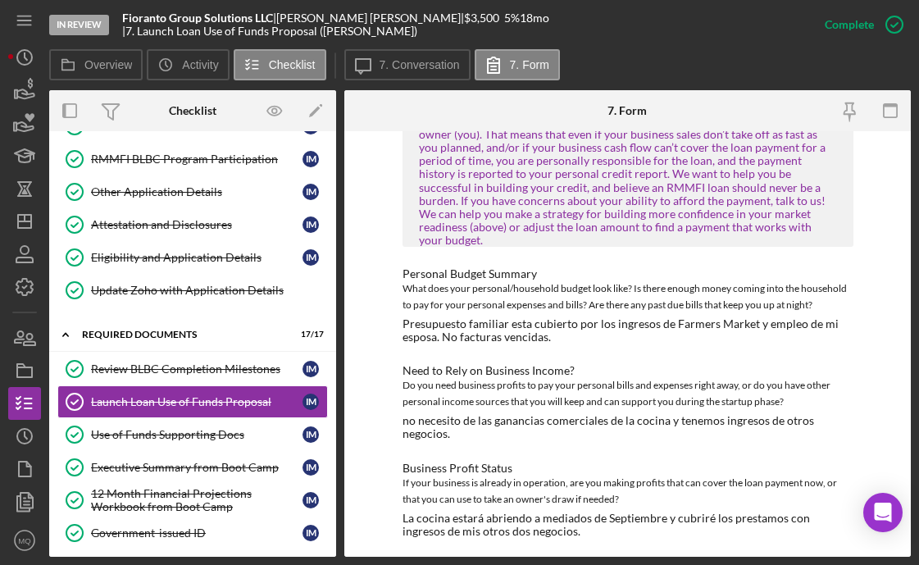
scroll to position [1380, 0]
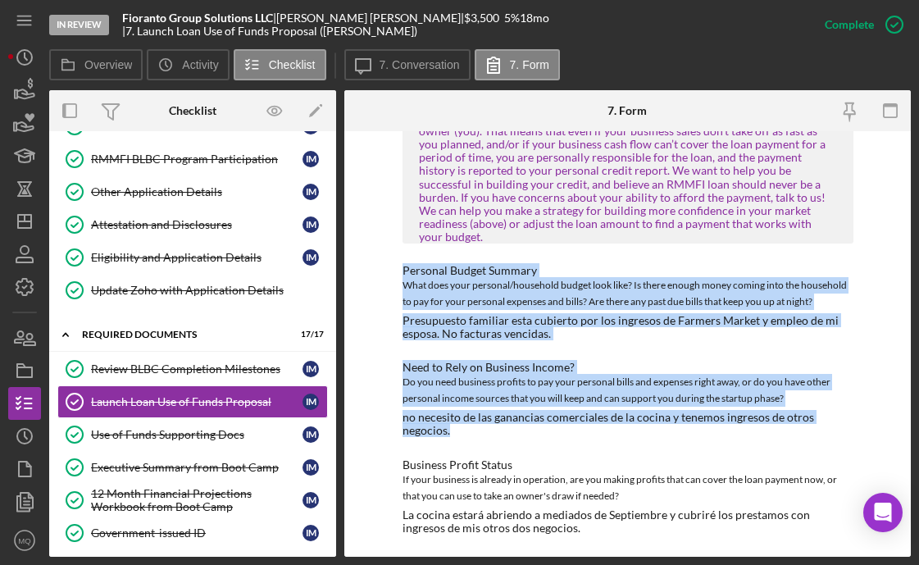
drag, startPoint x: 403, startPoint y: 243, endPoint x: 499, endPoint y: 399, distance: 184.1
click at [498, 361] on div "Need to Rely on Business Income?" at bounding box center [628, 367] width 451 height 13
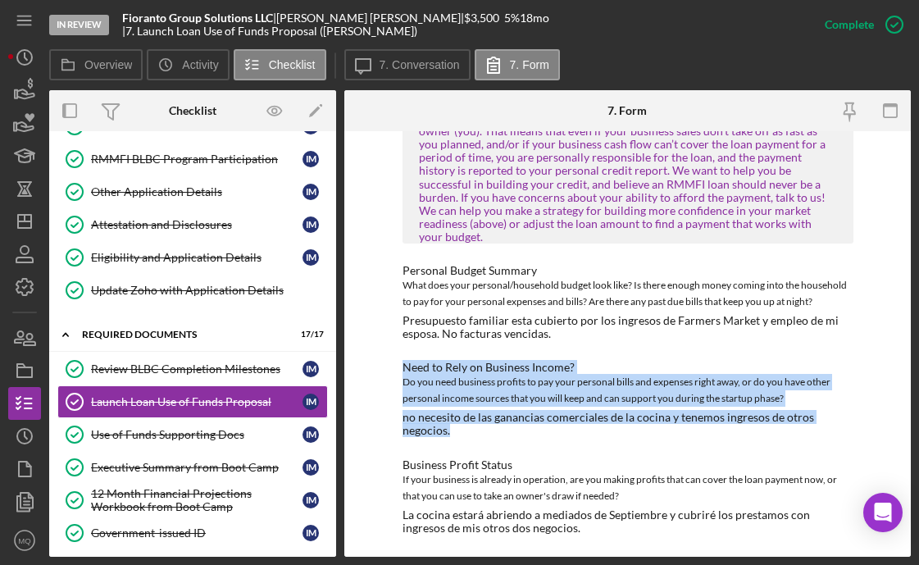
drag, startPoint x: 401, startPoint y: 337, endPoint x: 454, endPoint y: 404, distance: 85.8
click at [454, 404] on div "Need to Rely on Business Income? Do you need business profits to pay your perso…" at bounding box center [628, 399] width 451 height 76
click at [463, 375] on div "Do you need business profits to pay your personal bills and expenses right away…" at bounding box center [628, 390] width 451 height 33
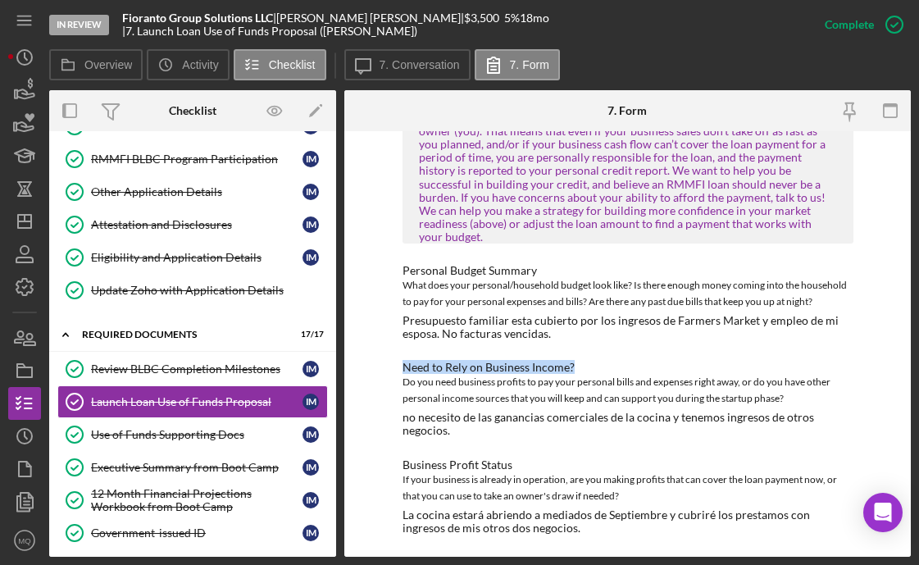
drag, startPoint x: 401, startPoint y: 338, endPoint x: 578, endPoint y: 335, distance: 177.2
click at [579, 361] on div "Need to Rely on Business Income?" at bounding box center [628, 367] width 451 height 13
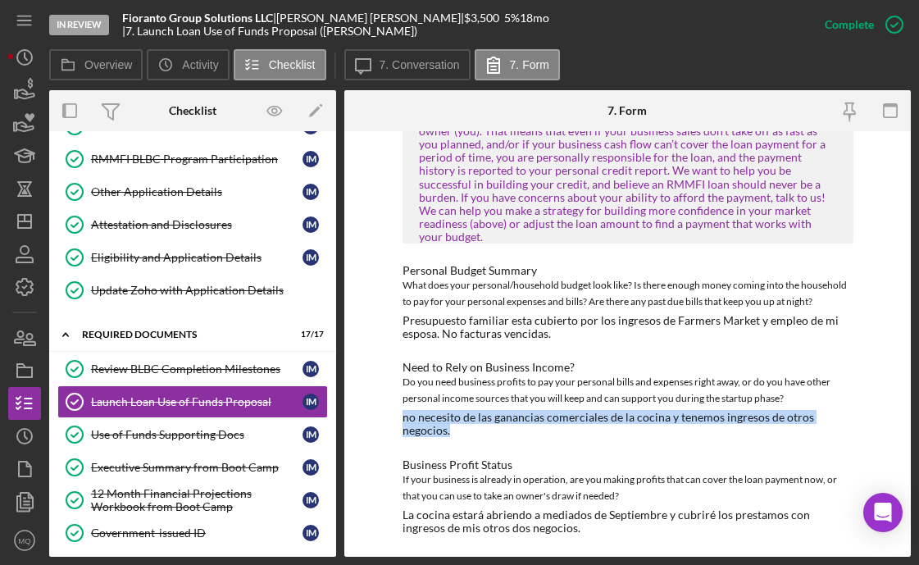
drag, startPoint x: 399, startPoint y: 393, endPoint x: 461, endPoint y: 400, distance: 62.0
click at [461, 400] on div "To edit this form you must mark this item incomplete Use of Funds/Return on Inv…" at bounding box center [627, 344] width 567 height 426
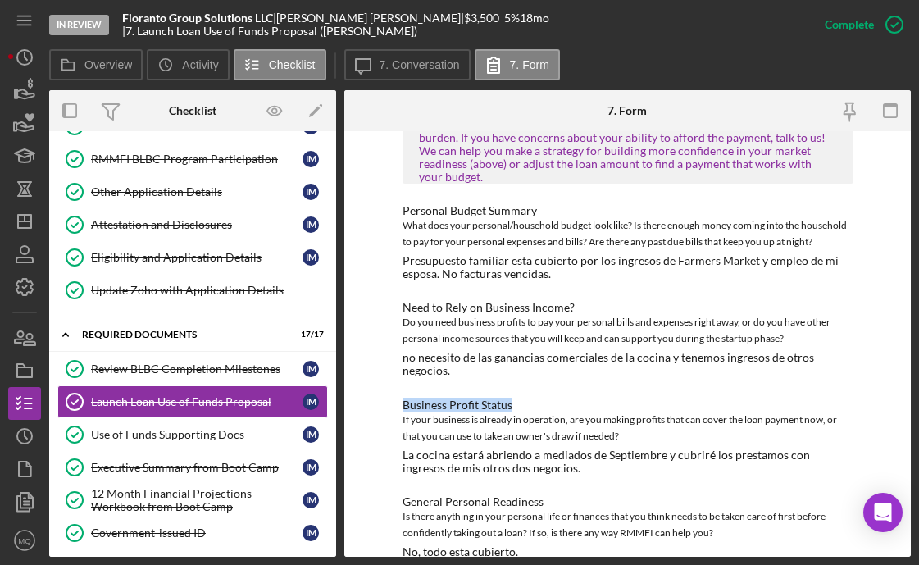
drag, startPoint x: 402, startPoint y: 375, endPoint x: 527, endPoint y: 373, distance: 124.7
click at [527, 399] on div "Business Profit Status" at bounding box center [628, 405] width 451 height 13
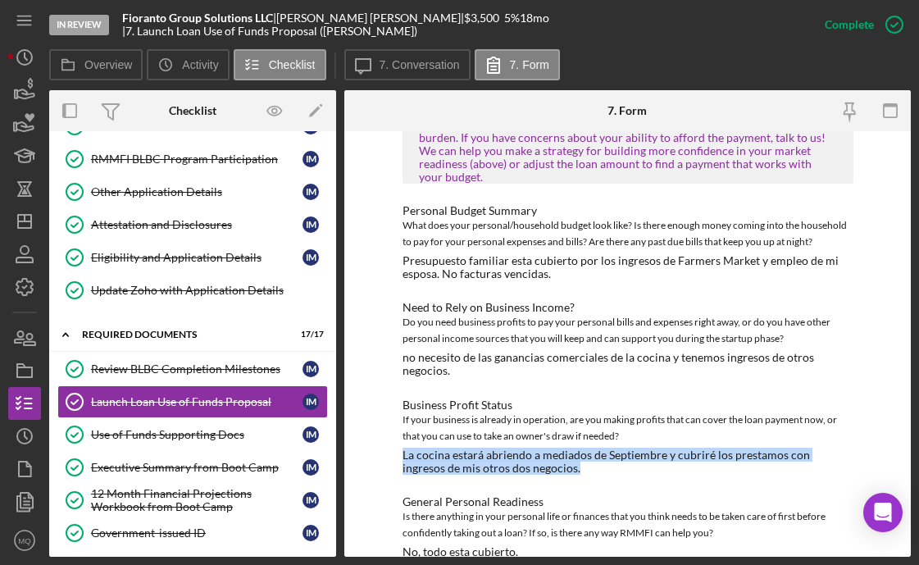
drag, startPoint x: 399, startPoint y: 427, endPoint x: 552, endPoint y: 441, distance: 154.0
click at [552, 441] on div "To edit this form you must mark this item incomplete Use of Funds/Return on Inv…" at bounding box center [627, 344] width 567 height 426
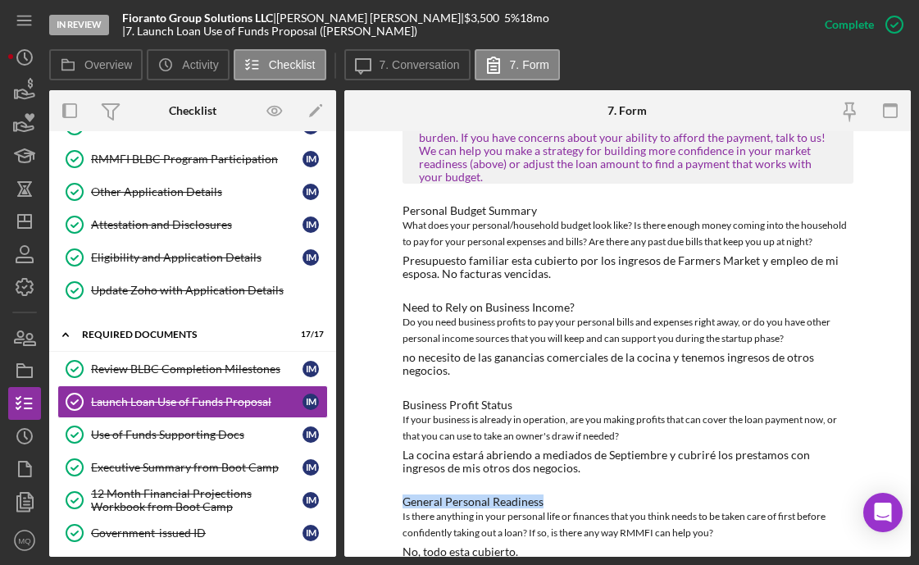
drag, startPoint x: 399, startPoint y: 473, endPoint x: 544, endPoint y: 476, distance: 145.2
click at [545, 476] on div "To edit this form you must mark this item incomplete Use of Funds/Return on Inv…" at bounding box center [627, 344] width 567 height 426
drag, startPoint x: 401, startPoint y: 527, endPoint x: 523, endPoint y: 527, distance: 122.2
click at [523, 527] on div "General Personal Readiness Is there anything in your personal life or finances …" at bounding box center [628, 526] width 451 height 63
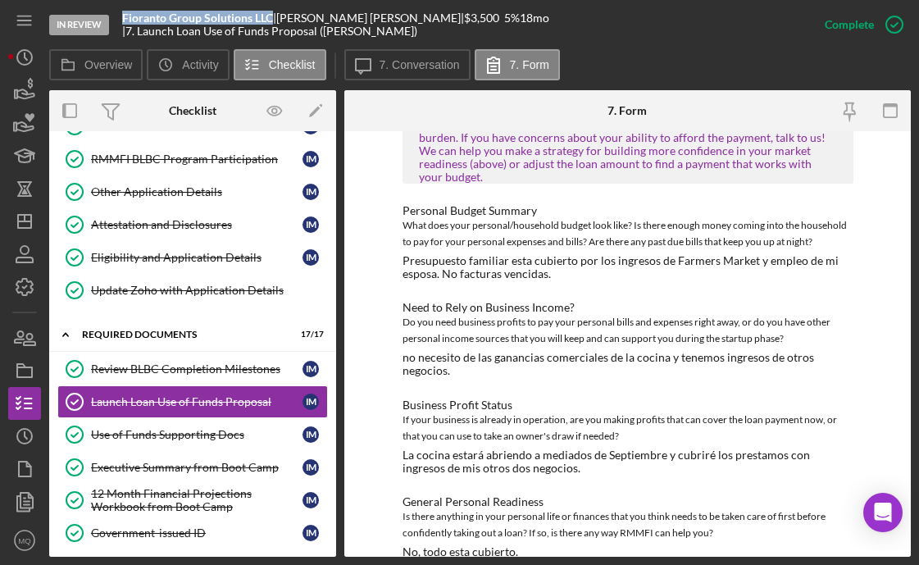
drag, startPoint x: 125, startPoint y: 25, endPoint x: 271, endPoint y: 25, distance: 146.0
click at [271, 25] on b "Fioranto Group Solutions LLC" at bounding box center [197, 18] width 151 height 14
